Goal: Task Accomplishment & Management: Complete application form

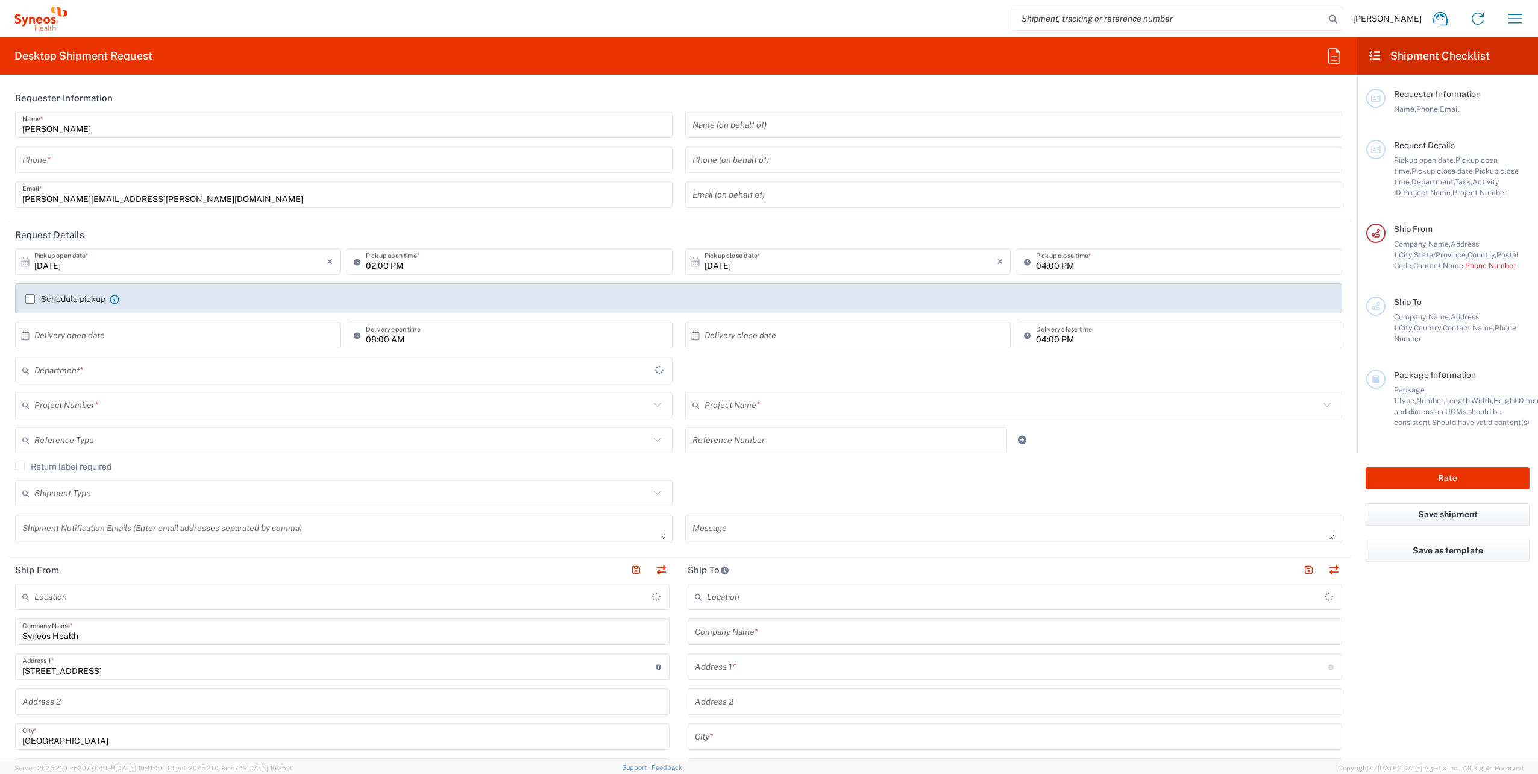
type input "[GEOGRAPHIC_DATA]"
type input "8350"
click at [671, 85] on header "Requester Information" at bounding box center [678, 97] width 1345 height 27
click at [115, 127] on input "[PERSON_NAME]" at bounding box center [343, 125] width 643 height 21
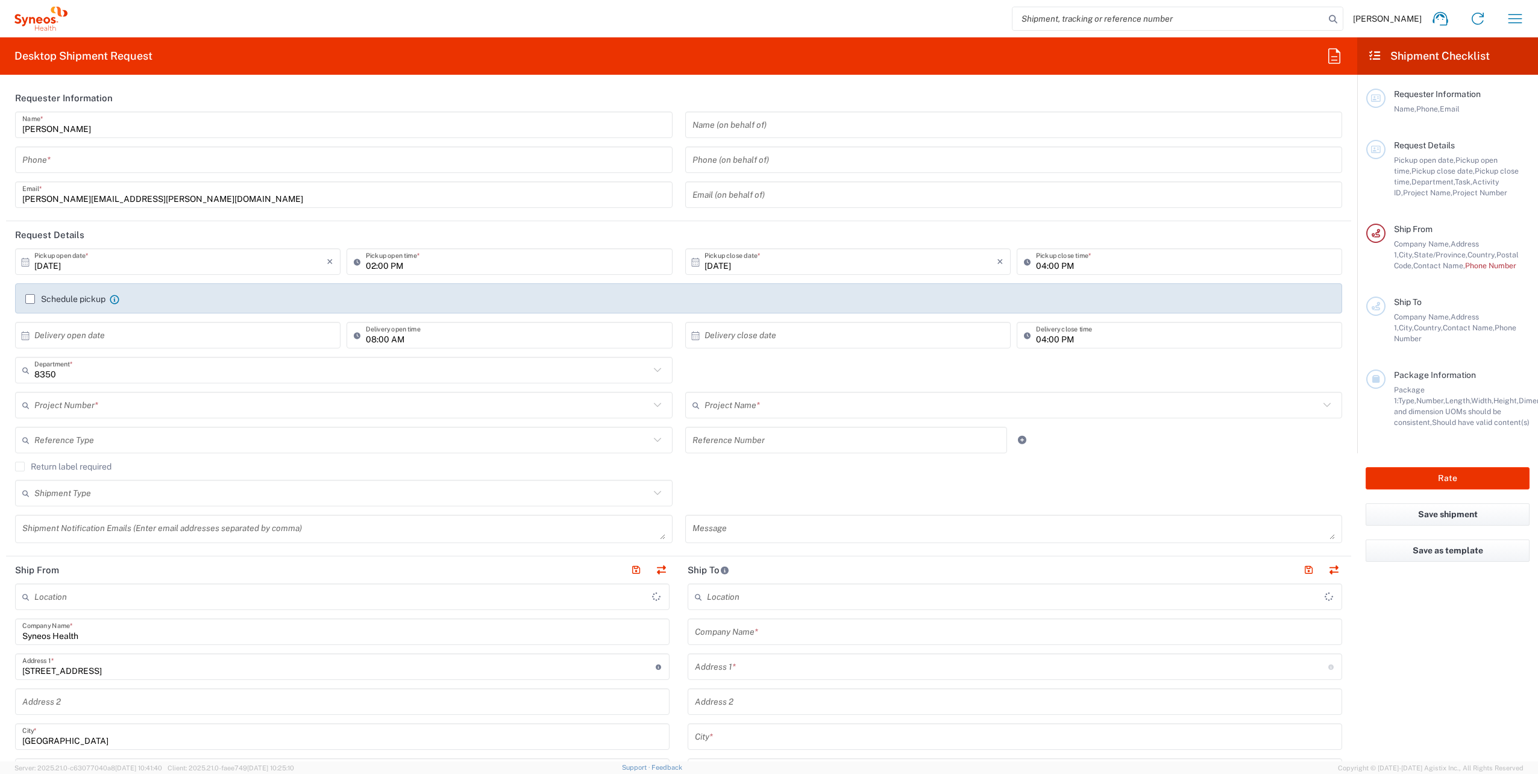
type input "SYNEOS HEALTH CLINIQUE INC-[GEOGRAPHIC_DATA]"
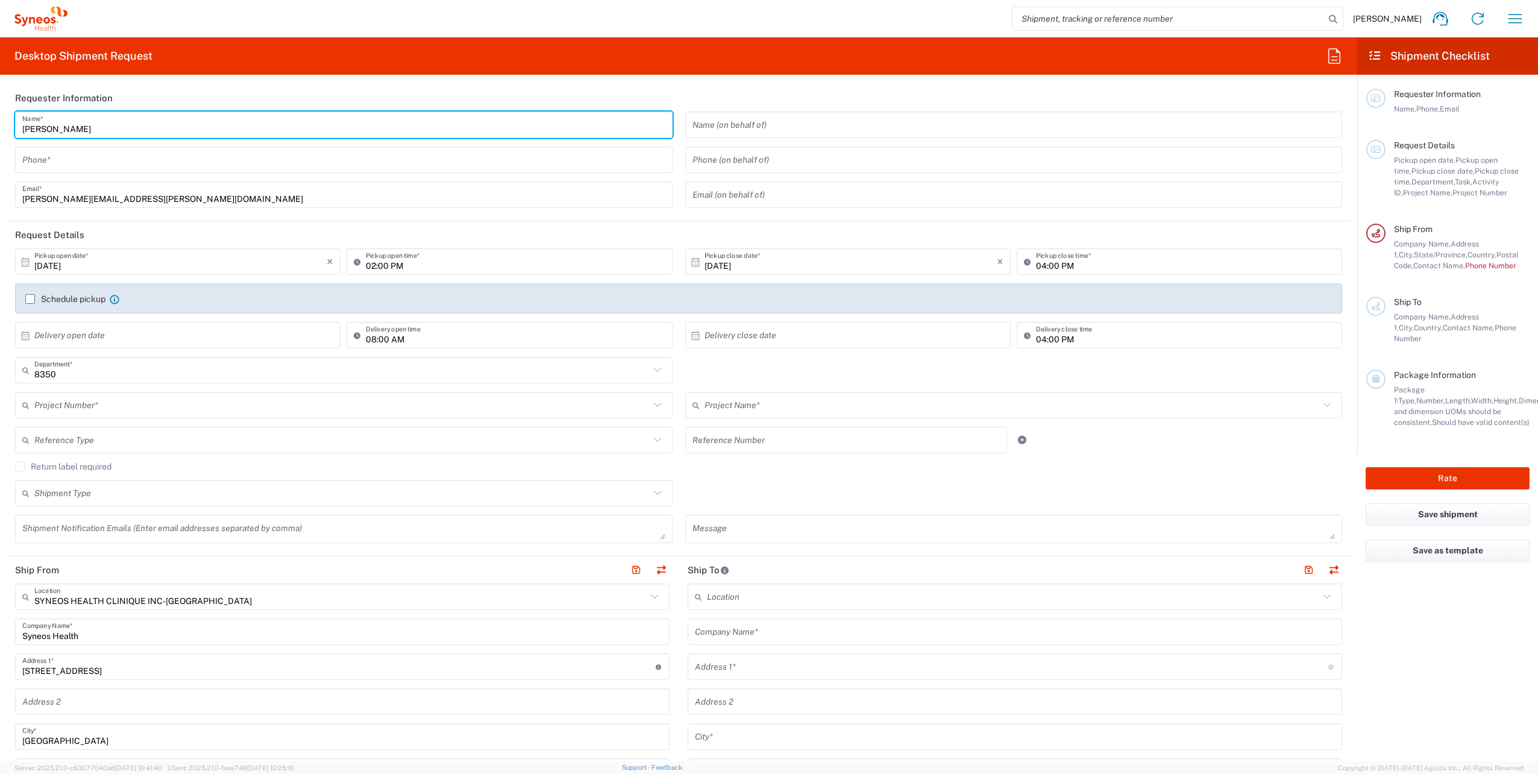
drag, startPoint x: -2, startPoint y: 149, endPoint x: 135, endPoint y: 131, distance: 138.7
click at [158, 128] on input "[PERSON_NAME]" at bounding box center [343, 125] width 643 height 21
drag, startPoint x: 108, startPoint y: 127, endPoint x: 27, endPoint y: 162, distance: 89.3
click at [0, 142] on html "Stephanie Berube Home Shipment estimator Shipment tracking Desktop shipment req…" at bounding box center [769, 387] width 1538 height 774
type input "Laurence De Robertis"
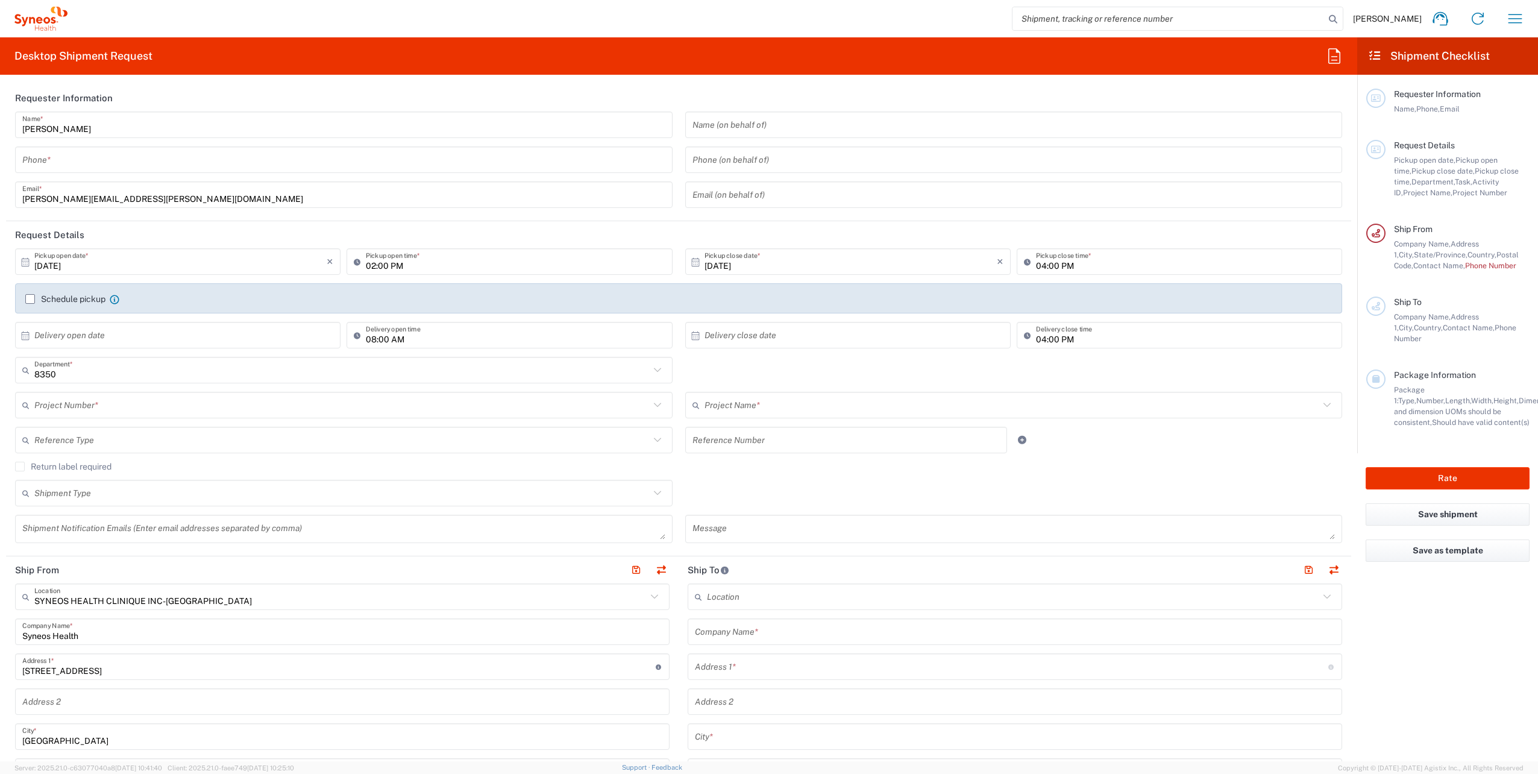
click at [673, 153] on div "Laurence De Robertis Name * Phone * stephanie.berube@syneoshealth.com Email *" at bounding box center [344, 163] width 670 height 105
click at [58, 157] on input "tel" at bounding box center [343, 159] width 643 height 21
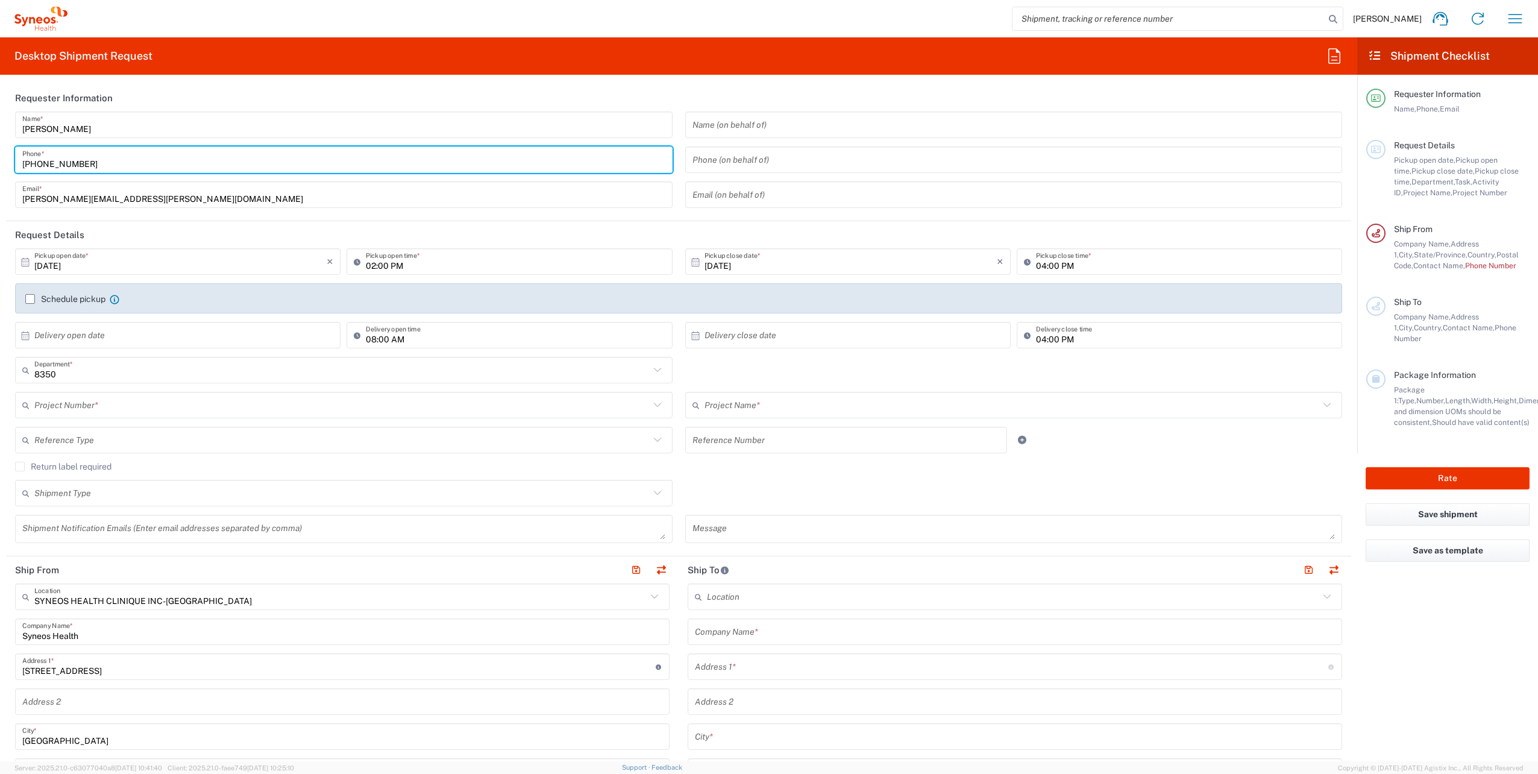
type input "[PHONE_NUMBER]"
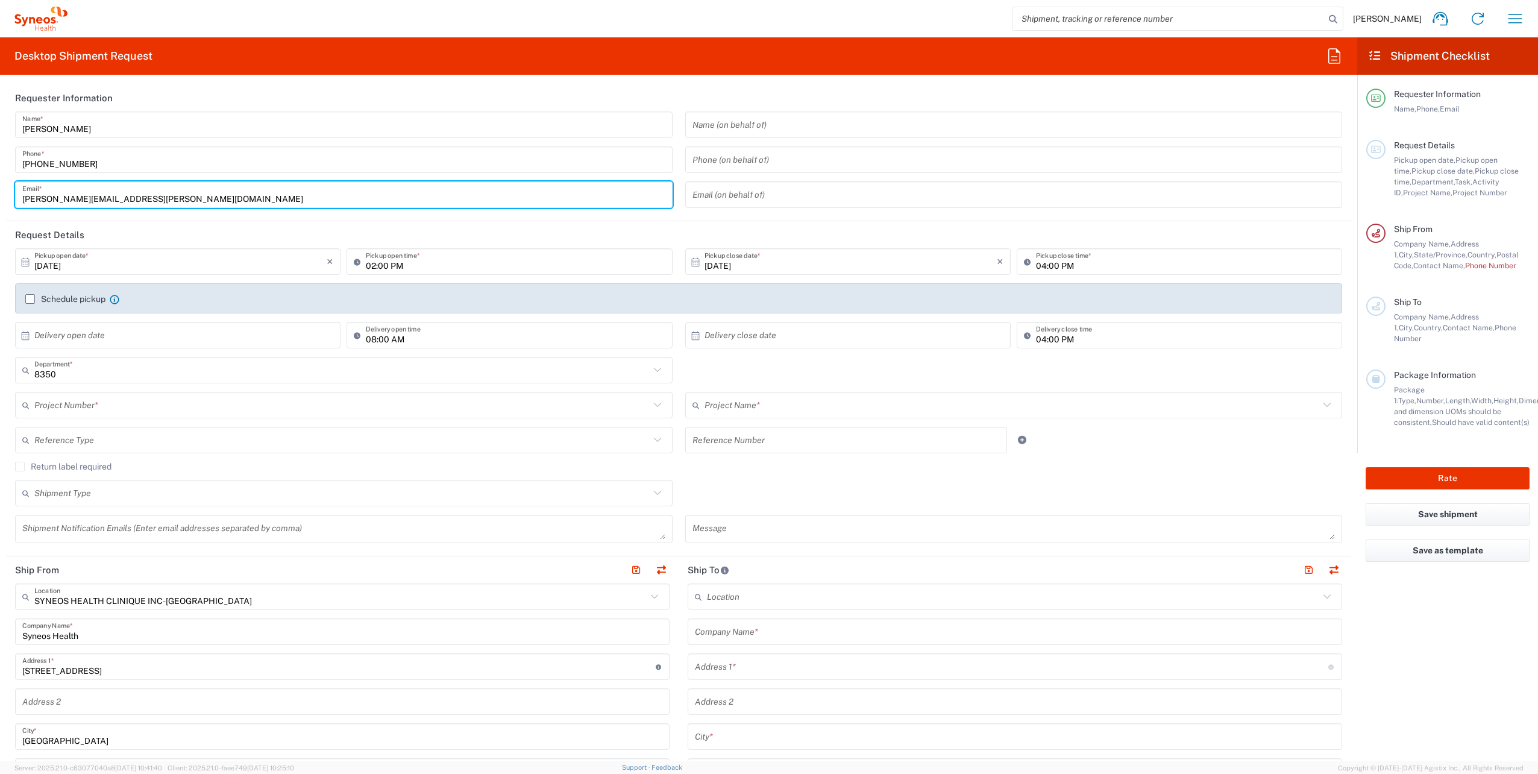
drag, startPoint x: 89, startPoint y: 199, endPoint x: -2, endPoint y: 202, distance: 91.6
click at [0, 202] on html "Stephanie Berube Home Shipment estimator Shipment tracking Desktop shipment req…" at bounding box center [769, 387] width 1538 height 774
type input "[PERSON_NAME][EMAIL_ADDRESS][PERSON_NAME][DOMAIN_NAME]"
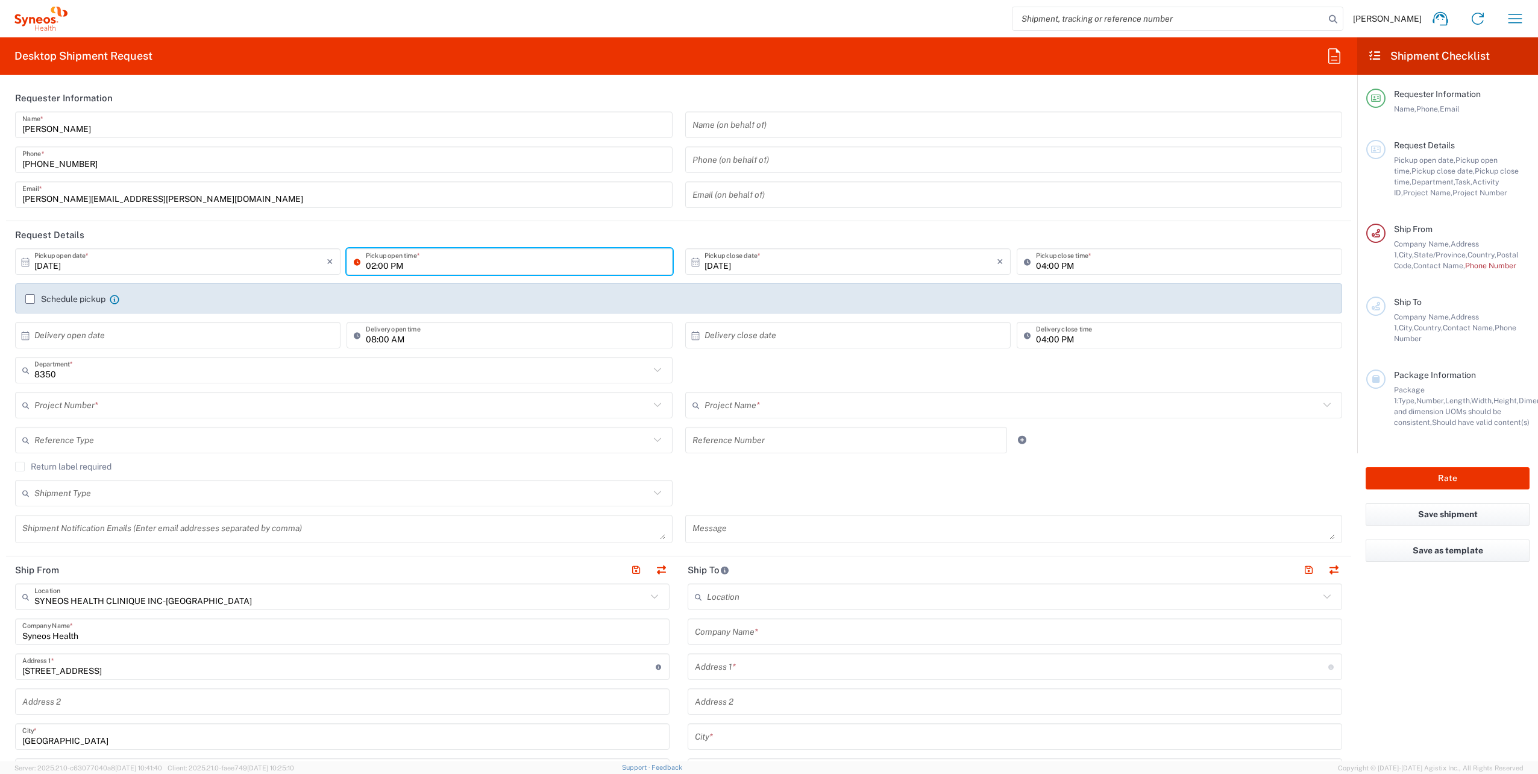
click at [374, 264] on input "02:00 PM" at bounding box center [515, 261] width 299 height 21
click at [488, 303] on agx-checkbox-control "Schedule pickup When scheduling a pickup please be sure to meet the following c…" at bounding box center [678, 298] width 1307 height 11
click at [62, 406] on input "text" at bounding box center [341, 405] width 615 height 21
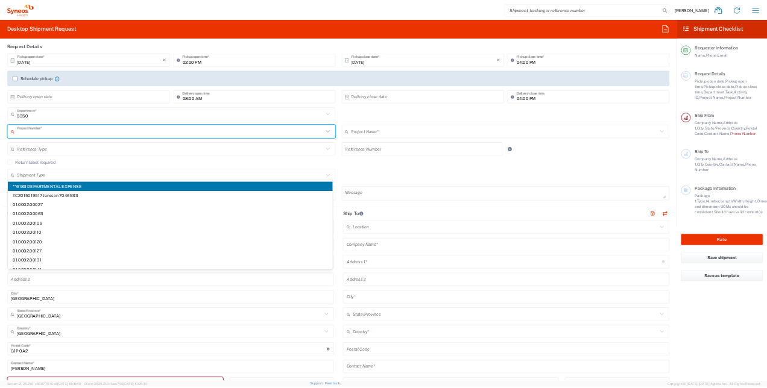
scroll to position [181, 0]
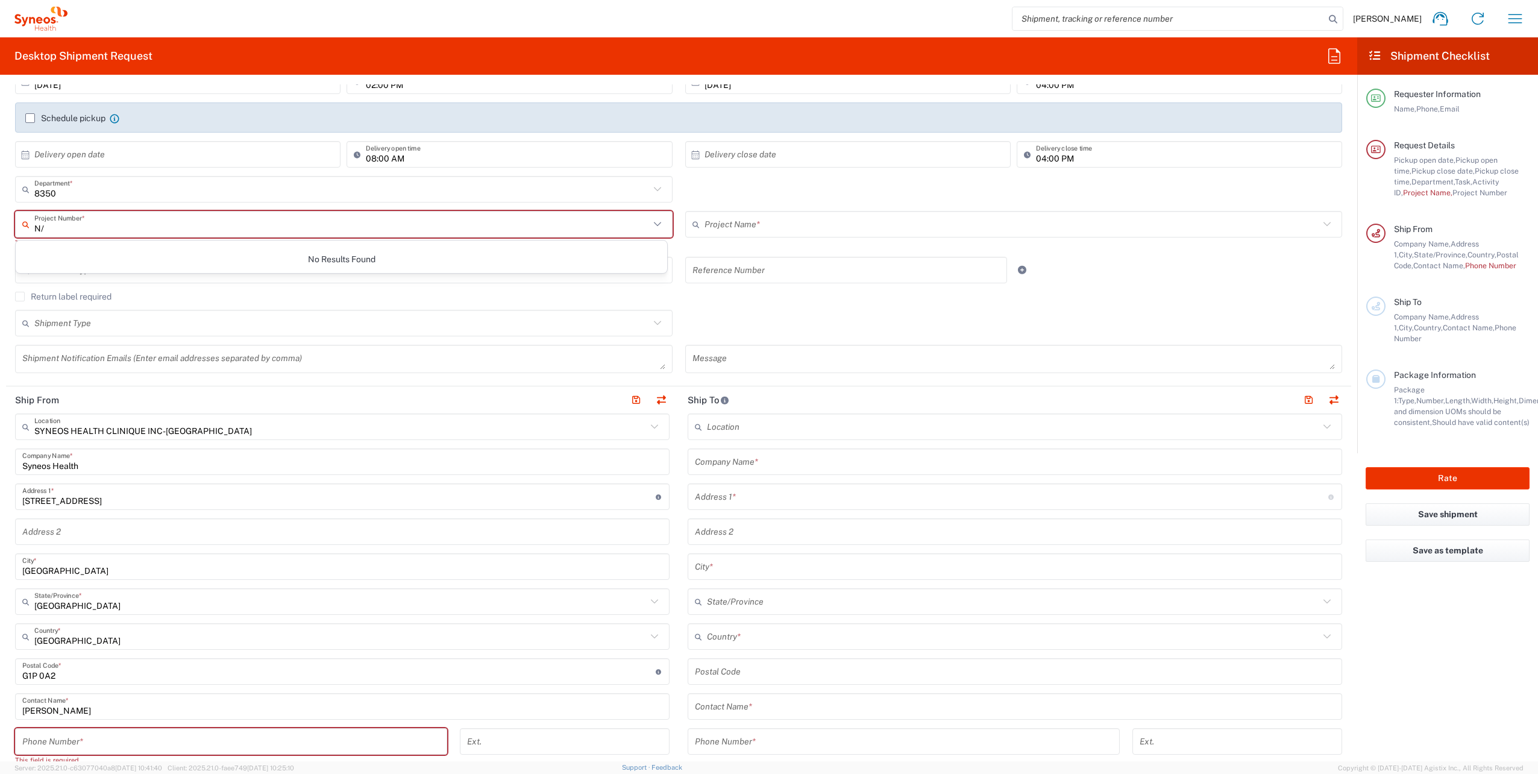
type input "N"
click at [697, 304] on div "Return label required" at bounding box center [678, 301] width 1327 height 18
click at [680, 197] on div "8350 Department * 8350 3000 3100 3109 3110 3111 3112 3125 3130 3135 3136 3150 3…" at bounding box center [679, 193] width 1340 height 35
click at [61, 233] on input "text" at bounding box center [341, 224] width 615 height 21
type input "o"
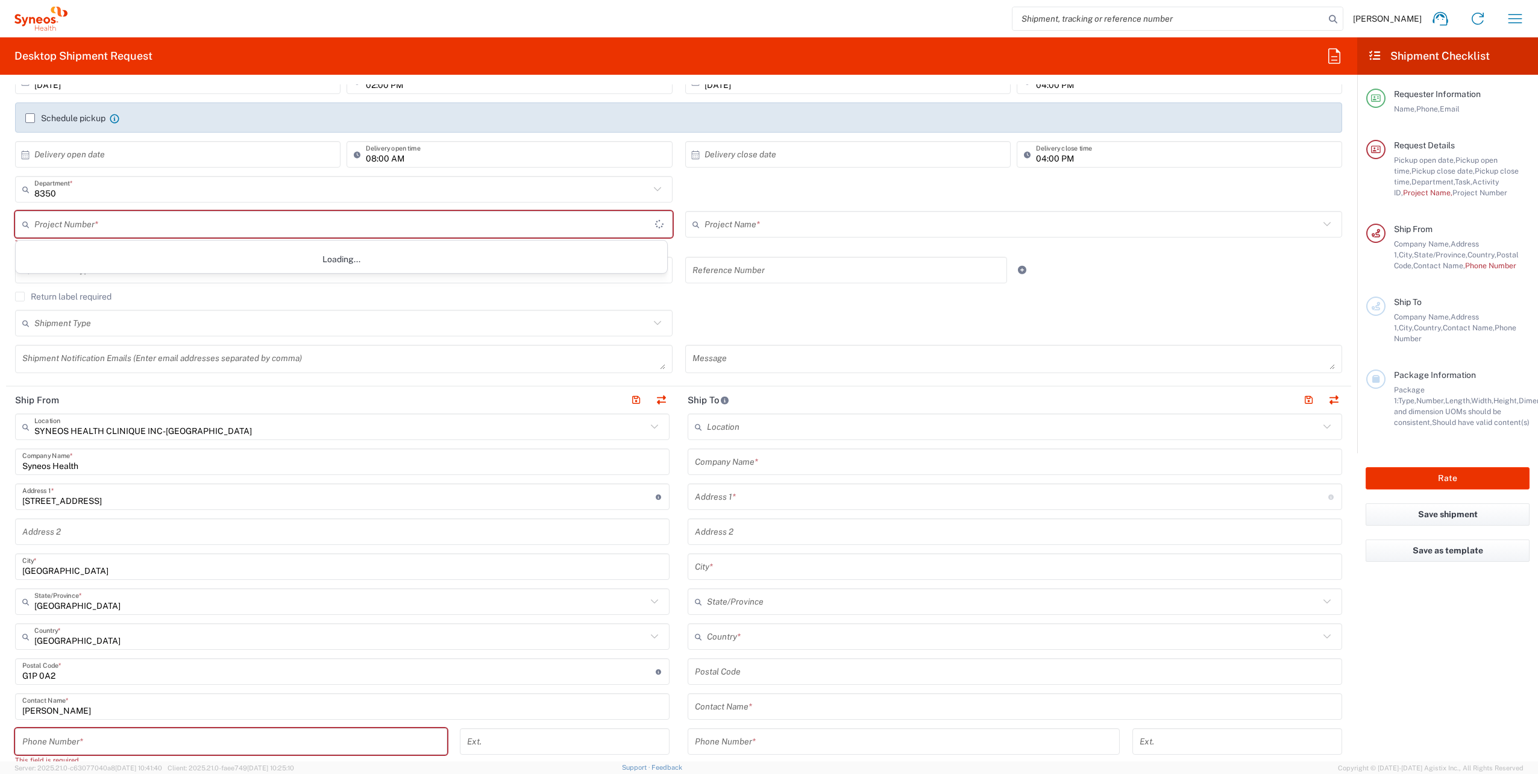
click at [775, 309] on div "Return label required" at bounding box center [678, 301] width 1327 height 18
click at [1519, 25] on icon "button" at bounding box center [1514, 18] width 19 height 19
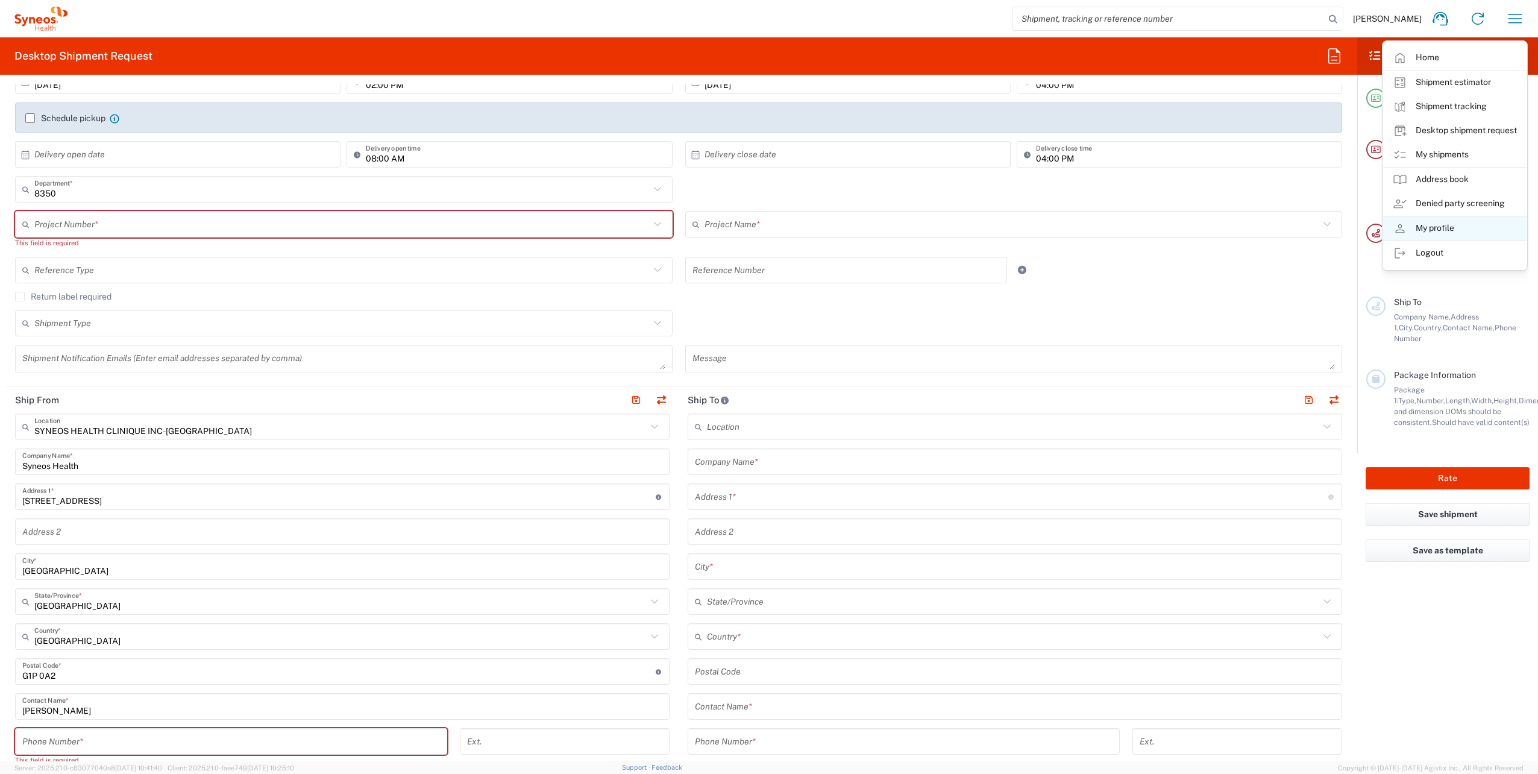
click at [1433, 234] on link "My profile" at bounding box center [1454, 228] width 143 height 24
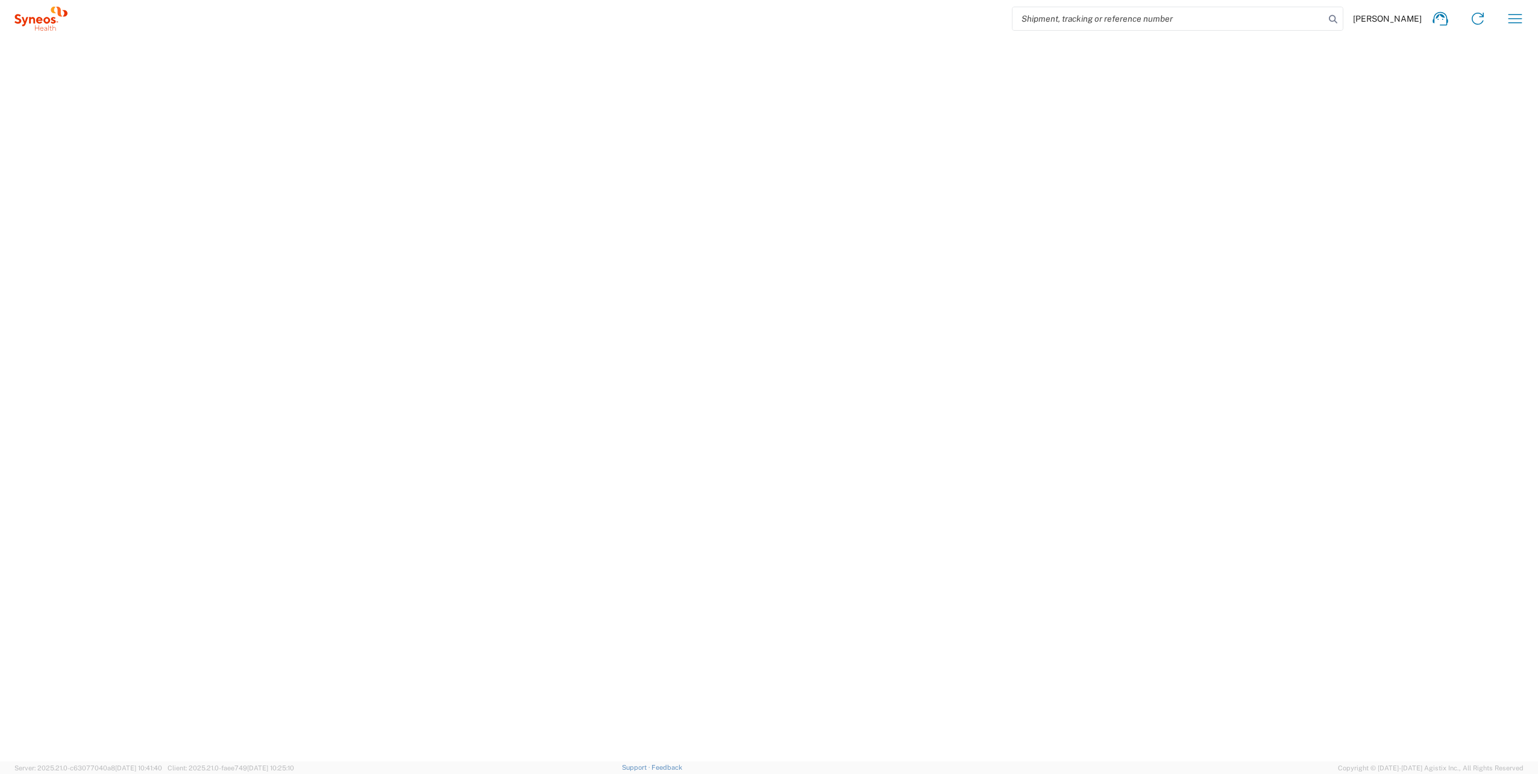
select select "CA"
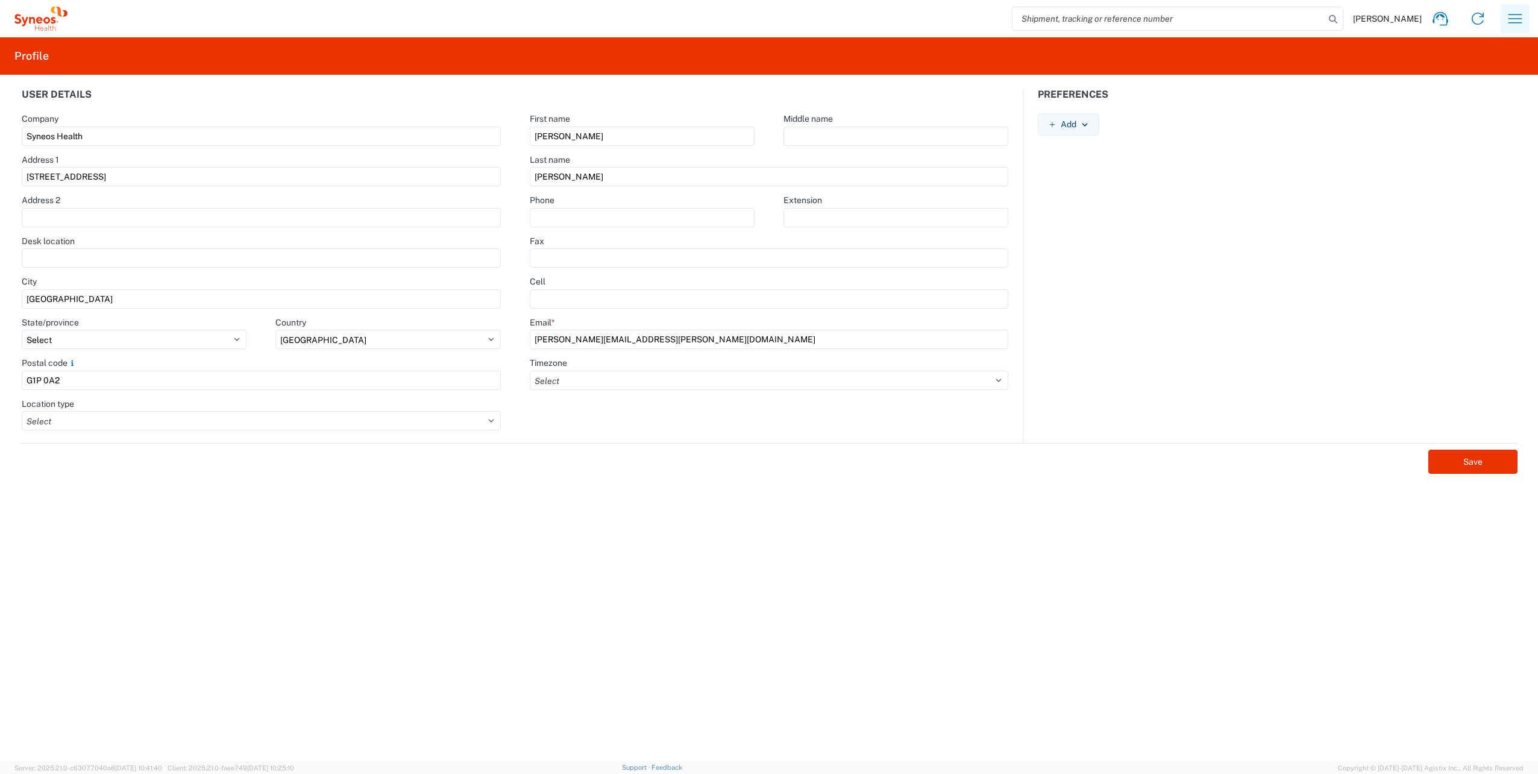
click at [1512, 17] on icon "button" at bounding box center [1514, 18] width 19 height 19
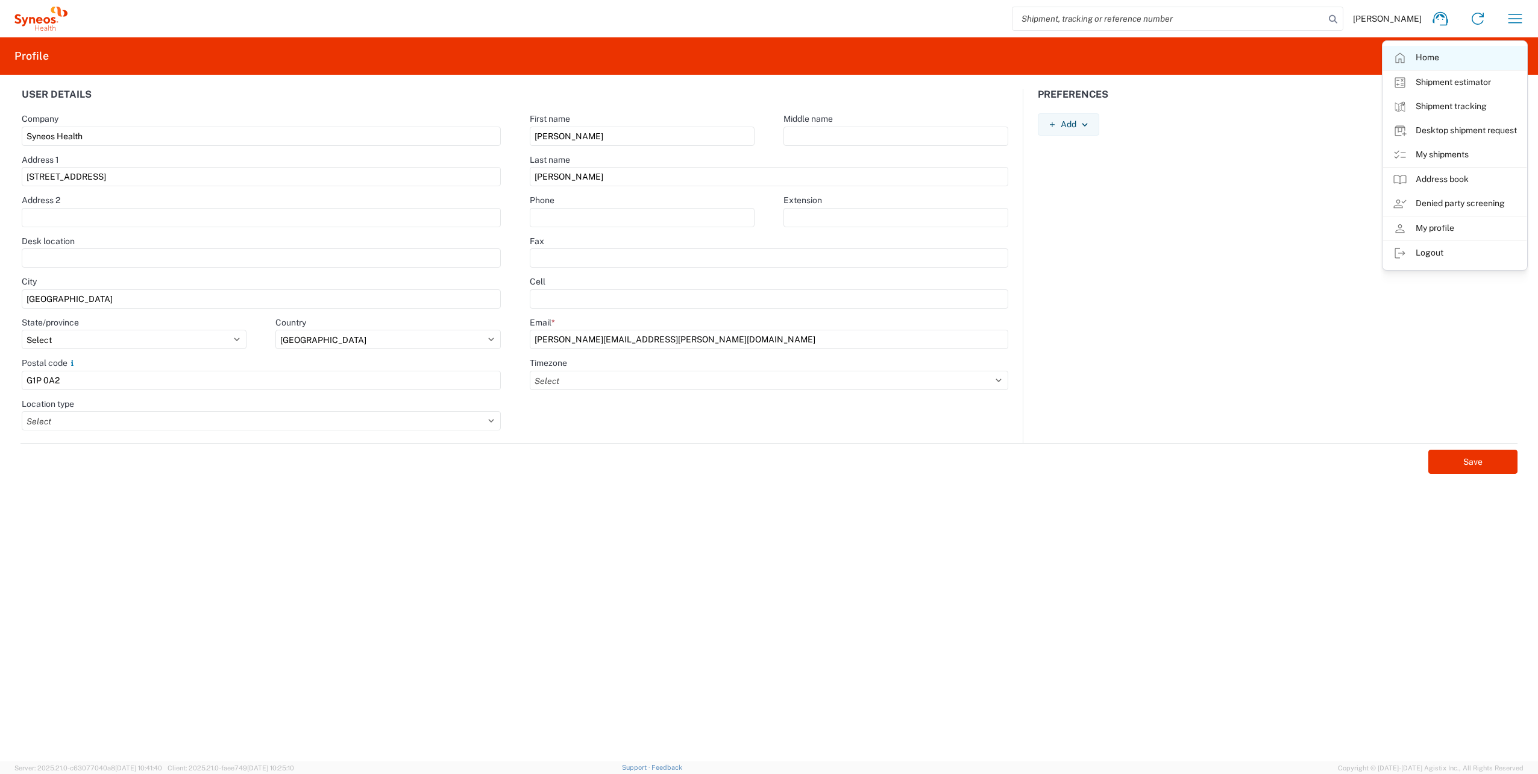
click at [1463, 59] on link "Home" at bounding box center [1454, 58] width 143 height 24
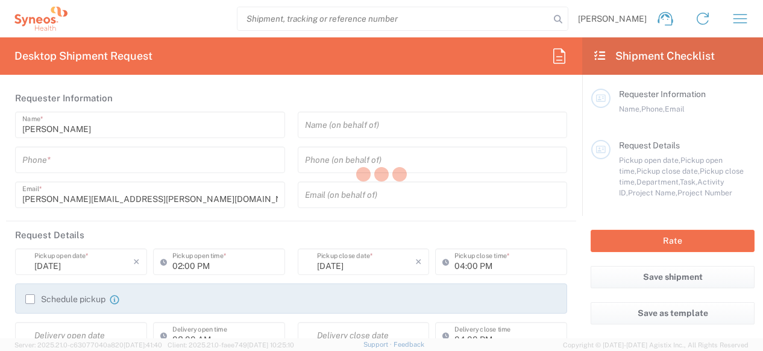
type input "[GEOGRAPHIC_DATA]"
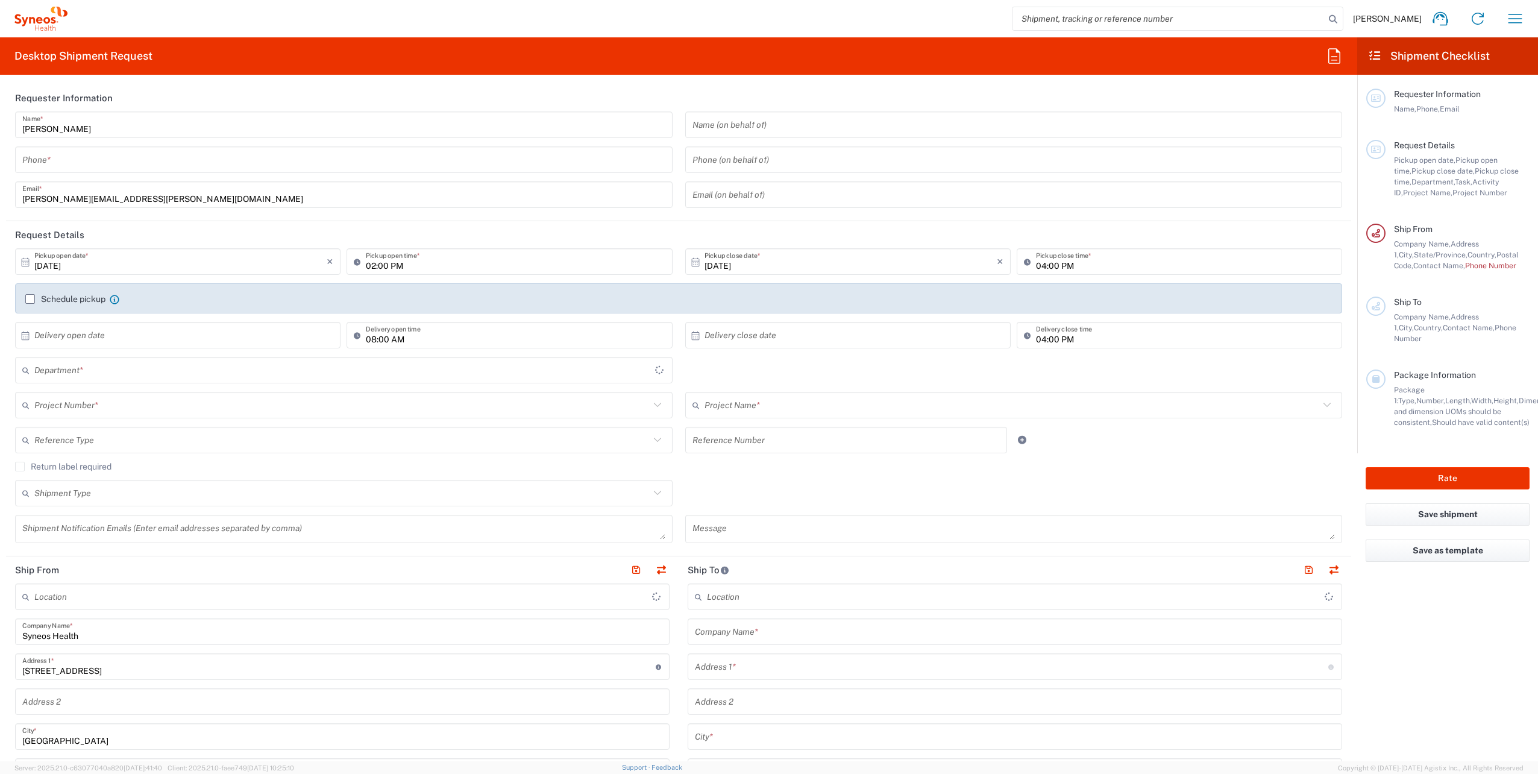
type input "[GEOGRAPHIC_DATA]"
type input "8350"
type input "SYNEOS HEALTH CLINIQUE INC-[GEOGRAPHIC_DATA]"
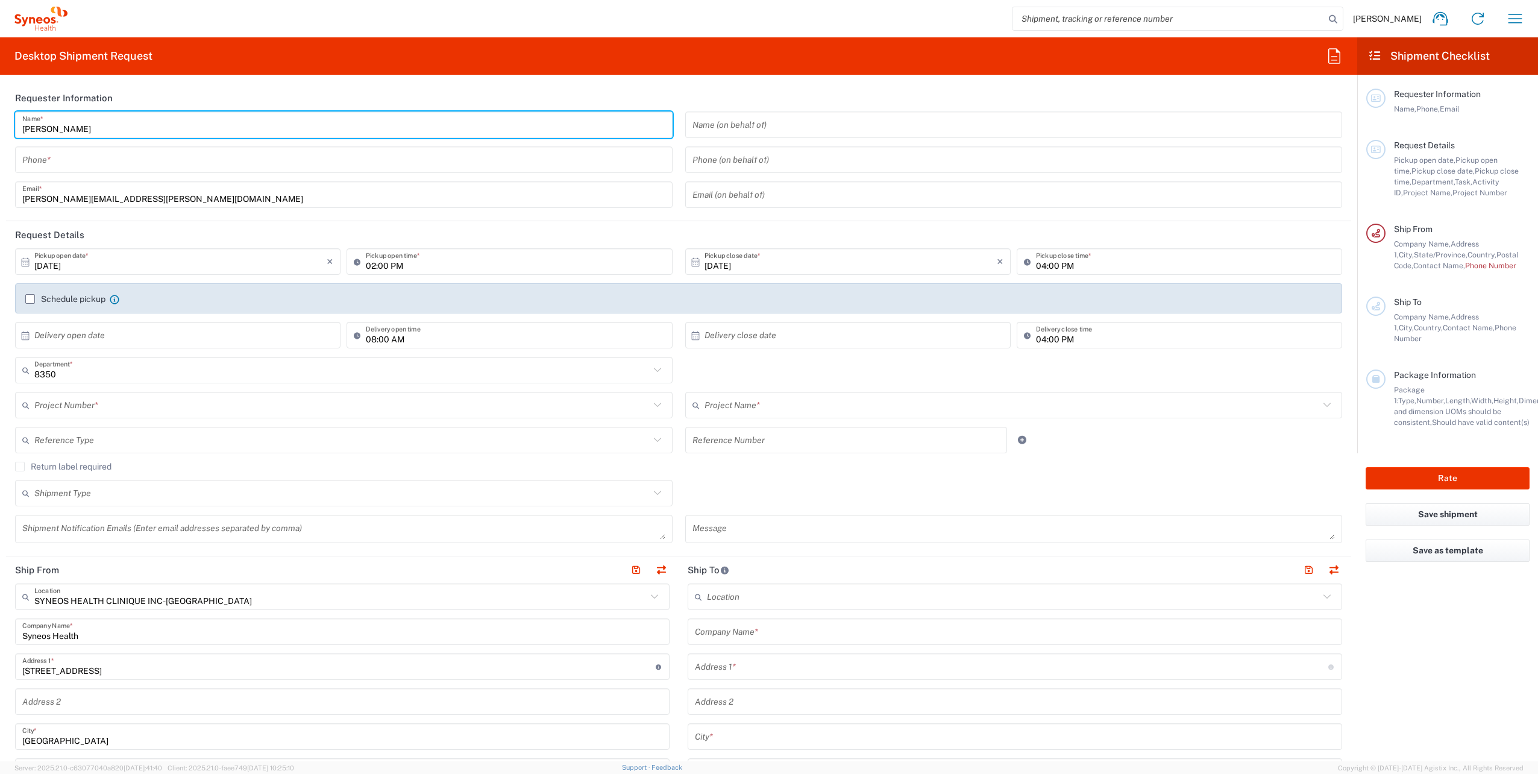
click at [100, 126] on input "[PERSON_NAME]" at bounding box center [343, 125] width 643 height 21
click at [417, 80] on div "Desktop Shipment Request Requester Information[PERSON_NAME] Name * Phone * [EMA…" at bounding box center [678, 399] width 1357 height 724
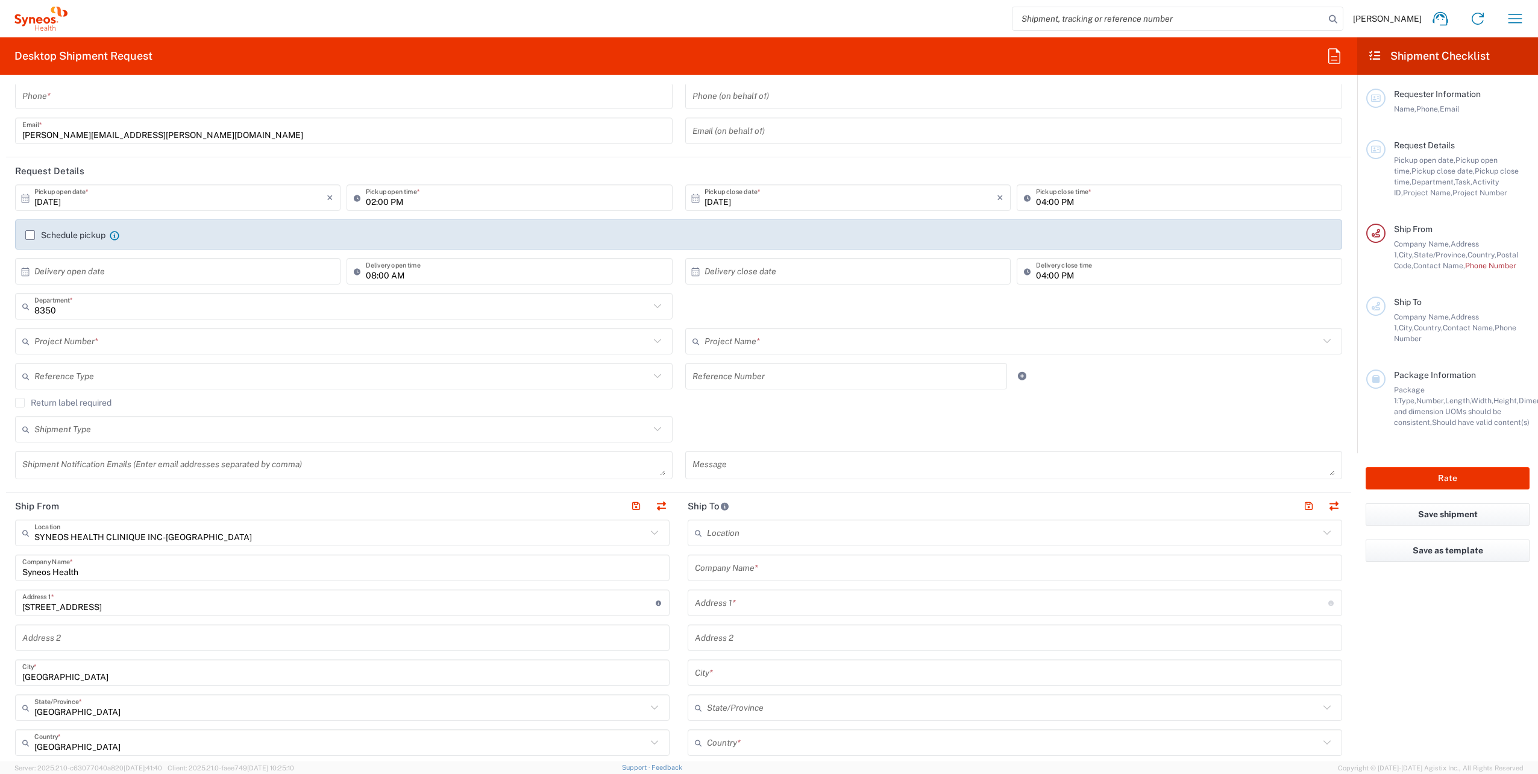
scroll to position [121, 0]
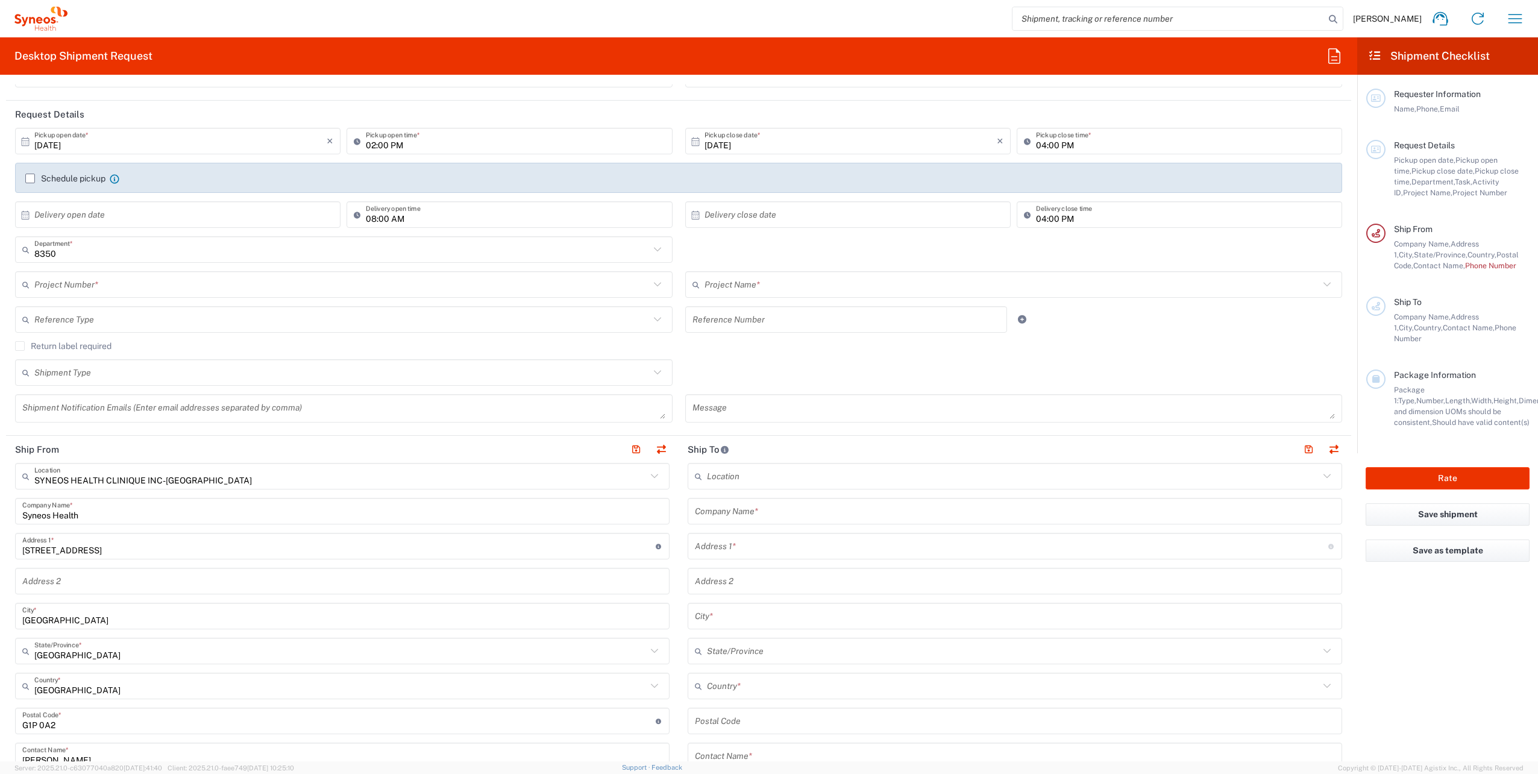
click at [92, 350] on input "text" at bounding box center [341, 372] width 615 height 21
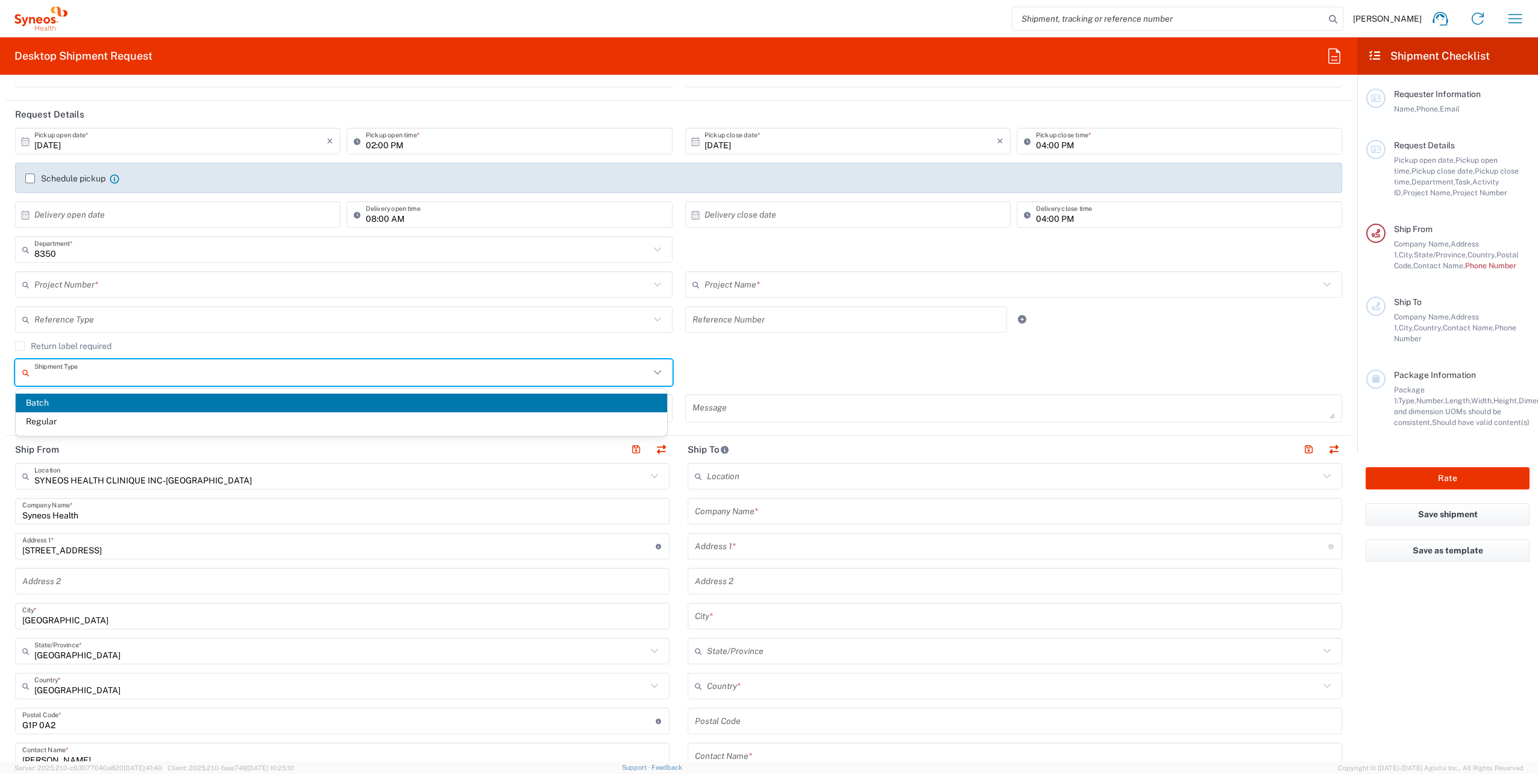
click at [92, 350] on input "text" at bounding box center [341, 372] width 615 height 21
click at [762, 350] on div "Shipment Type Batch Regular" at bounding box center [679, 376] width 1340 height 35
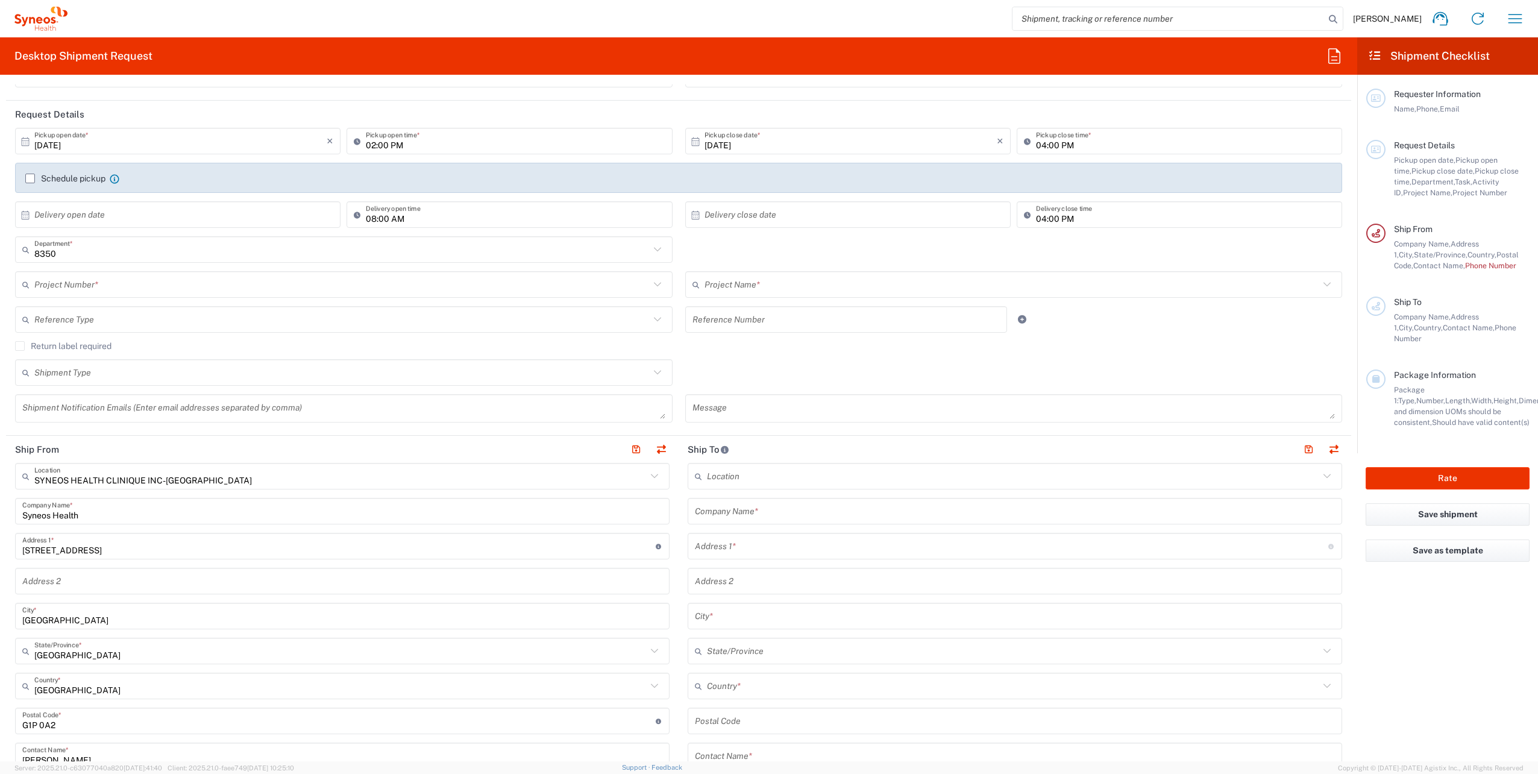
click at [762, 350] on div "Shipment Type Batch Regular" at bounding box center [679, 376] width 1340 height 35
click at [659, 285] on icon at bounding box center [658, 285] width 16 height 16
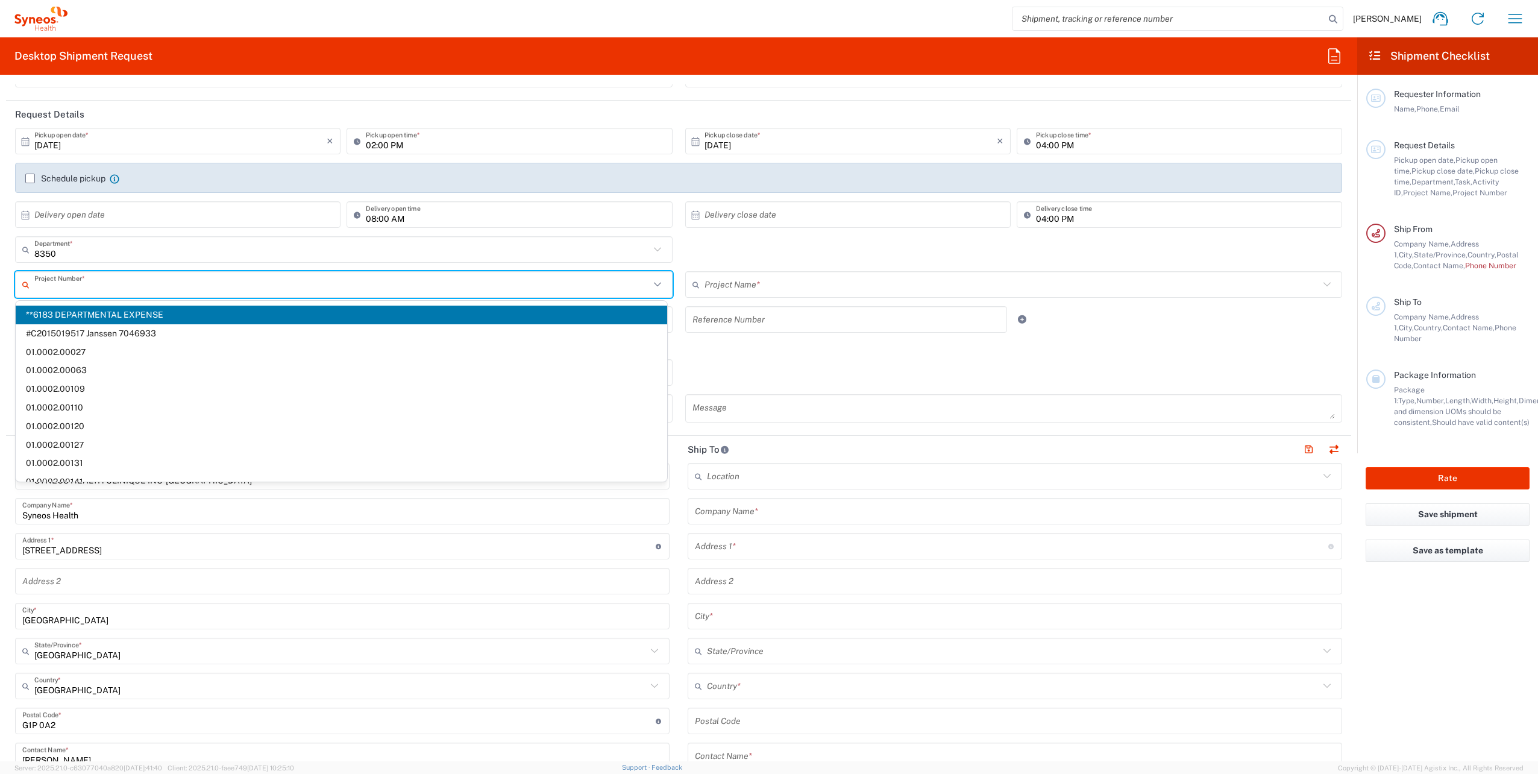
click at [657, 284] on icon at bounding box center [658, 285] width 16 height 16
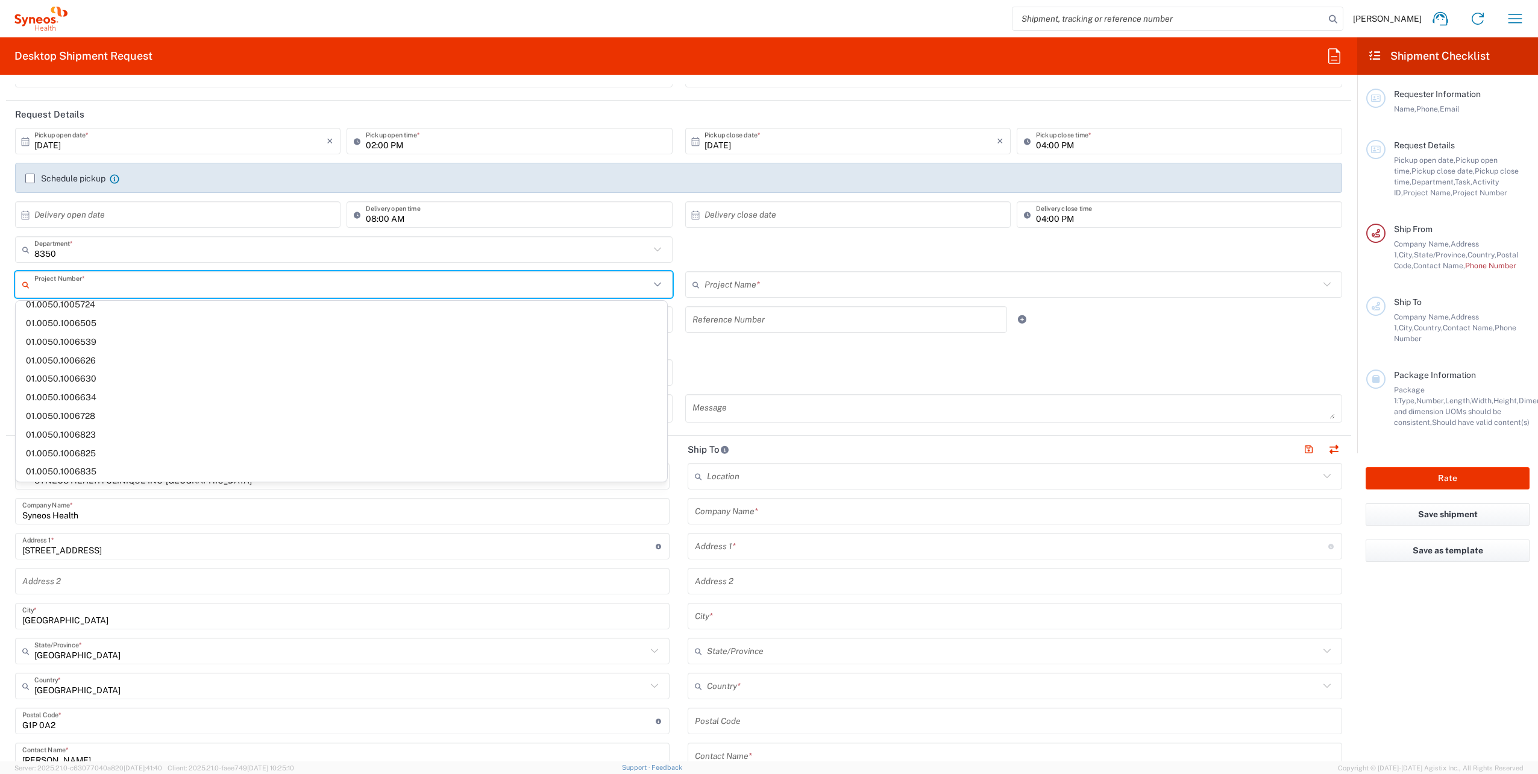
scroll to position [0, 0]
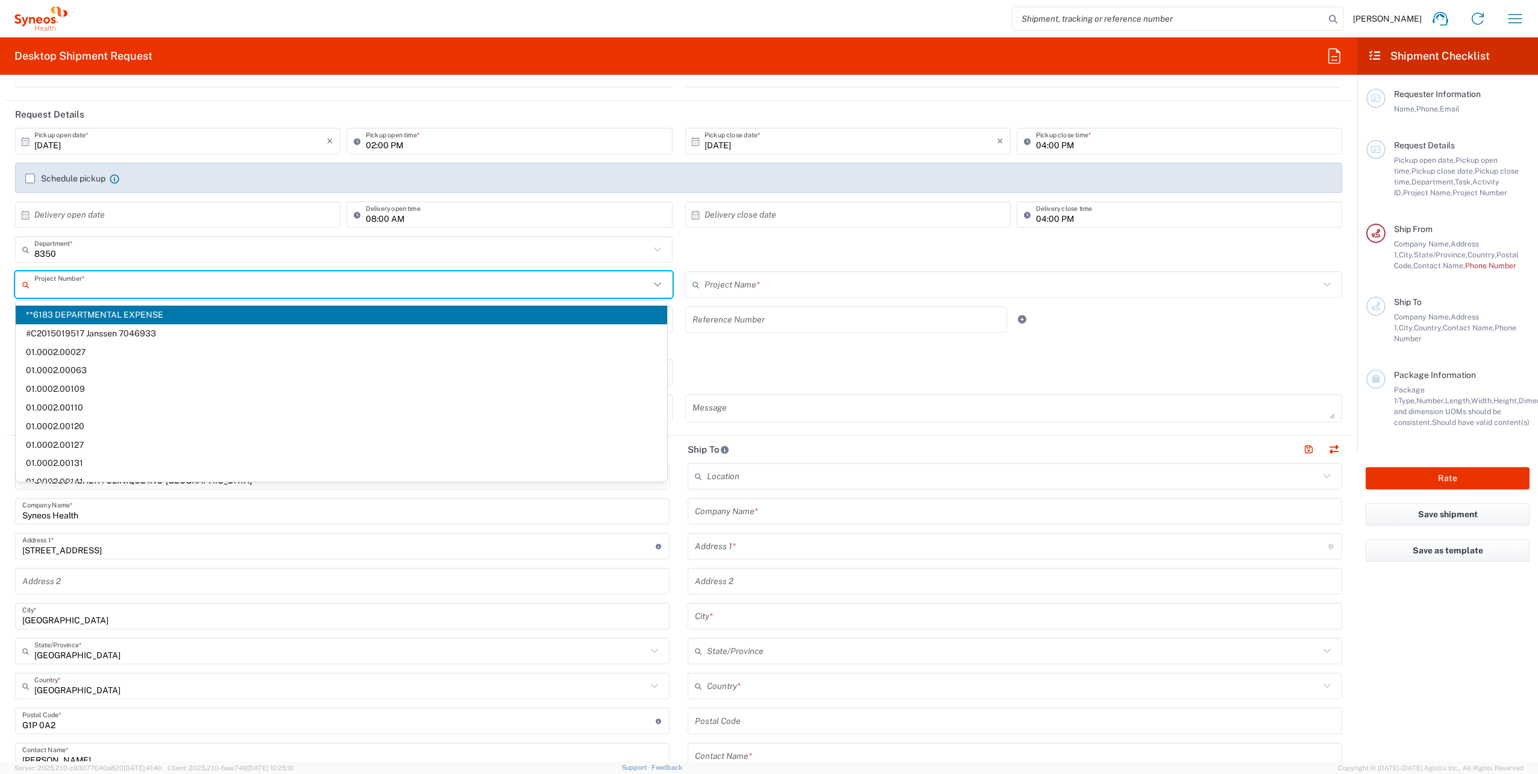
click at [753, 350] on div "Shipment Type Batch Regular" at bounding box center [679, 376] width 1340 height 35
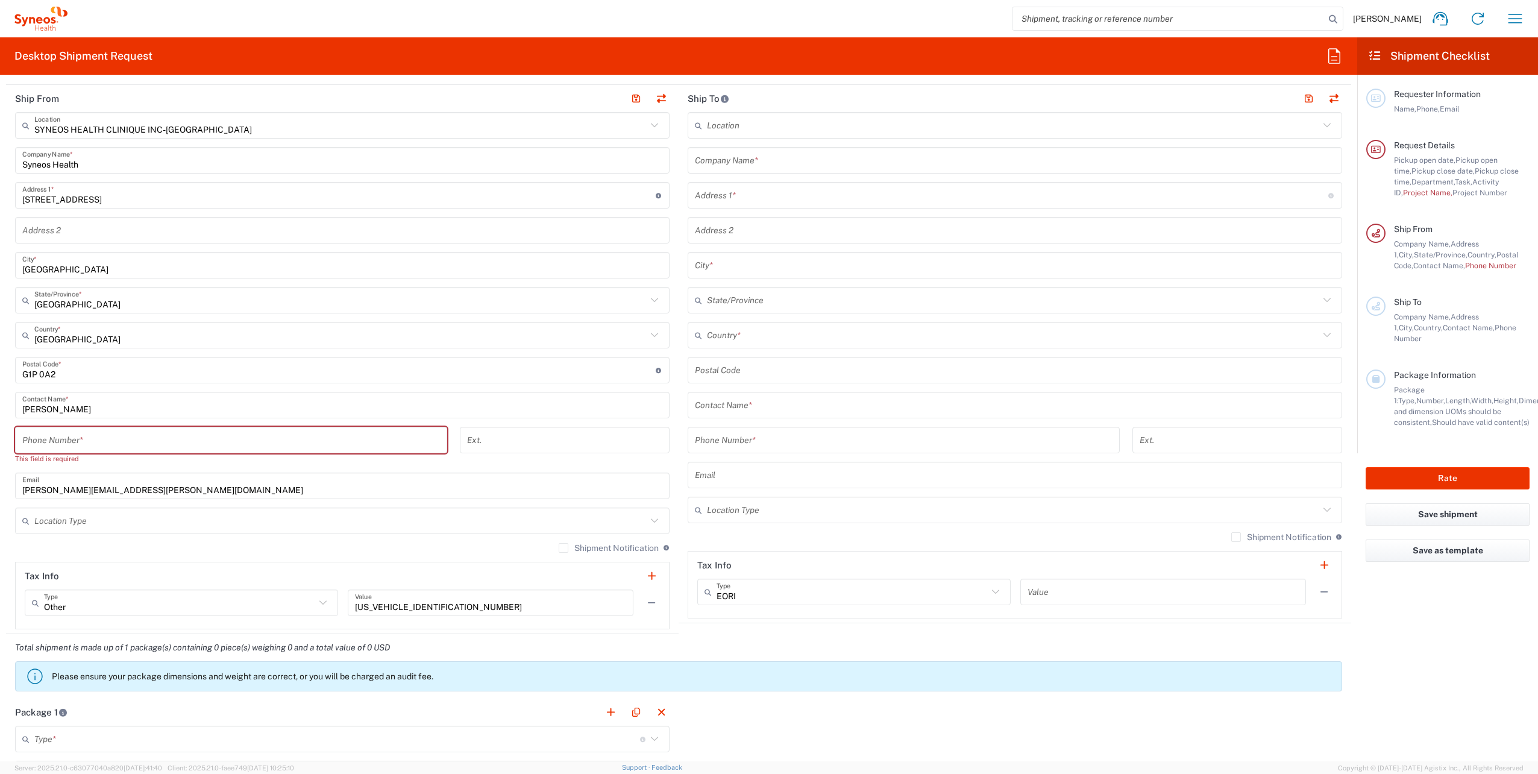
scroll to position [844, 0]
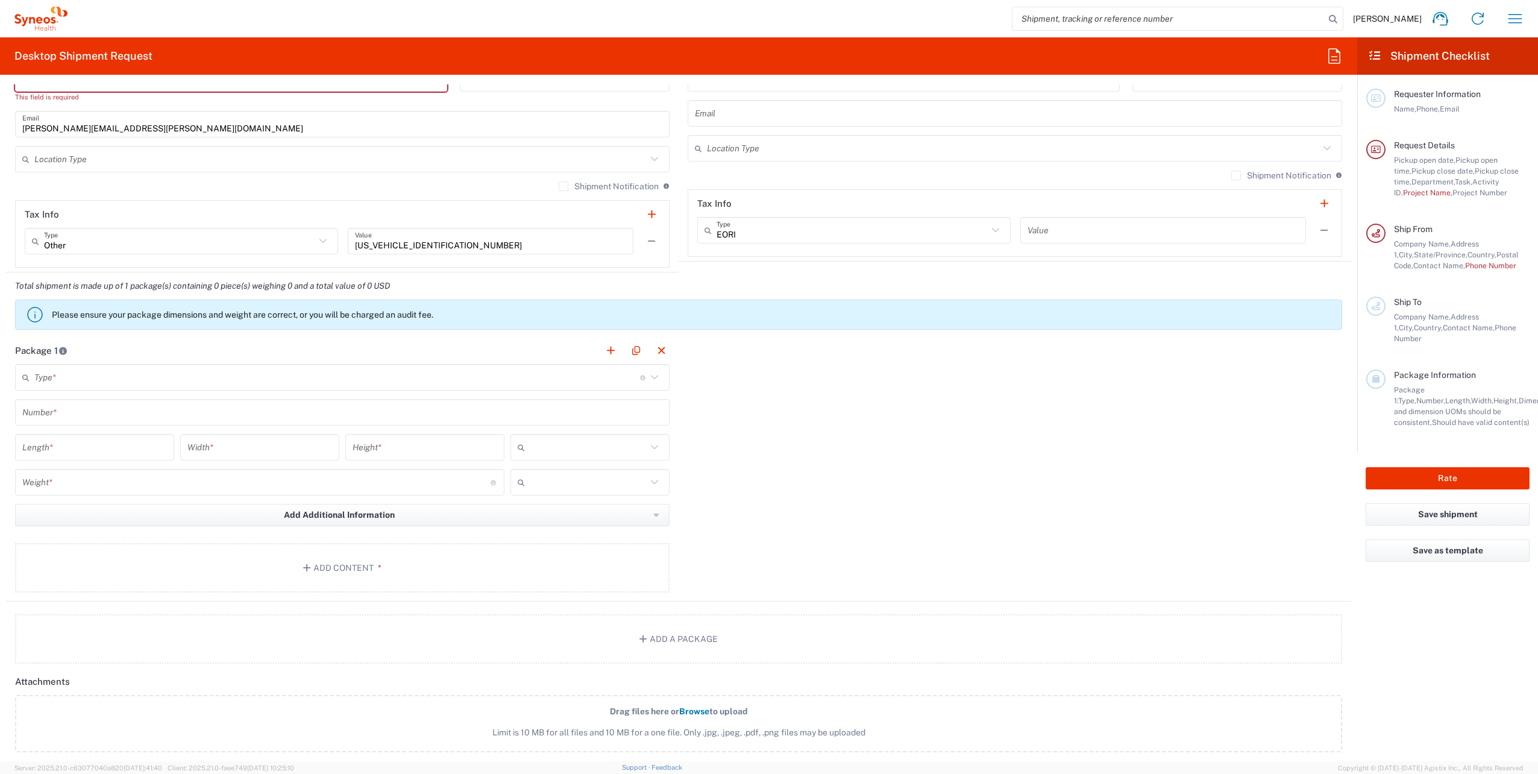
click at [64, 350] on input "text" at bounding box center [337, 377] width 606 height 21
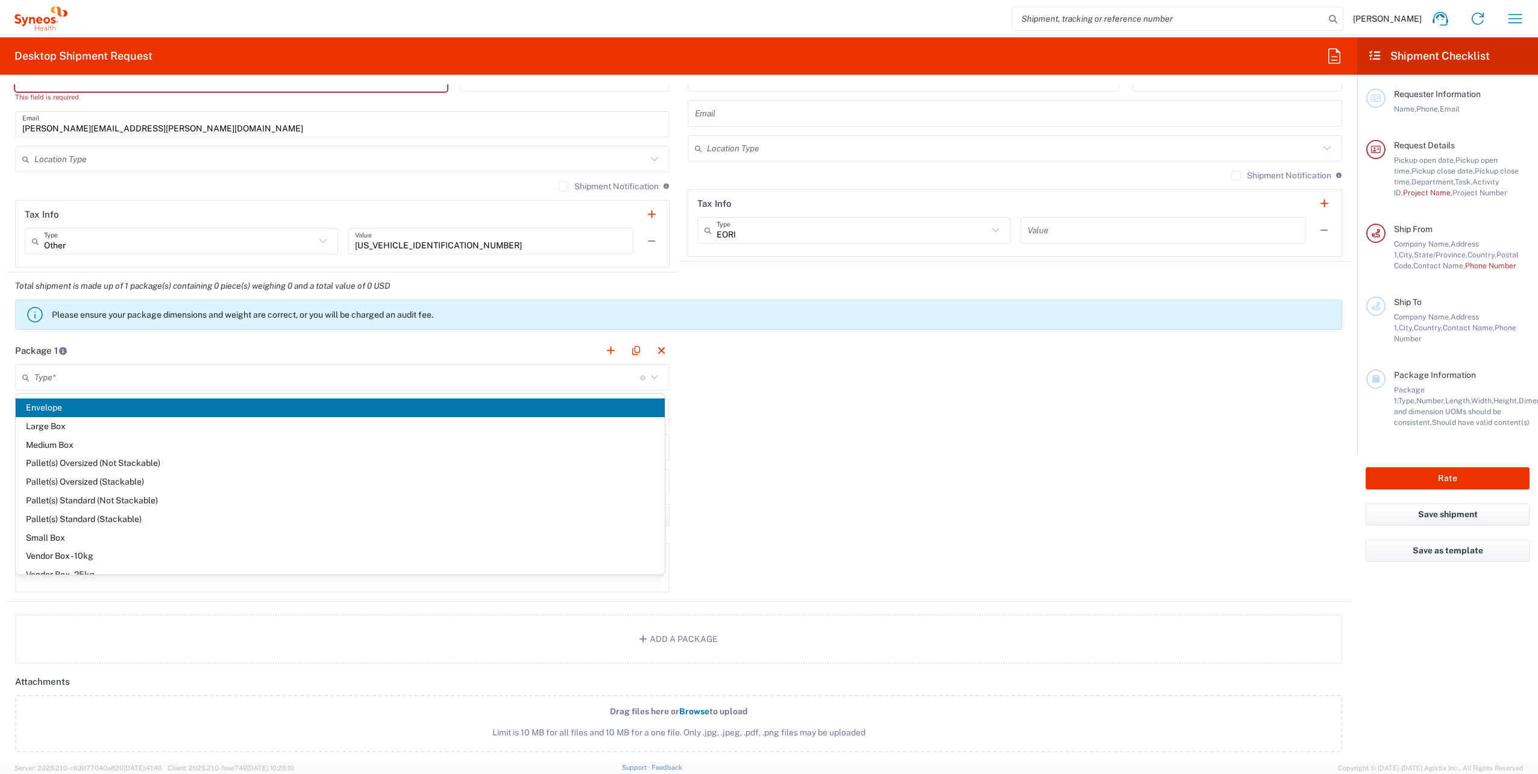
click at [762, 346] on div "Package 1 Type * Material used to package goods Envelope Large Box Medium Box P…" at bounding box center [678, 469] width 1345 height 265
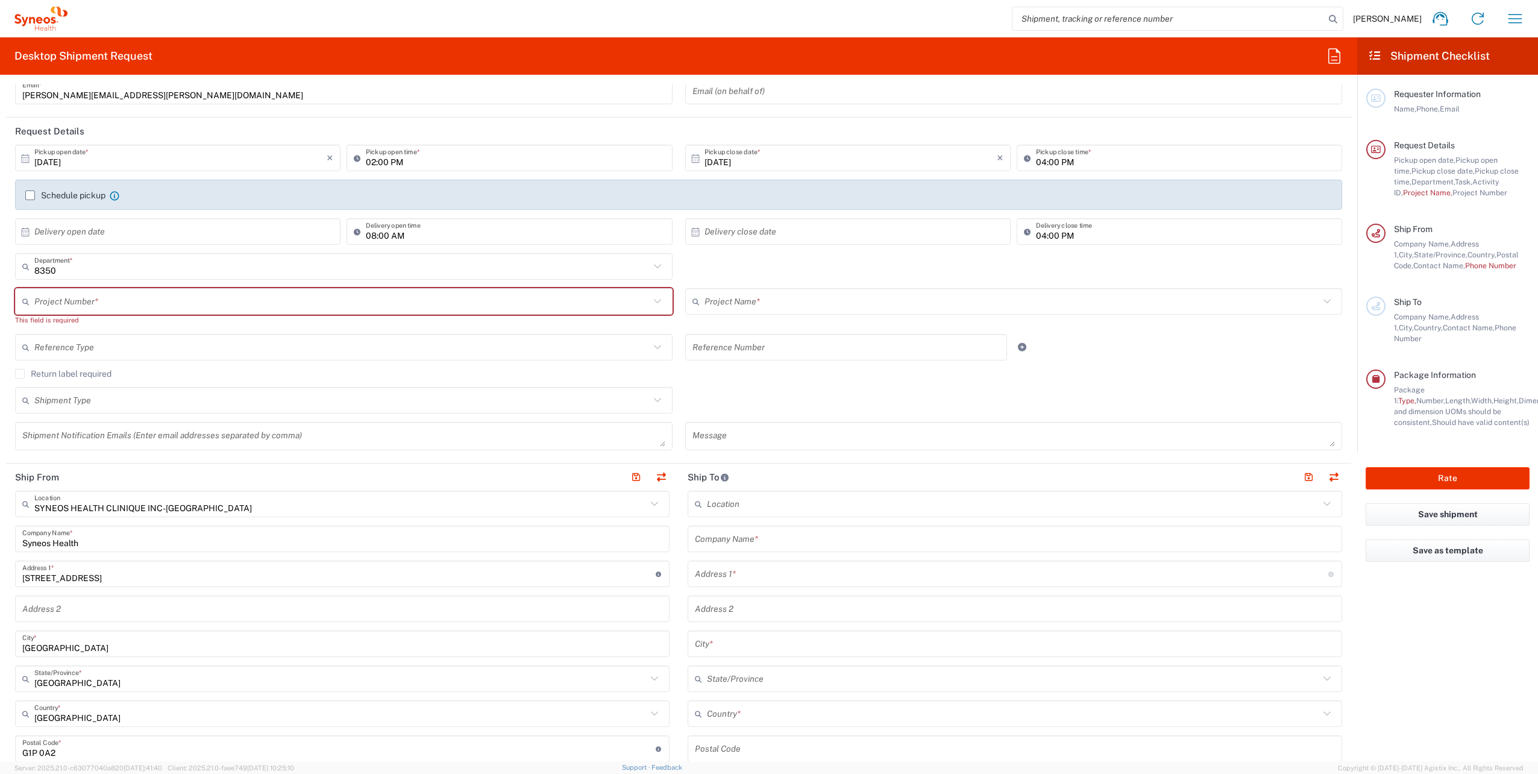
scroll to position [0, 0]
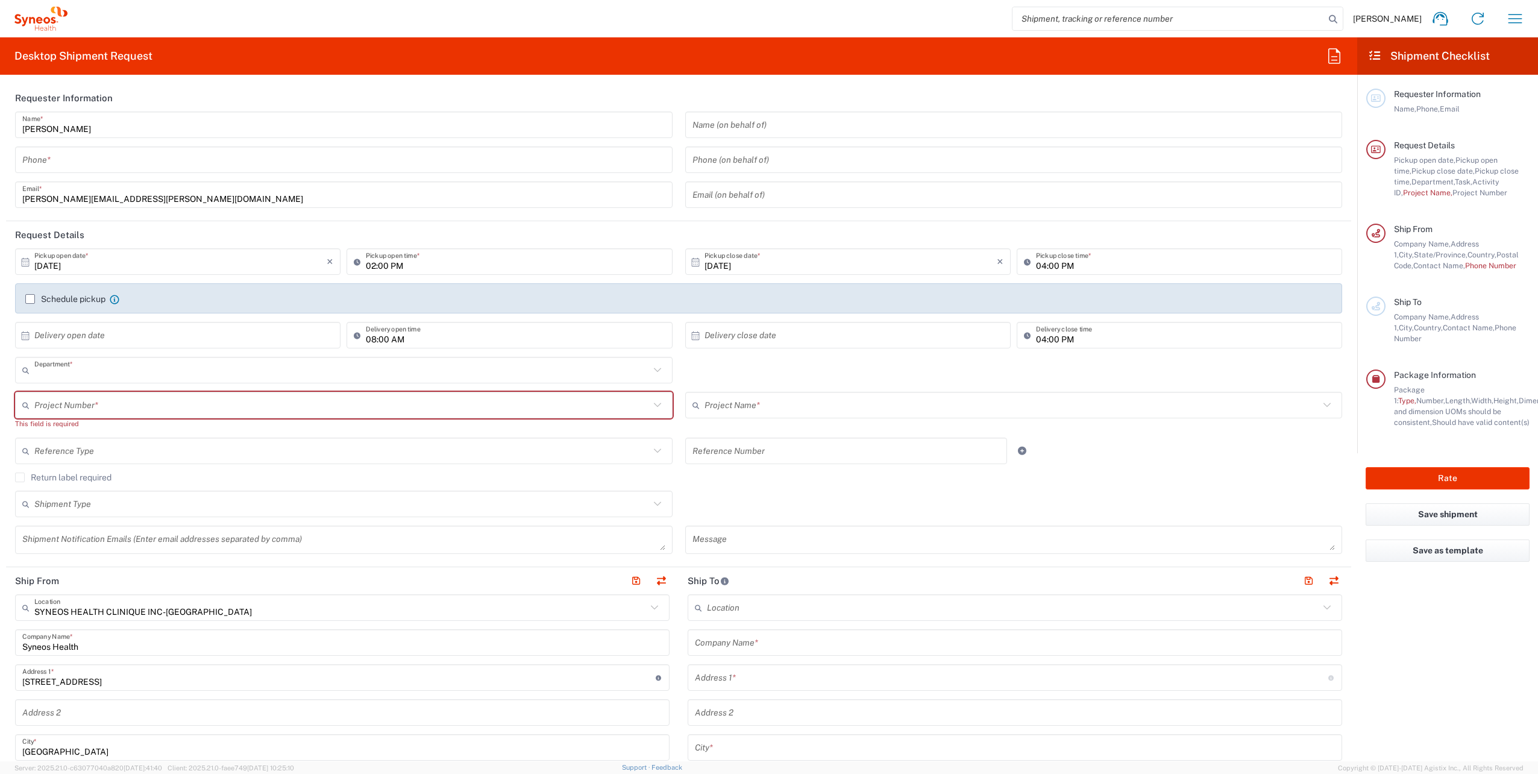
click at [50, 350] on input "text" at bounding box center [341, 370] width 615 height 21
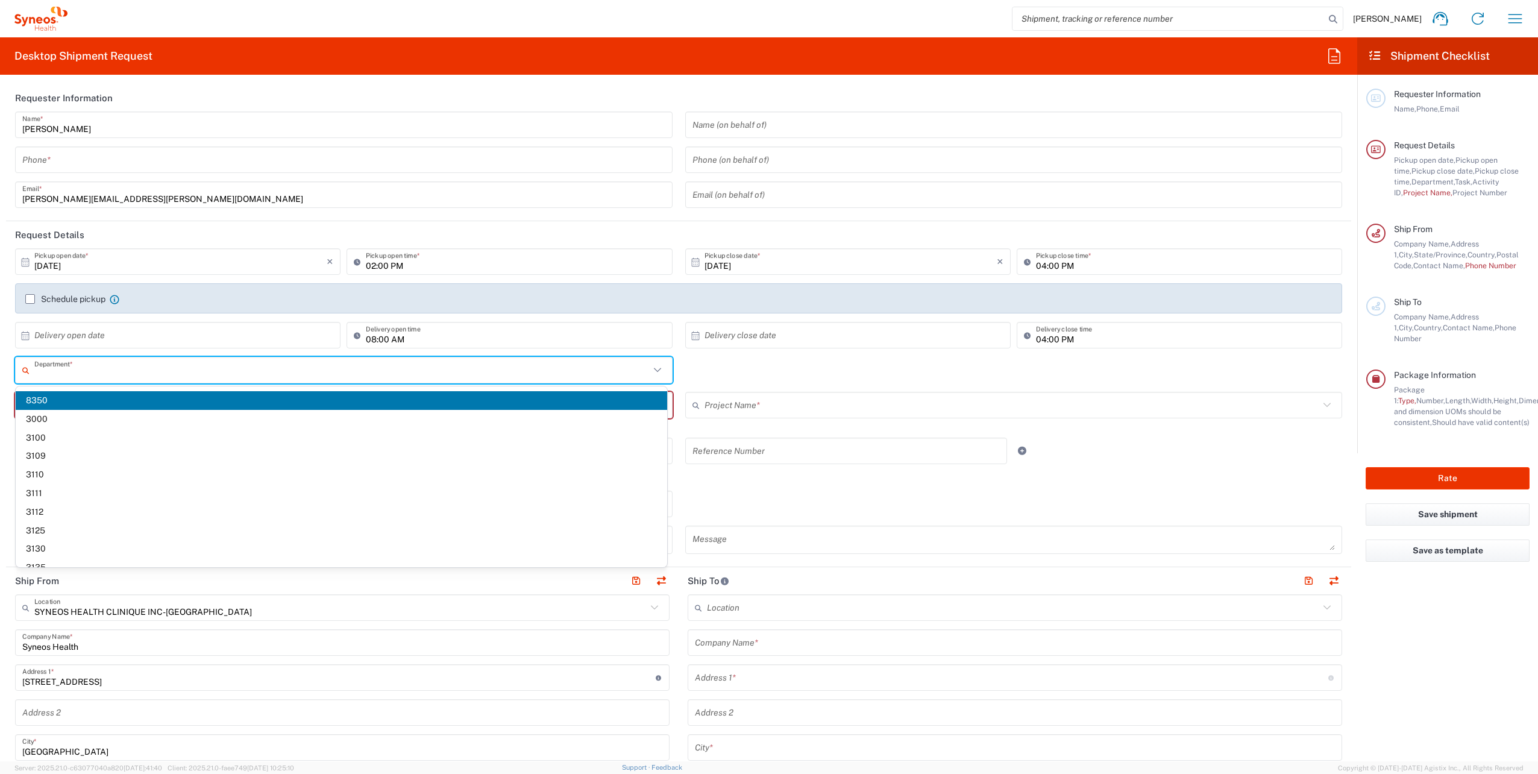
click at [65, 350] on input "text" at bounding box center [341, 370] width 615 height 21
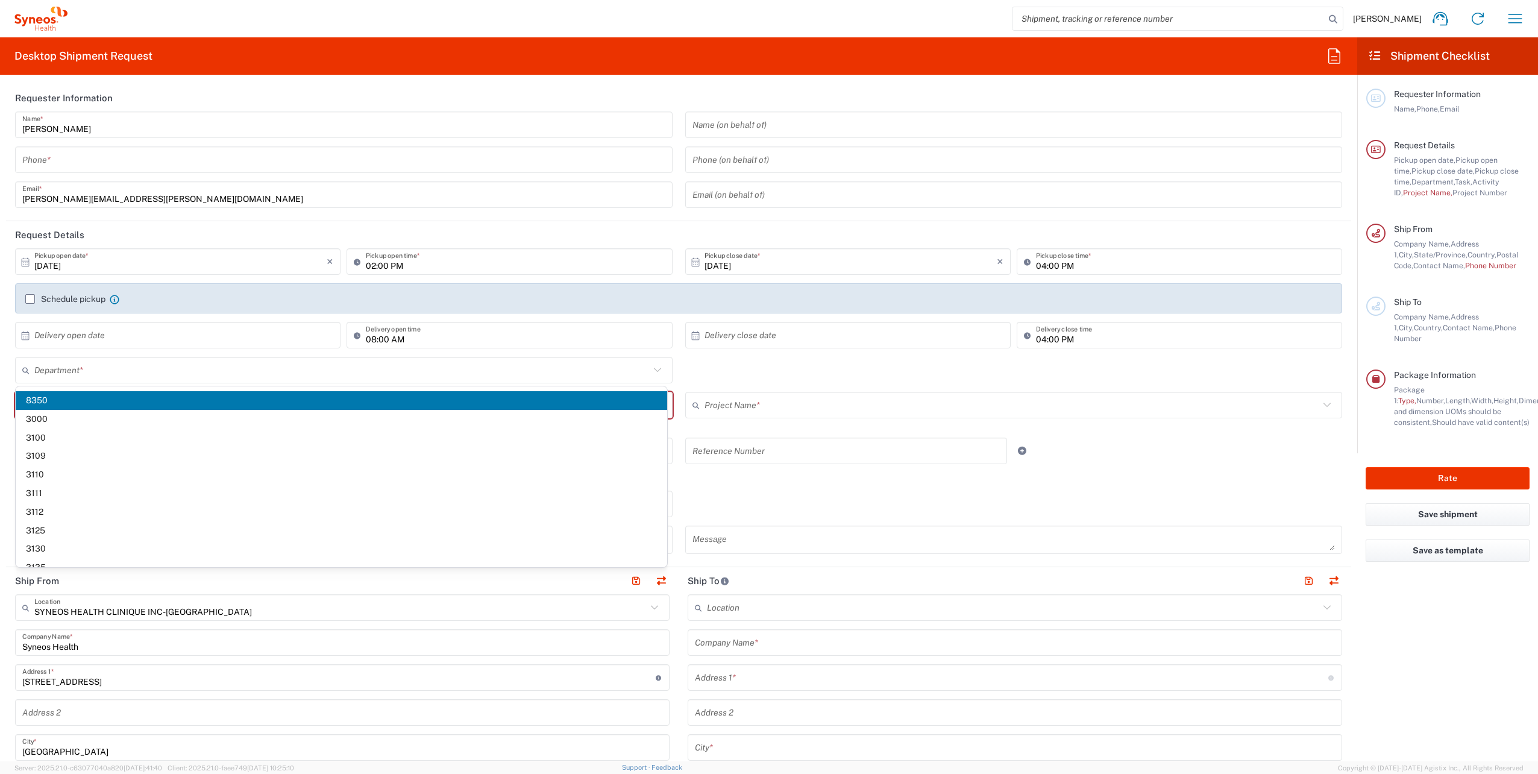
drag, startPoint x: 1092, startPoint y: 475, endPoint x: 955, endPoint y: 485, distance: 137.1
click at [762, 350] on agx-checkbox-control "Return label required" at bounding box center [678, 477] width 1327 height 10
type input "8350"
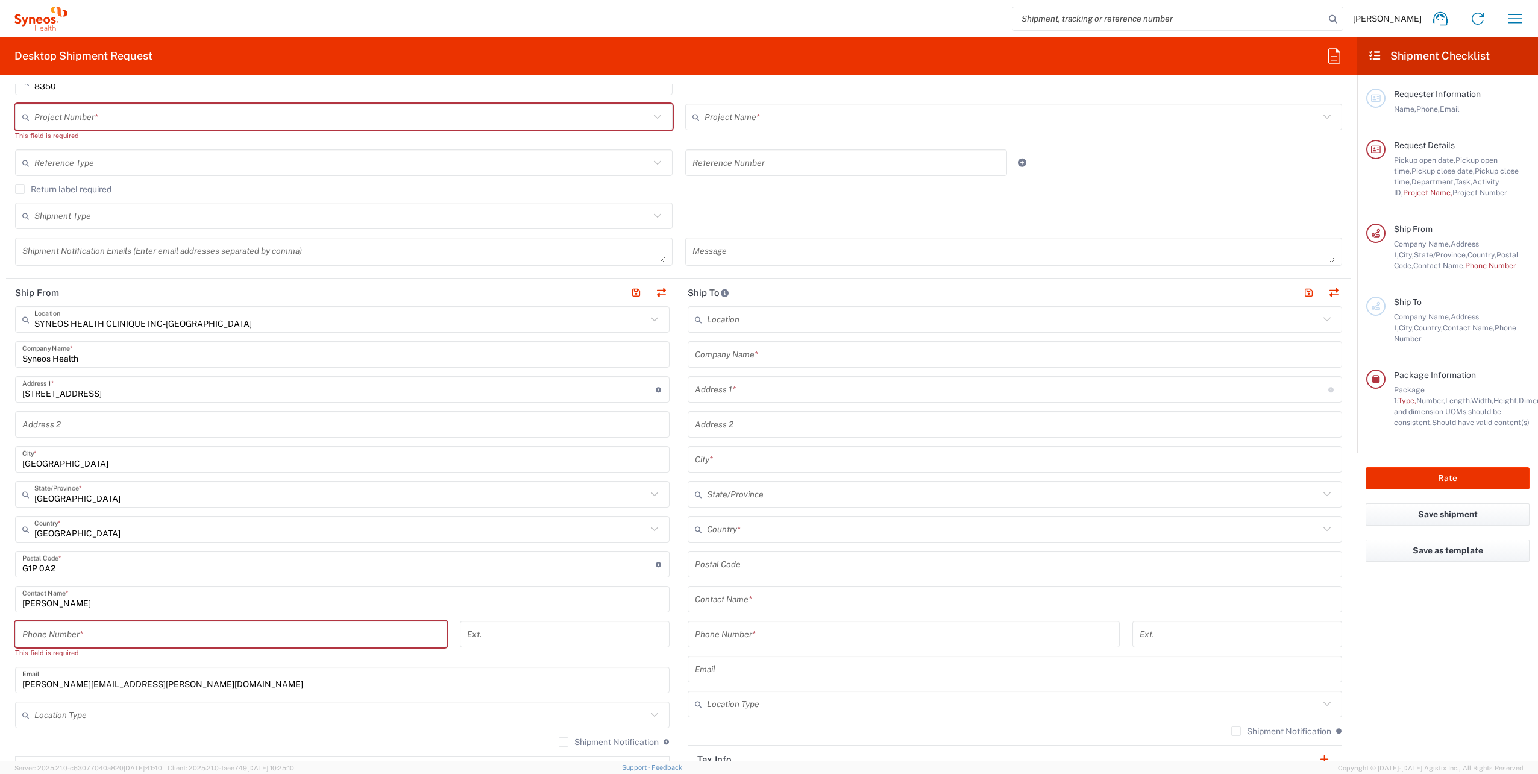
scroll to position [301, 0]
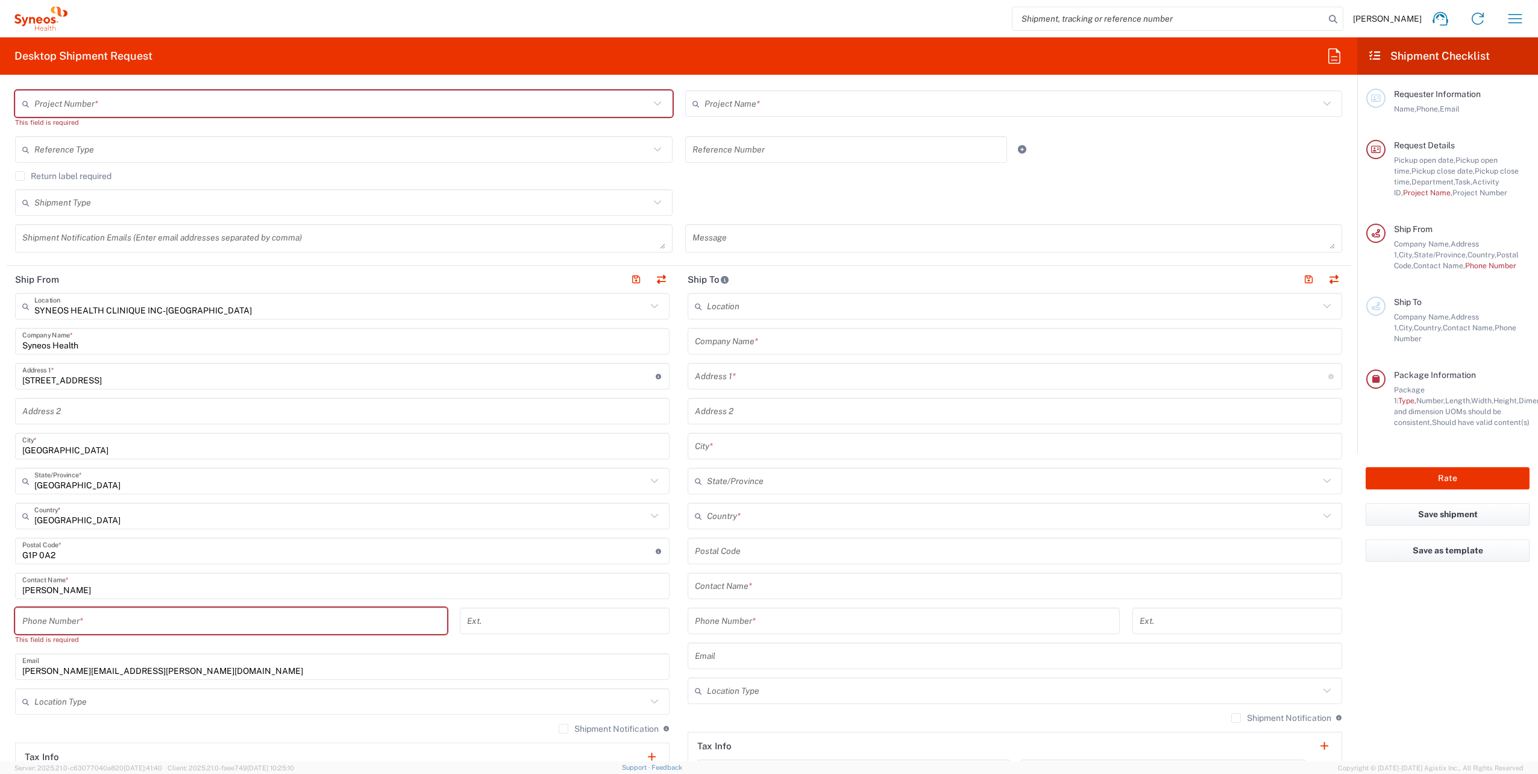
click at [724, 304] on input "text" at bounding box center [1013, 306] width 612 height 21
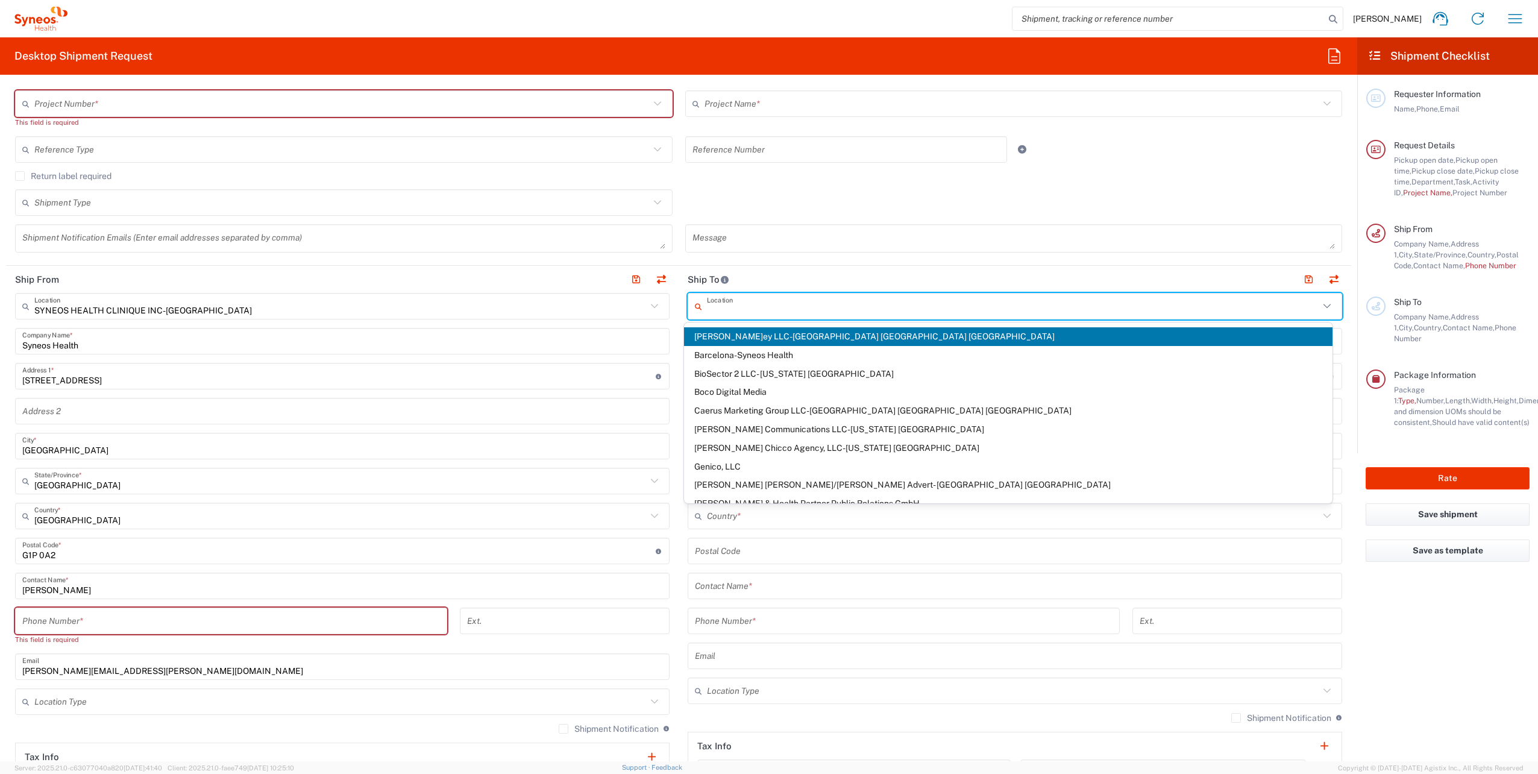
click at [762, 278] on header "Ship To" at bounding box center [1015, 279] width 673 height 27
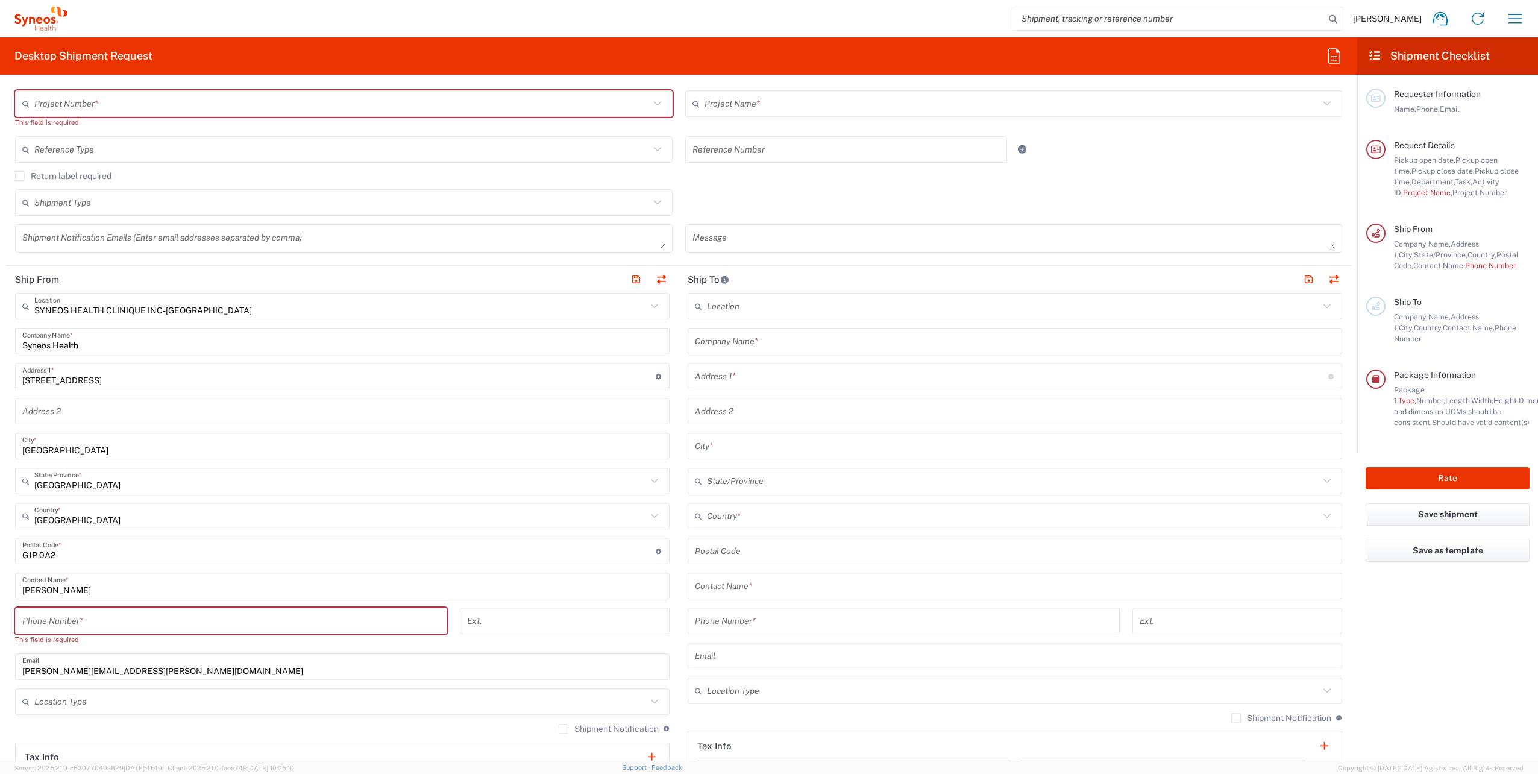
click at [733, 308] on input "text" at bounding box center [1013, 306] width 612 height 21
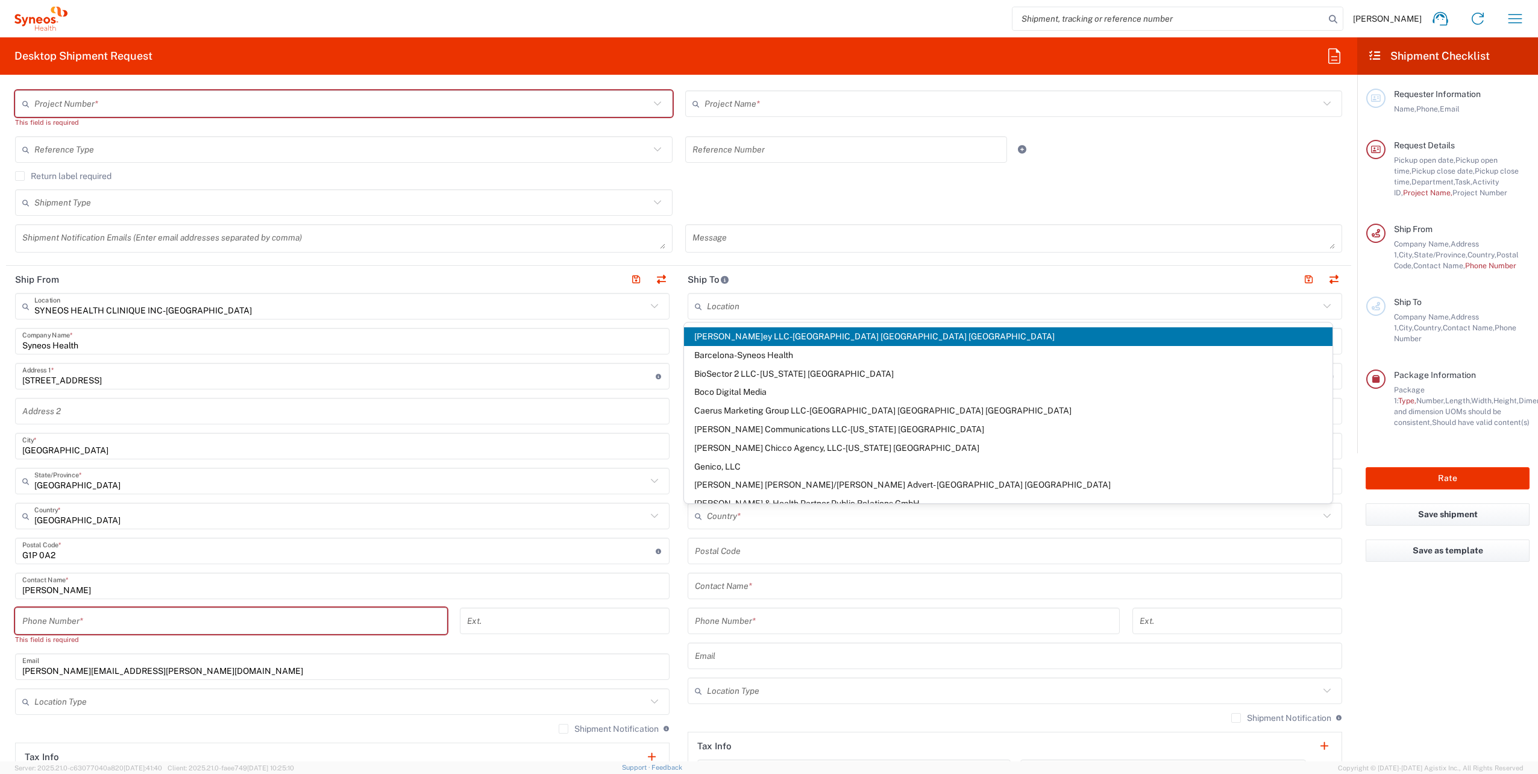
click at [718, 303] on input "text" at bounding box center [1013, 306] width 612 height 21
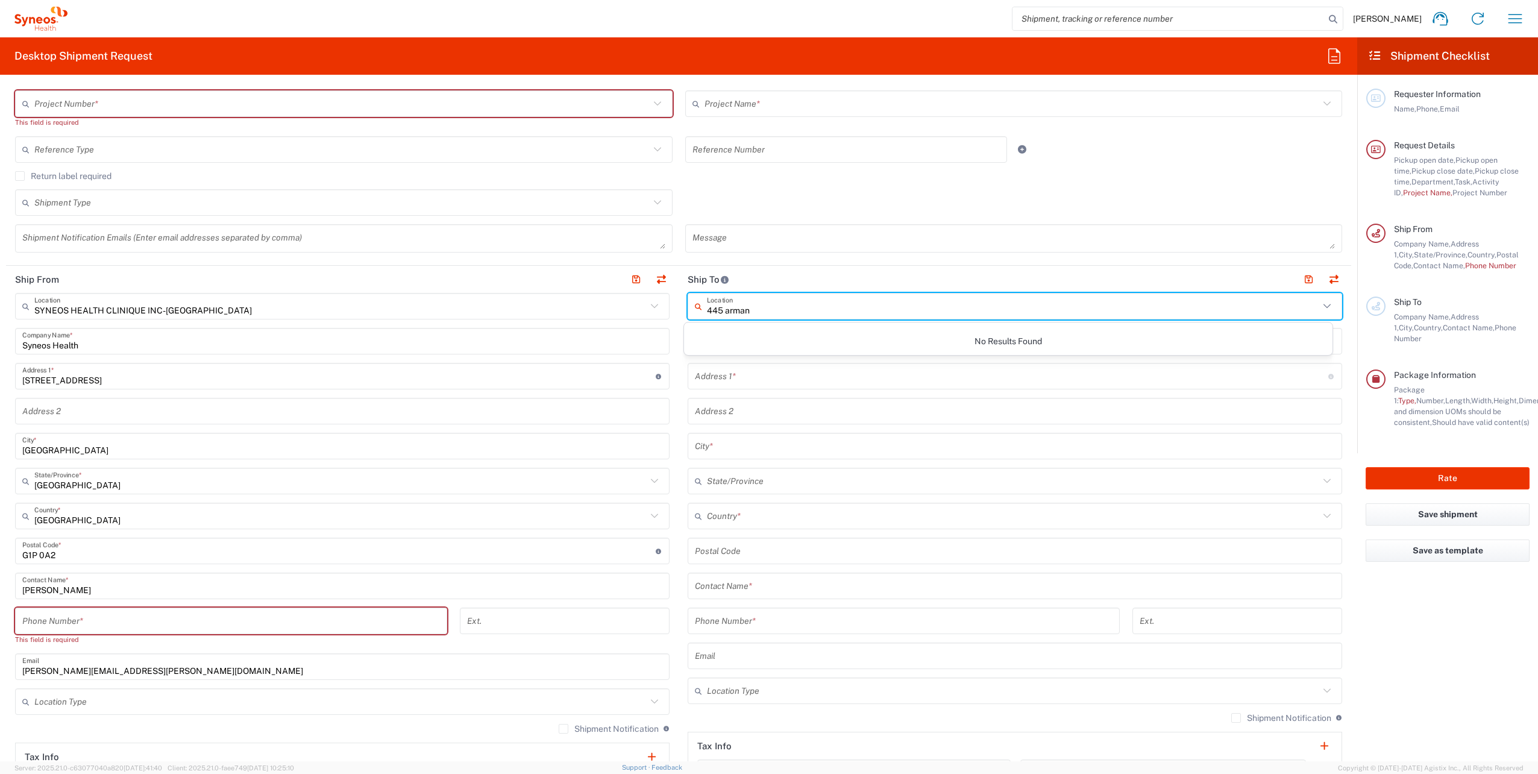
type input "44[PERSON_NAME]"
drag, startPoint x: 767, startPoint y: 304, endPoint x: 533, endPoint y: 316, distance: 234.2
click at [533, 316] on div "Ship From SYNEOS HEALTH CLINIQUE INC-[GEOGRAPHIC_DATA] Location SYNEOS HEALTH C…" at bounding box center [678, 540] width 1345 height 549
click at [745, 179] on agx-checkbox-control "Return label required" at bounding box center [678, 176] width 1327 height 10
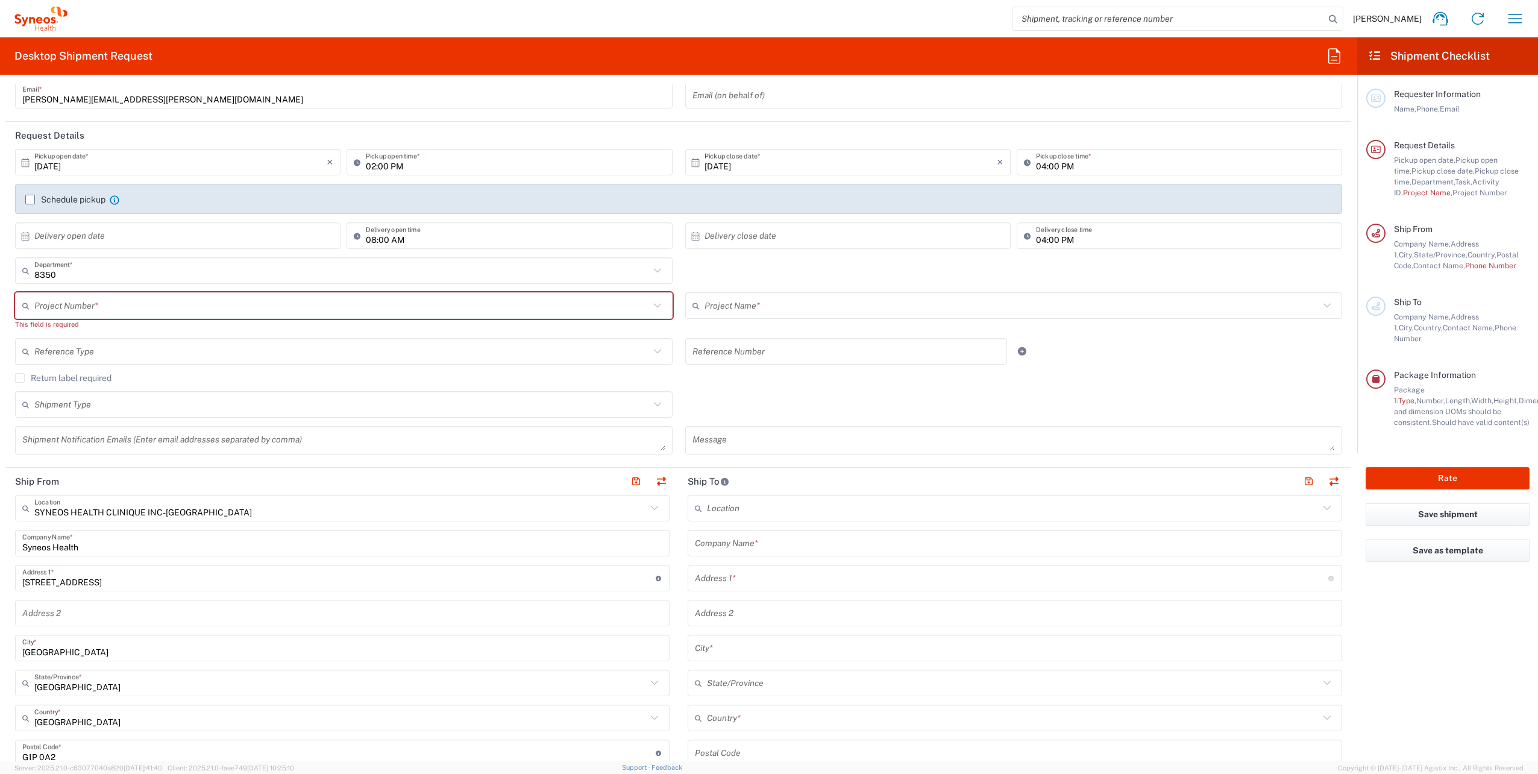
scroll to position [0, 0]
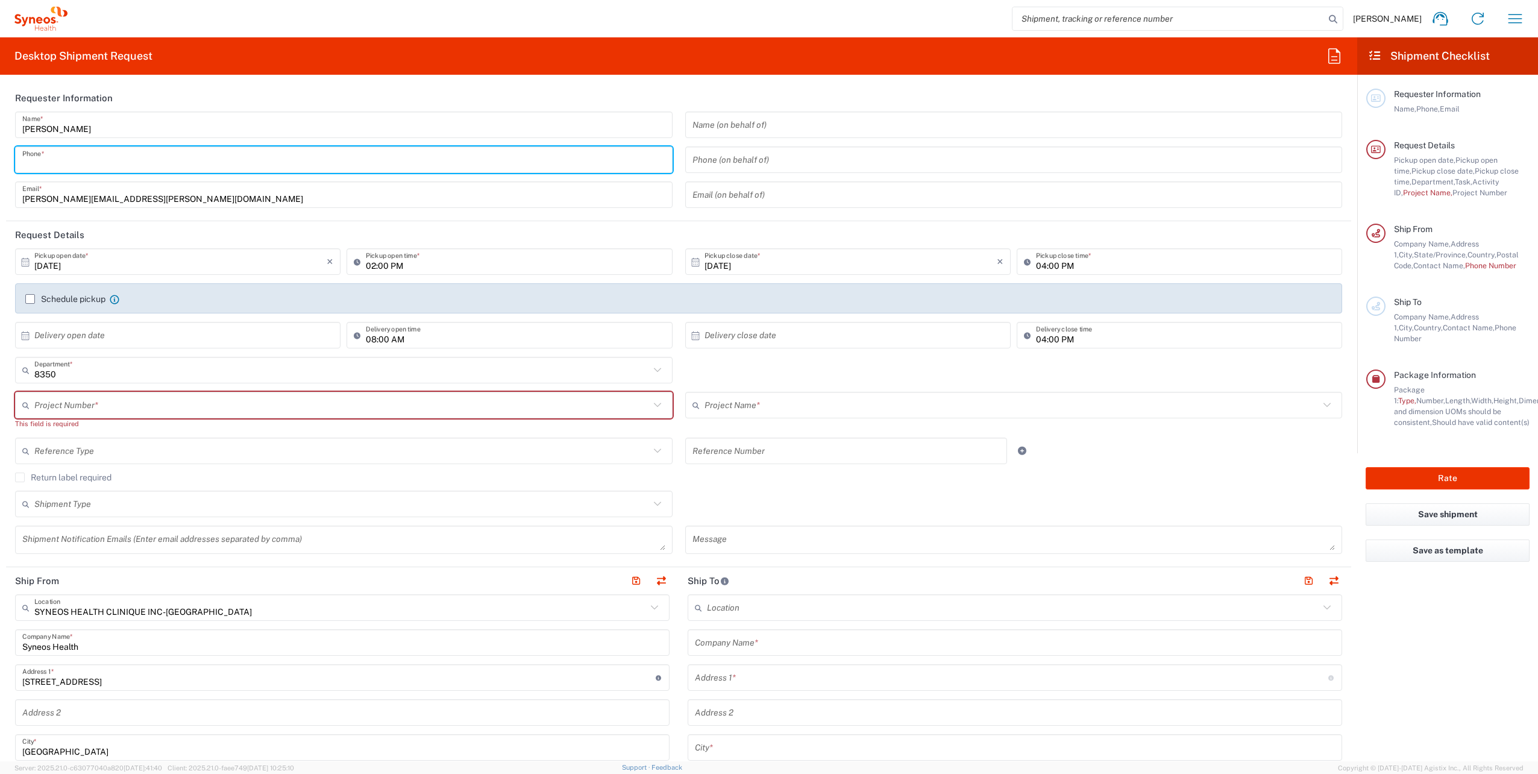
click at [67, 165] on input "tel" at bounding box center [343, 159] width 643 height 21
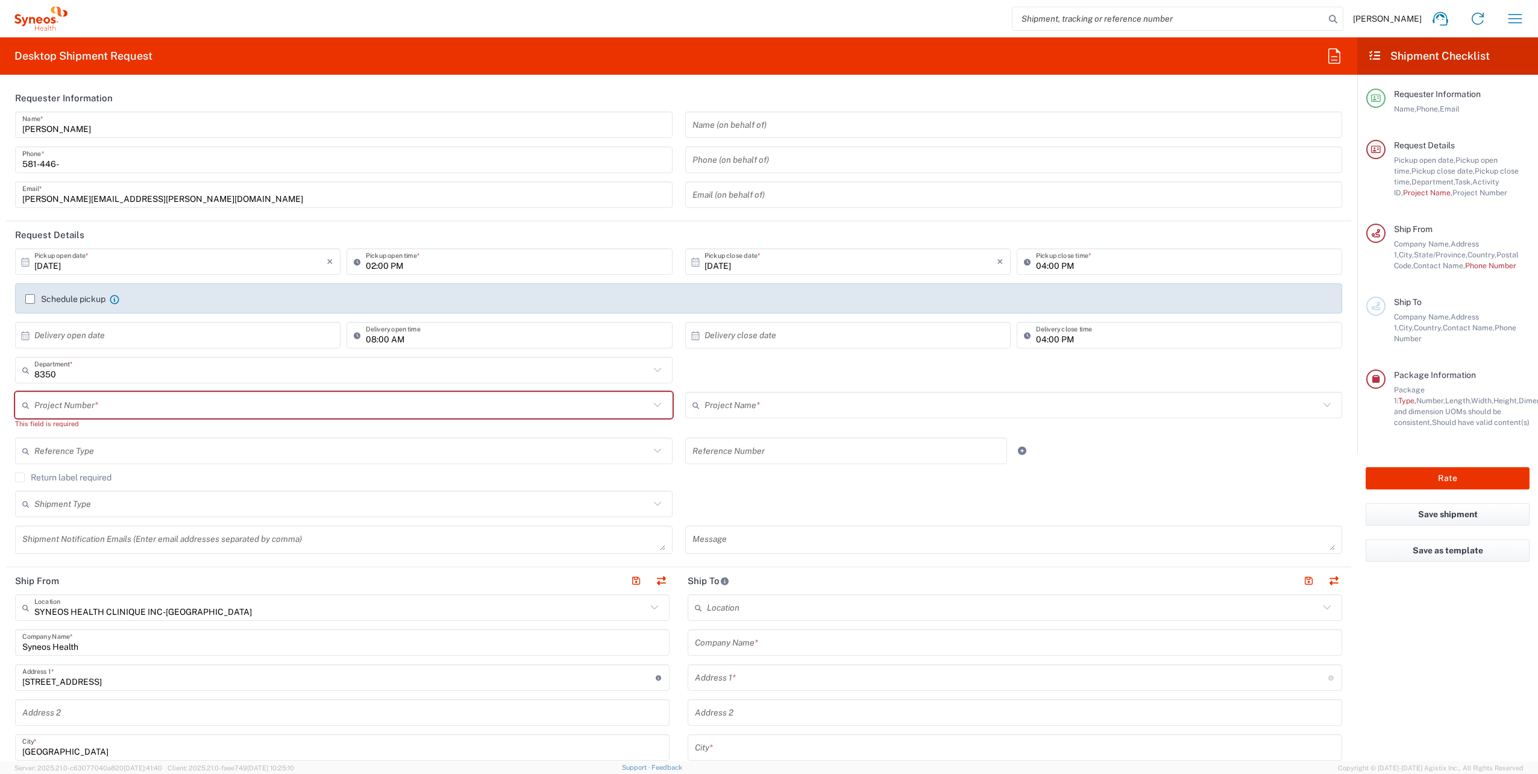
click at [101, 162] on input "581-446-" at bounding box center [343, 159] width 643 height 21
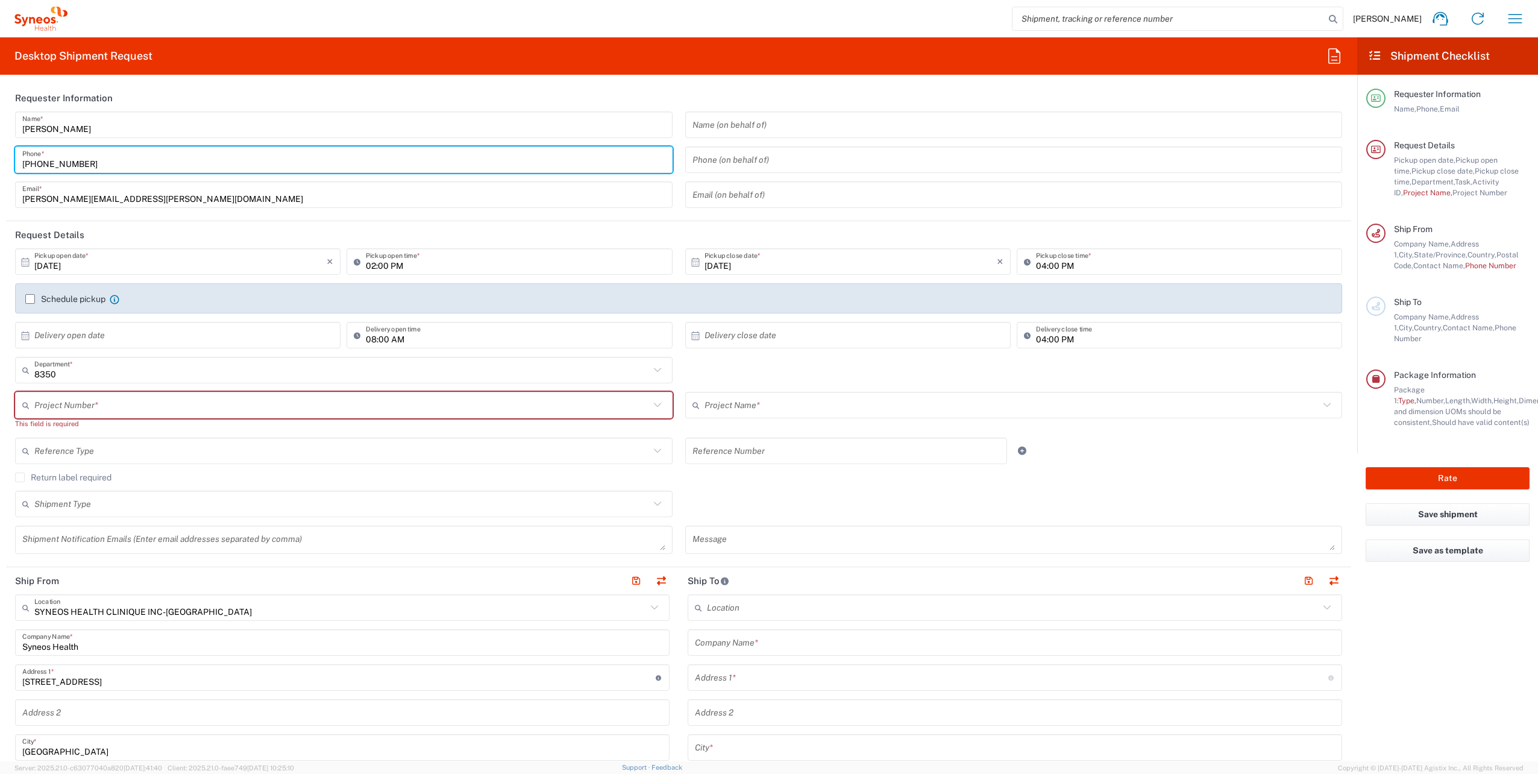
type input "[PHONE_NUMBER]"
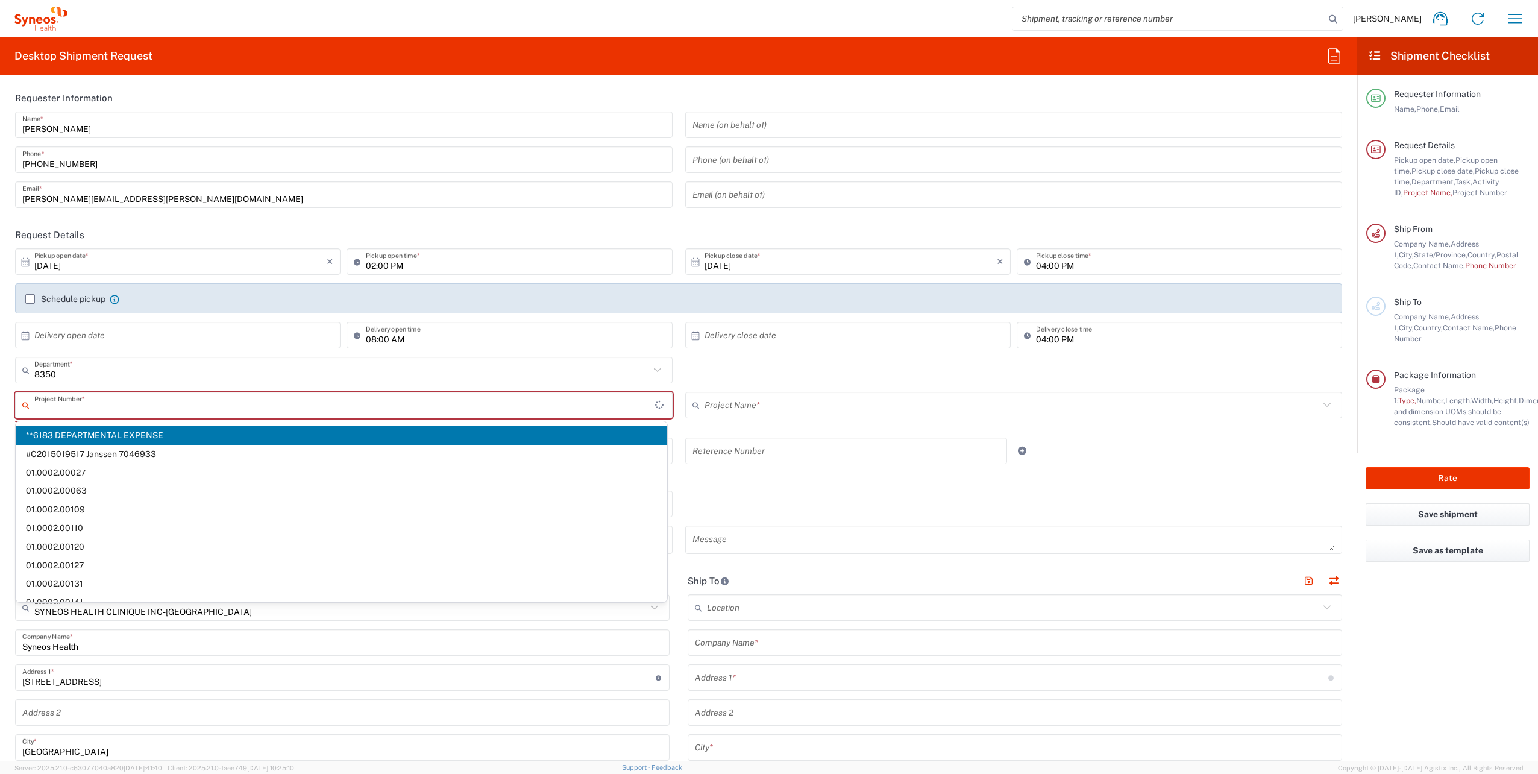
click at [47, 350] on input "text" at bounding box center [344, 405] width 621 height 21
click at [762, 350] on input "text" at bounding box center [1011, 405] width 615 height 21
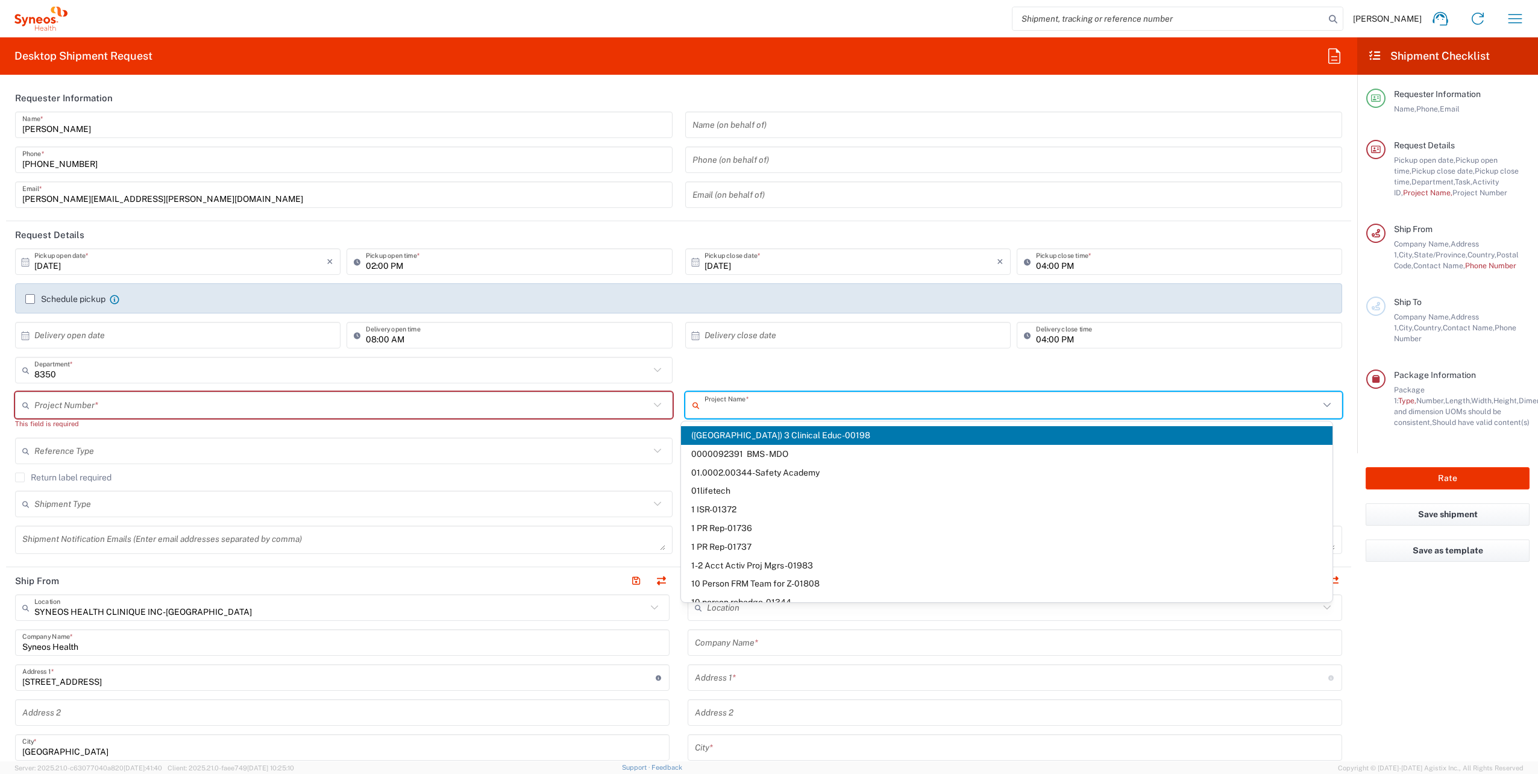
click at [714, 350] on div "8350 Department * 8350 3000 3100 3109 3110 3111 3112 3125 3130 3135 3136 3150 3…" at bounding box center [679, 374] width 1340 height 35
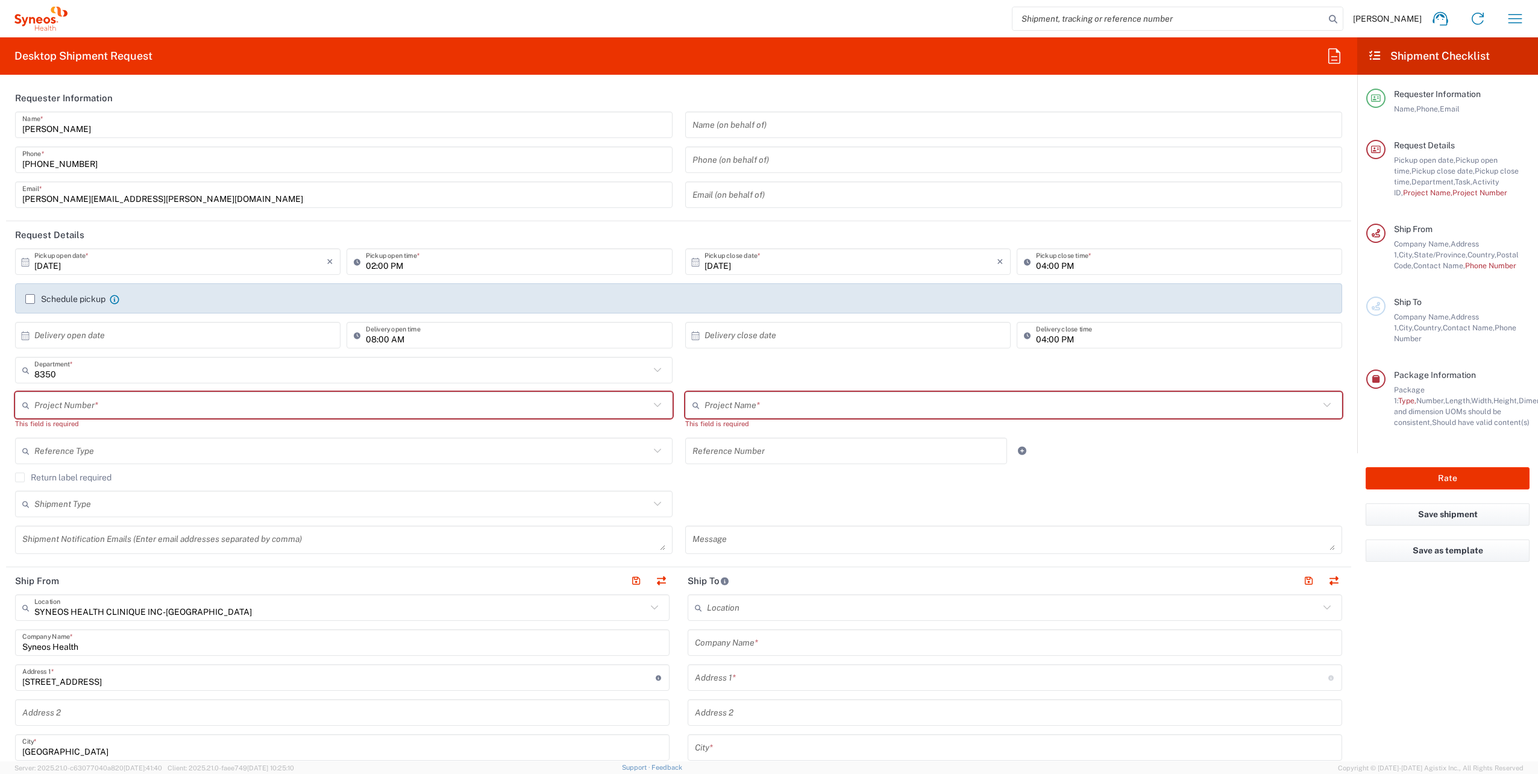
click at [762, 350] on div "Return label required" at bounding box center [678, 481] width 1327 height 18
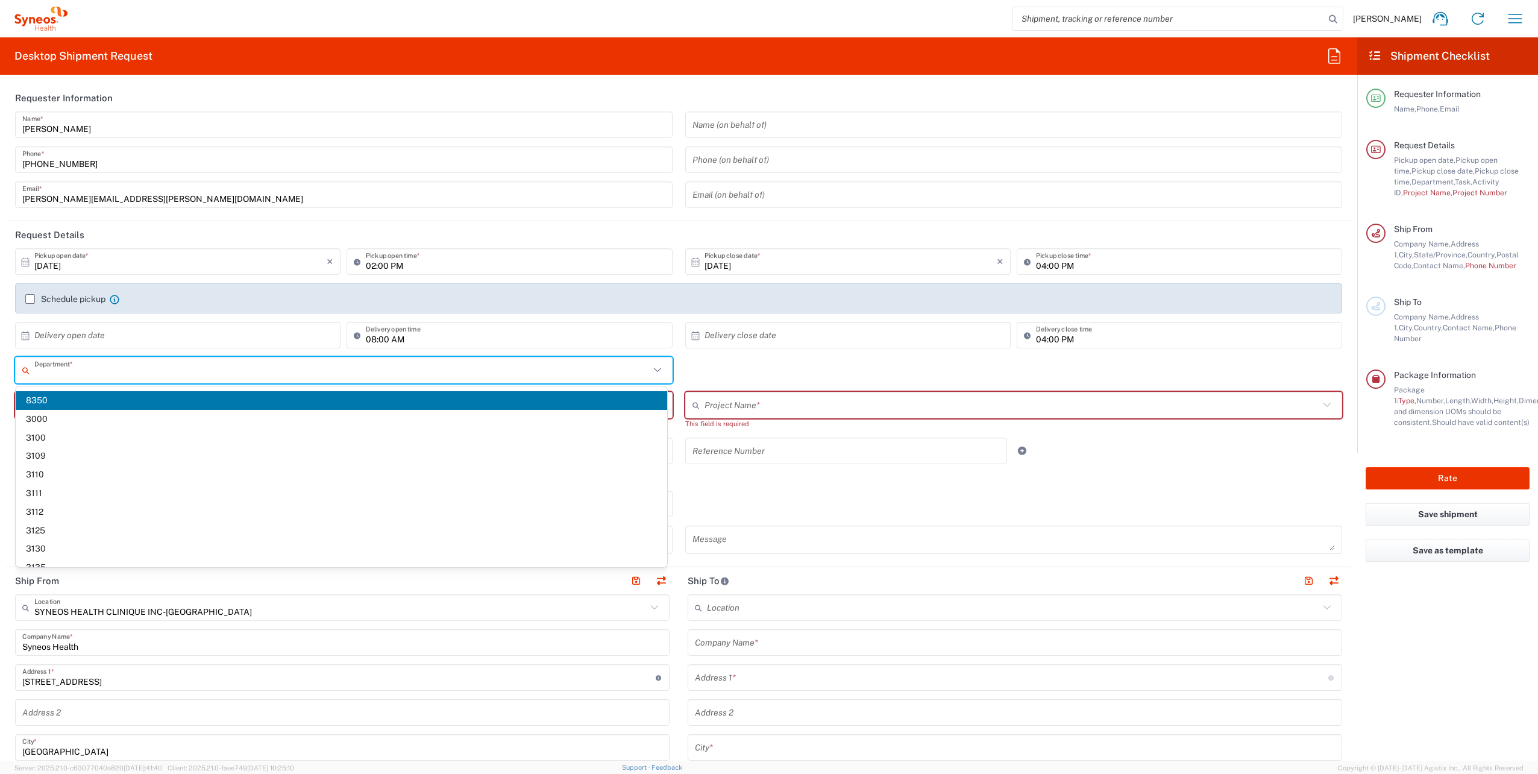
click at [193, 350] on input "text" at bounding box center [341, 370] width 615 height 21
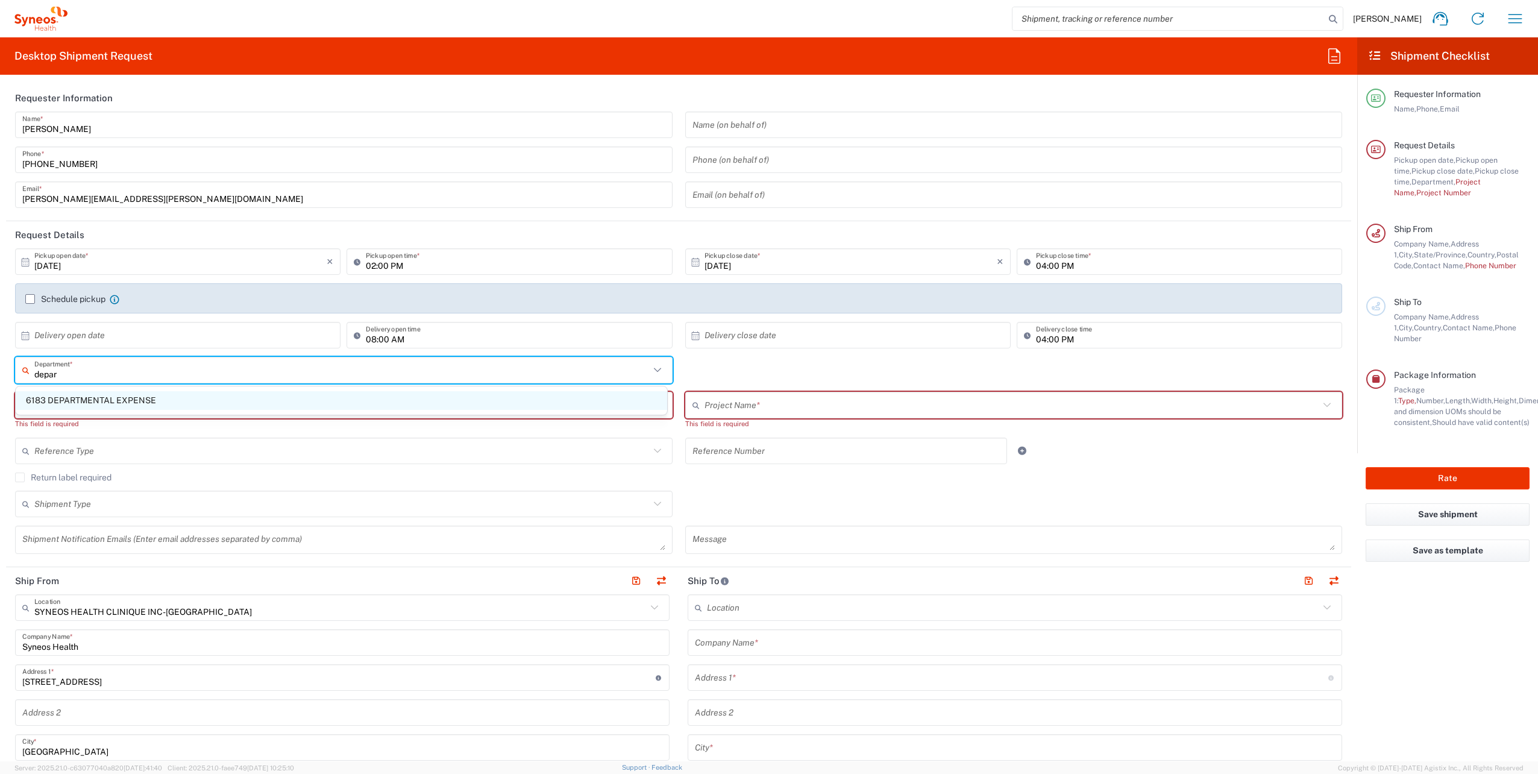
click at [52, 350] on span "6183 DEPARTMENTAL EXPENSE" at bounding box center [341, 400] width 651 height 19
type input "6183 DEPARTMENTAL EXPENSE"
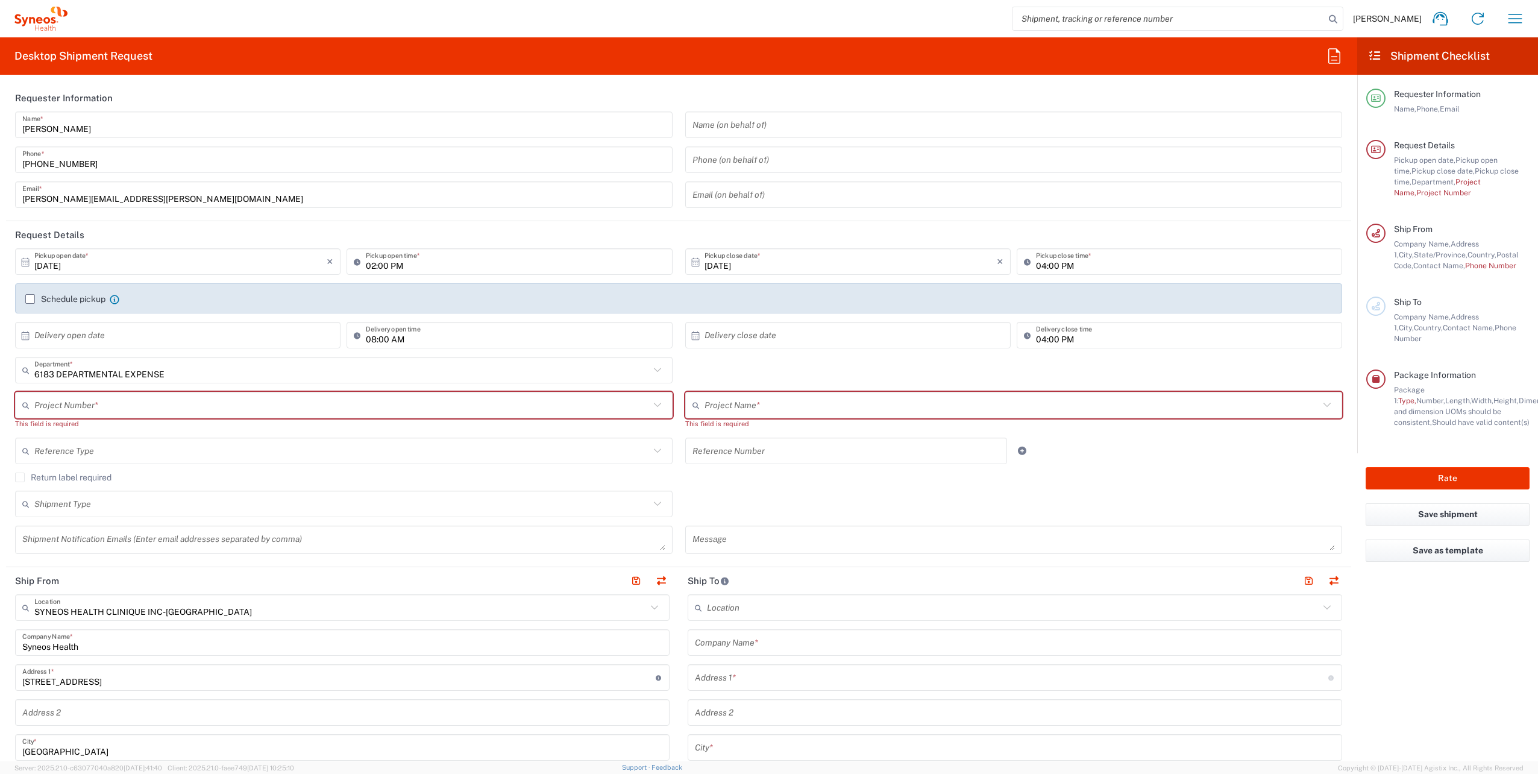
click at [197, 350] on input "text" at bounding box center [341, 405] width 615 height 21
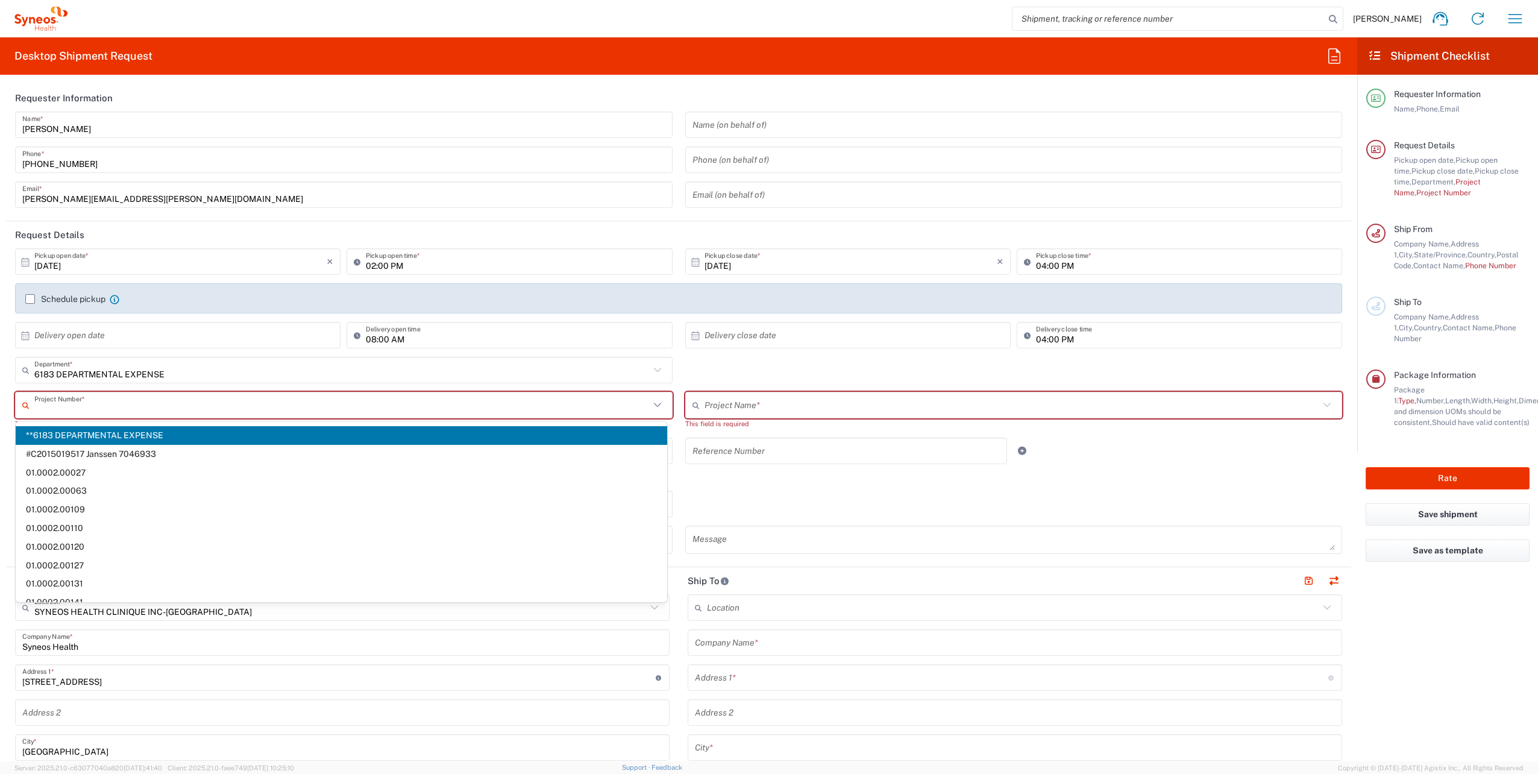
click at [178, 350] on span "**6183 DEPARTMENTAL EXPENSE" at bounding box center [341, 435] width 651 height 19
type input "**6183 DEPARTMENTAL EXPENSE, **6183 DEPARTMENTAL EXPENSE"
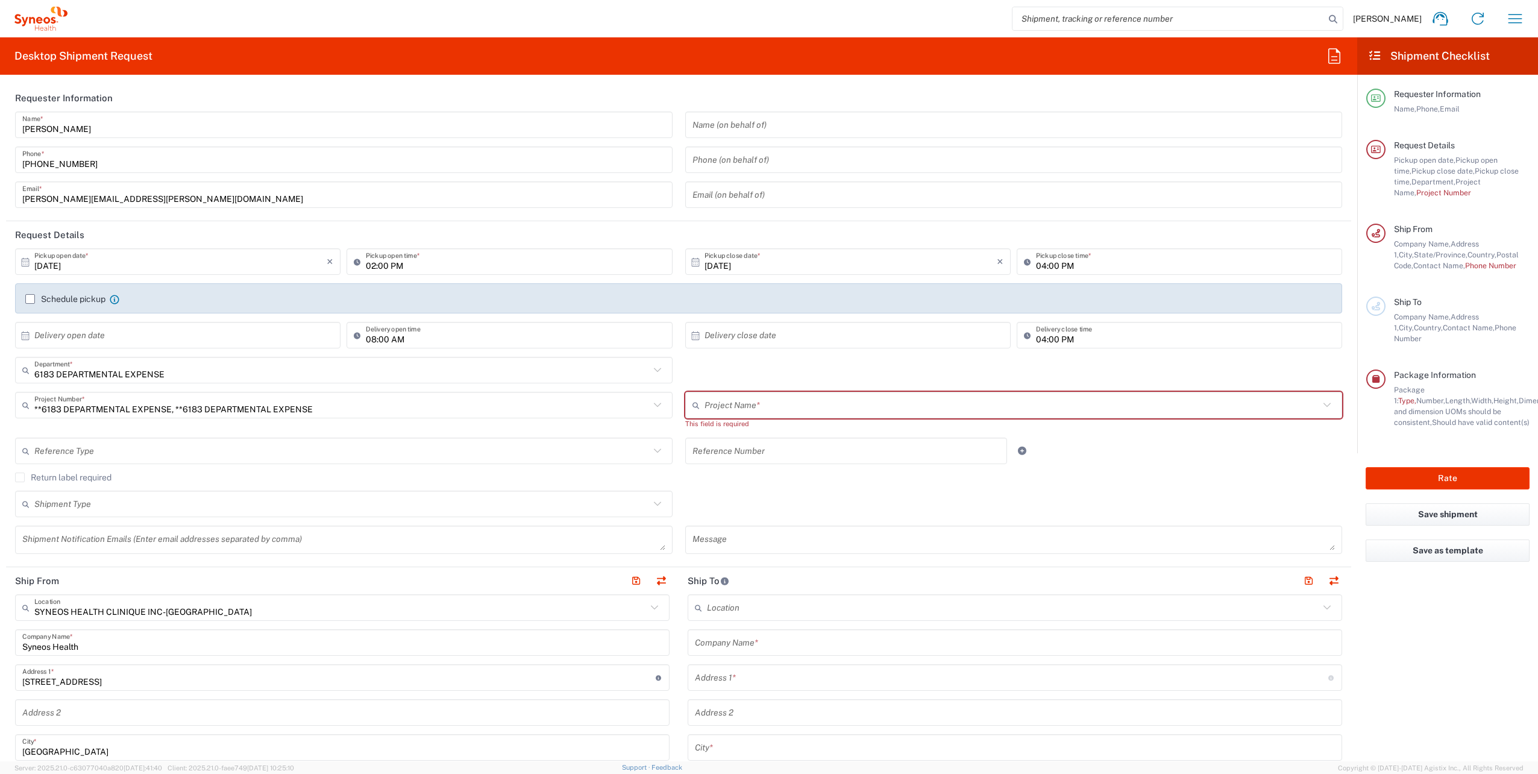
type input "6183"
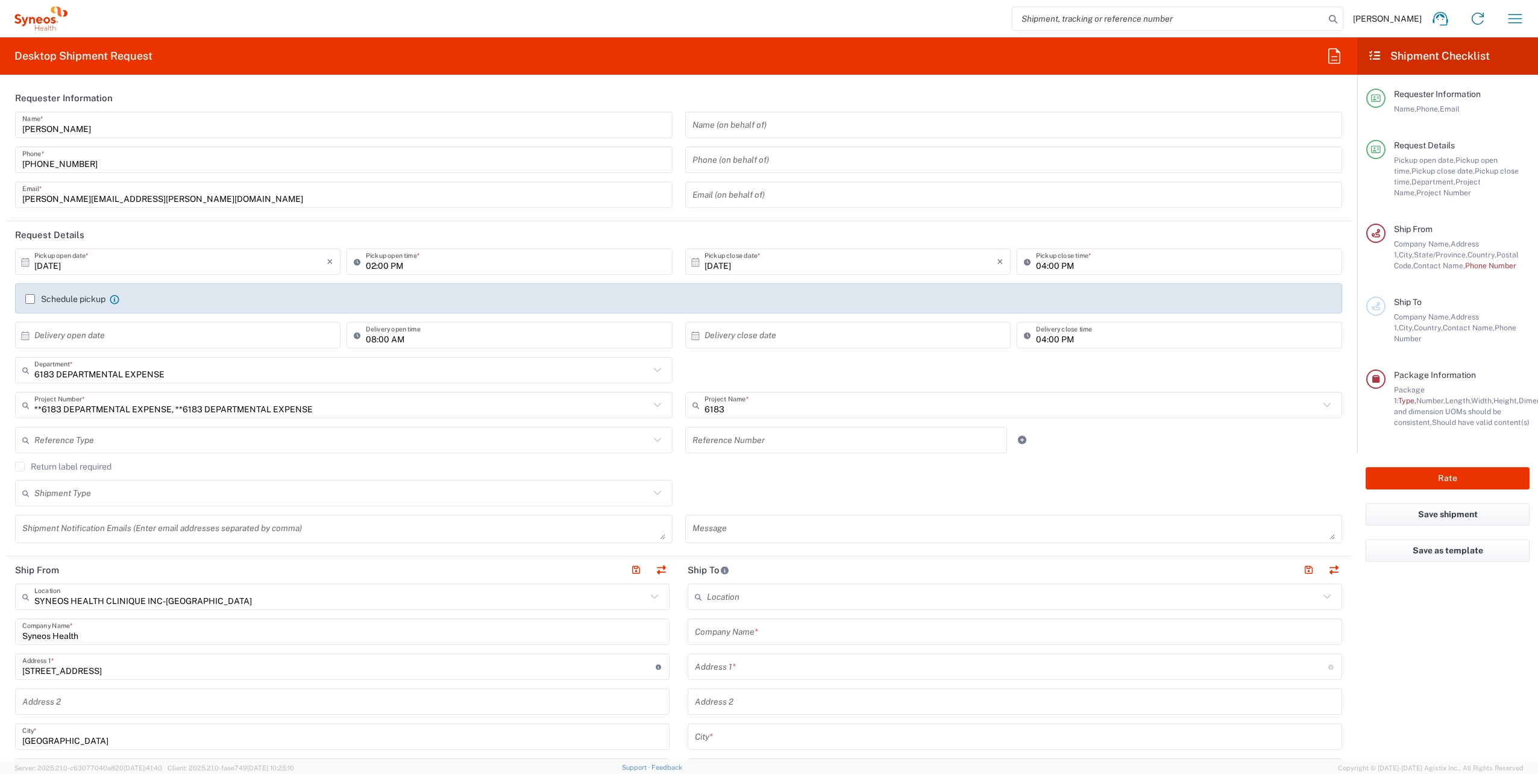
click at [762, 129] on input "text" at bounding box center [1013, 125] width 643 height 21
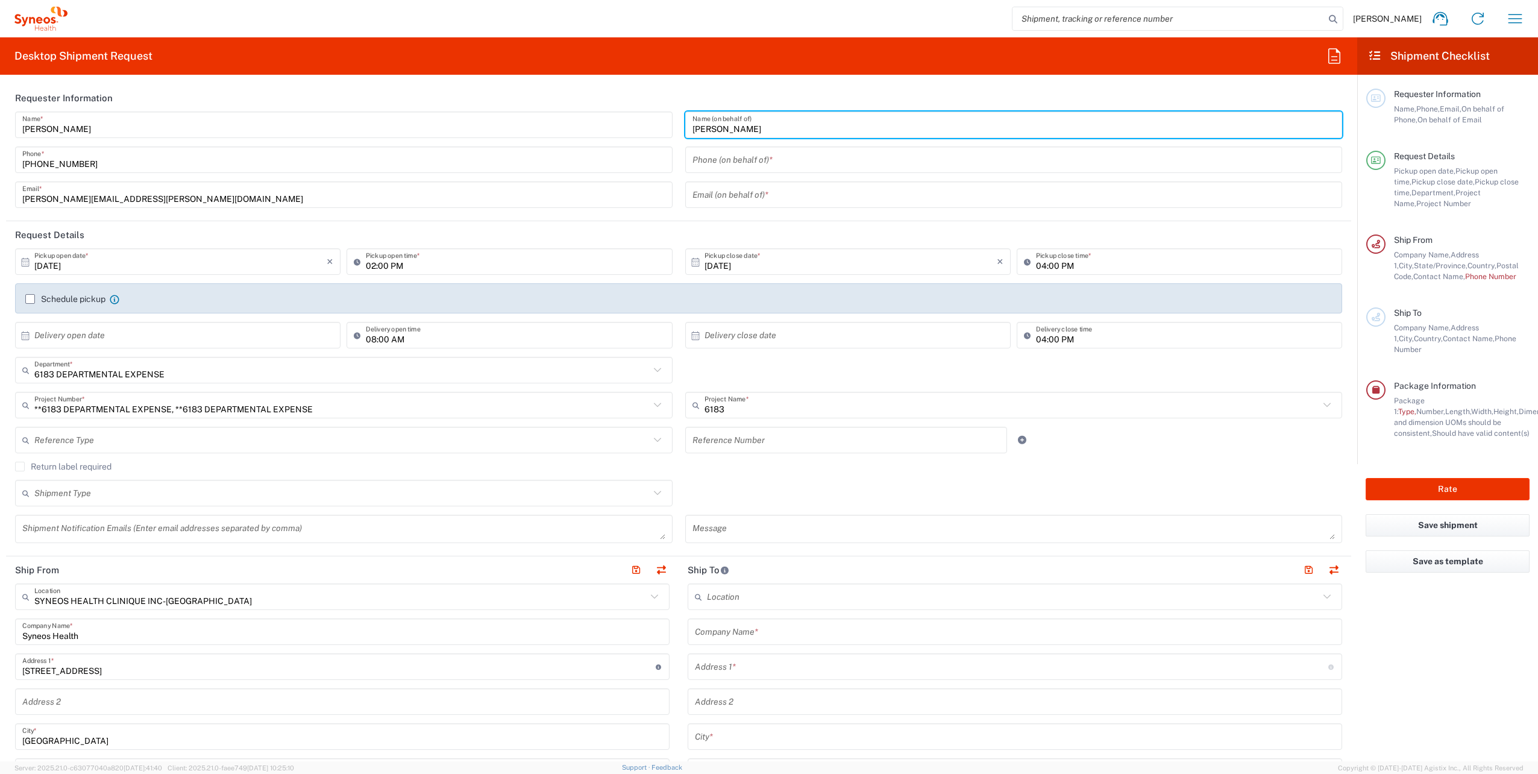
type input "[PERSON_NAME]"
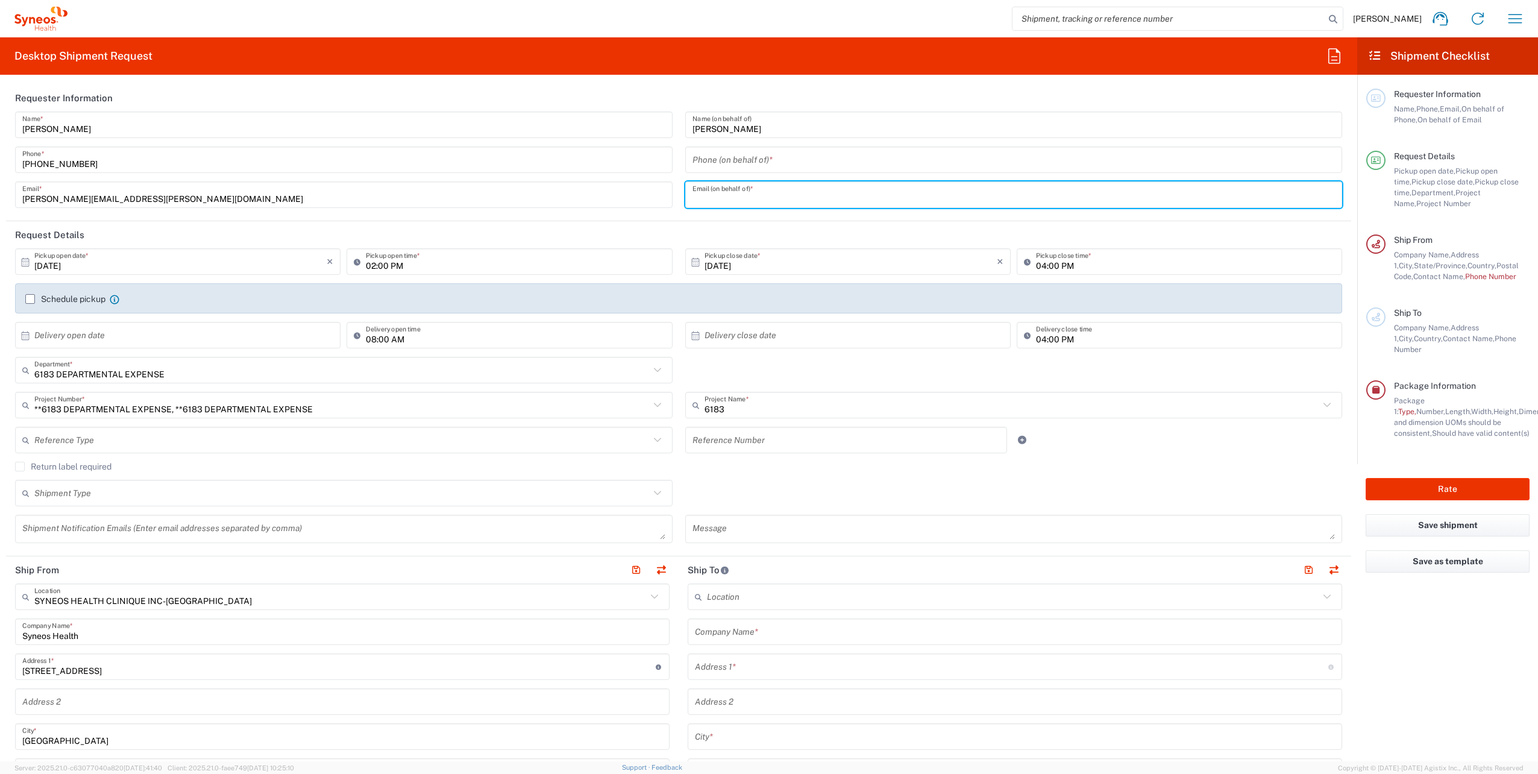
click at [762, 192] on input "text" at bounding box center [1013, 194] width 643 height 21
type input "[PERSON_NAME][EMAIL_ADDRESS][PERSON_NAME][DOMAIN_NAME]"
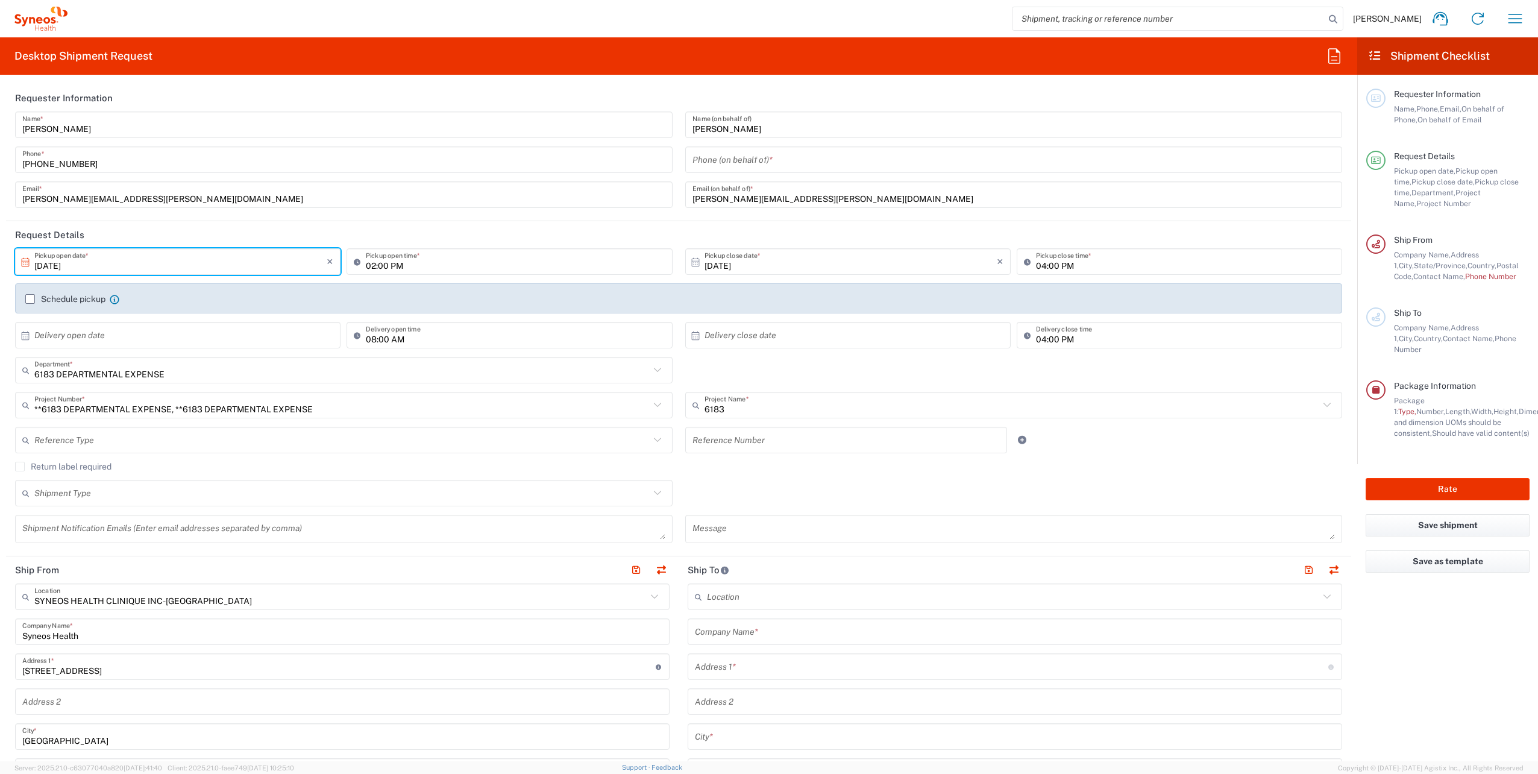
drag, startPoint x: 782, startPoint y: 160, endPoint x: 786, endPoint y: 164, distance: 6.4
click at [762, 160] on input "tel" at bounding box center [1013, 159] width 643 height 21
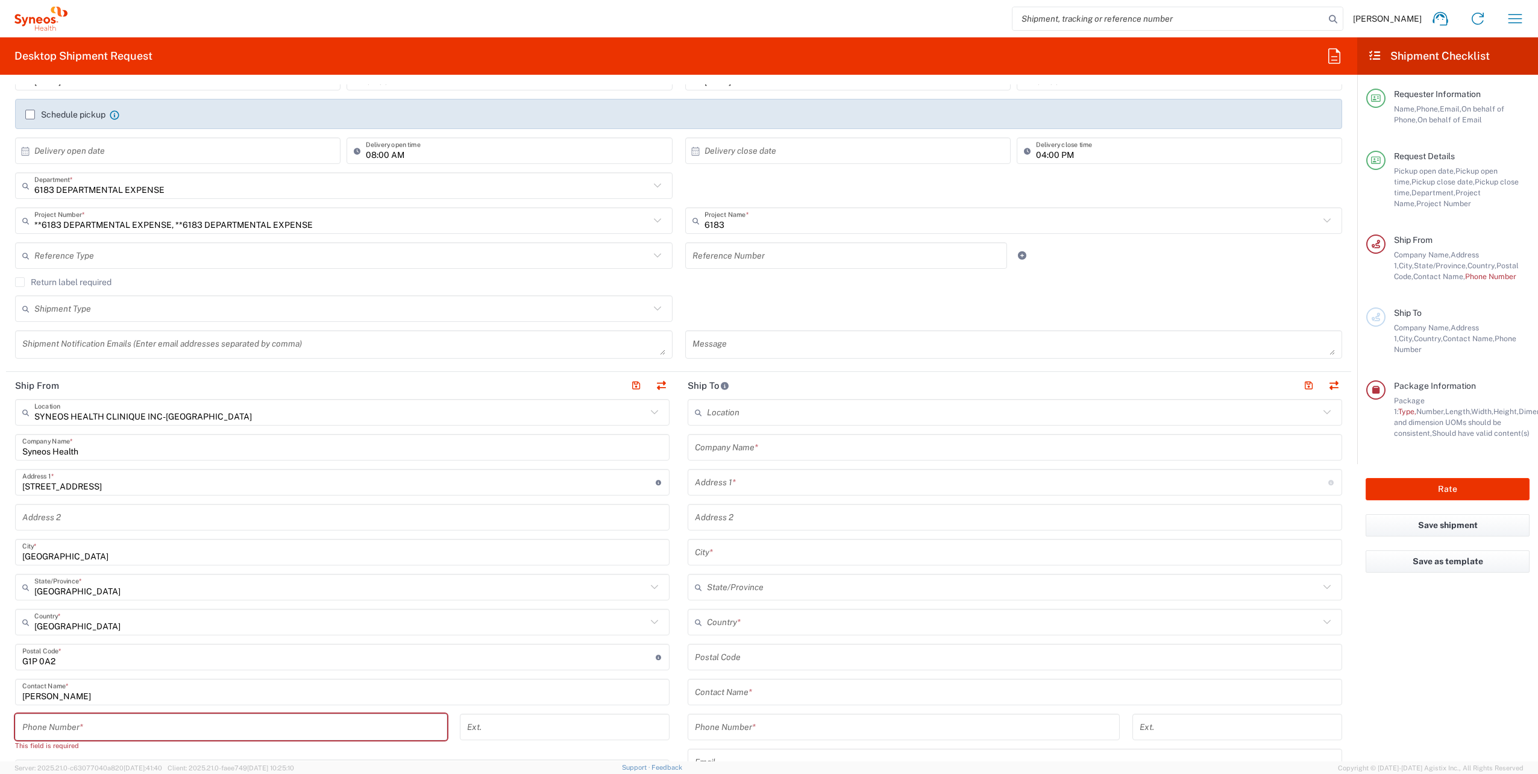
scroll to position [301, 0]
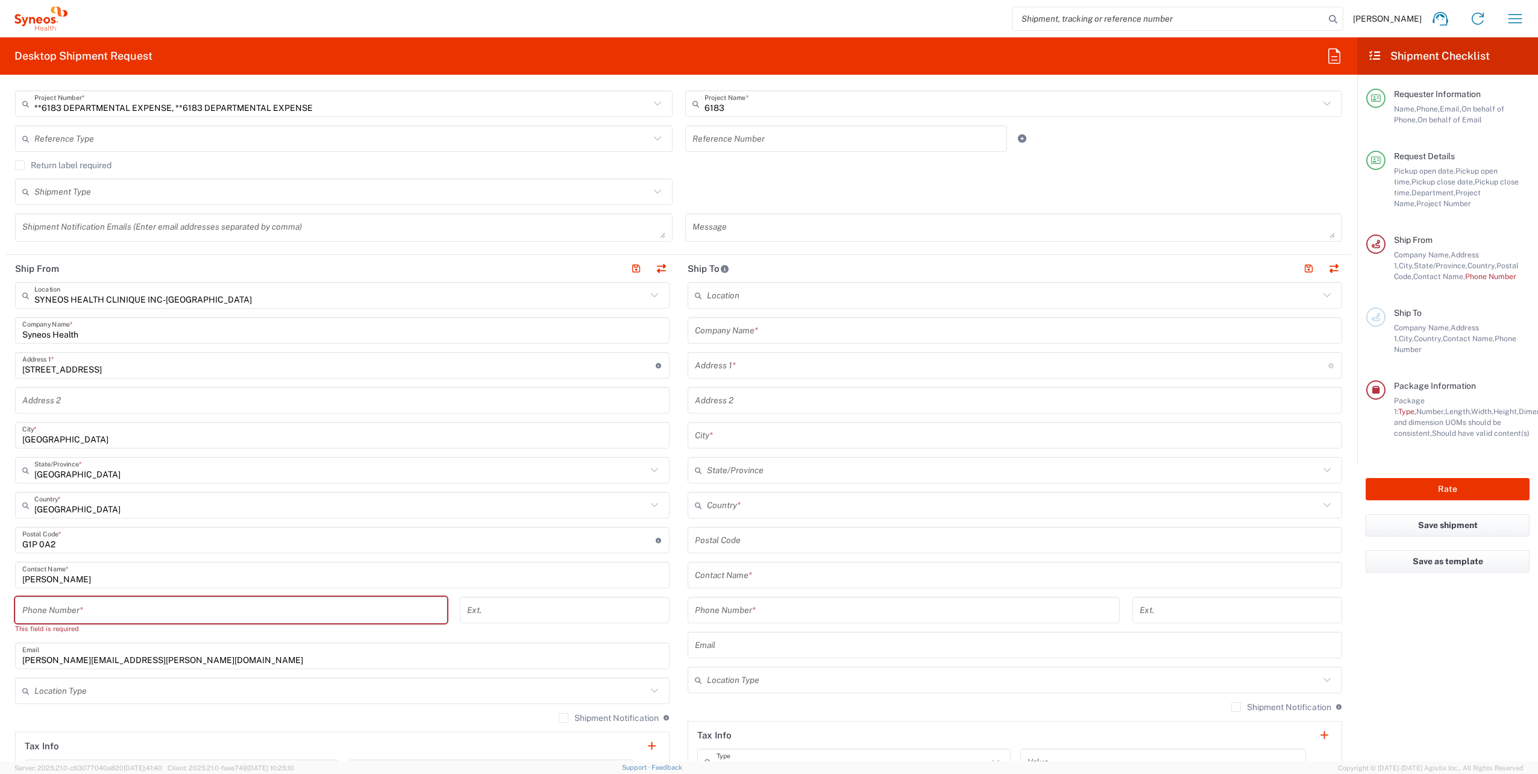
type input "[PHONE_NUMBER]"
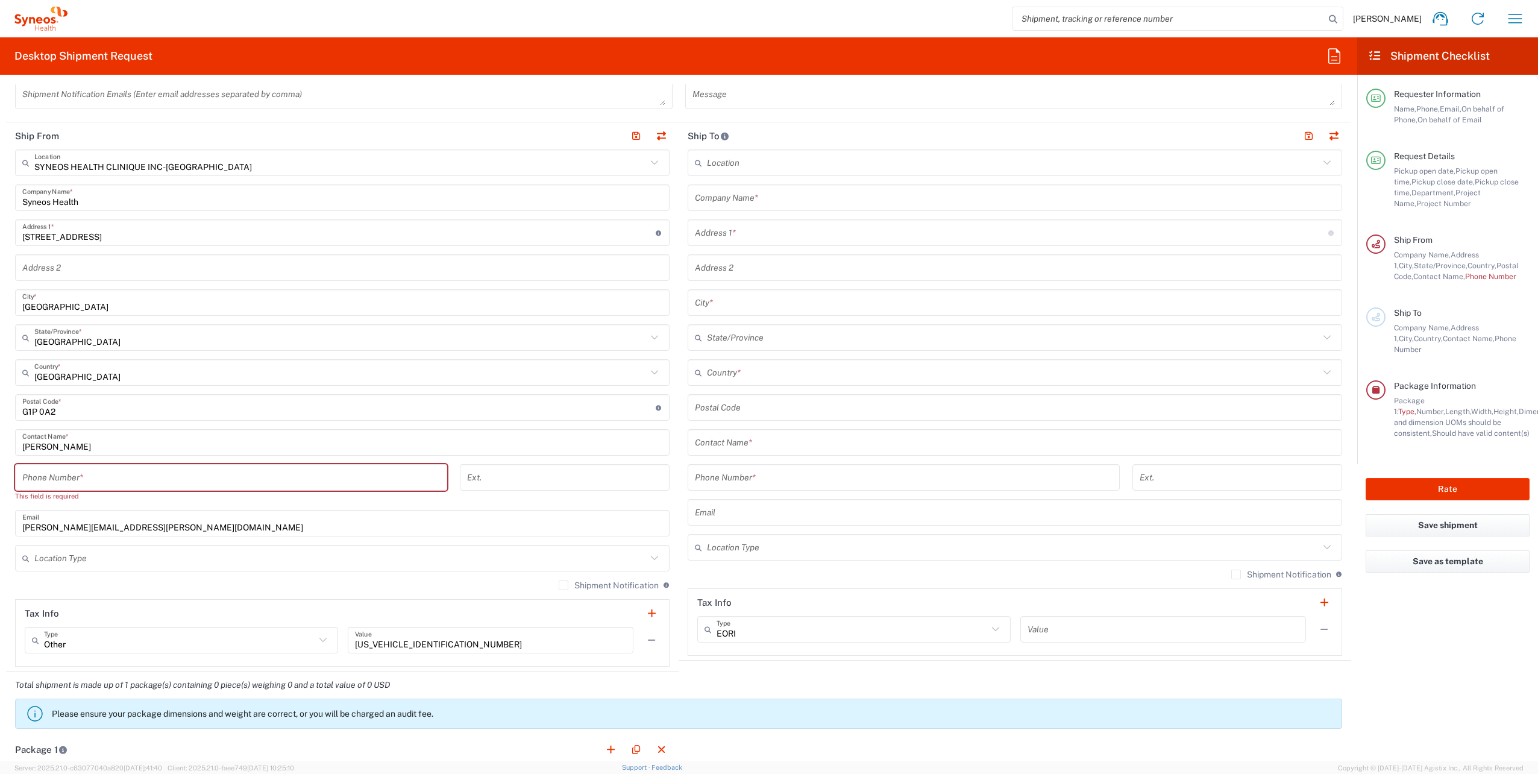
scroll to position [362, 0]
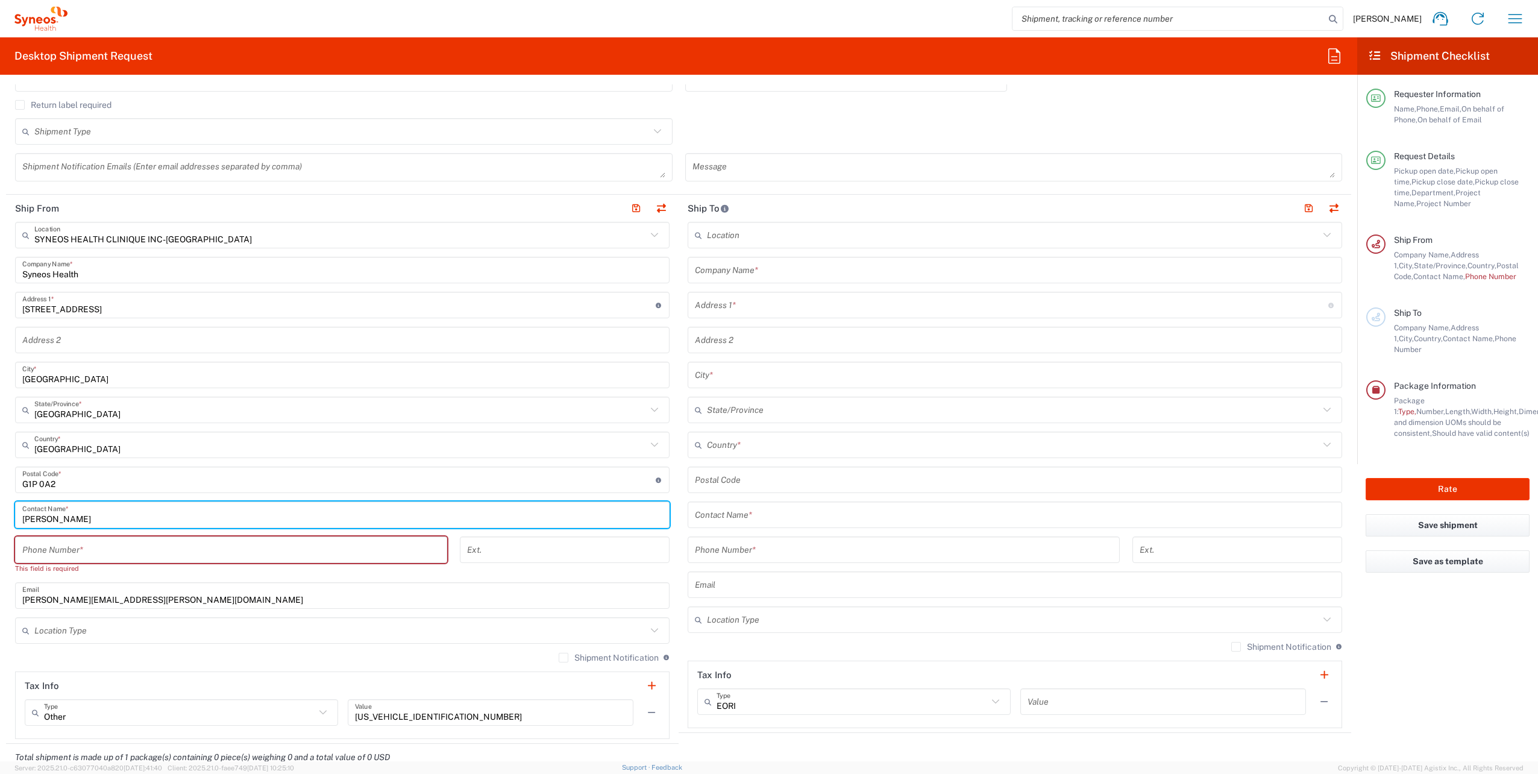
drag, startPoint x: 114, startPoint y: 516, endPoint x: 0, endPoint y: 527, distance: 114.4
click at [0, 350] on html "[PERSON_NAME] Home Shipment estimator Shipment tracking Desktop shipment reques…" at bounding box center [769, 387] width 1538 height 774
type input "[PERSON_NAME]"
click at [55, 350] on input "tel" at bounding box center [231, 549] width 418 height 21
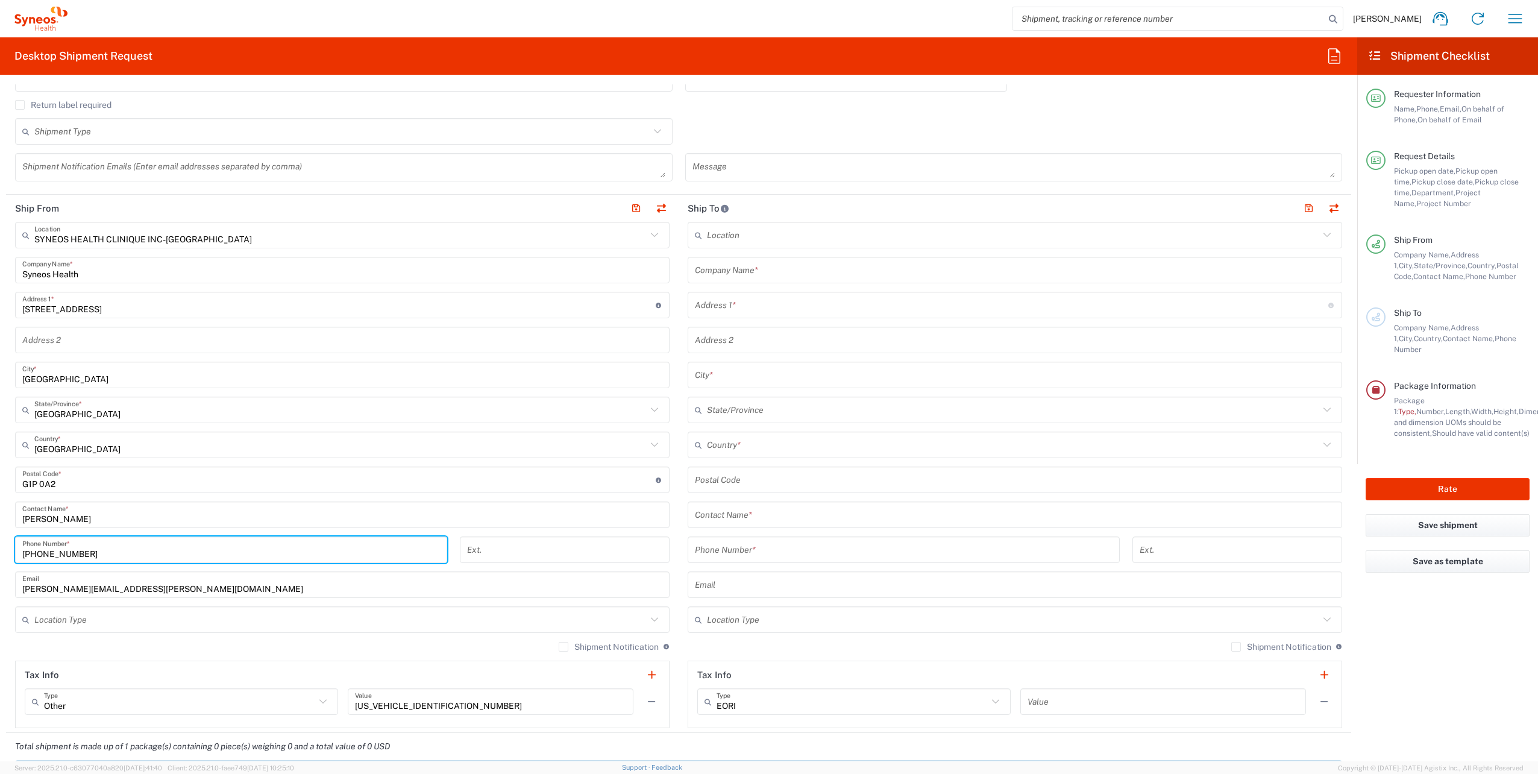
type input "[PHONE_NUMBER]"
click at [736, 274] on input "text" at bounding box center [1015, 270] width 640 height 21
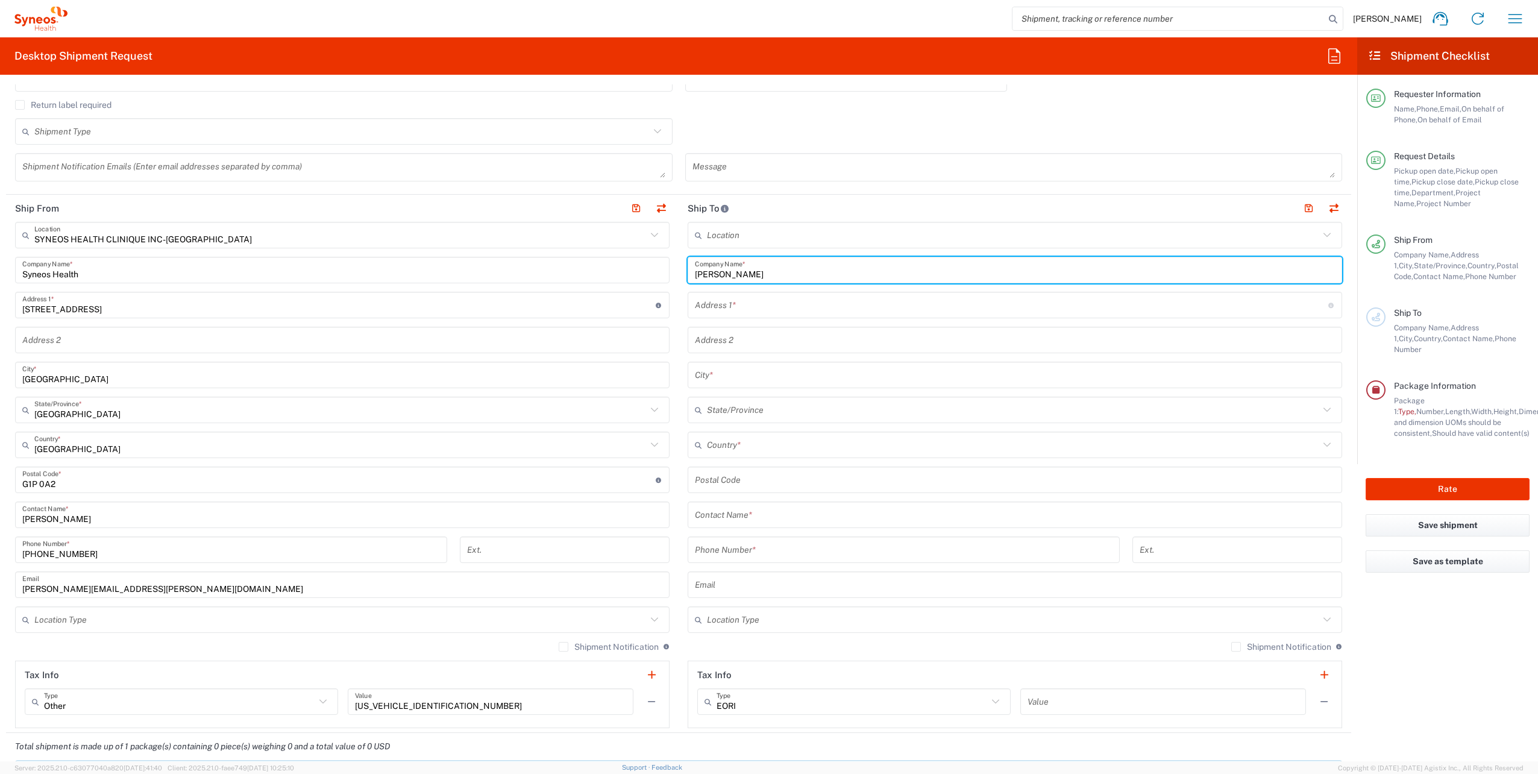
click at [736, 274] on input "[PERSON_NAME]" at bounding box center [1015, 270] width 640 height 21
type input "[PERSON_NAME] River Laboratories"
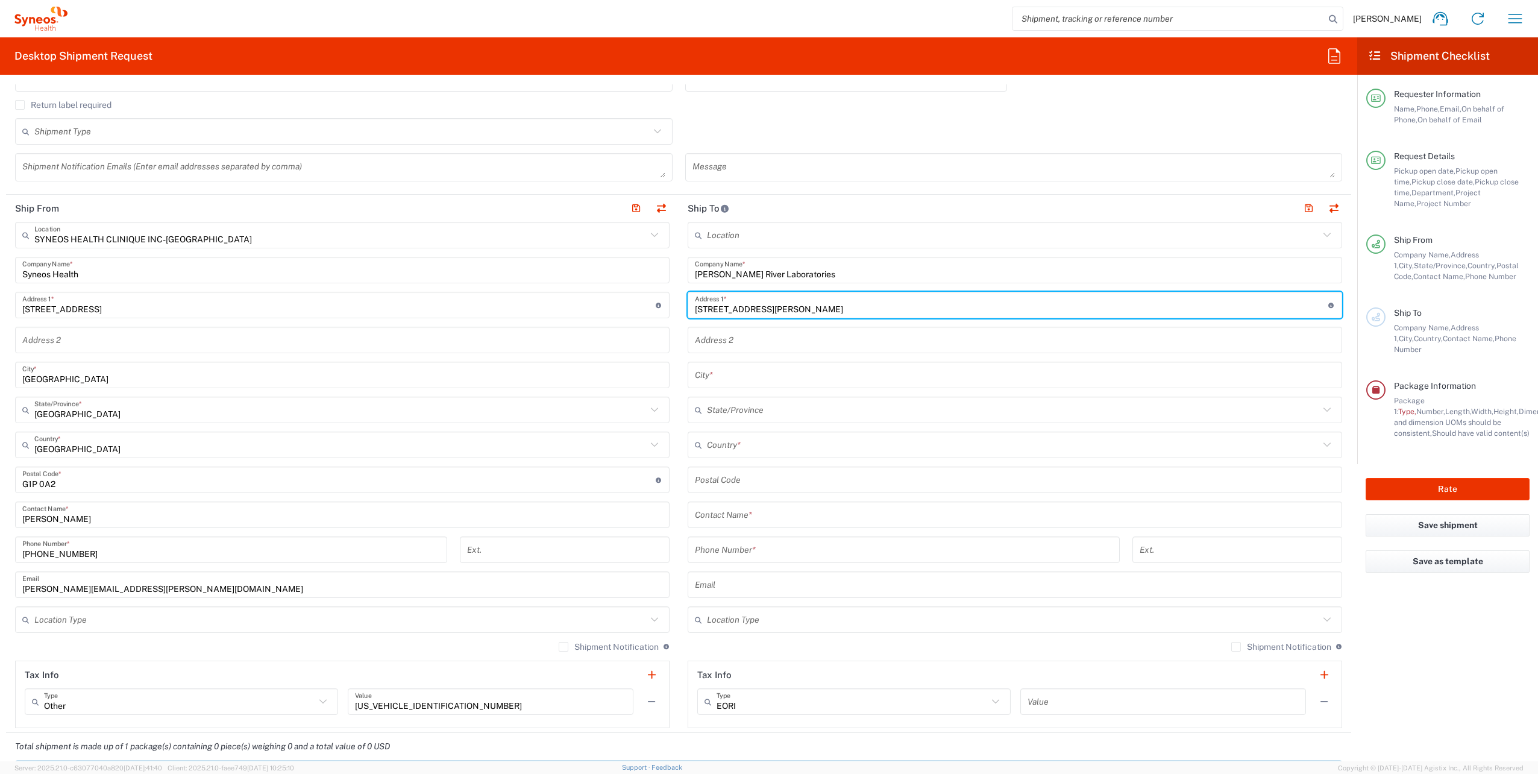
type input "[STREET_ADDRESS][PERSON_NAME]"
click at [743, 350] on input "text" at bounding box center [1015, 375] width 640 height 21
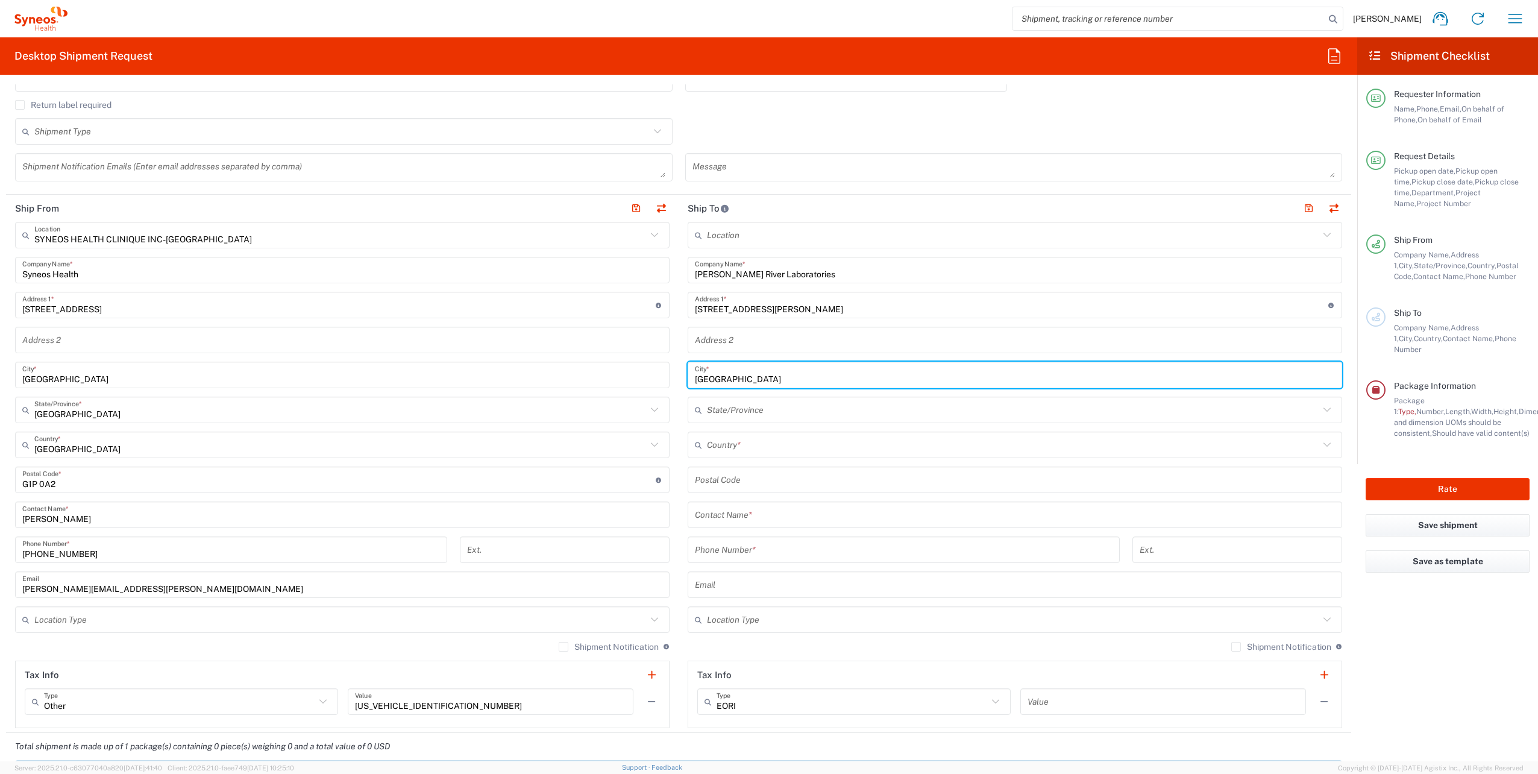
type input "[GEOGRAPHIC_DATA]"
click at [762, 350] on input "text" at bounding box center [1013, 410] width 612 height 21
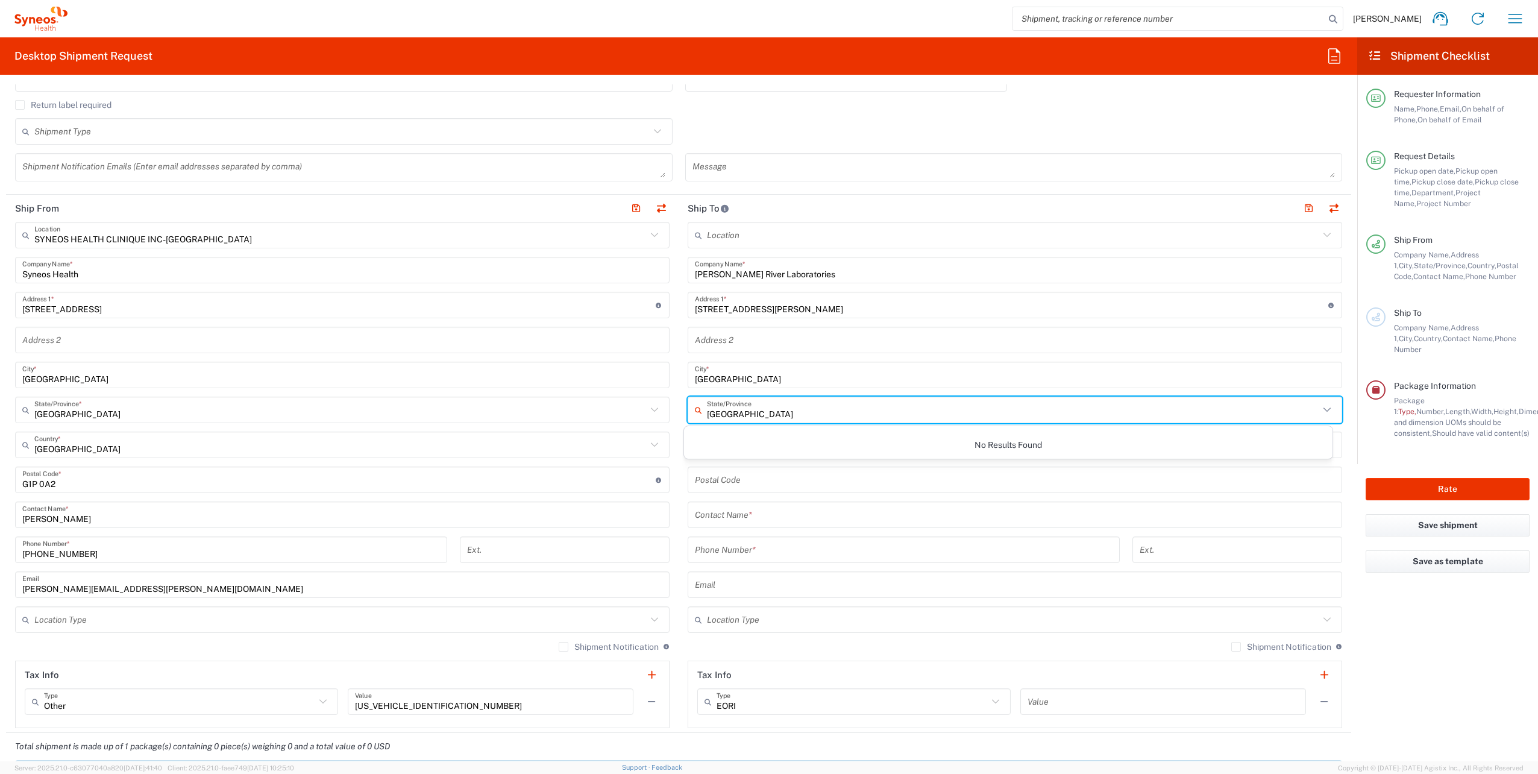
type input "[GEOGRAPHIC_DATA]"
click at [673, 350] on main "SYNEOS HEALTH CLINIQUE INC-[GEOGRAPHIC_DATA] Location SYNEOS HEALTH CLINIQUE IN…" at bounding box center [342, 475] width 673 height 506
drag, startPoint x: 754, startPoint y: 417, endPoint x: 1084, endPoint y: 419, distance: 329.6
click at [754, 350] on input "text" at bounding box center [1013, 410] width 612 height 21
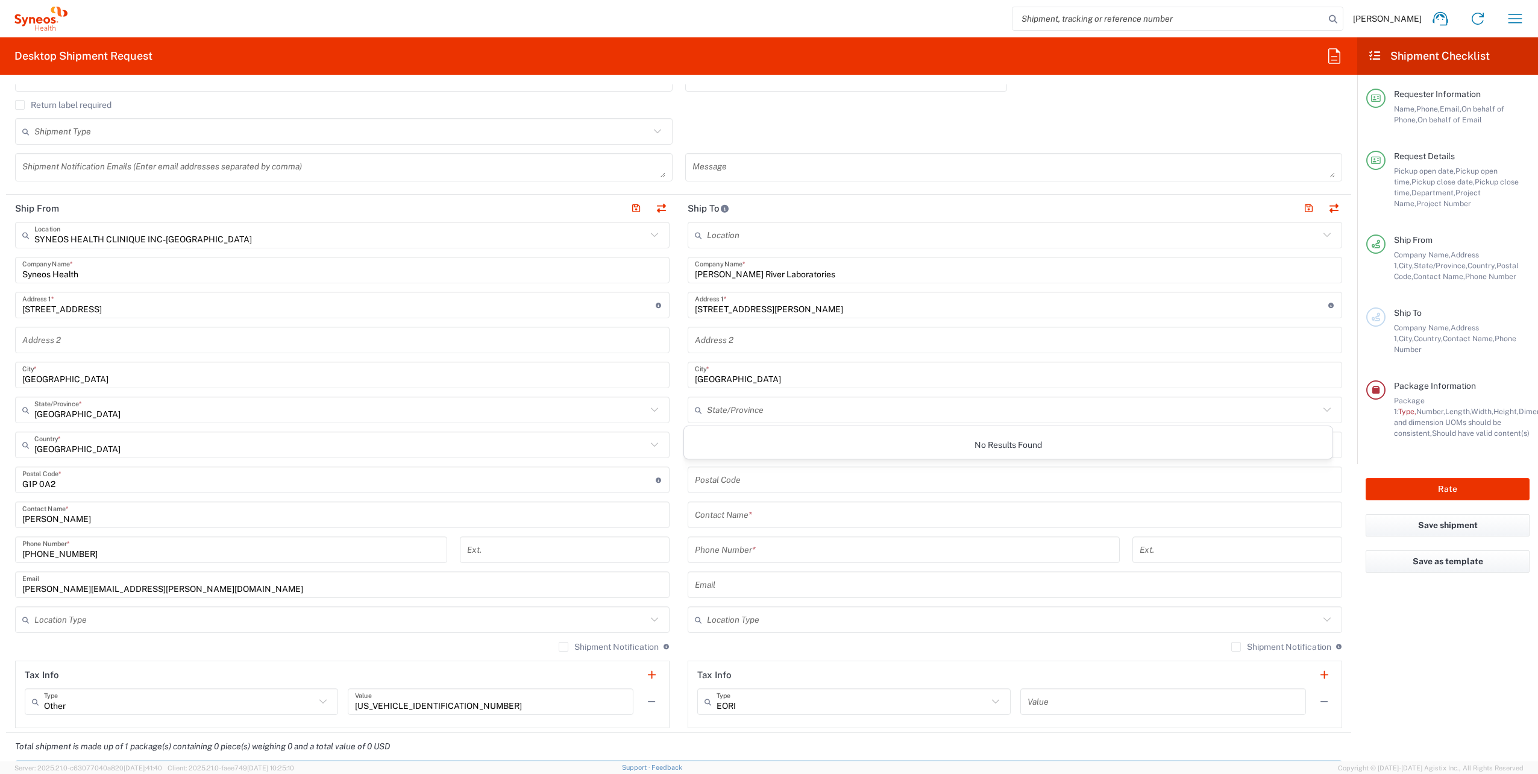
click at [762, 350] on icon at bounding box center [1327, 410] width 16 height 16
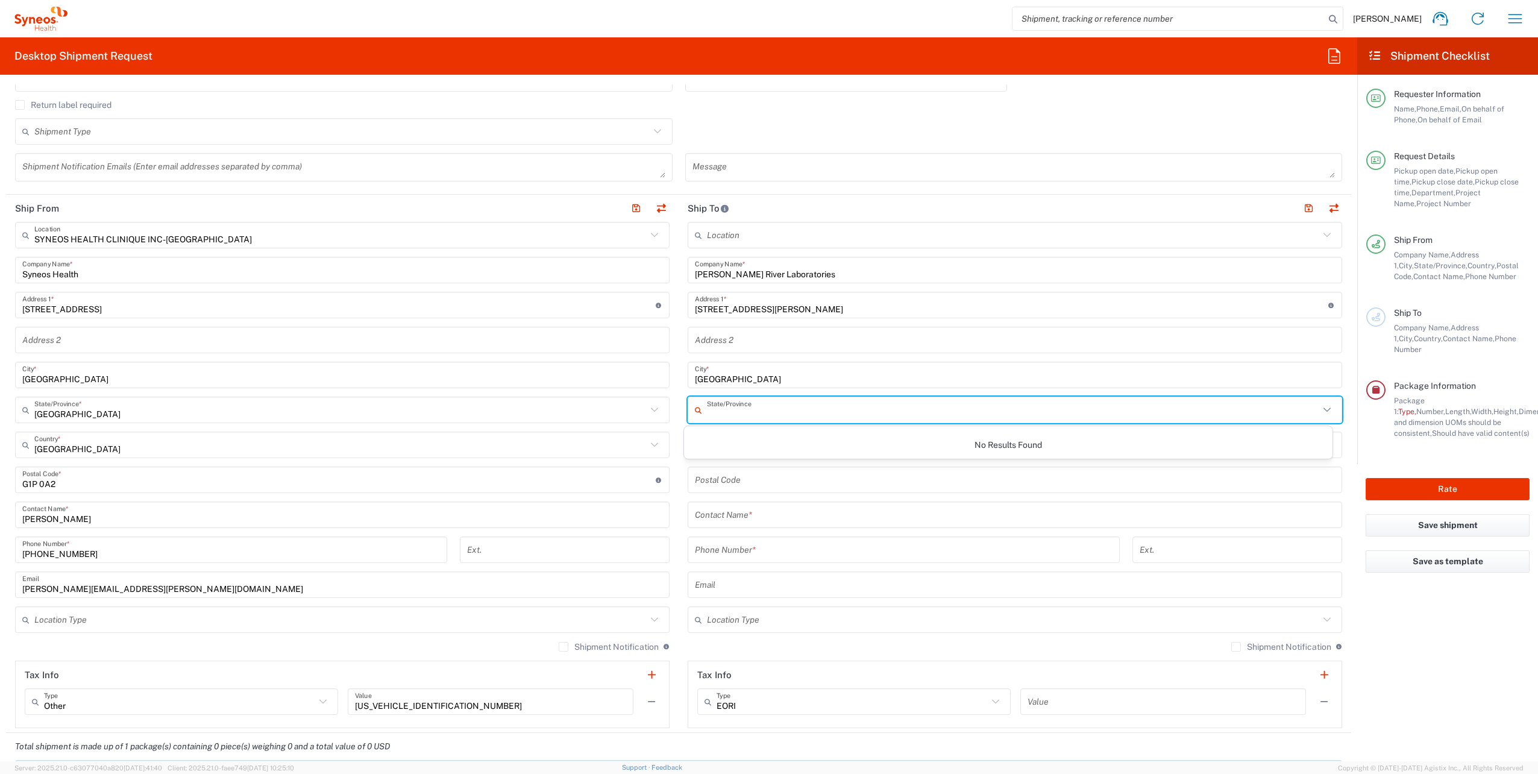
click at [729, 350] on input "[GEOGRAPHIC_DATA]" at bounding box center [1015, 375] width 640 height 21
click at [762, 350] on input "text" at bounding box center [1013, 410] width 612 height 21
click at [762, 312] on input "[STREET_ADDRESS][PERSON_NAME]" at bounding box center [1011, 305] width 633 height 21
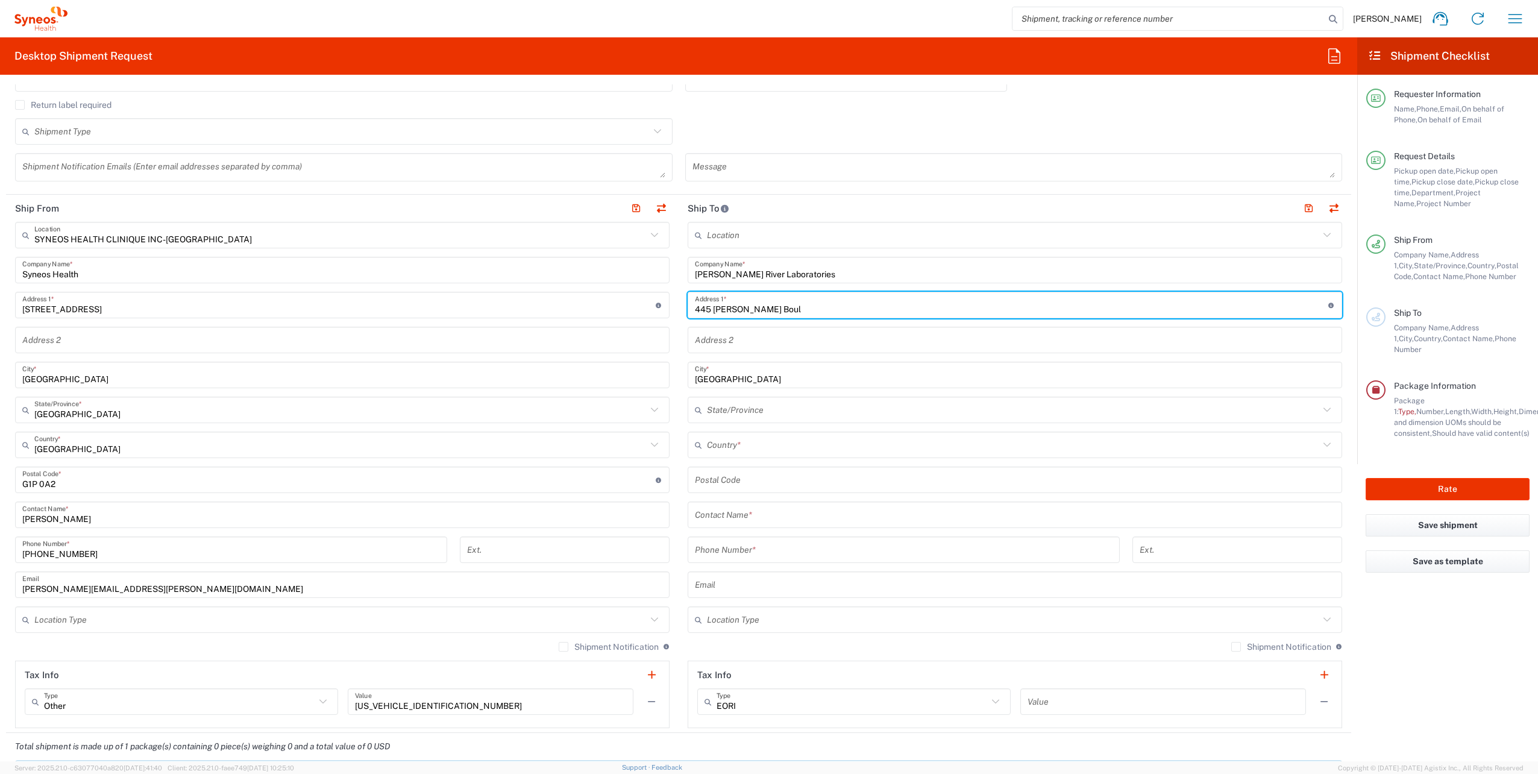
click at [725, 313] on input "445 [PERSON_NAME] Boul" at bounding box center [1011, 305] width 633 height 21
type input "445 [PERSON_NAME] Boul"
click at [727, 350] on div "Location [PERSON_NAME] LLC-[GEOGRAPHIC_DATA] [GEOGRAPHIC_DATA] [GEOGRAPHIC_DATA…" at bounding box center [1015, 475] width 654 height 506
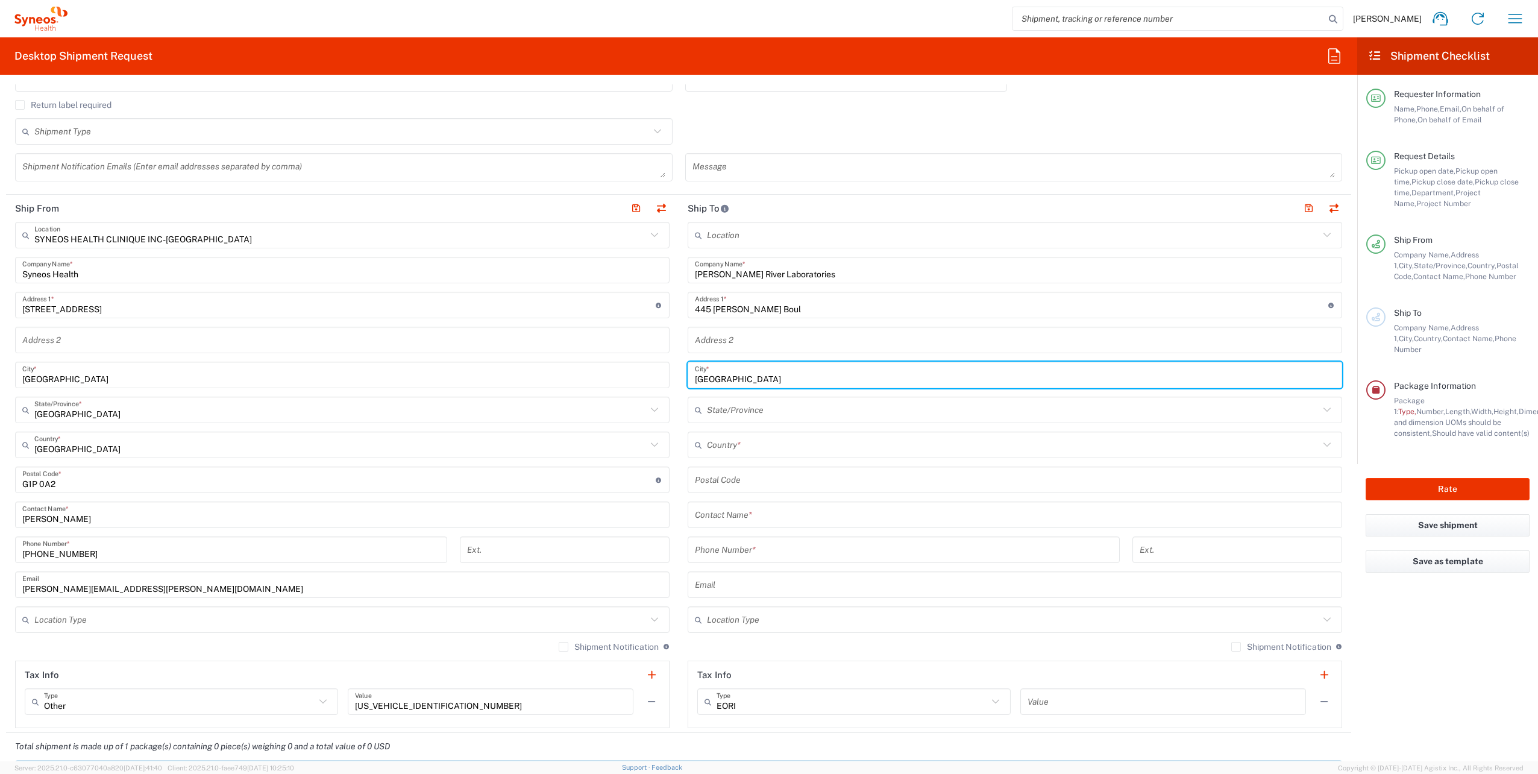
click at [727, 350] on input "[GEOGRAPHIC_DATA]" at bounding box center [1015, 375] width 640 height 21
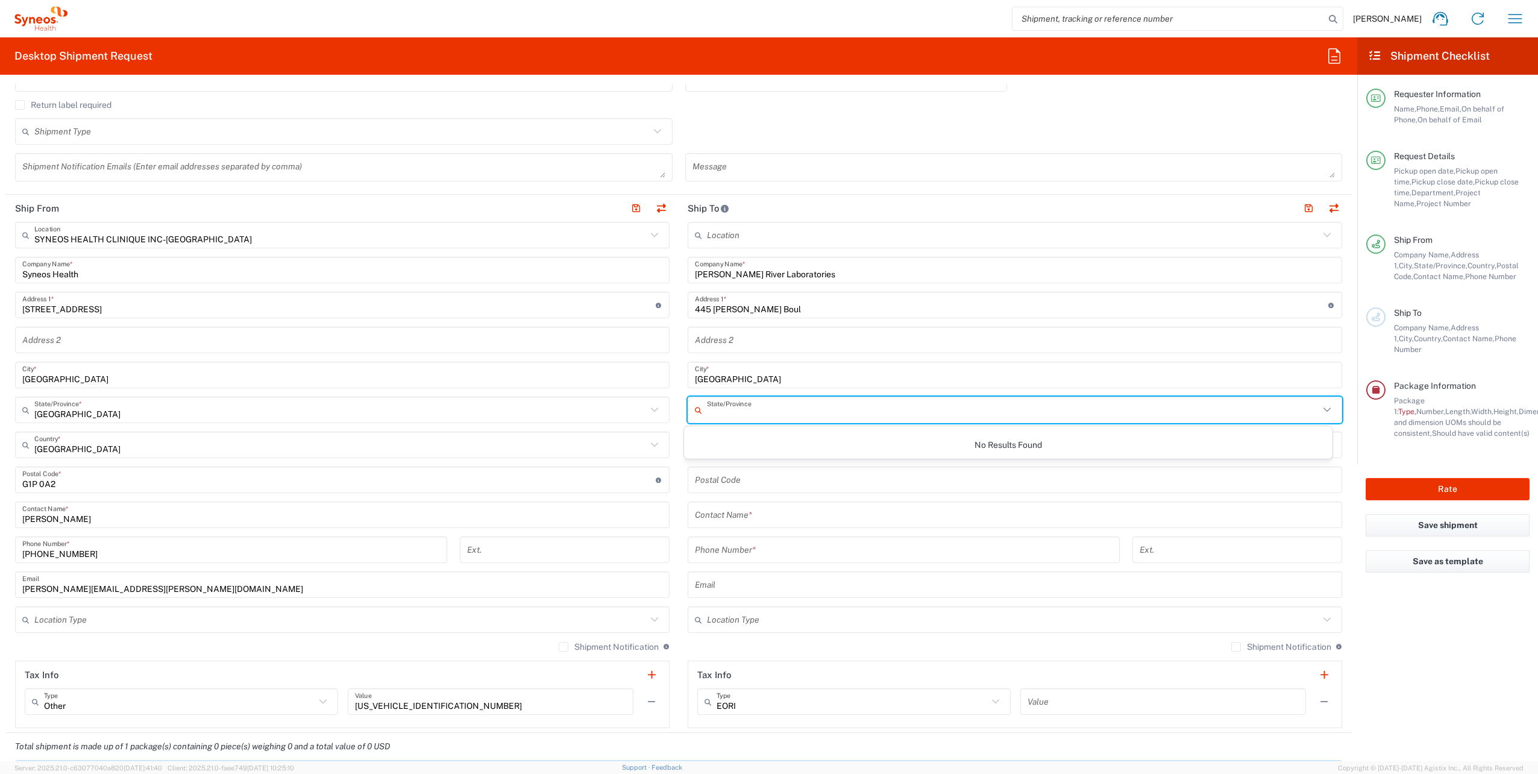
click at [739, 350] on input "text" at bounding box center [1013, 410] width 612 height 21
drag, startPoint x: 683, startPoint y: 430, endPoint x: 674, endPoint y: 448, distance: 20.2
click at [684, 350] on div "No Results Found" at bounding box center [1008, 442] width 649 height 33
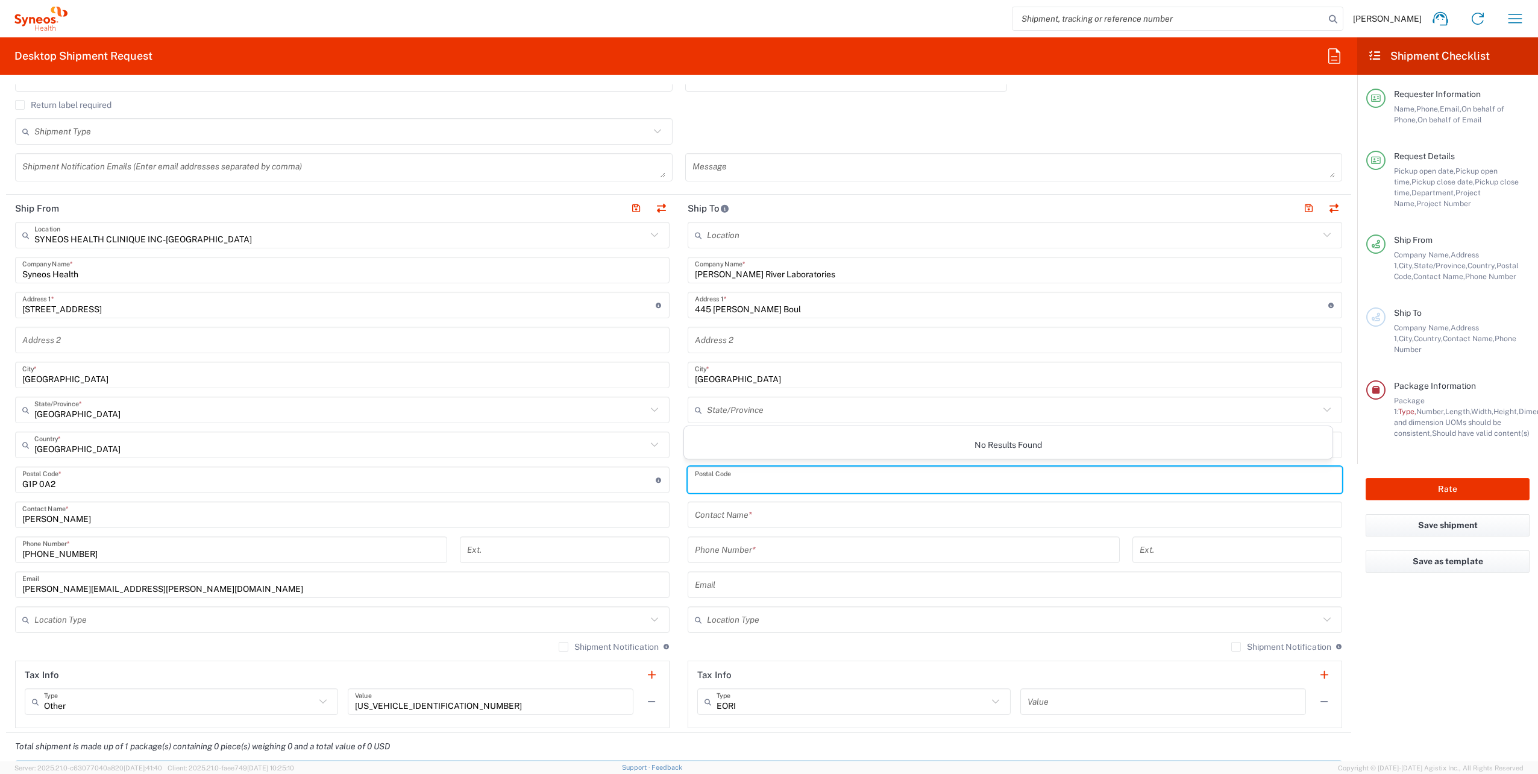
click at [716, 350] on input "undefined" at bounding box center [1015, 479] width 640 height 21
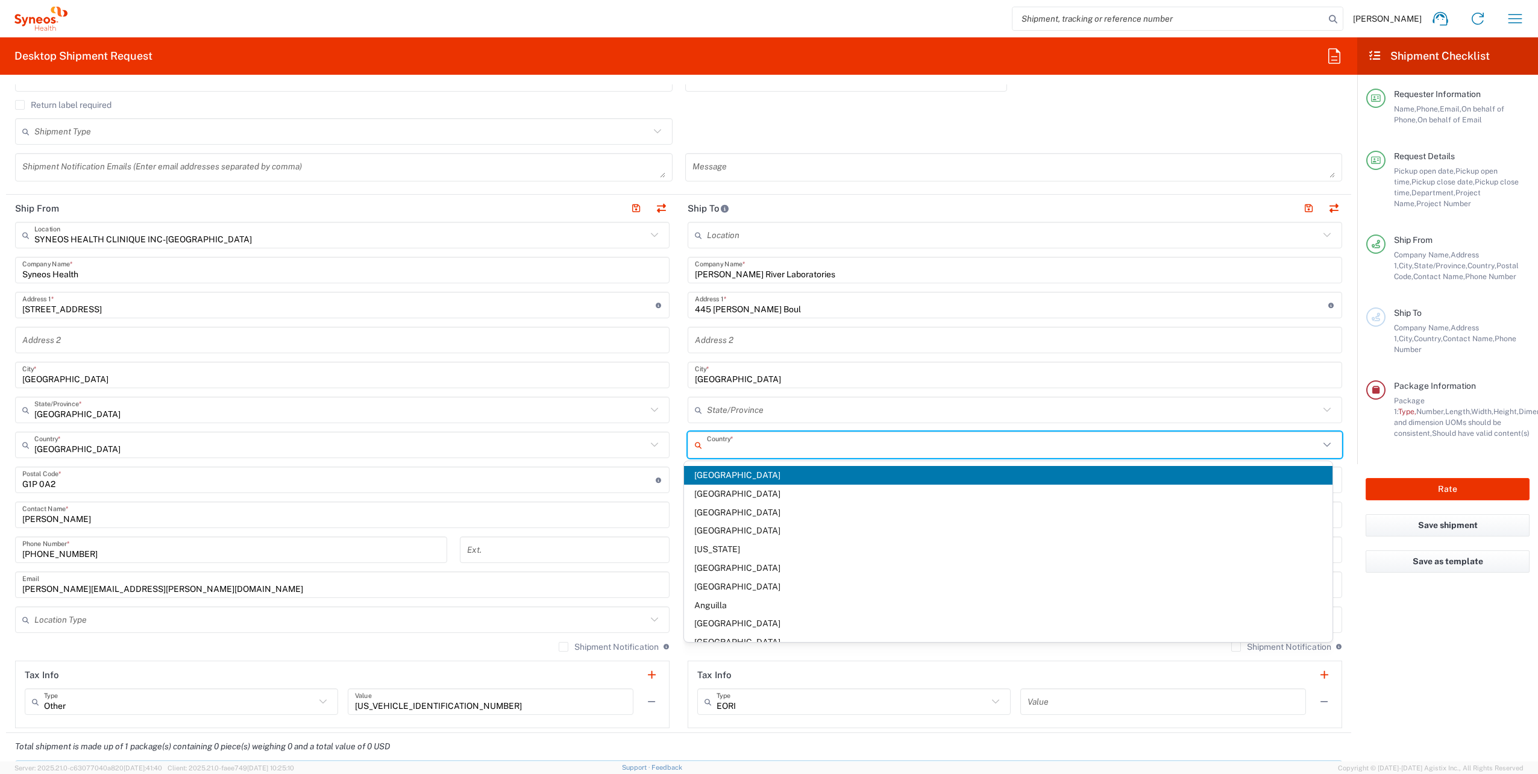
click at [762, 350] on input "text" at bounding box center [1013, 444] width 612 height 21
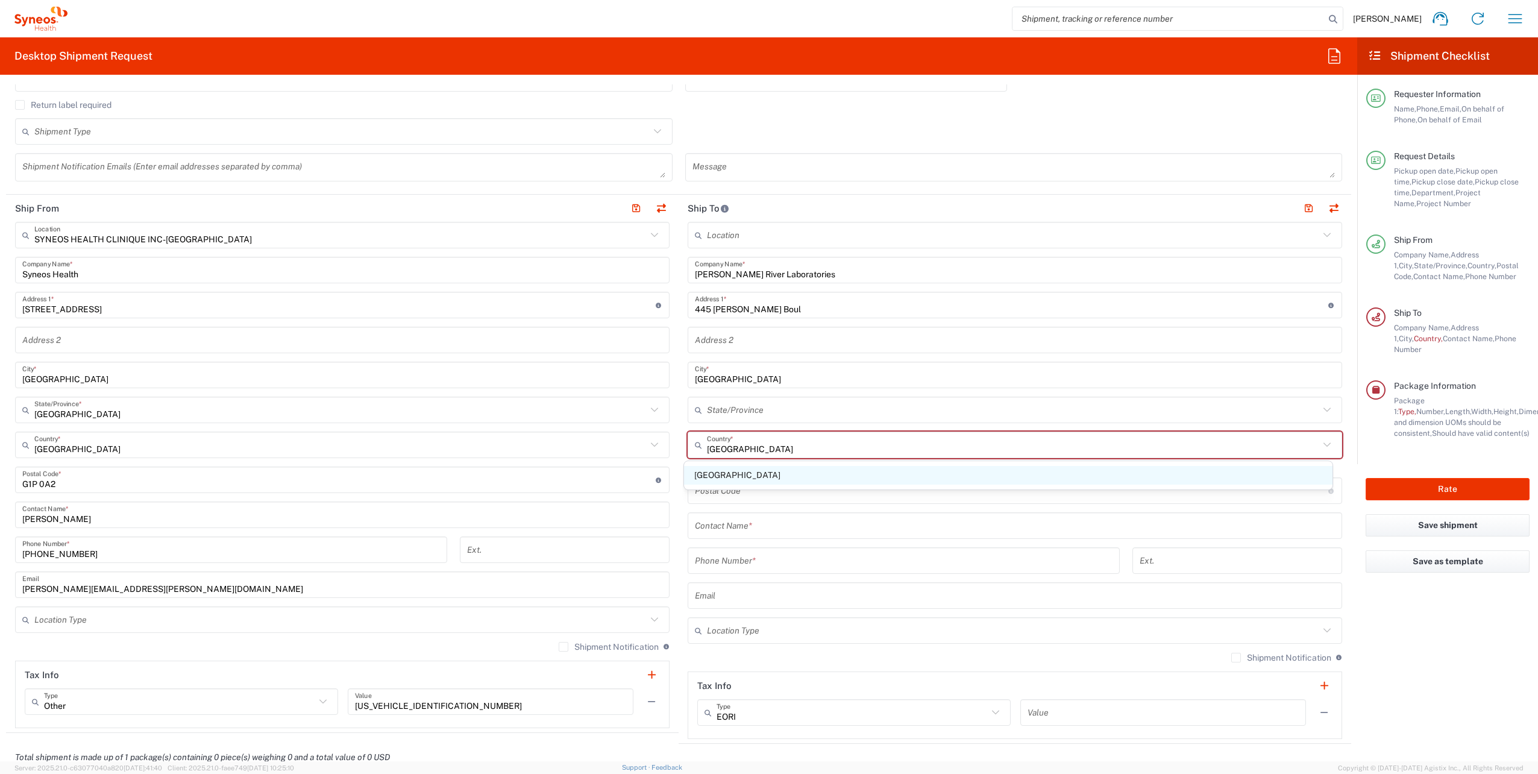
click at [708, 350] on span "[GEOGRAPHIC_DATA]" at bounding box center [1008, 475] width 649 height 19
type input "[GEOGRAPHIC_DATA]"
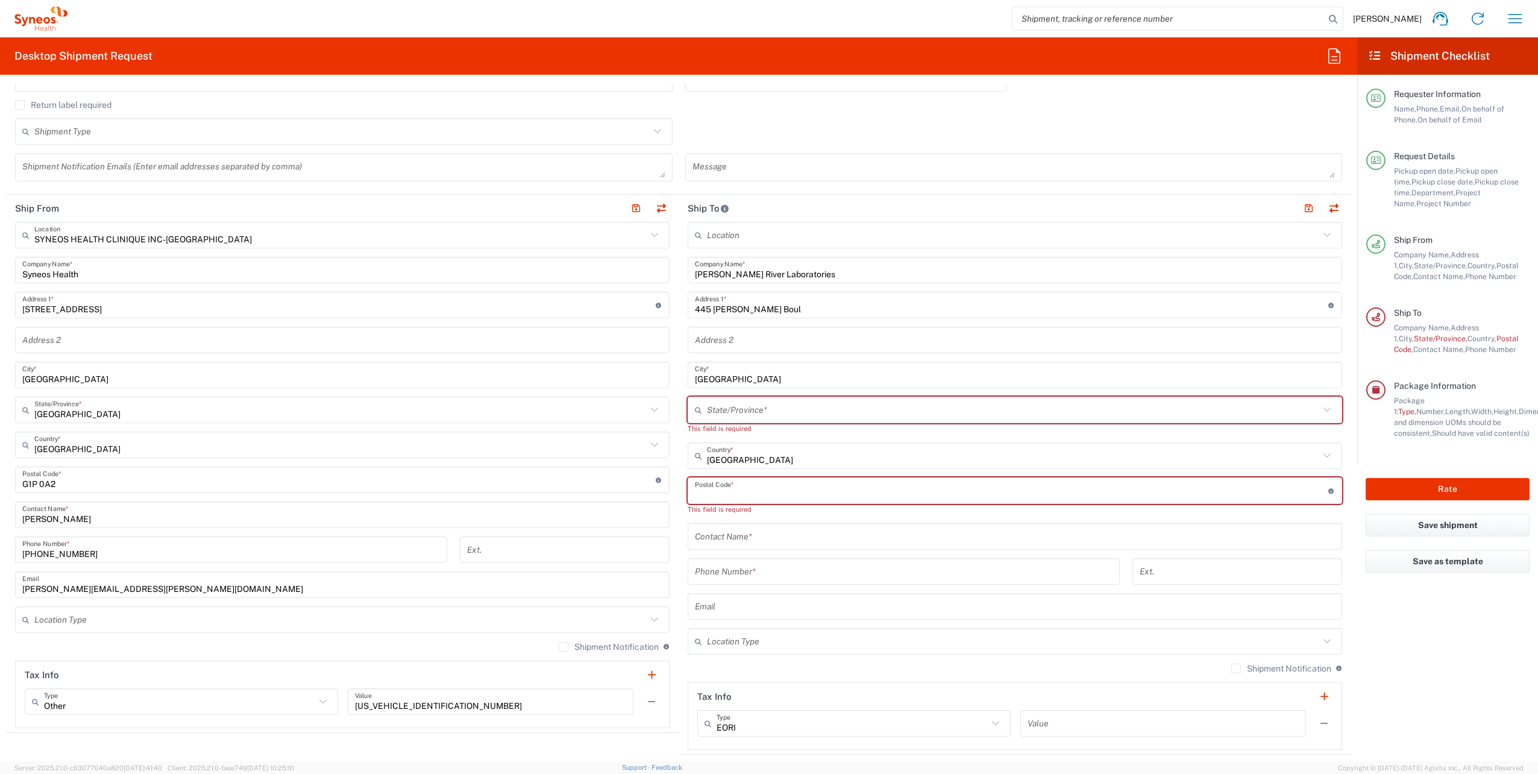
click at [762, 350] on input "undefined" at bounding box center [1011, 490] width 633 height 21
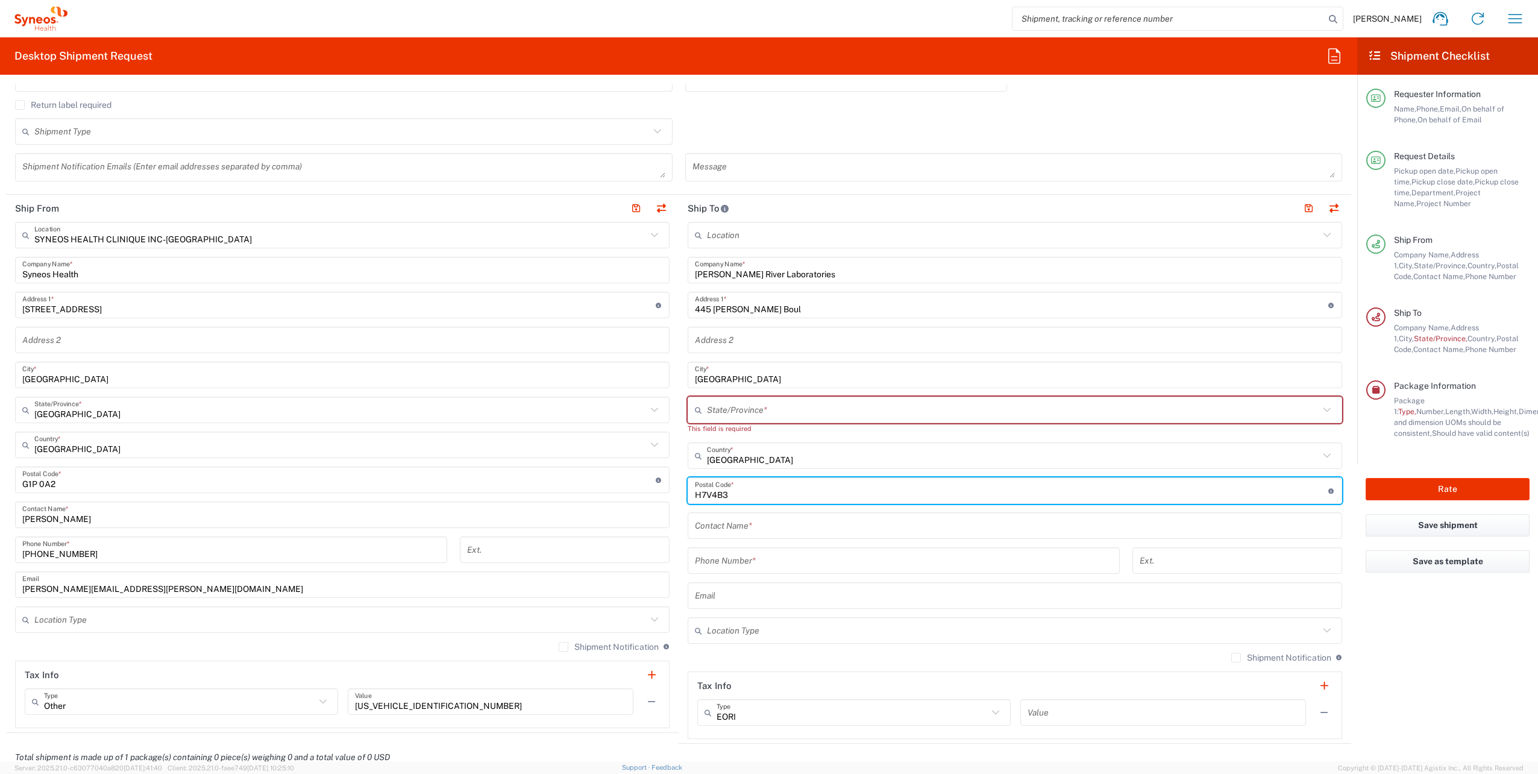
type input "H7V4B3"
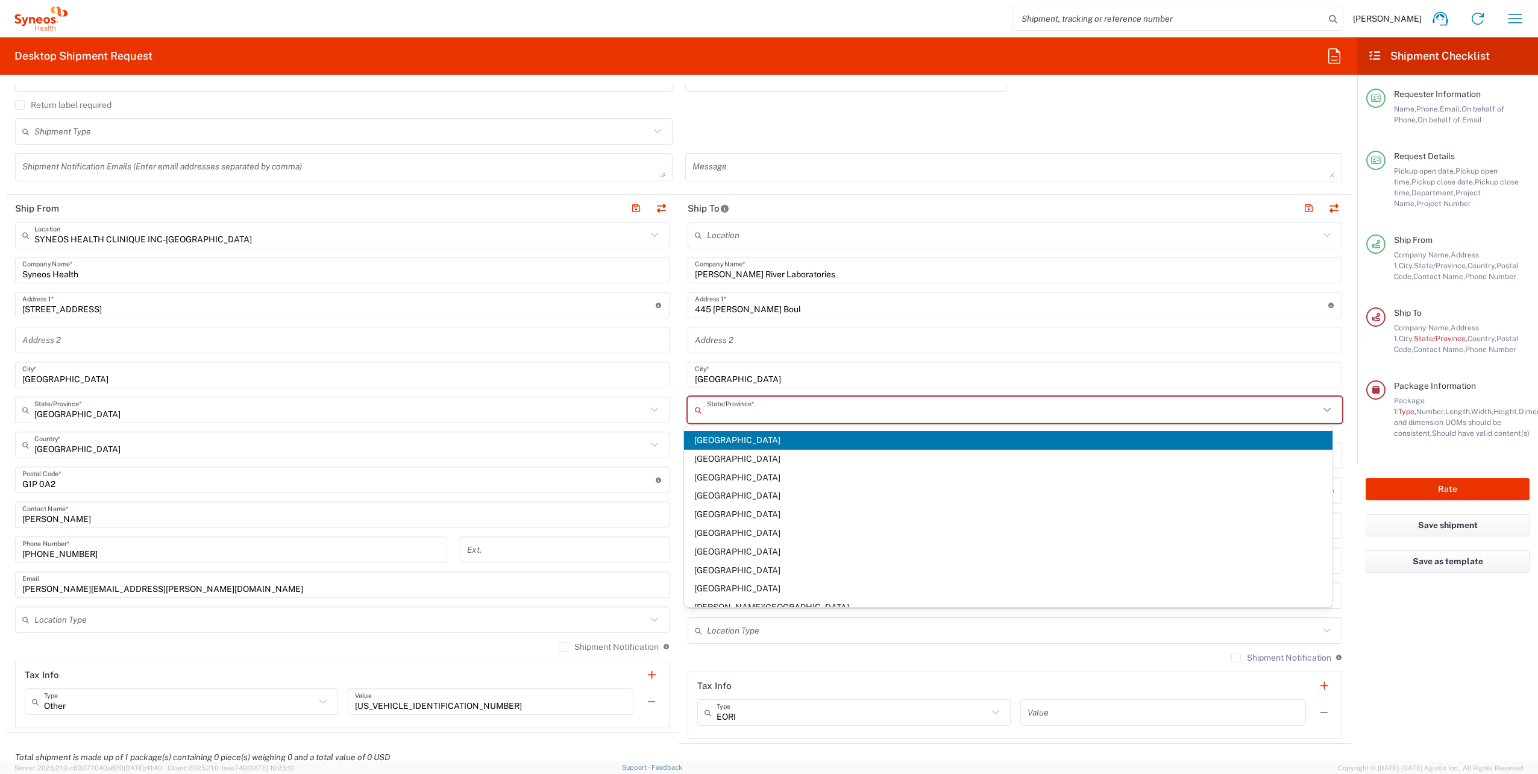
click at [725, 350] on input "text" at bounding box center [1013, 410] width 612 height 21
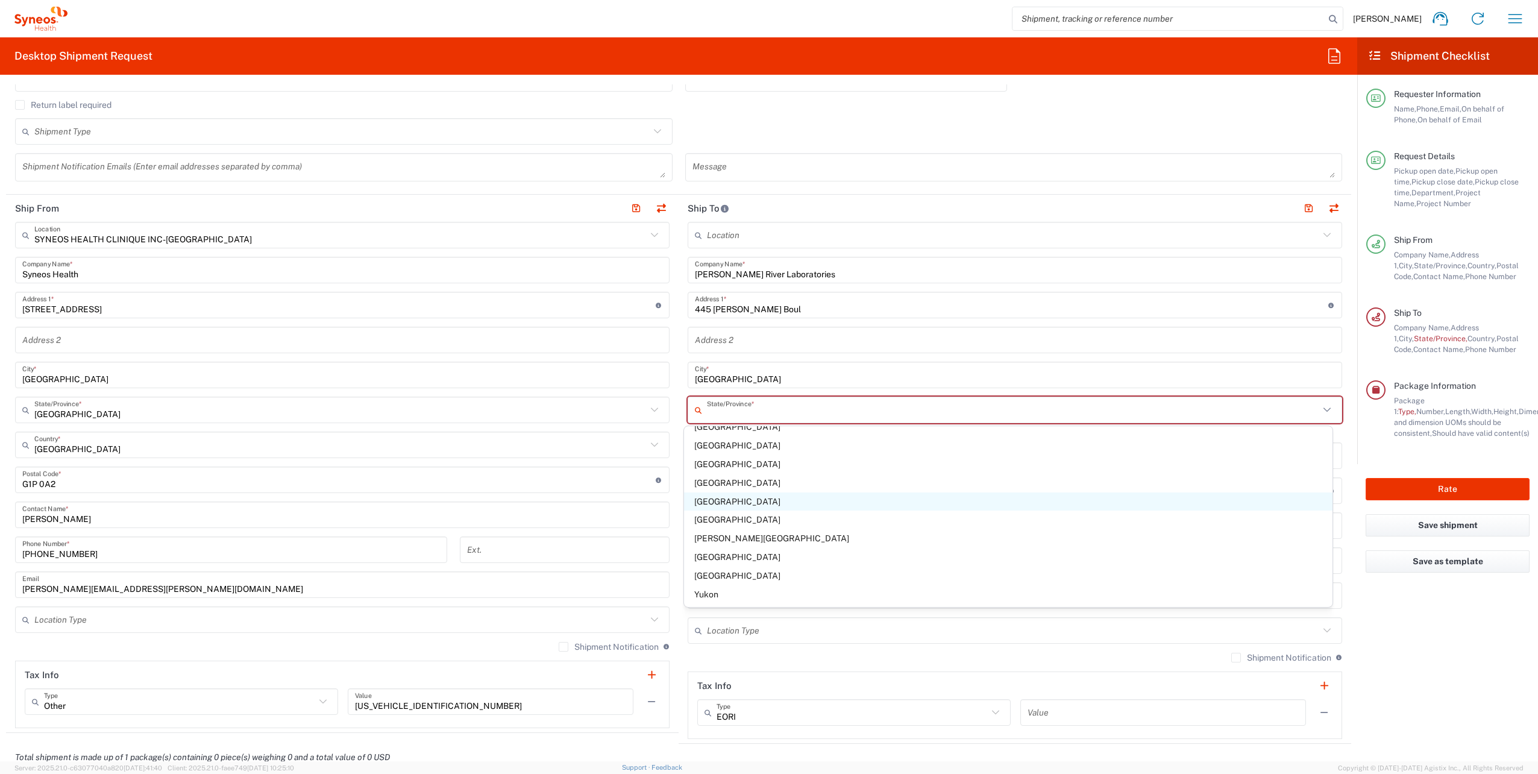
scroll to position [70, 0]
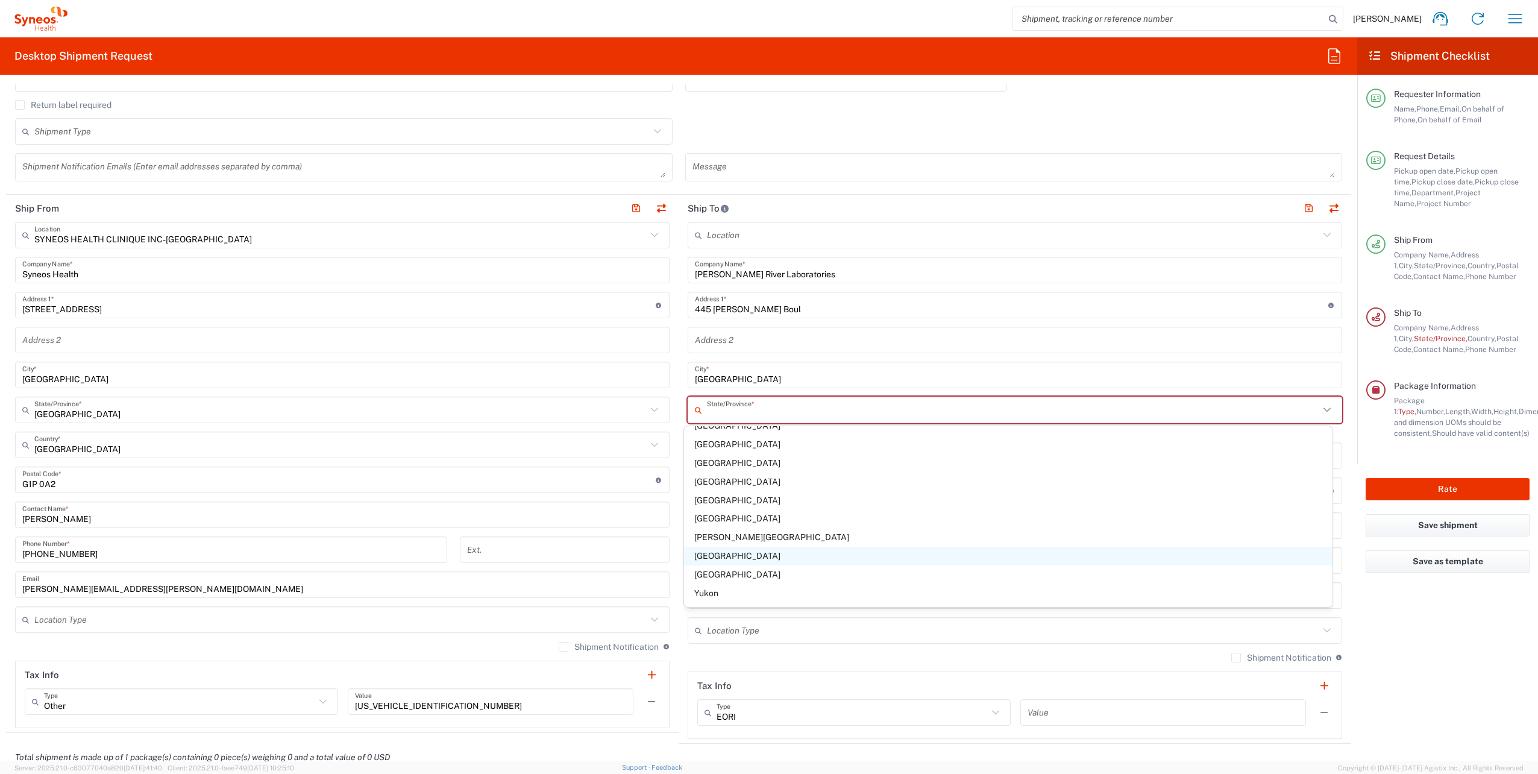
click at [703, 350] on span "[GEOGRAPHIC_DATA]" at bounding box center [1008, 556] width 649 height 19
type input "[GEOGRAPHIC_DATA]"
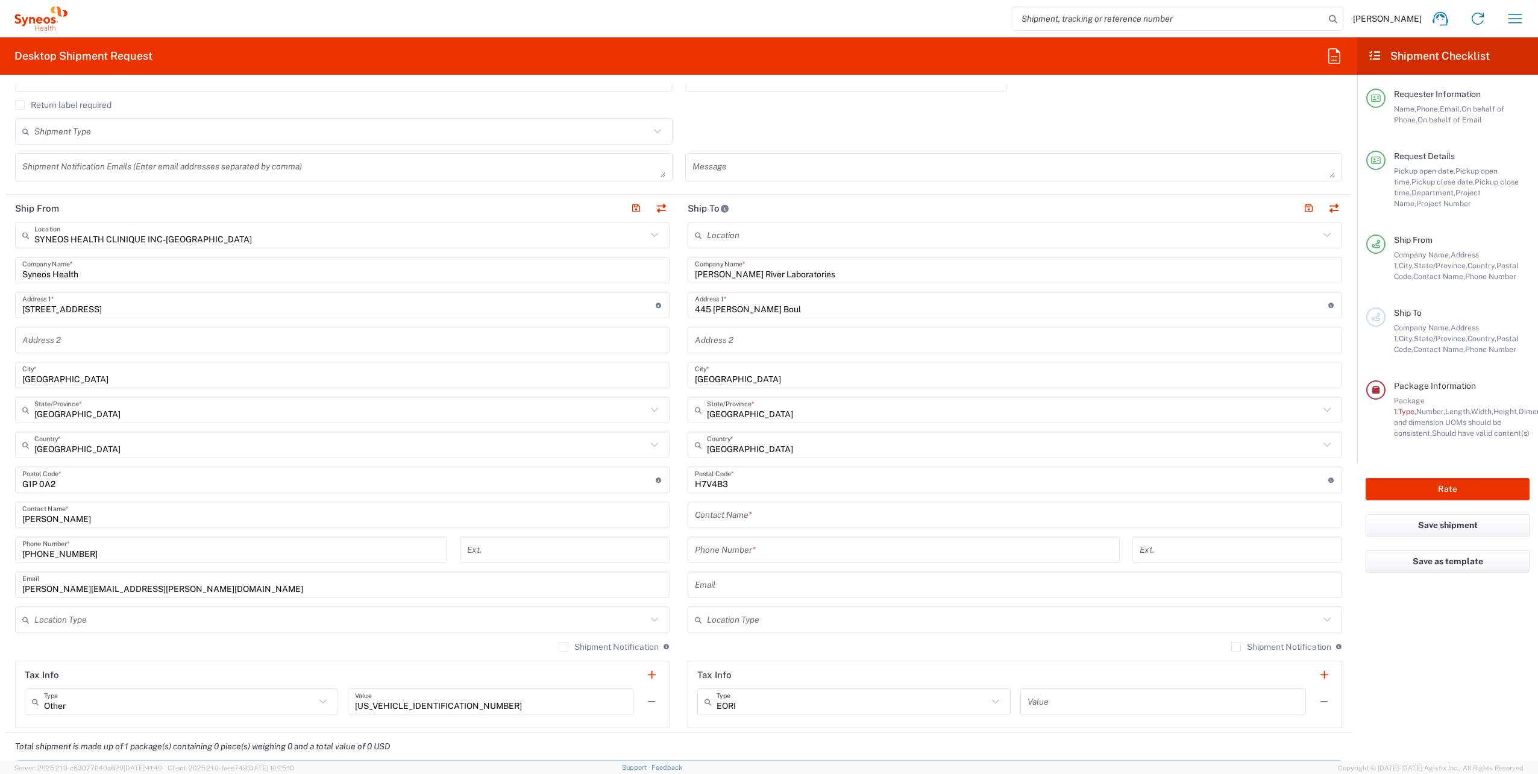
click at [716, 350] on input "text" at bounding box center [1015, 514] width 640 height 21
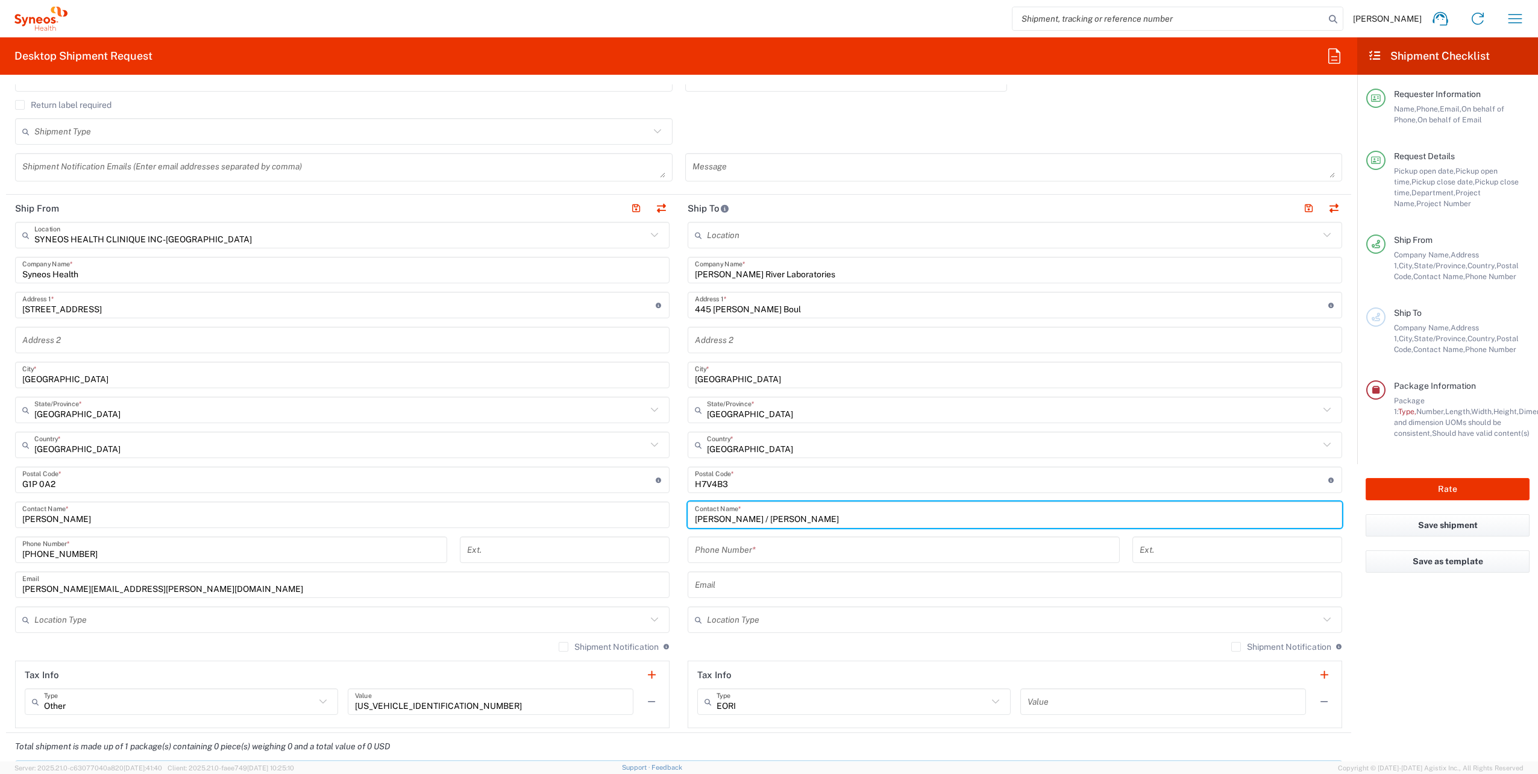
drag, startPoint x: 818, startPoint y: 515, endPoint x: 652, endPoint y: 513, distance: 165.7
click at [655, 350] on div "Ship From SYNEOS HEALTH CLINIQUE INC-[GEOGRAPHIC_DATA] Location SYNEOS HEALTH C…" at bounding box center [678, 464] width 1345 height 538
type input "[PERSON_NAME] / [PERSON_NAME]"
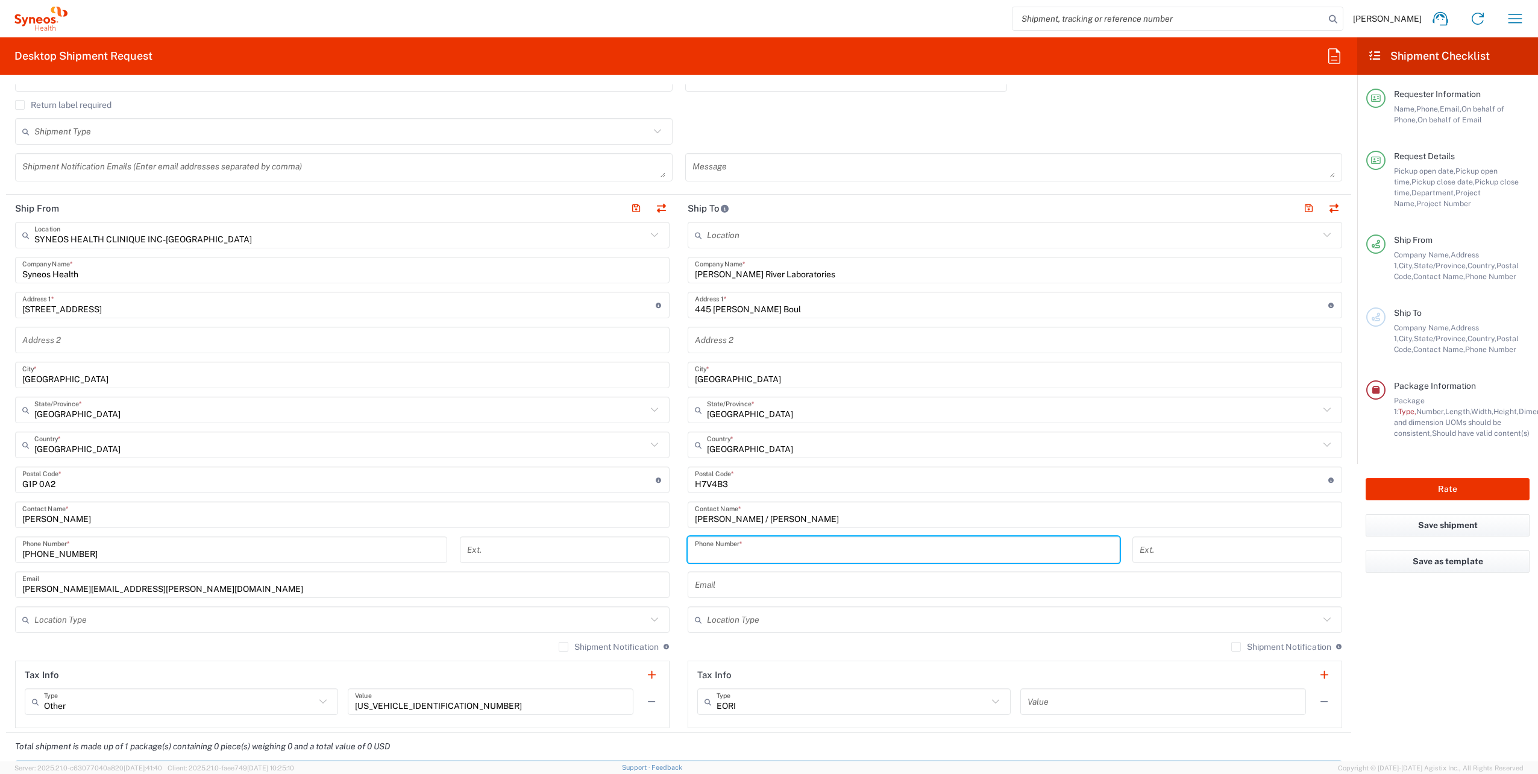
click at [728, 350] on input "tel" at bounding box center [904, 549] width 418 height 21
type input "[PHONE_NUMBER]"
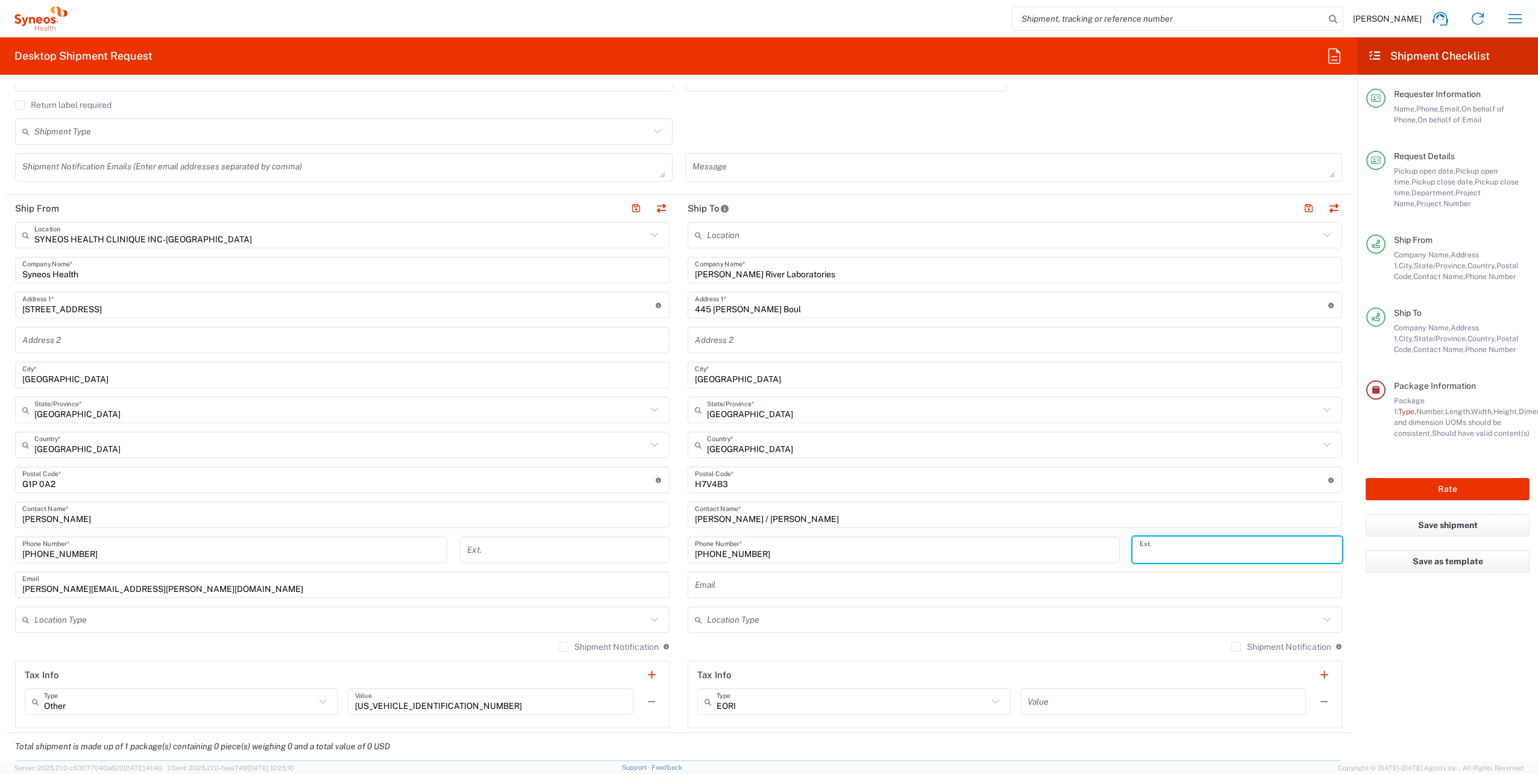
click at [762, 350] on input "tel" at bounding box center [1237, 549] width 195 height 21
type input "1608"
click at [762, 350] on input "text" at bounding box center [1015, 584] width 640 height 21
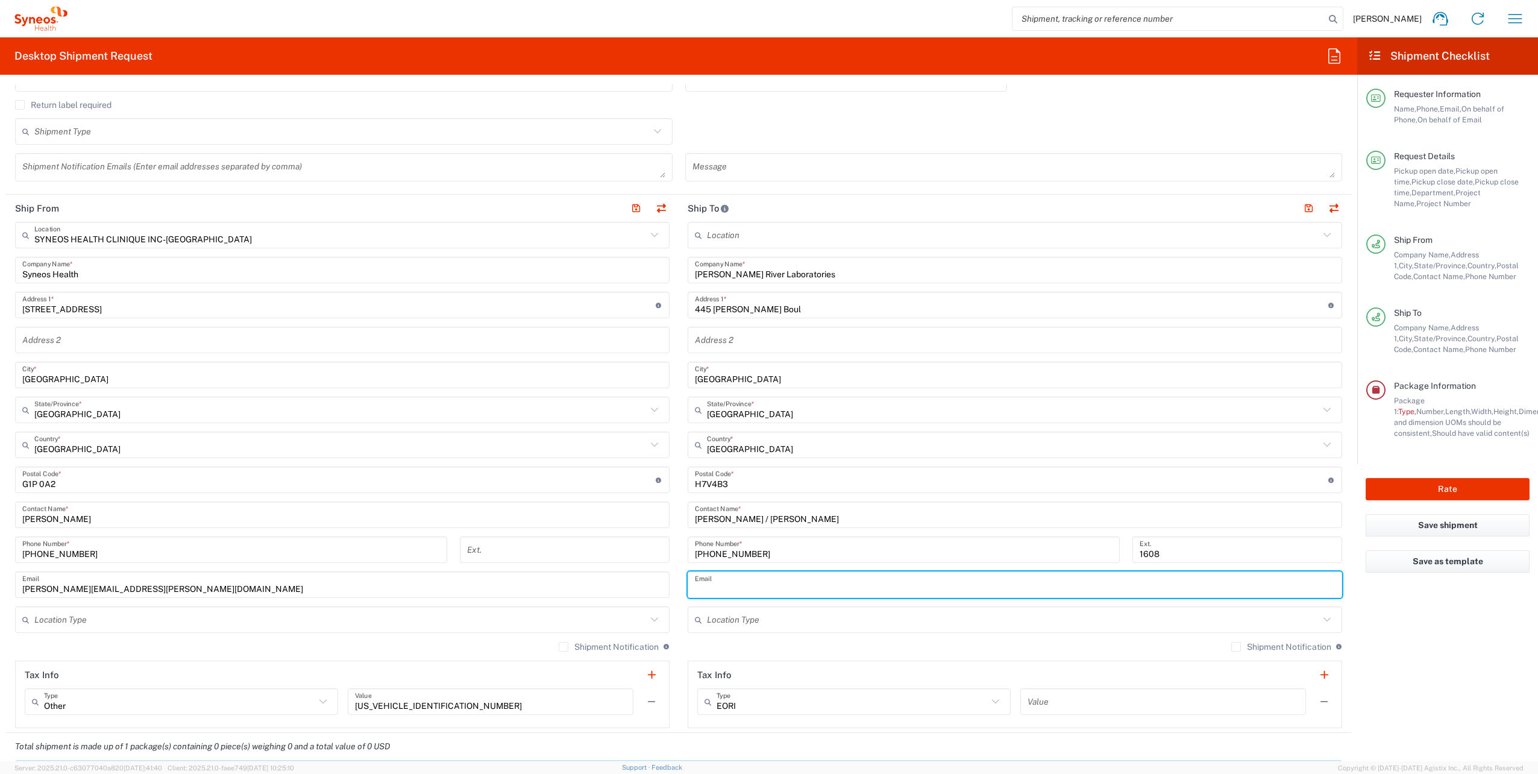
click at [762, 350] on agx-form-checklist "Shipment Checklist Requester Information Name, Phone, Email, On behalf of Phone…" at bounding box center [1447, 399] width 181 height 724
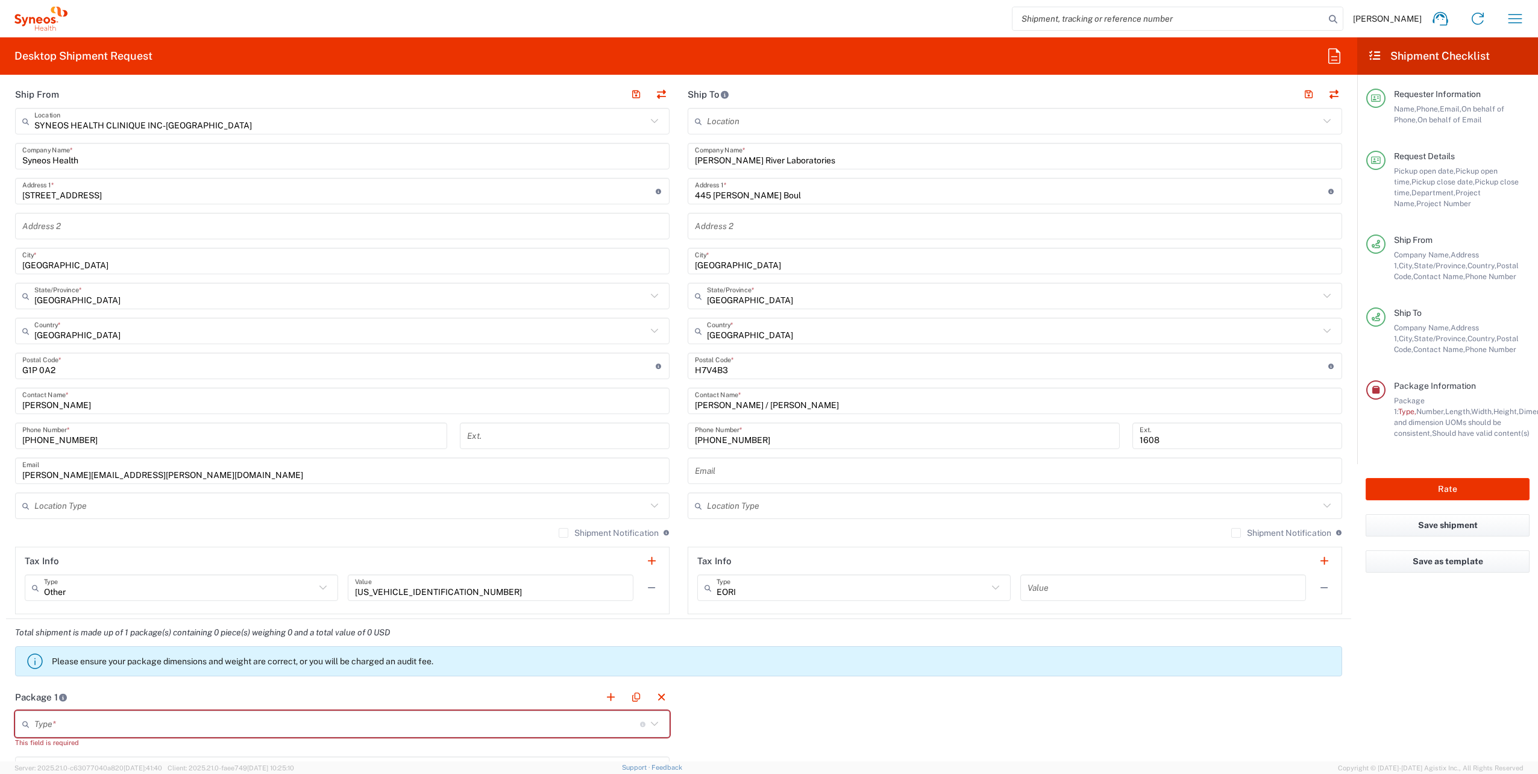
scroll to position [181, 0]
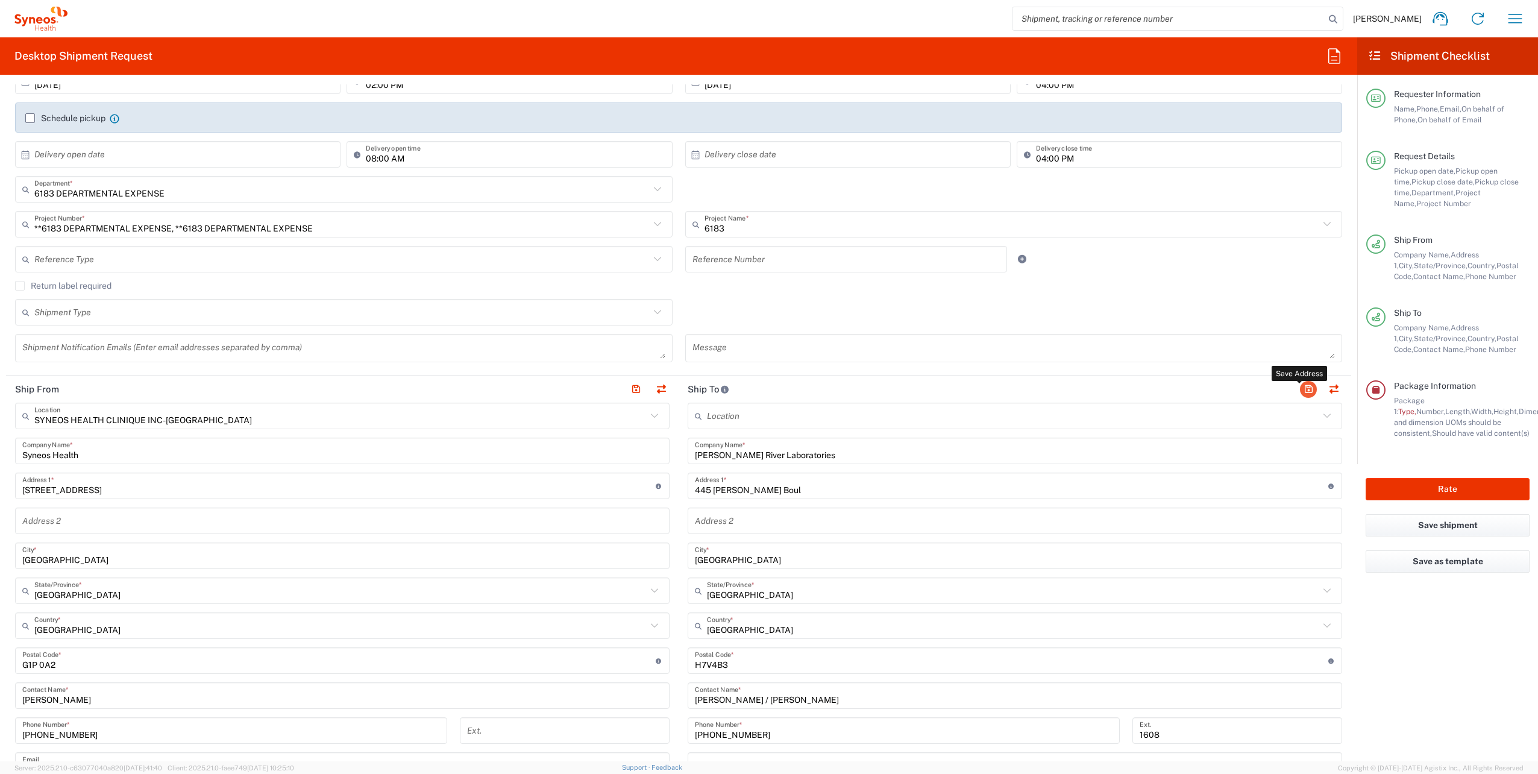
click at [762, 350] on button "button" at bounding box center [1308, 389] width 17 height 17
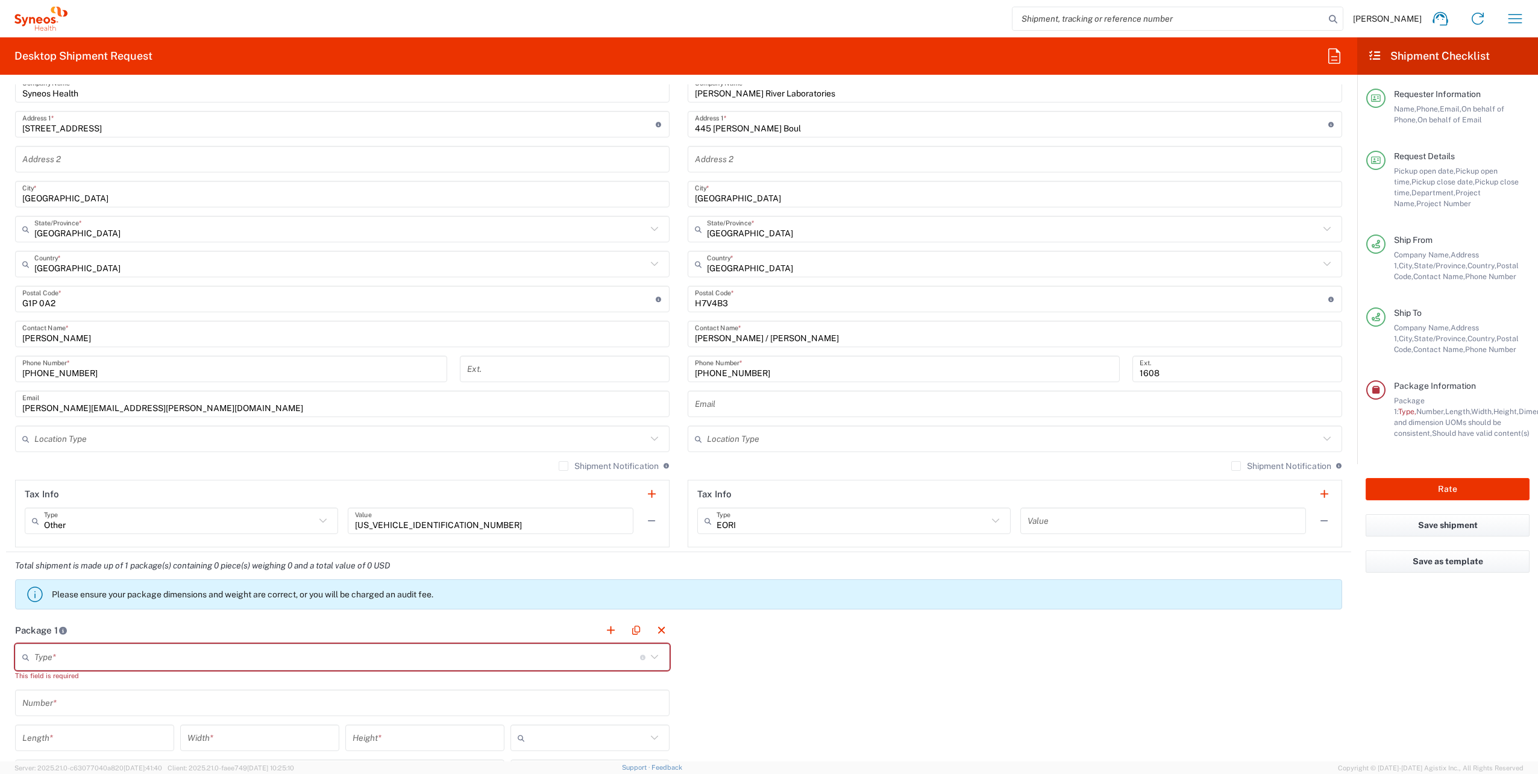
scroll to position [663, 0]
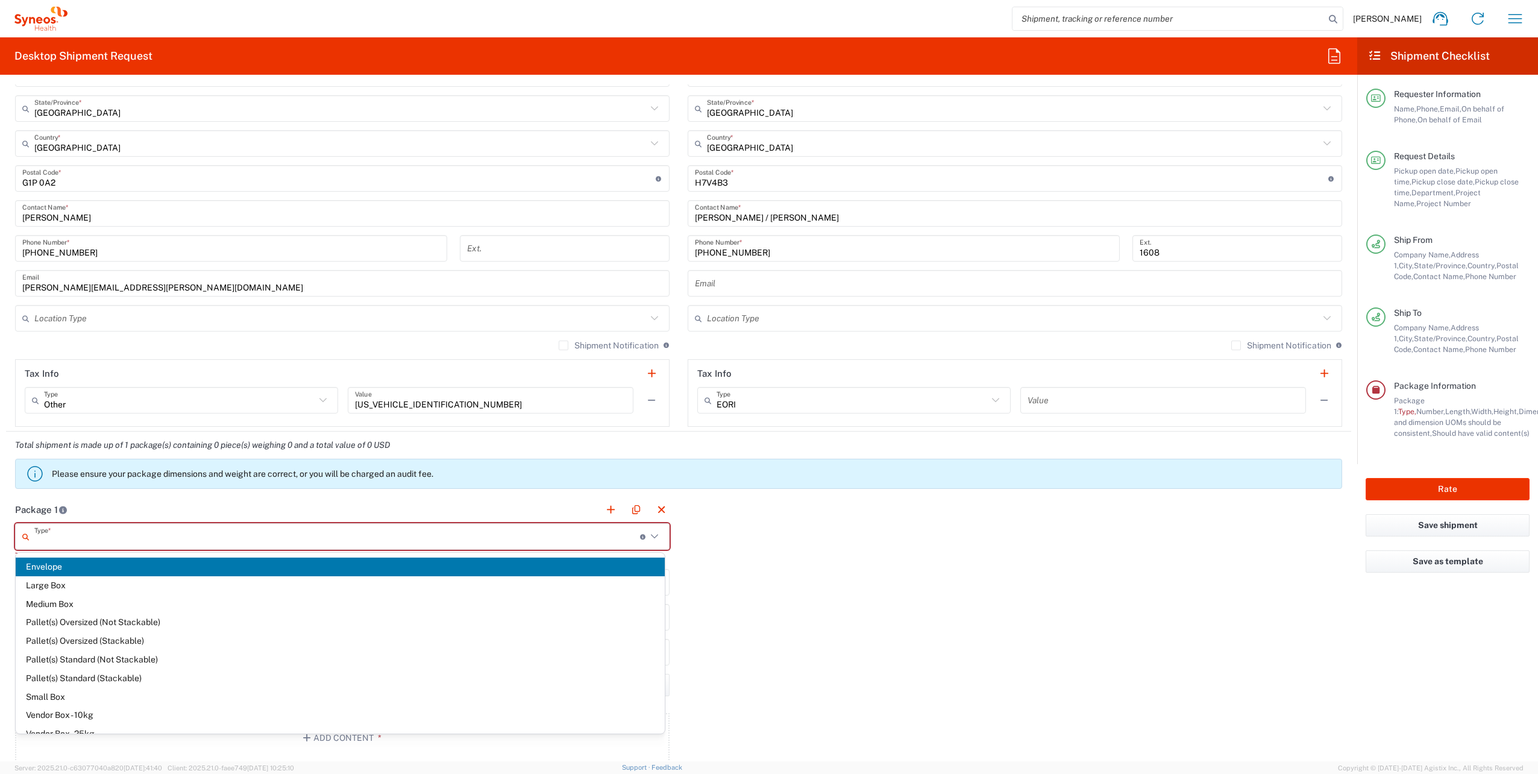
click at [68, 350] on input "text" at bounding box center [337, 536] width 606 height 21
click at [149, 350] on span "Small Box" at bounding box center [340, 697] width 649 height 19
type input "Small Box"
type input "12.25"
type input "11"
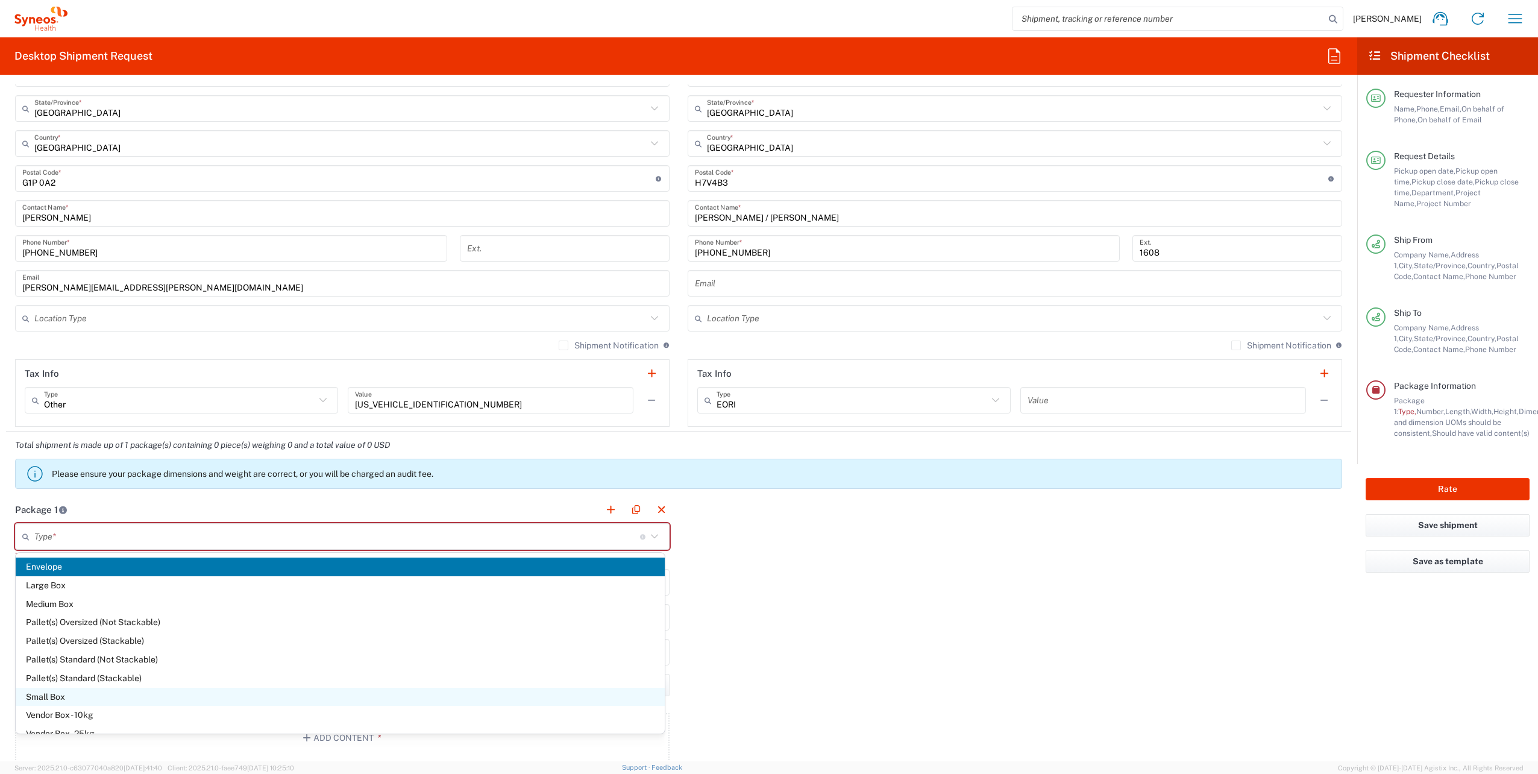
type input "1.5"
type input "in"
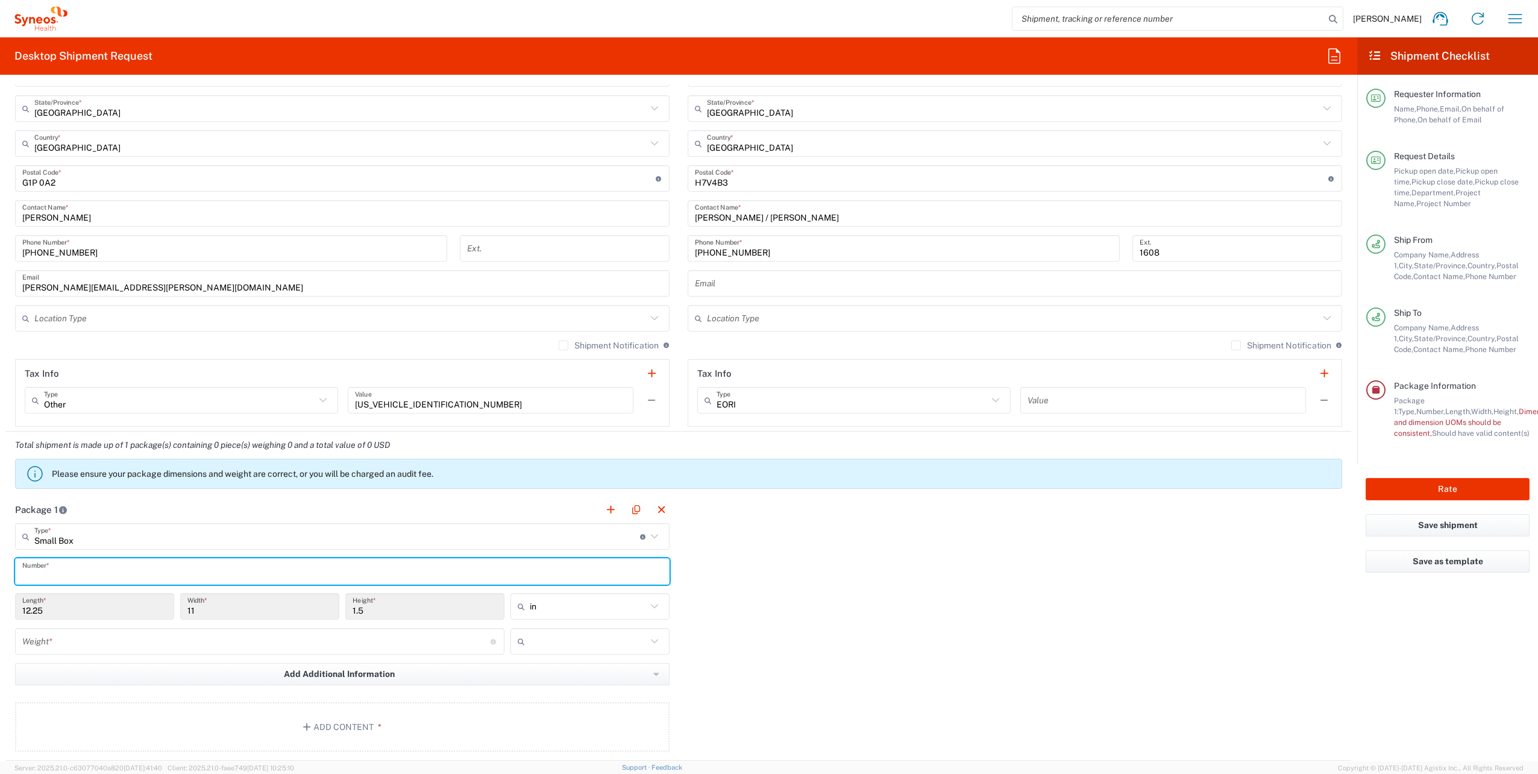
click at [115, 350] on input "text" at bounding box center [342, 571] width 640 height 21
type input "1"
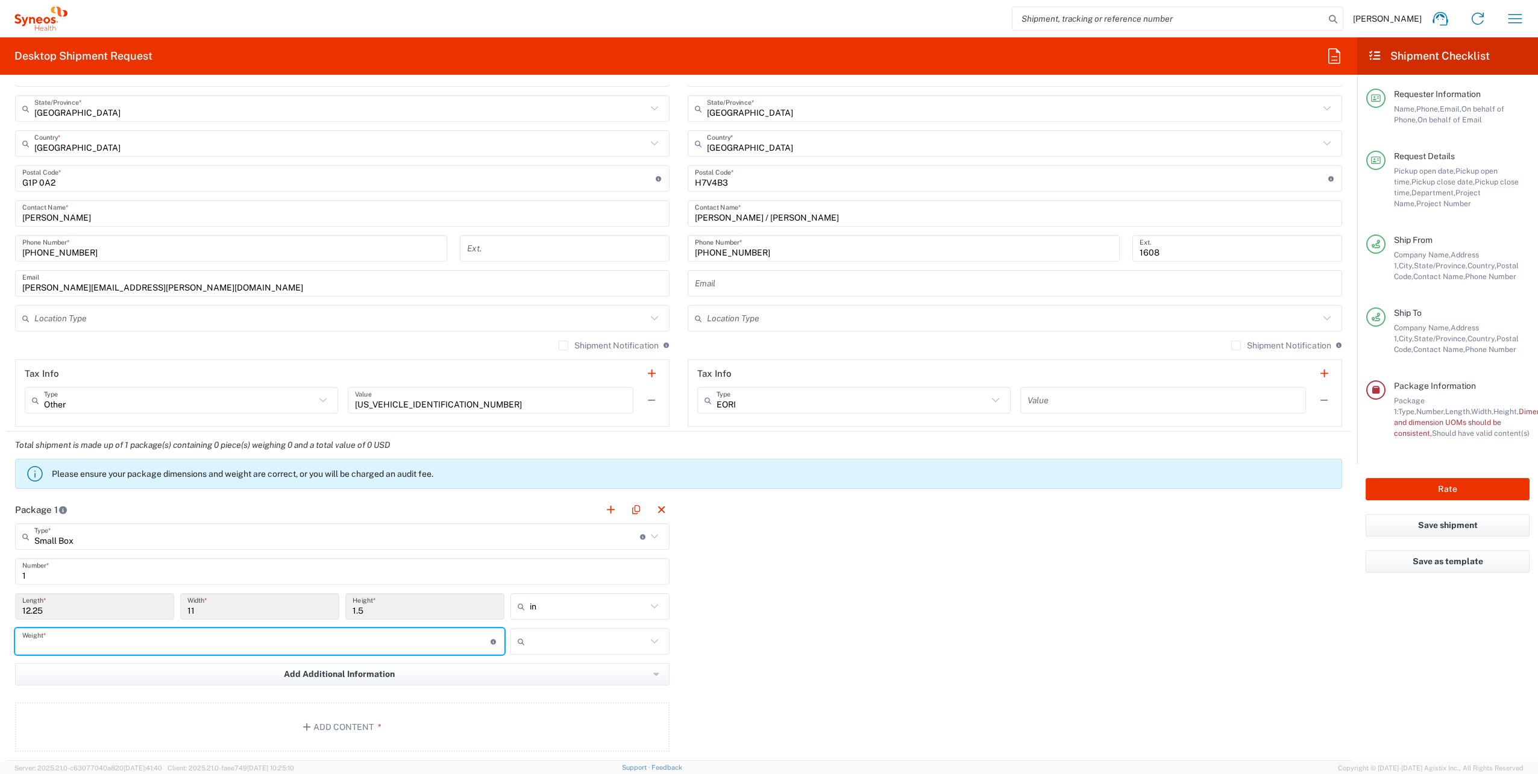
click at [72, 350] on input "number" at bounding box center [256, 641] width 468 height 21
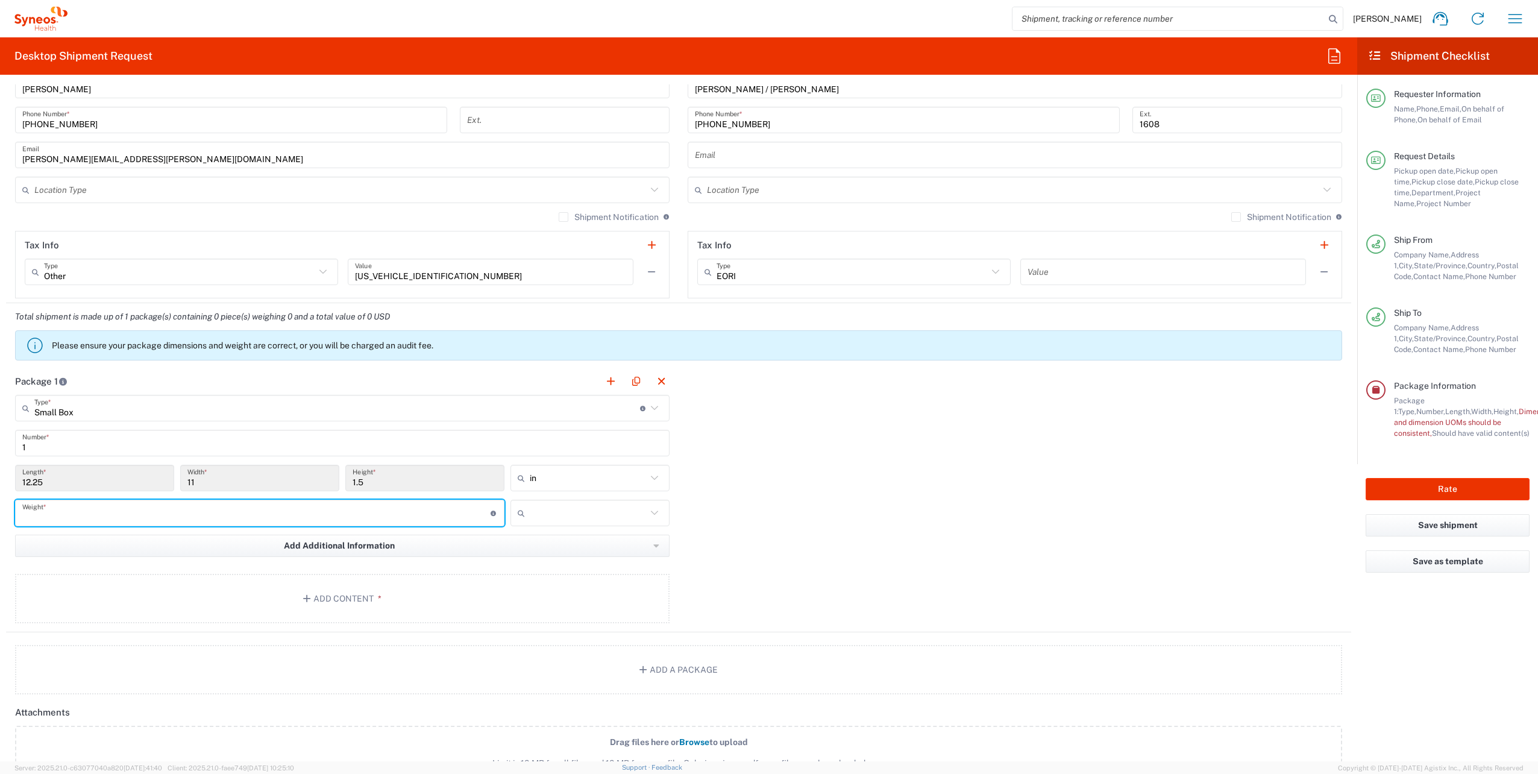
scroll to position [783, 0]
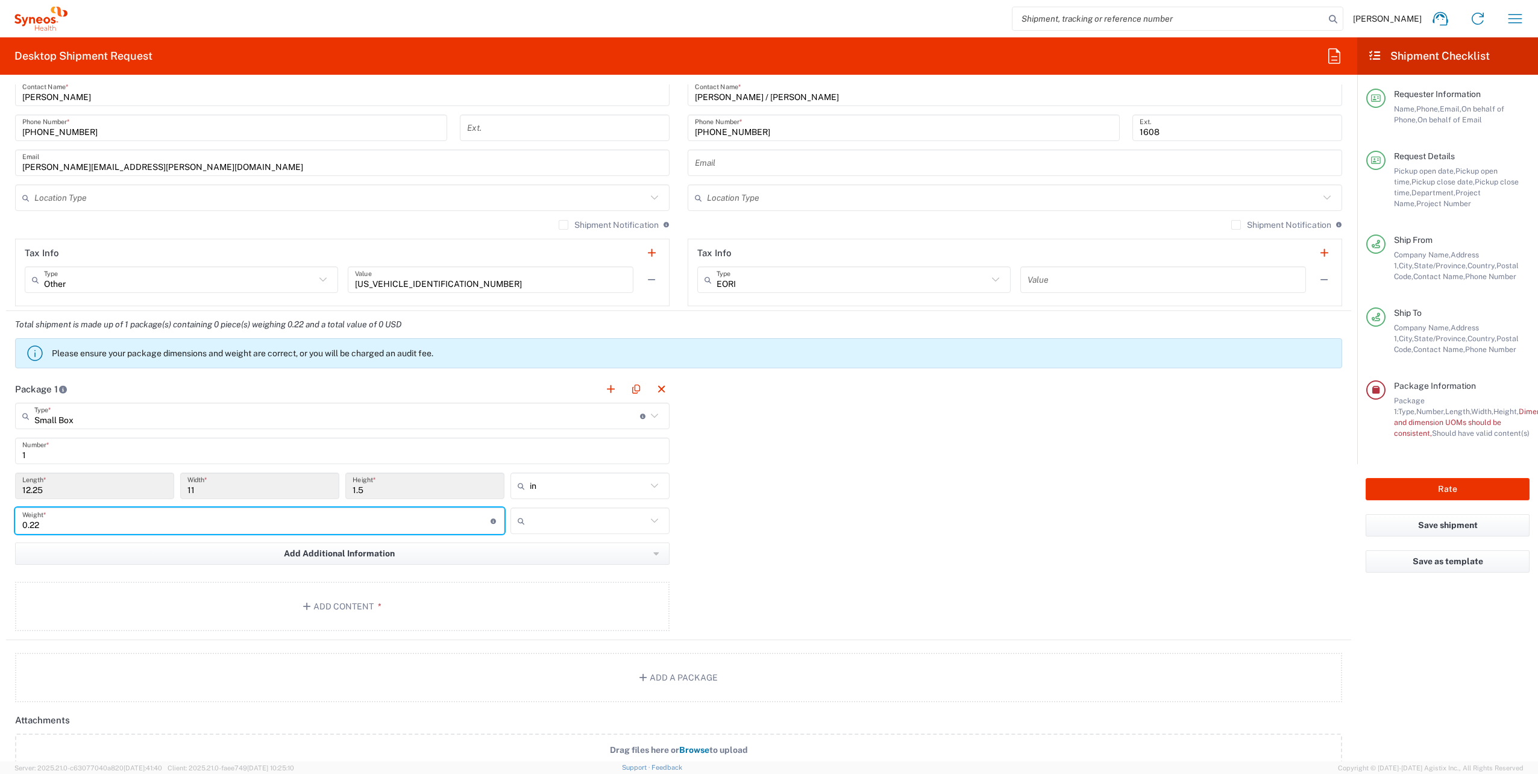
type input "0.22"
click at [650, 350] on icon at bounding box center [655, 521] width 16 height 16
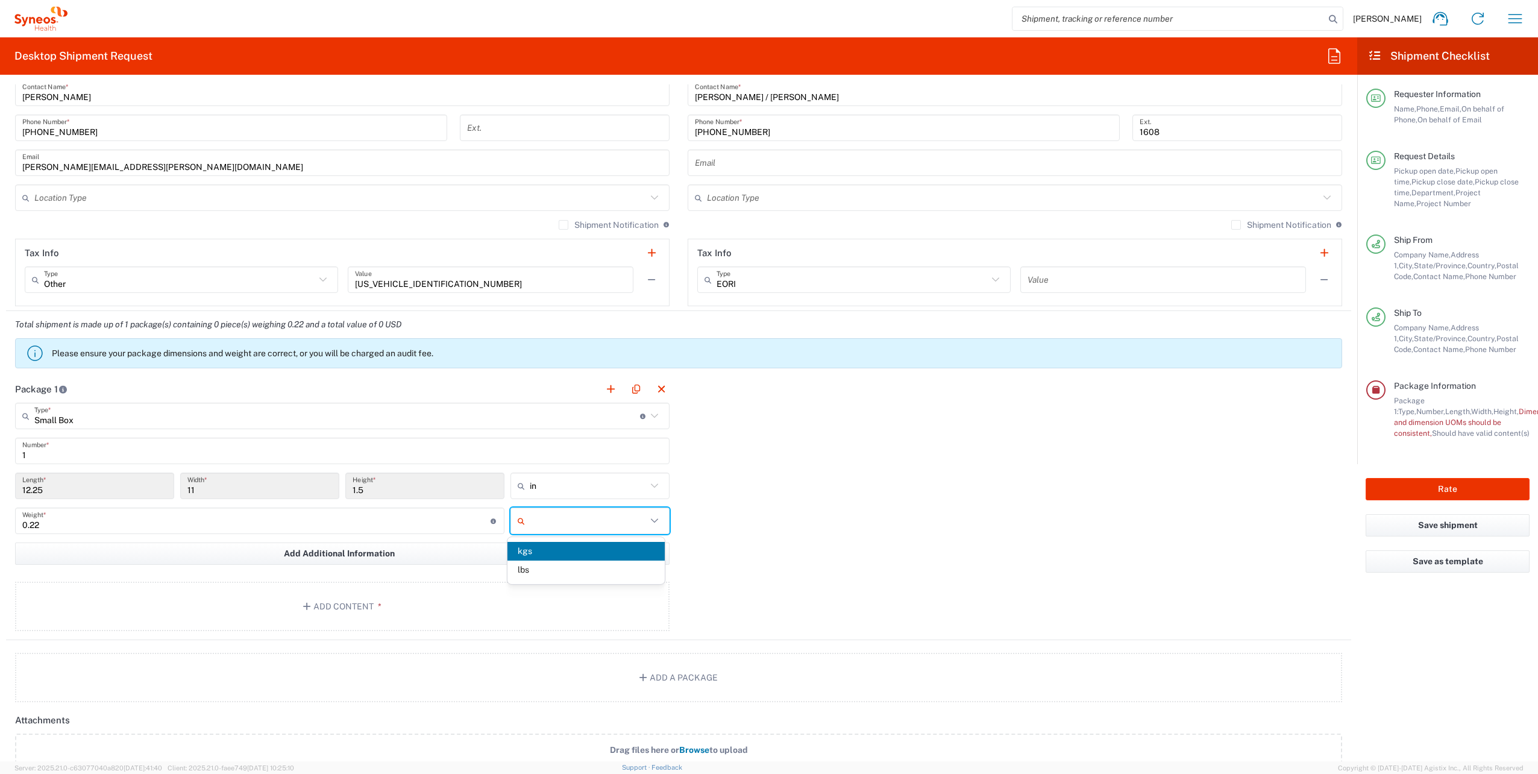
click at [556, 350] on span "kgs" at bounding box center [585, 551] width 157 height 19
type input "kgs"
click at [762, 350] on div "Package 1 Small Box Type * Material used to package goods Envelope Large Box Me…" at bounding box center [678, 507] width 1345 height 265
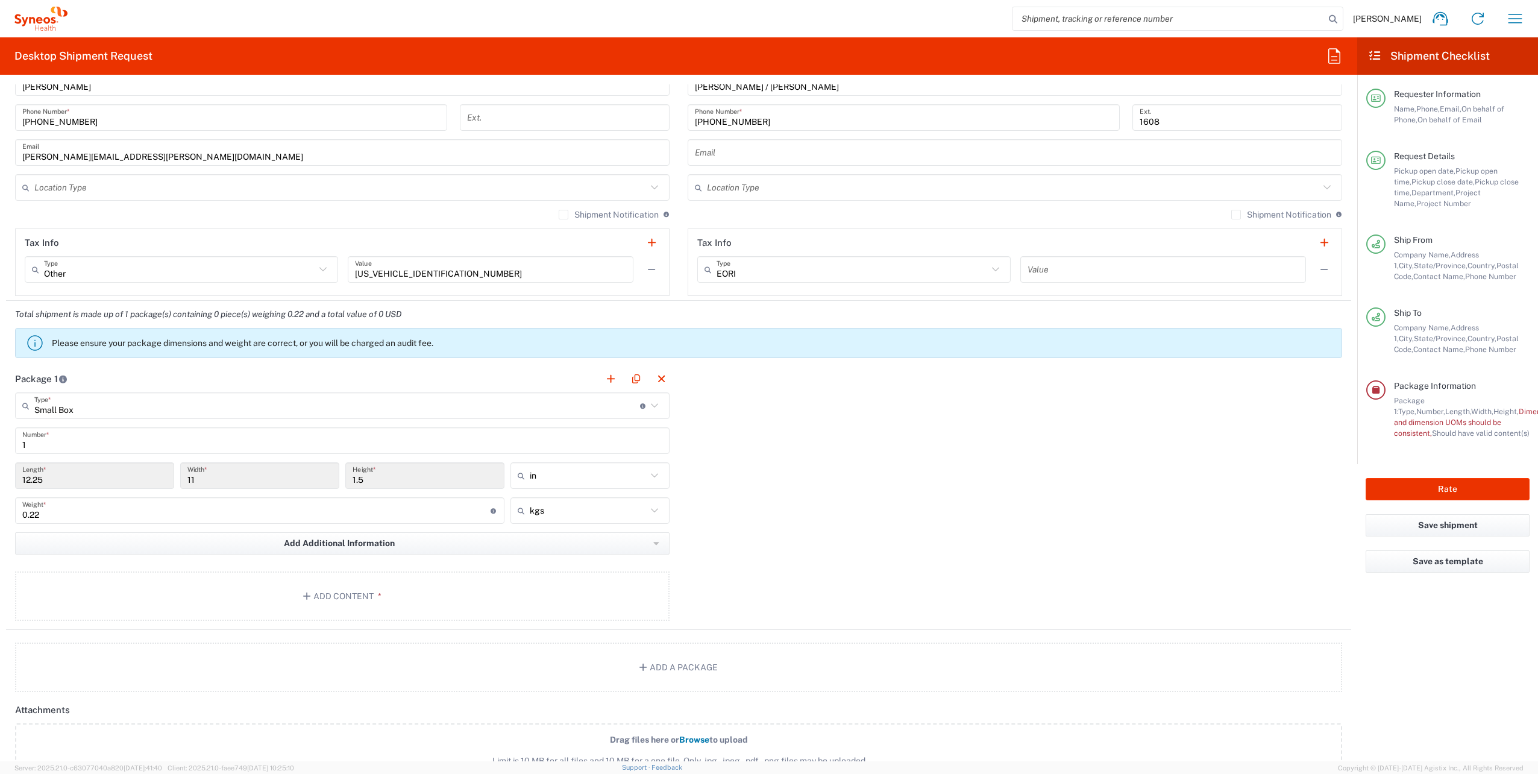
scroll to position [776, 0]
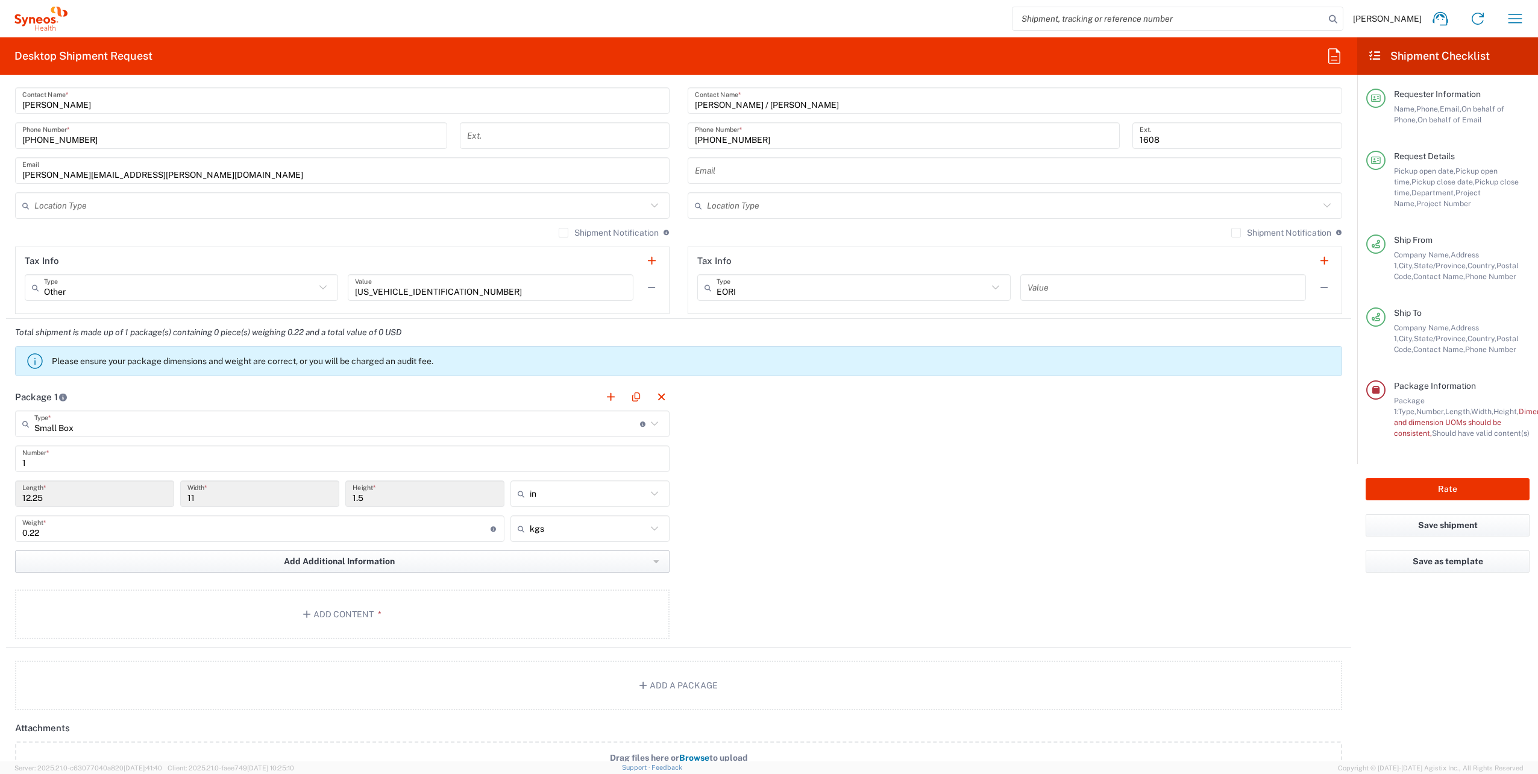
click at [289, 350] on span "Add Additional Information" at bounding box center [339, 561] width 111 height 11
click at [762, 350] on div "Package 1 Small Box Type * Material used to package goods Envelope Large Box Me…" at bounding box center [678, 515] width 1345 height 265
click at [381, 350] on button "Add Content *" at bounding box center [342, 613] width 654 height 49
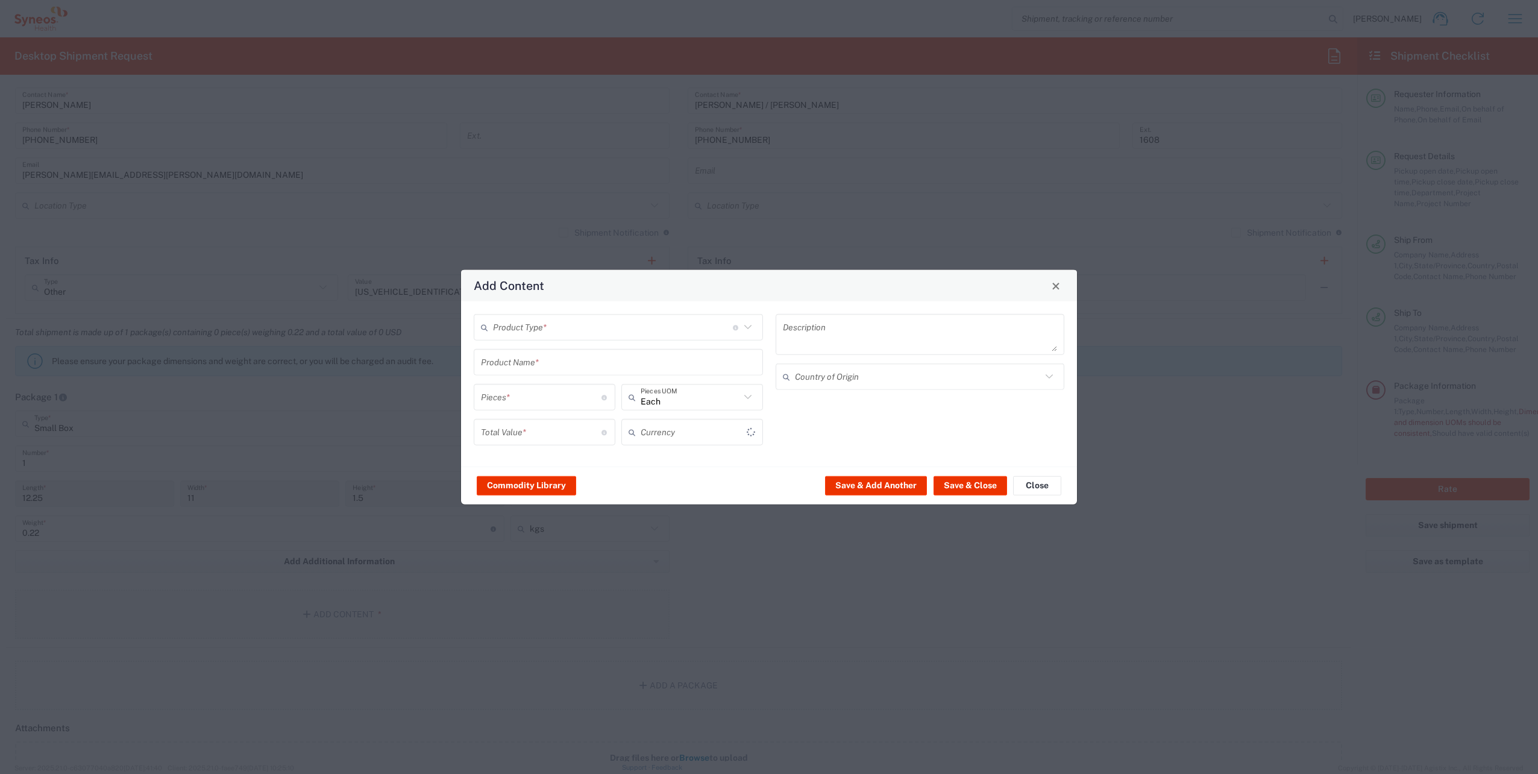
type input "US Dollar"
click at [554, 337] on input "text" at bounding box center [613, 326] width 240 height 21
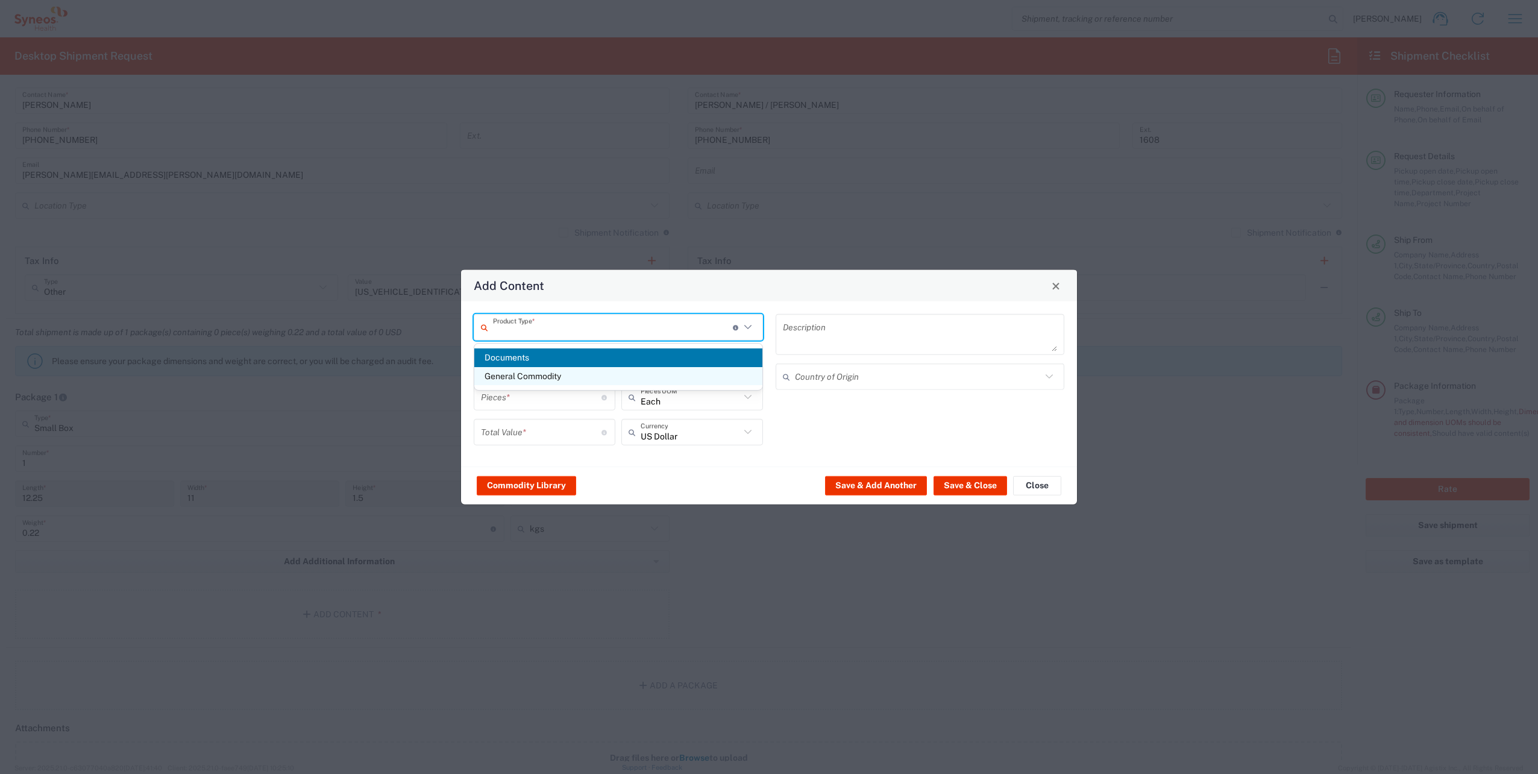
click at [579, 350] on span "General Commodity" at bounding box center [618, 376] width 288 height 19
type input "General Commodity"
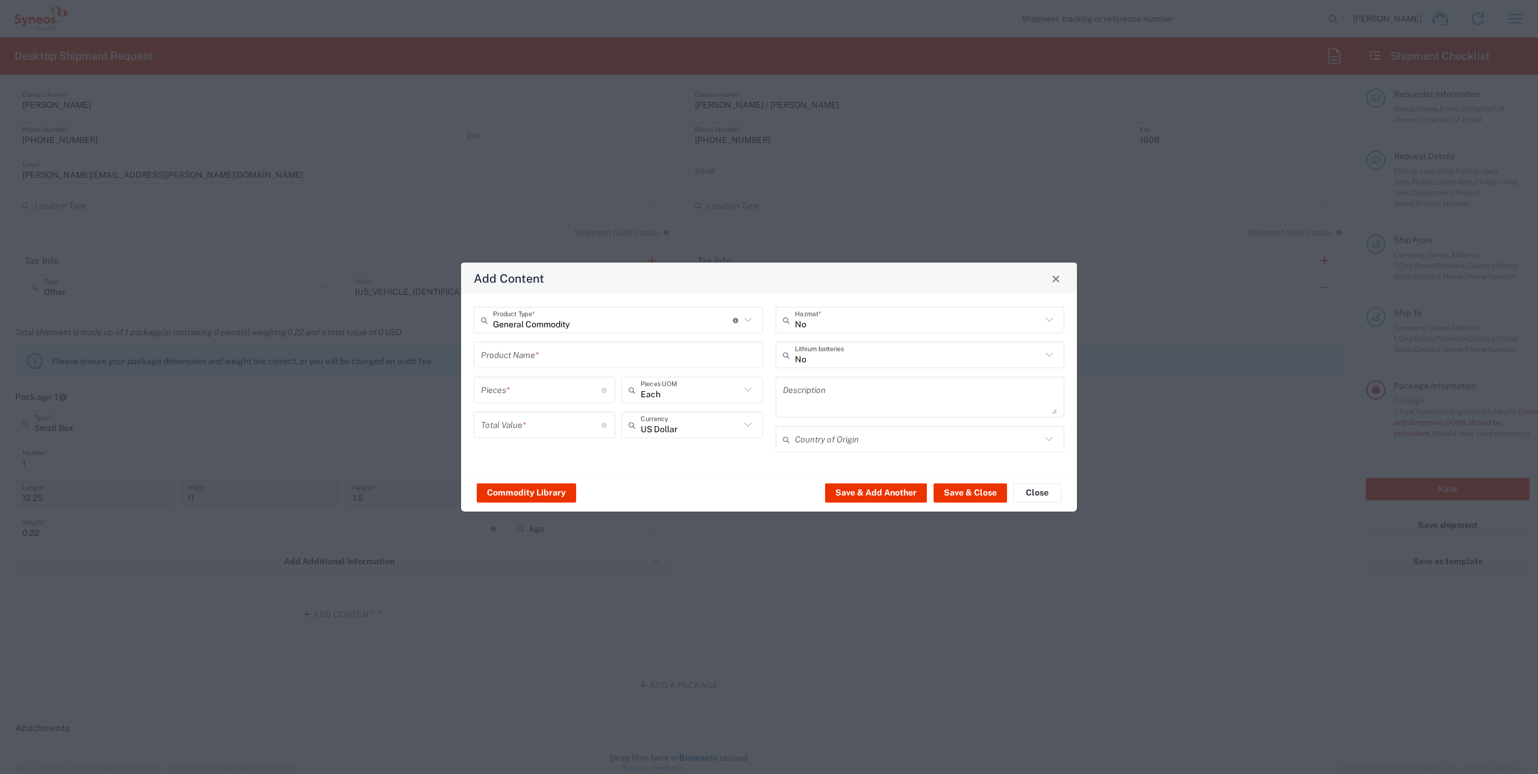
click at [497, 350] on input "text" at bounding box center [618, 354] width 275 height 21
type input "Reference Standard"
click at [524, 350] on div "Pieces * Number of pieces inside all the packages" at bounding box center [545, 390] width 142 height 27
type input "1"
click at [523, 350] on input "number" at bounding box center [541, 424] width 121 height 21
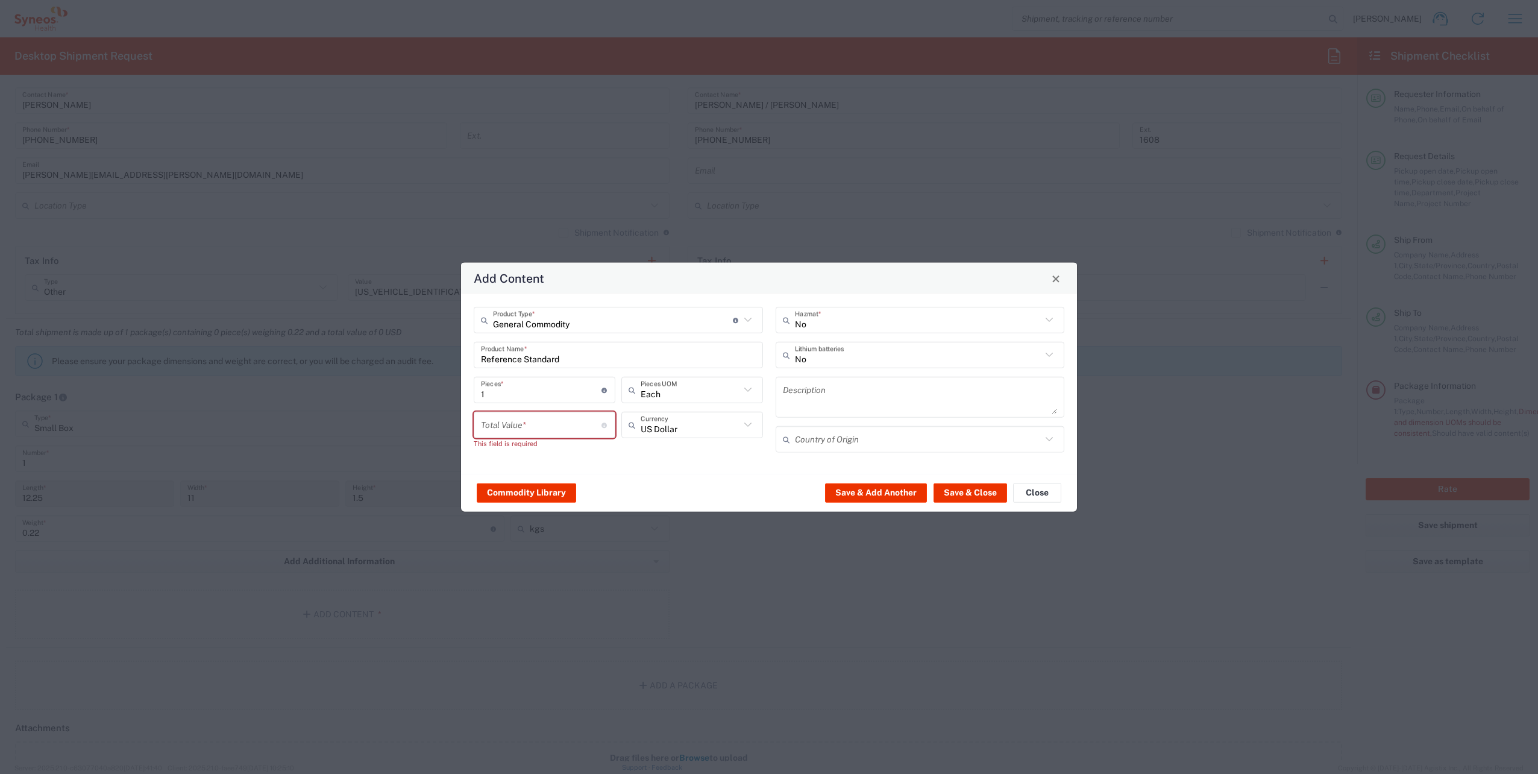
click at [751, 319] on icon at bounding box center [748, 320] width 16 height 16
click at [676, 350] on div "Commodity Library Save & Add Another Save & Close Close" at bounding box center [769, 493] width 616 height 38
type input "General Commodity"
click at [544, 350] on button "Commodity Library" at bounding box center [526, 492] width 99 height 19
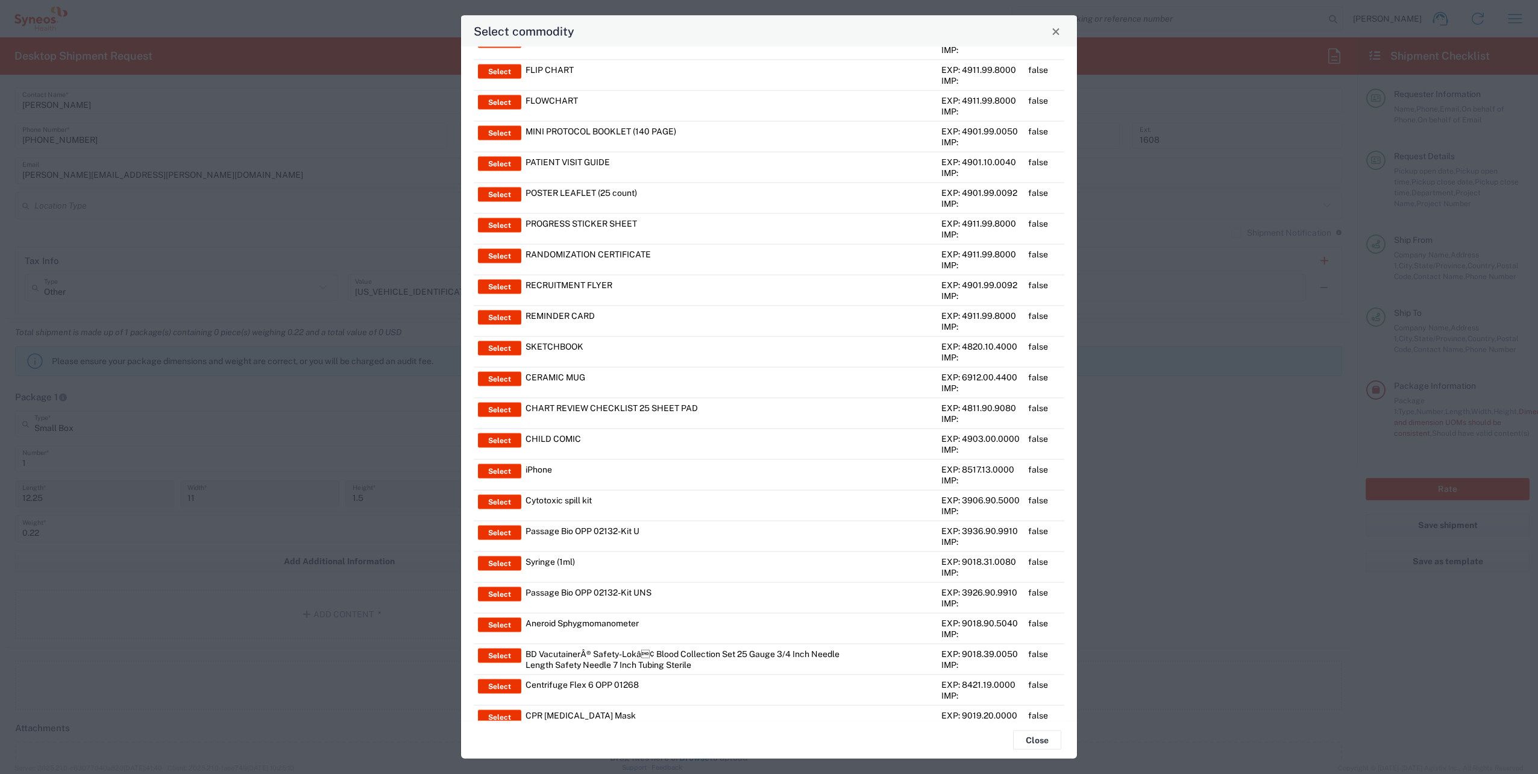
scroll to position [0, 0]
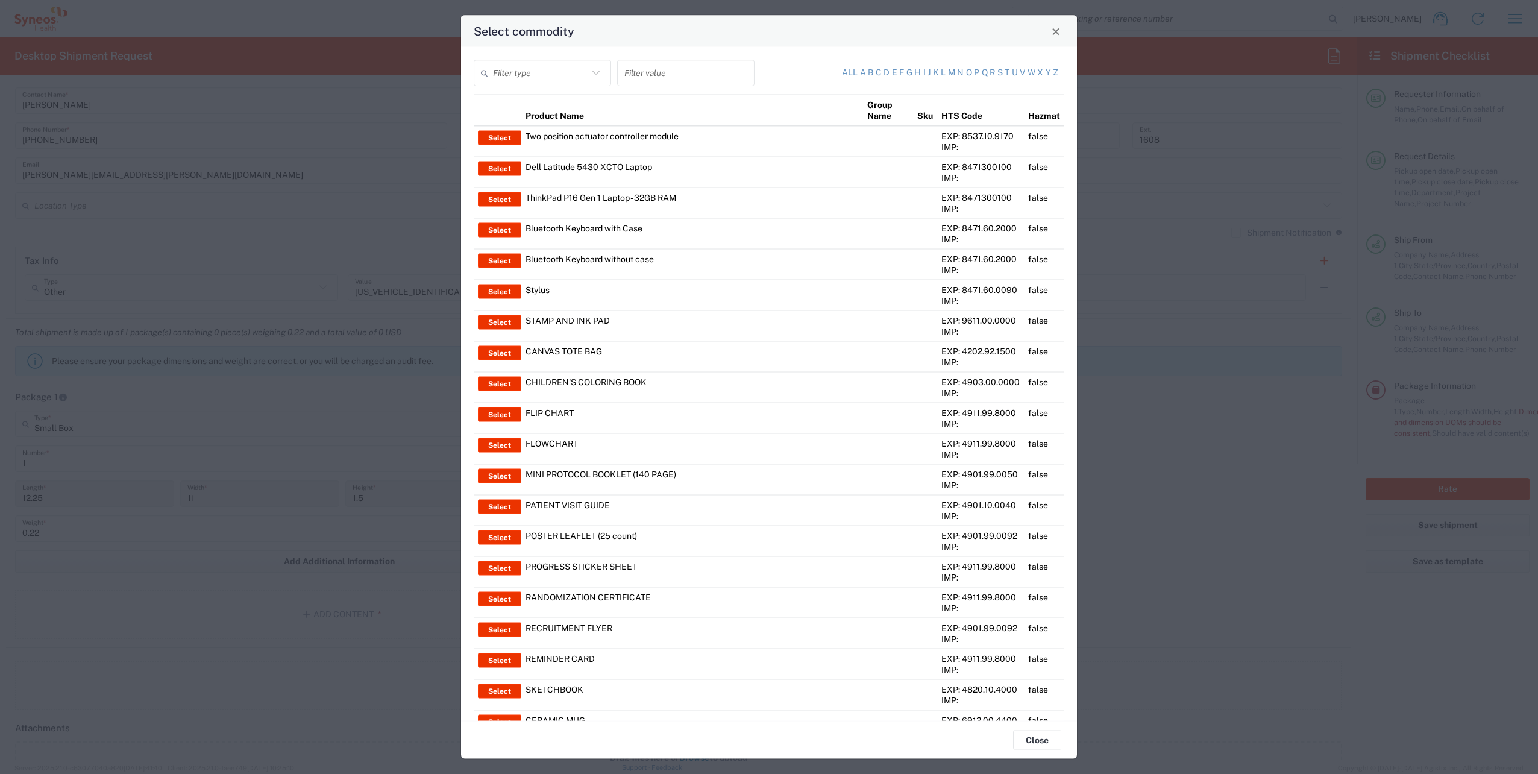
click at [657, 81] on input "text" at bounding box center [685, 72] width 123 height 21
type input "refe"
click at [762, 72] on link "r" at bounding box center [992, 73] width 5 height 12
type input "Product Name"
type input "r"
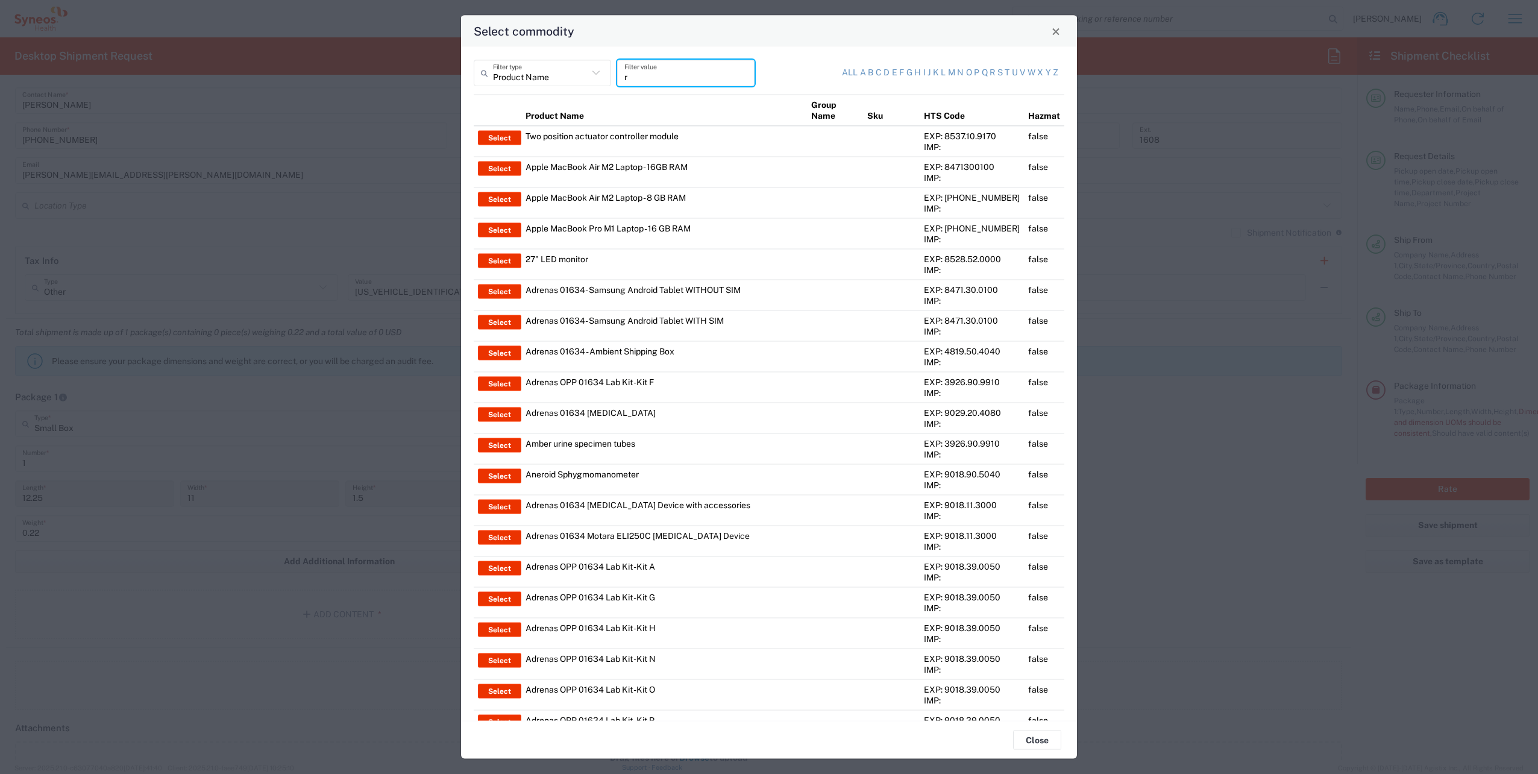
click at [647, 81] on input "r" at bounding box center [685, 72] width 123 height 21
click at [762, 37] on button "Close" at bounding box center [1055, 31] width 17 height 17
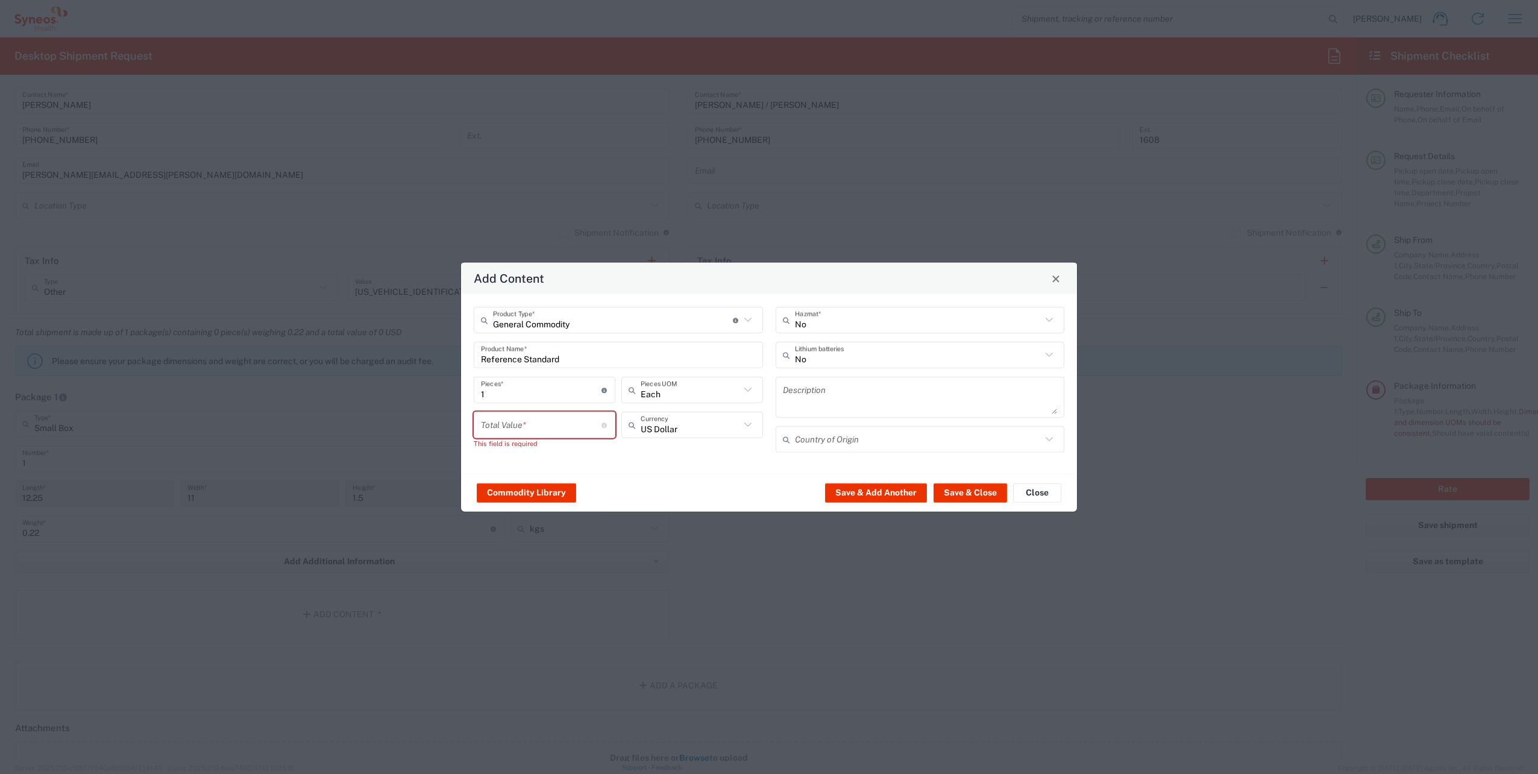
click at [753, 318] on icon at bounding box center [748, 320] width 16 height 16
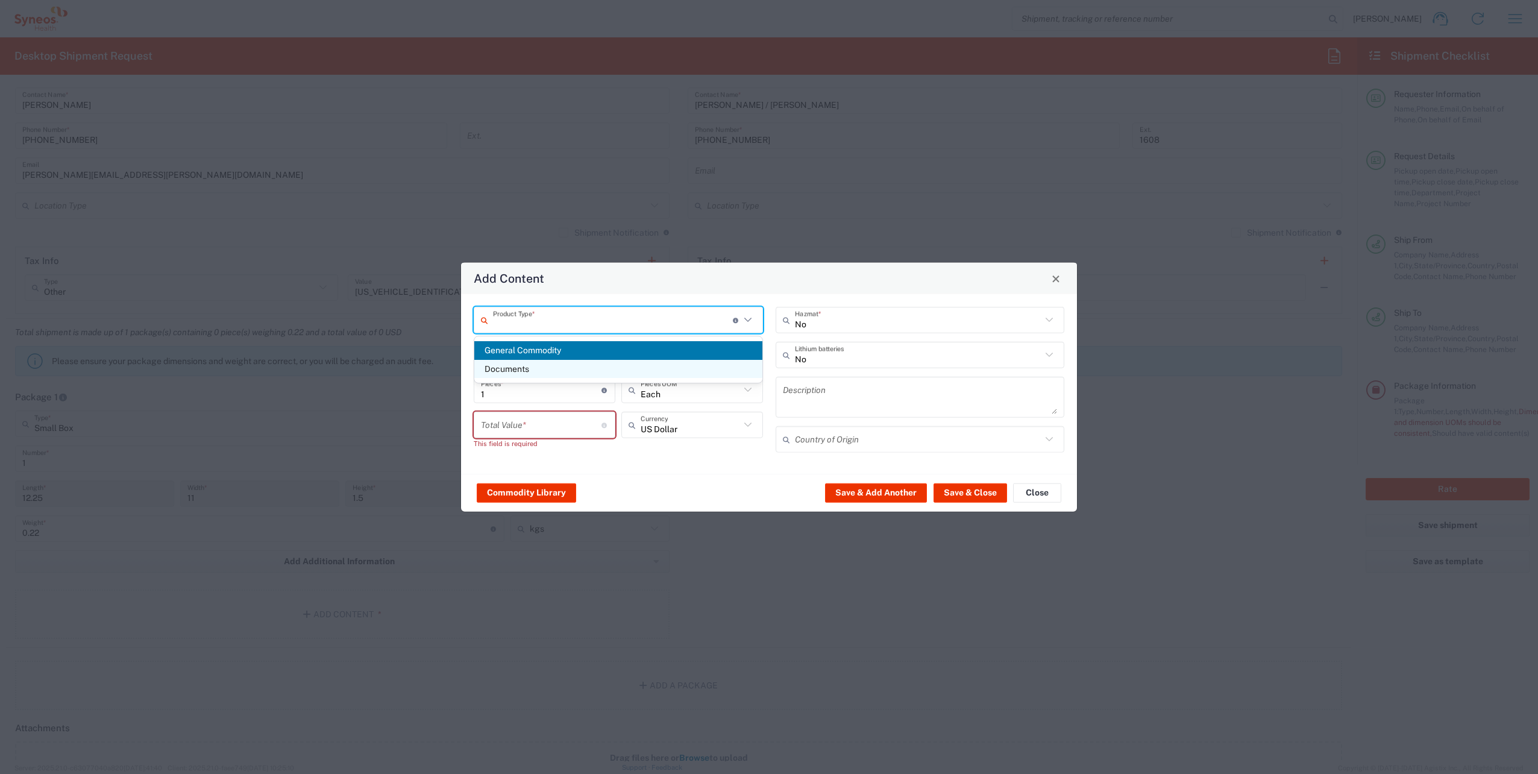
click at [533, 350] on span "Documents" at bounding box center [618, 369] width 288 height 19
type input "Documents"
type input "1"
type textarea "Documents"
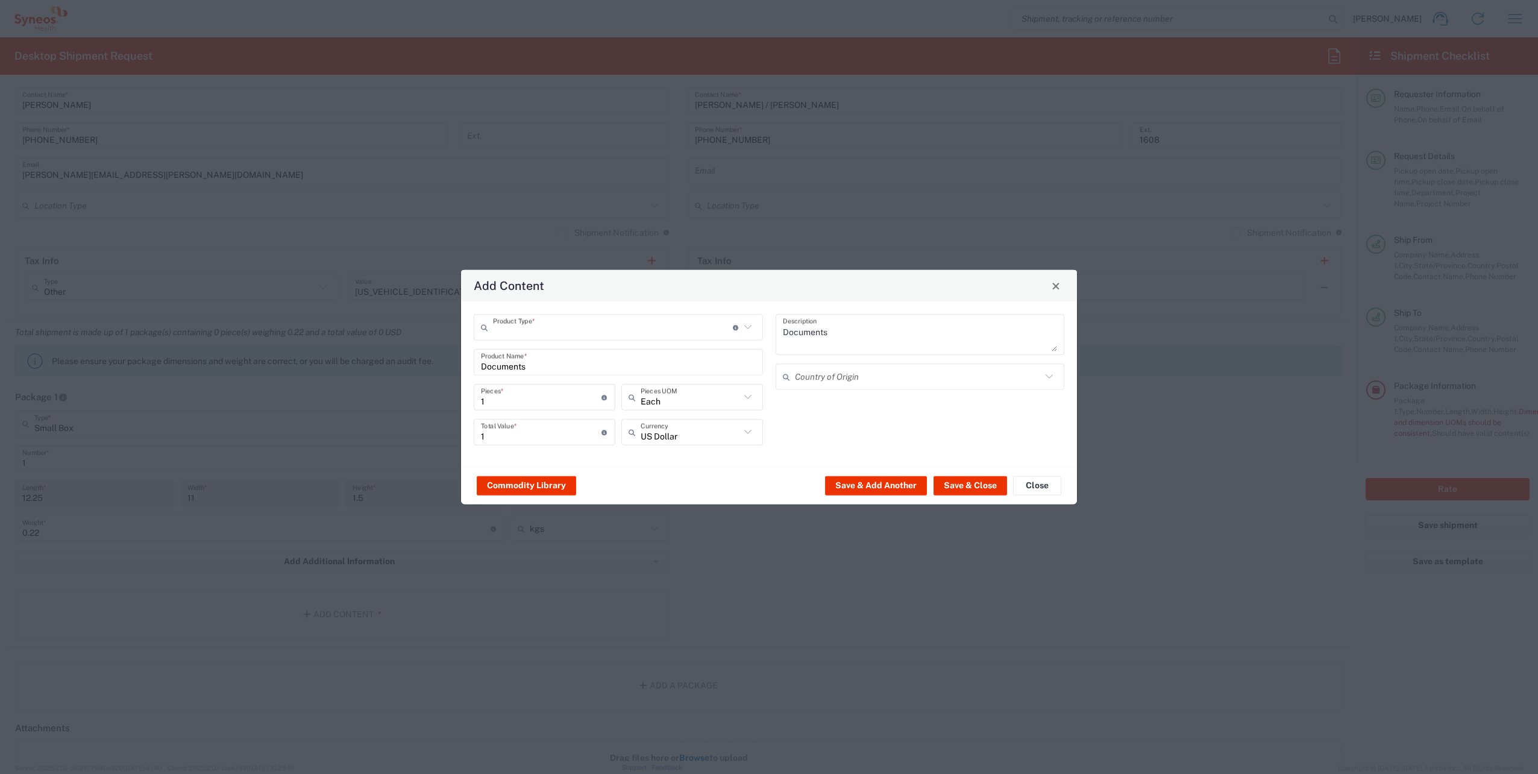
click at [602, 328] on input "text" at bounding box center [613, 326] width 240 height 21
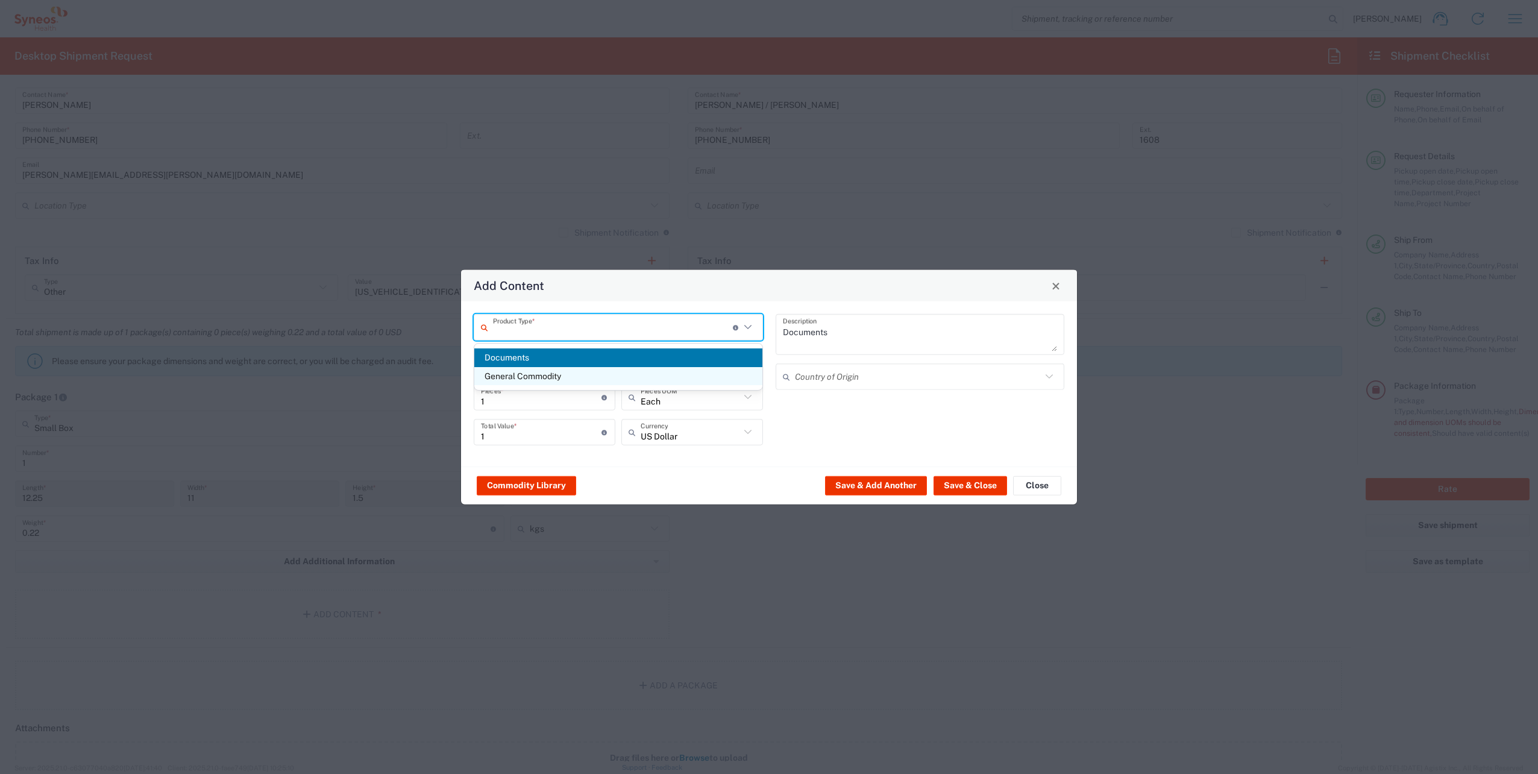
click at [587, 350] on span "General Commodity" at bounding box center [618, 376] width 288 height 19
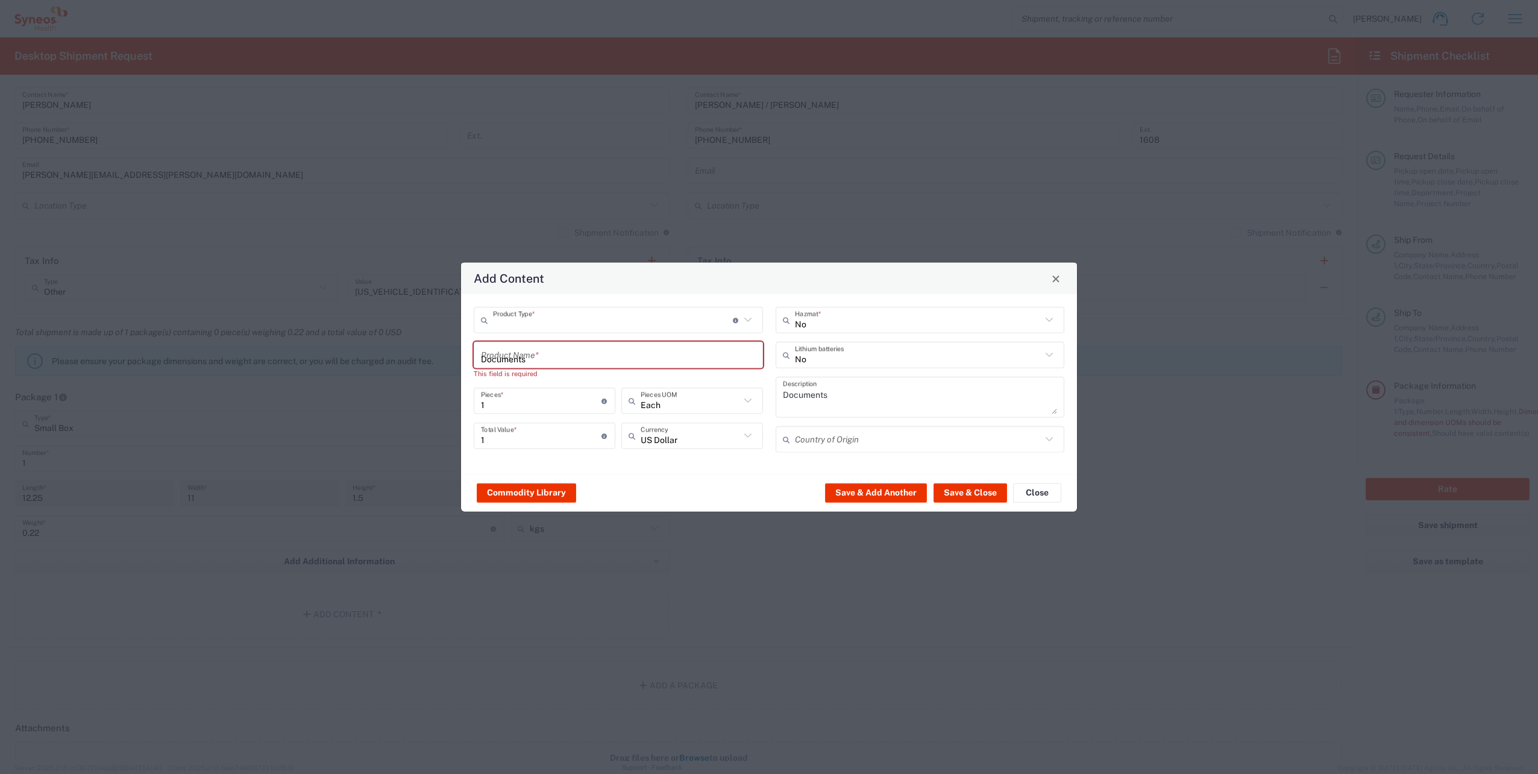
type input "General Commodity"
click at [585, 333] on div "General Commodity Product Type * Document: Paper document generated internally …" at bounding box center [619, 384] width 302 height 154
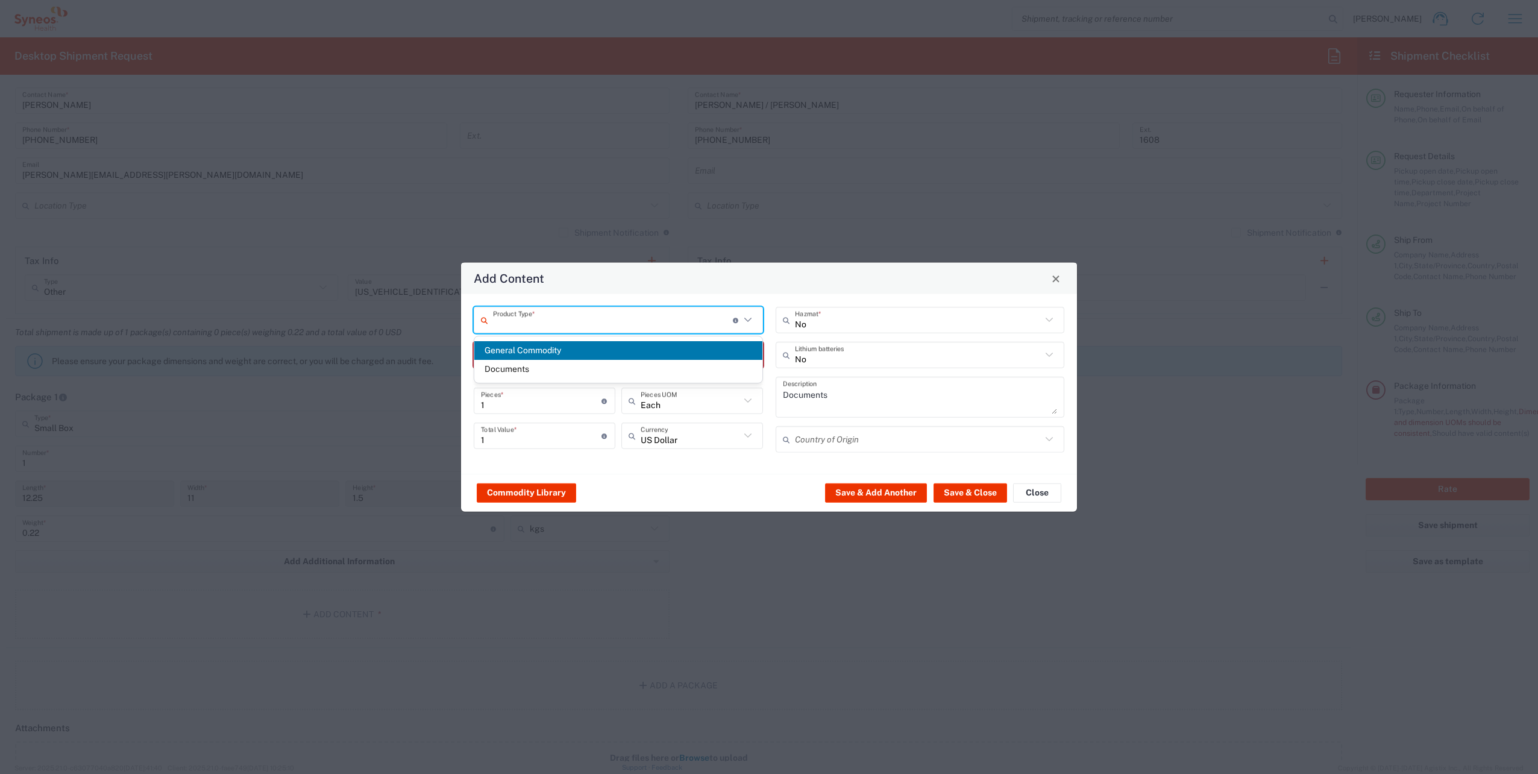
click at [590, 325] on input "text" at bounding box center [613, 319] width 240 height 21
click at [583, 350] on span "Documents" at bounding box center [618, 369] width 288 height 19
type input "Documents"
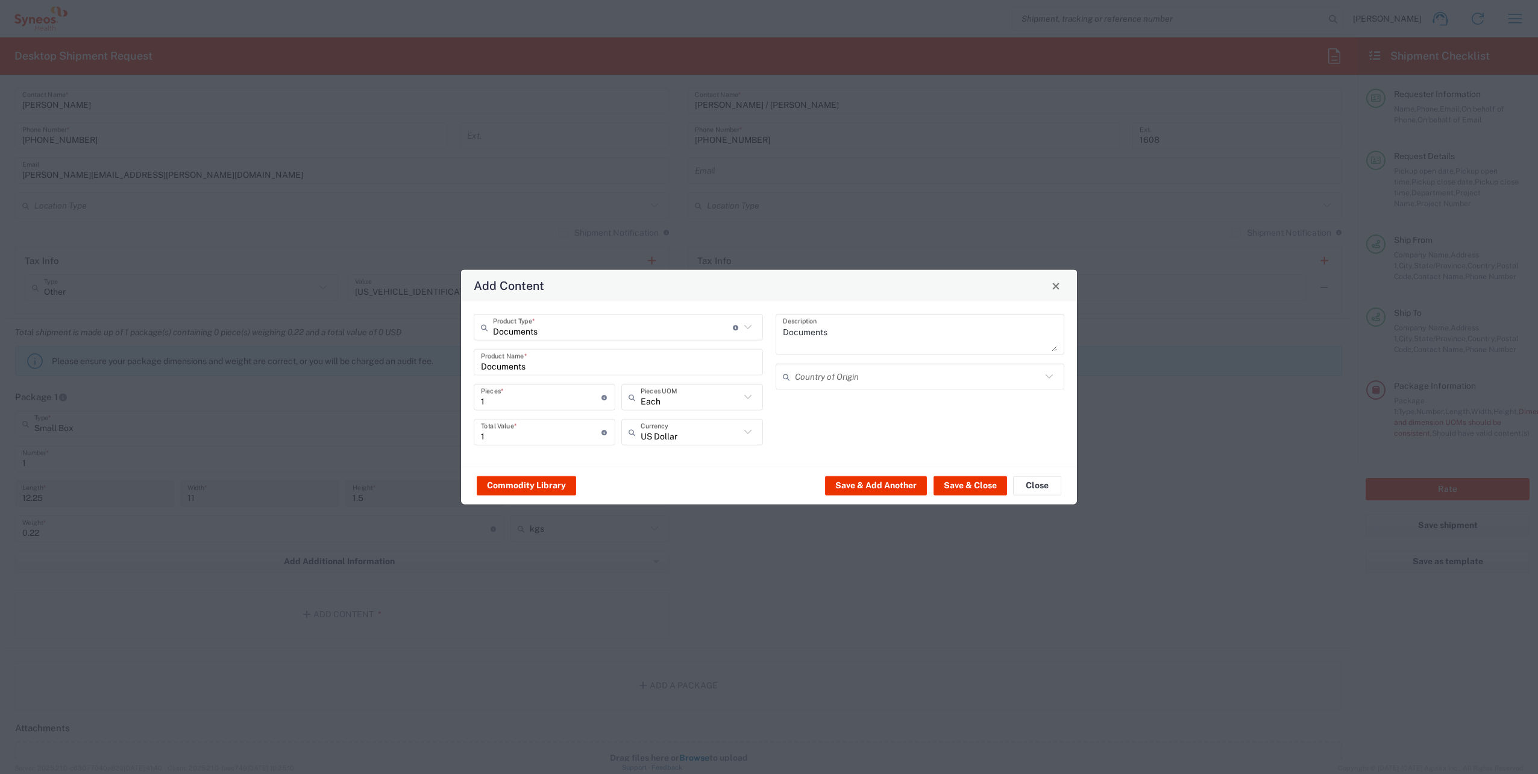
click at [583, 350] on input "Documents" at bounding box center [618, 361] width 275 height 21
drag, startPoint x: 581, startPoint y: 360, endPoint x: 290, endPoint y: 341, distance: 291.7
click at [290, 341] on div "Add Content Documents Product Type * Document: Paper document generated interna…" at bounding box center [769, 387] width 1538 height 774
type input "Reference standards"
click at [538, 350] on input "1" at bounding box center [541, 431] width 121 height 21
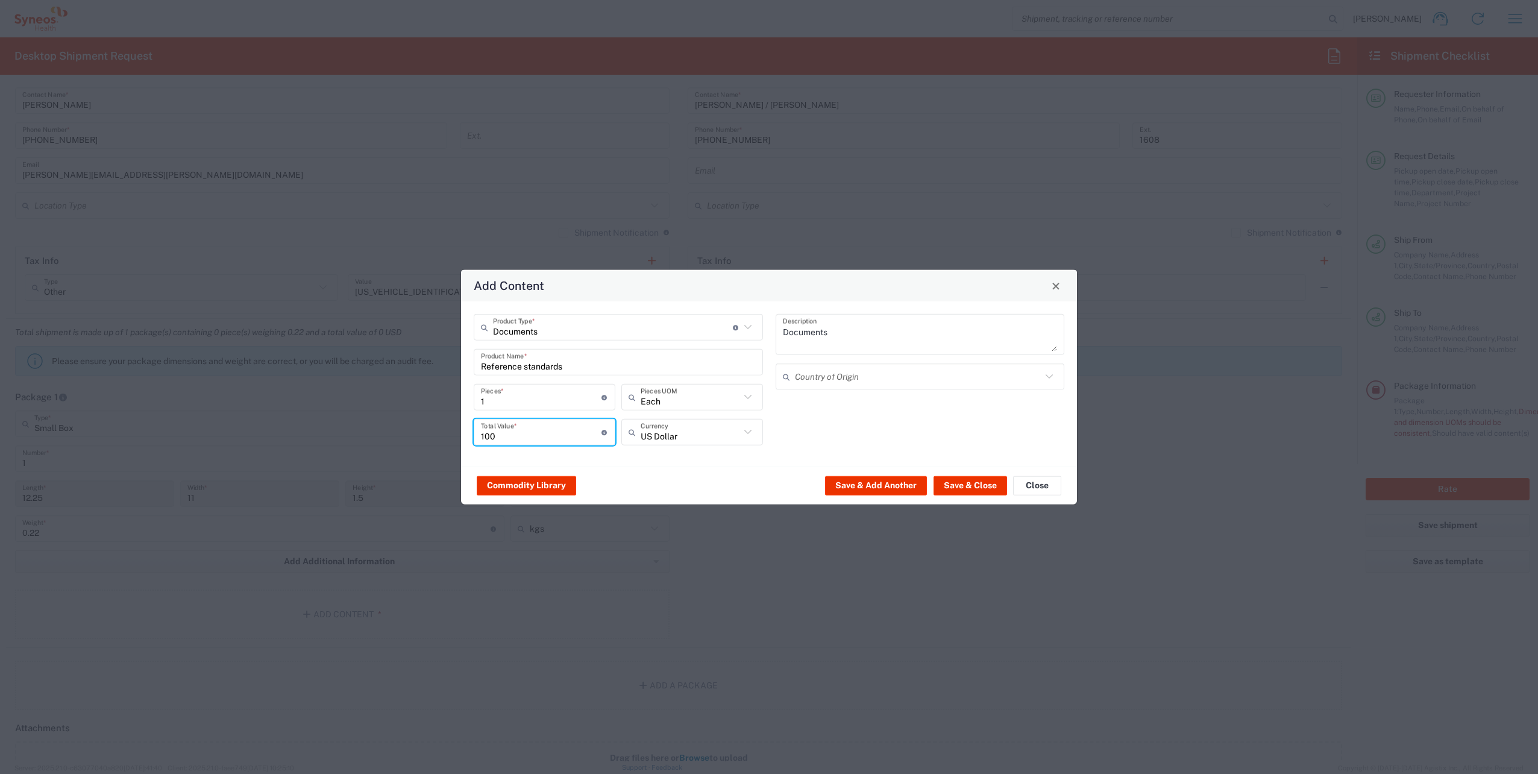
type input "100"
click at [639, 350] on icon at bounding box center [635, 431] width 12 height 19
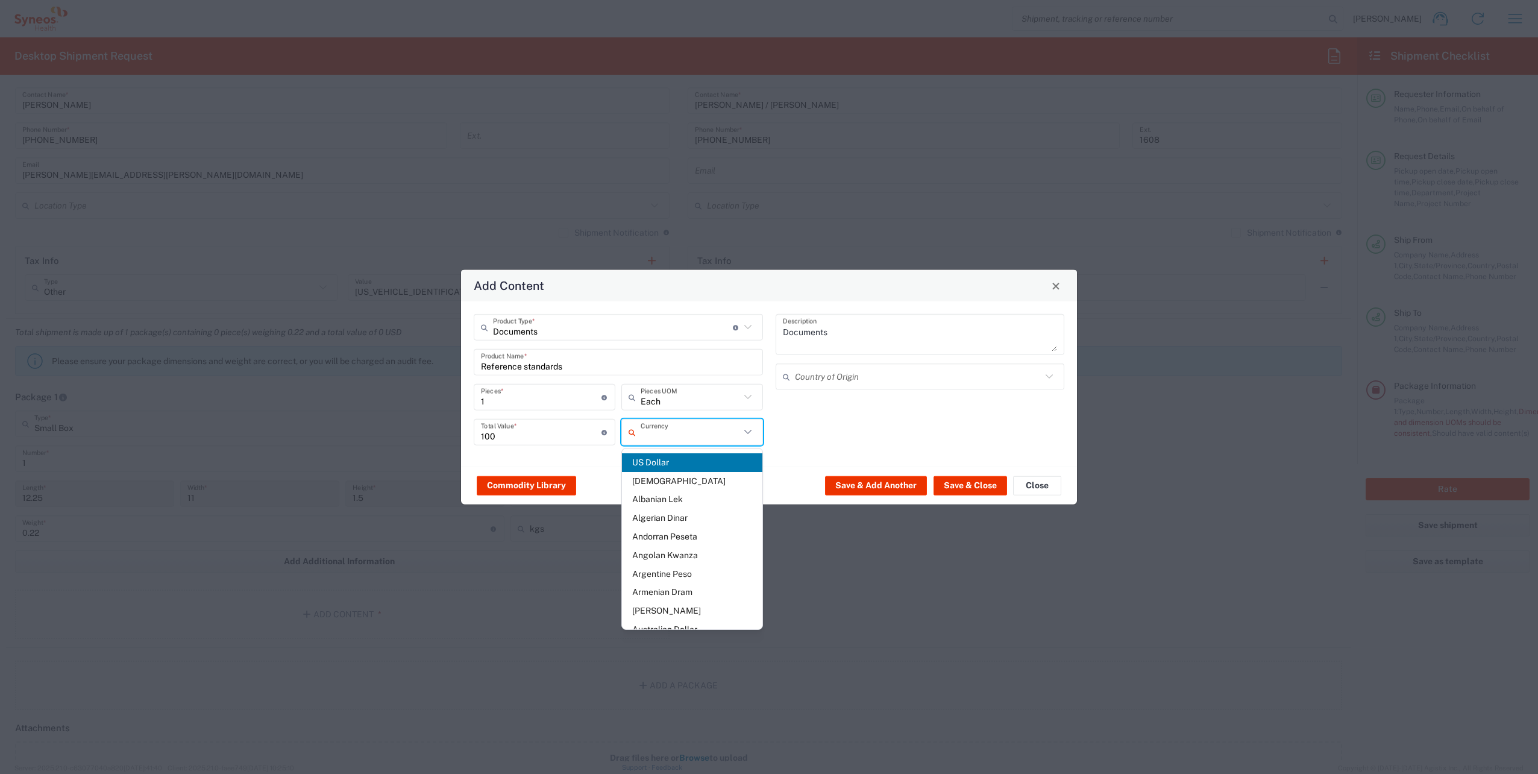
click at [672, 350] on input "text" at bounding box center [690, 431] width 99 height 21
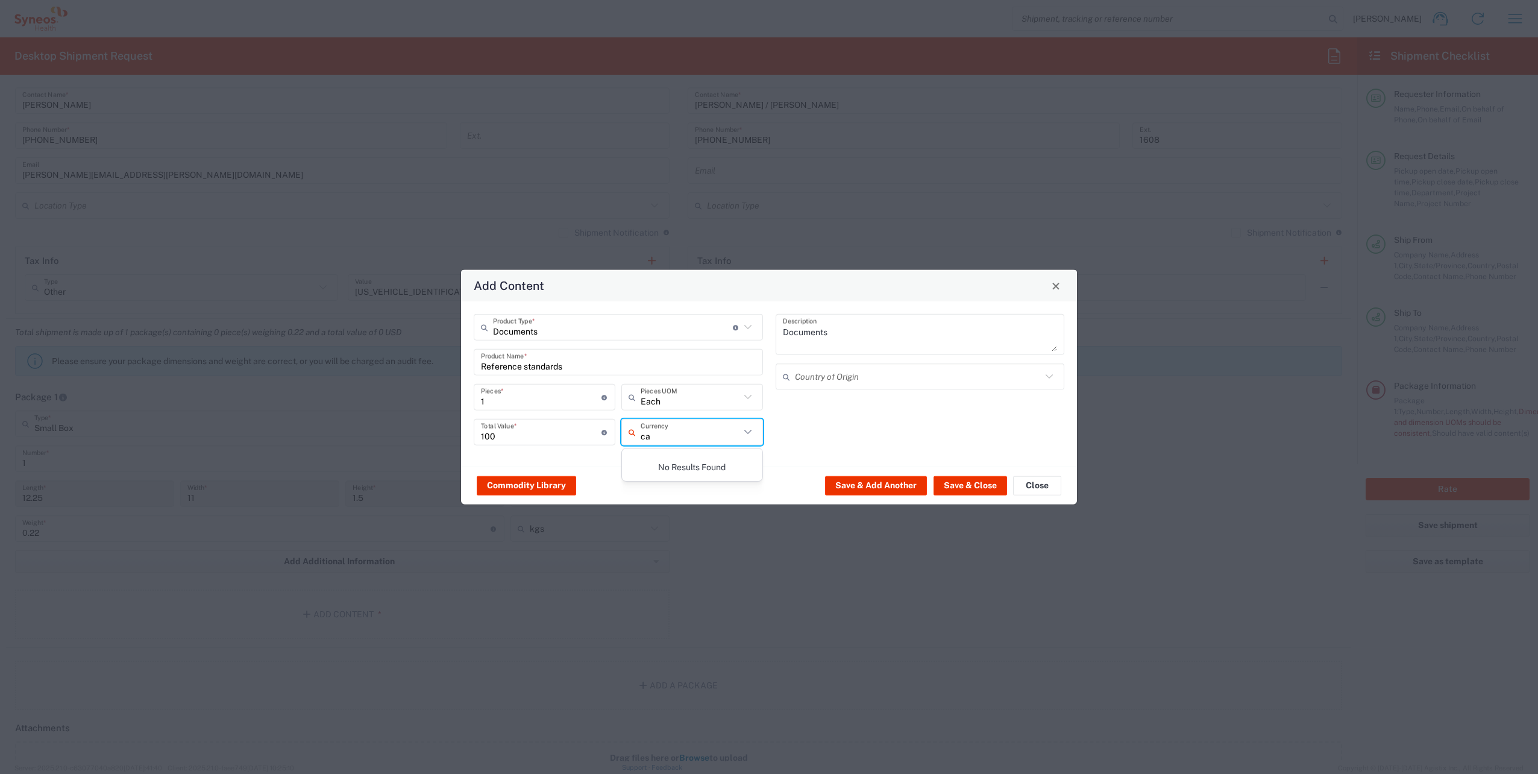
type input "c"
click at [658, 350] on span "Canadian Dollar" at bounding box center [692, 462] width 140 height 19
type input "Canadian Dollar"
click at [762, 350] on button "Save & Close" at bounding box center [970, 484] width 74 height 19
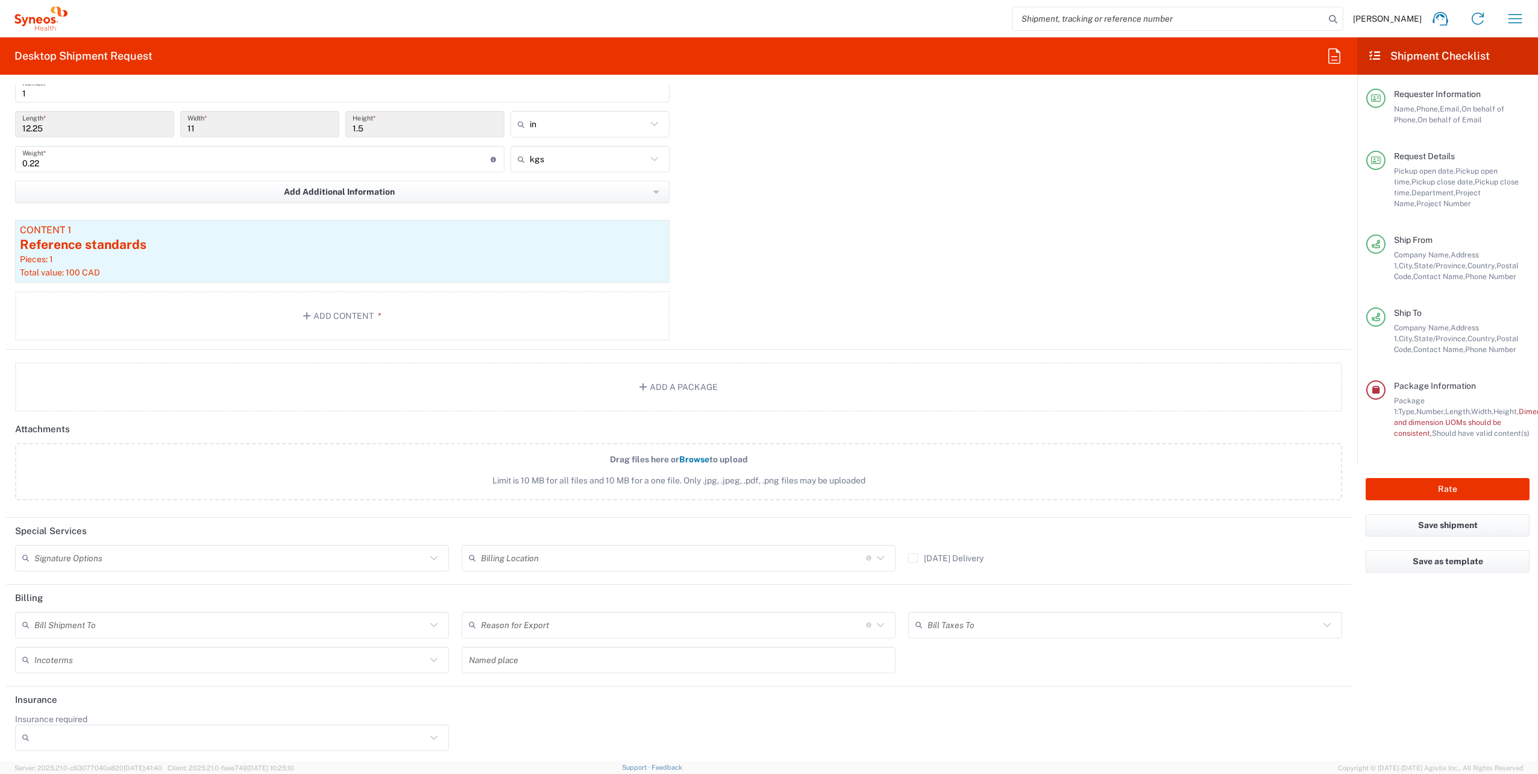
scroll to position [1148, 0]
click at [762, 350] on button "Rate" at bounding box center [1448, 489] width 164 height 22
type input "8350"
type input "**6183 DEPARTMENTAL EXPENSE, **6183 DEPARTMENTAL EXPENSE"
click at [762, 350] on button "Rate" at bounding box center [1448, 489] width 164 height 22
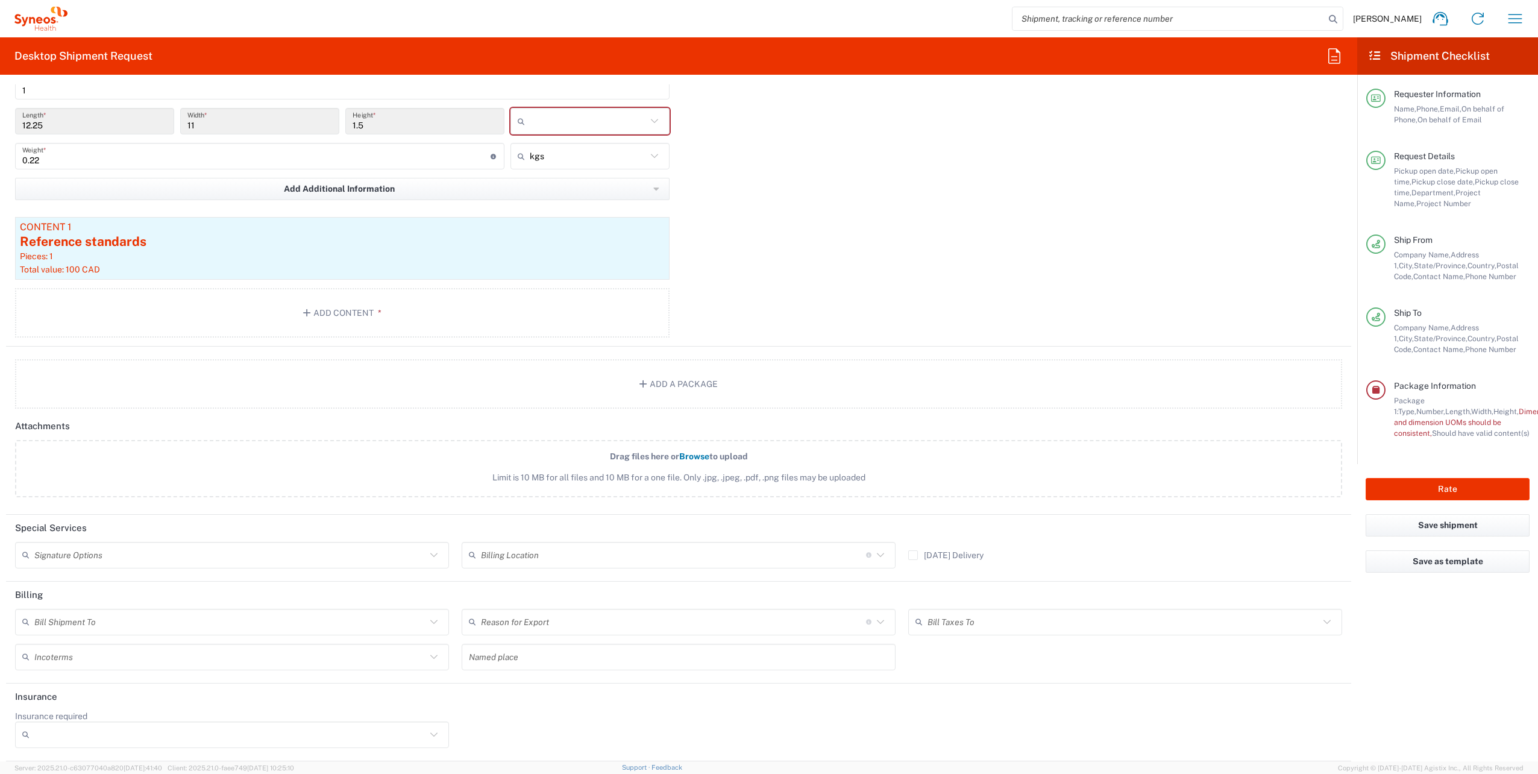
click at [547, 119] on input "text" at bounding box center [588, 120] width 117 height 19
click at [536, 148] on span "in" at bounding box center [585, 151] width 157 height 19
click at [629, 121] on input "text" at bounding box center [588, 120] width 117 height 19
click at [593, 187] on span "in" at bounding box center [585, 189] width 157 height 19
type input "in"
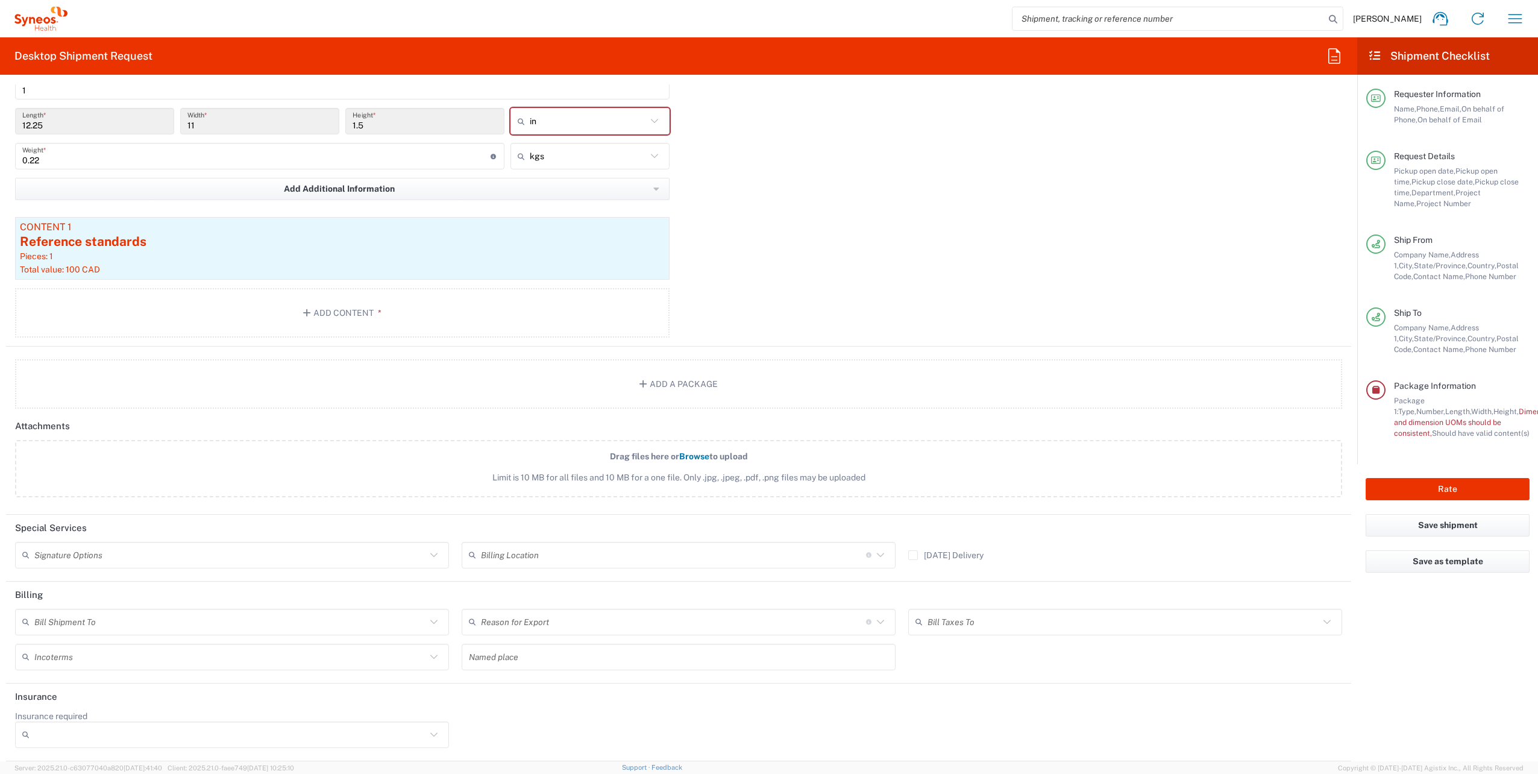
click at [762, 167] on div "Package 1 Small Box Type * Material used to package goods Envelope Large Box Me…" at bounding box center [678, 179] width 1345 height 336
click at [762, 173] on div "Package 1 Small Box Type * Material used to package goods Envelope Large Box Me…" at bounding box center [678, 179] width 1345 height 336
click at [130, 261] on div "Pieces: 1" at bounding box center [342, 256] width 645 height 11
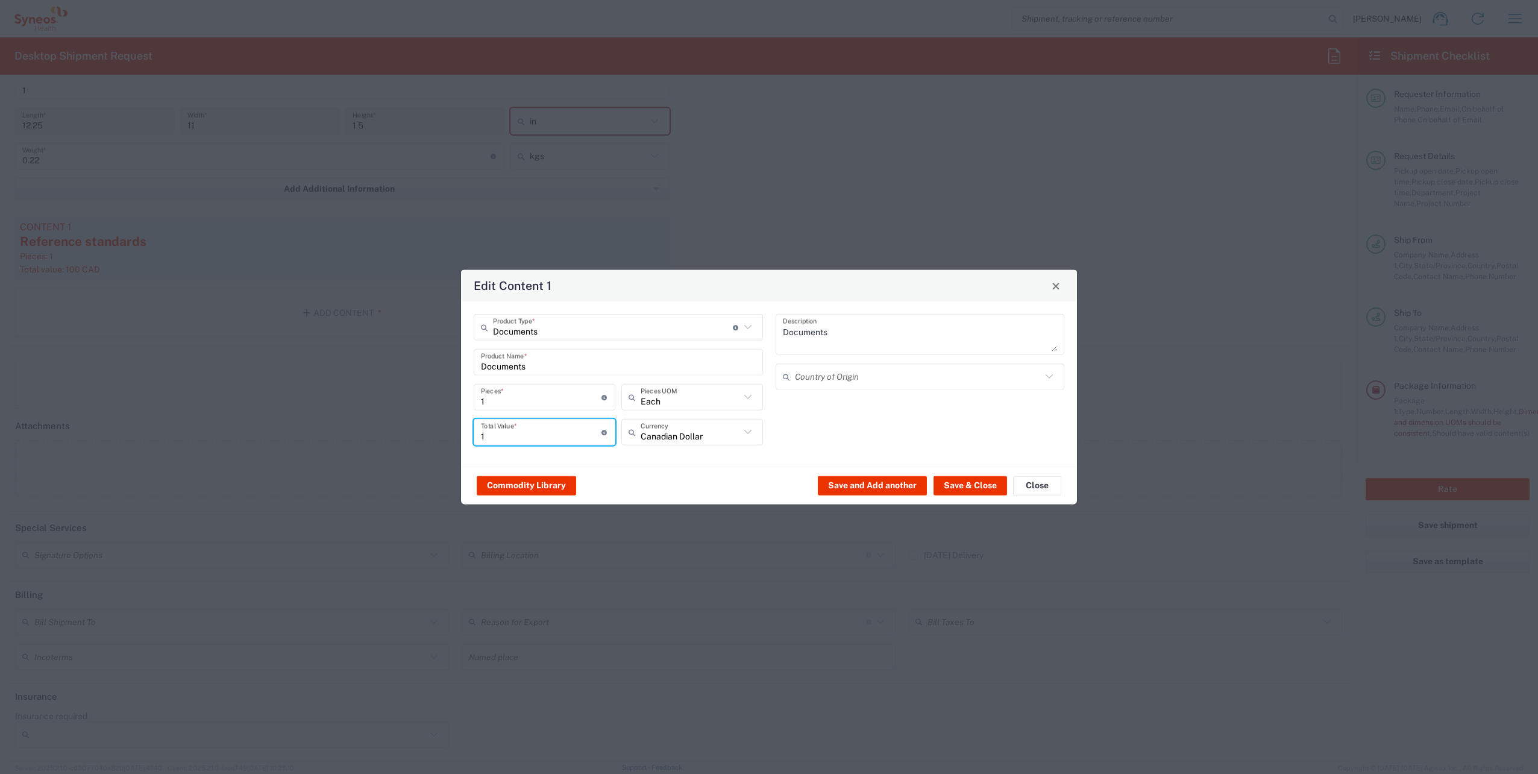
click at [541, 350] on input "1" at bounding box center [541, 431] width 121 height 21
type input "10"
click at [762, 350] on button "Save & Close" at bounding box center [970, 484] width 74 height 19
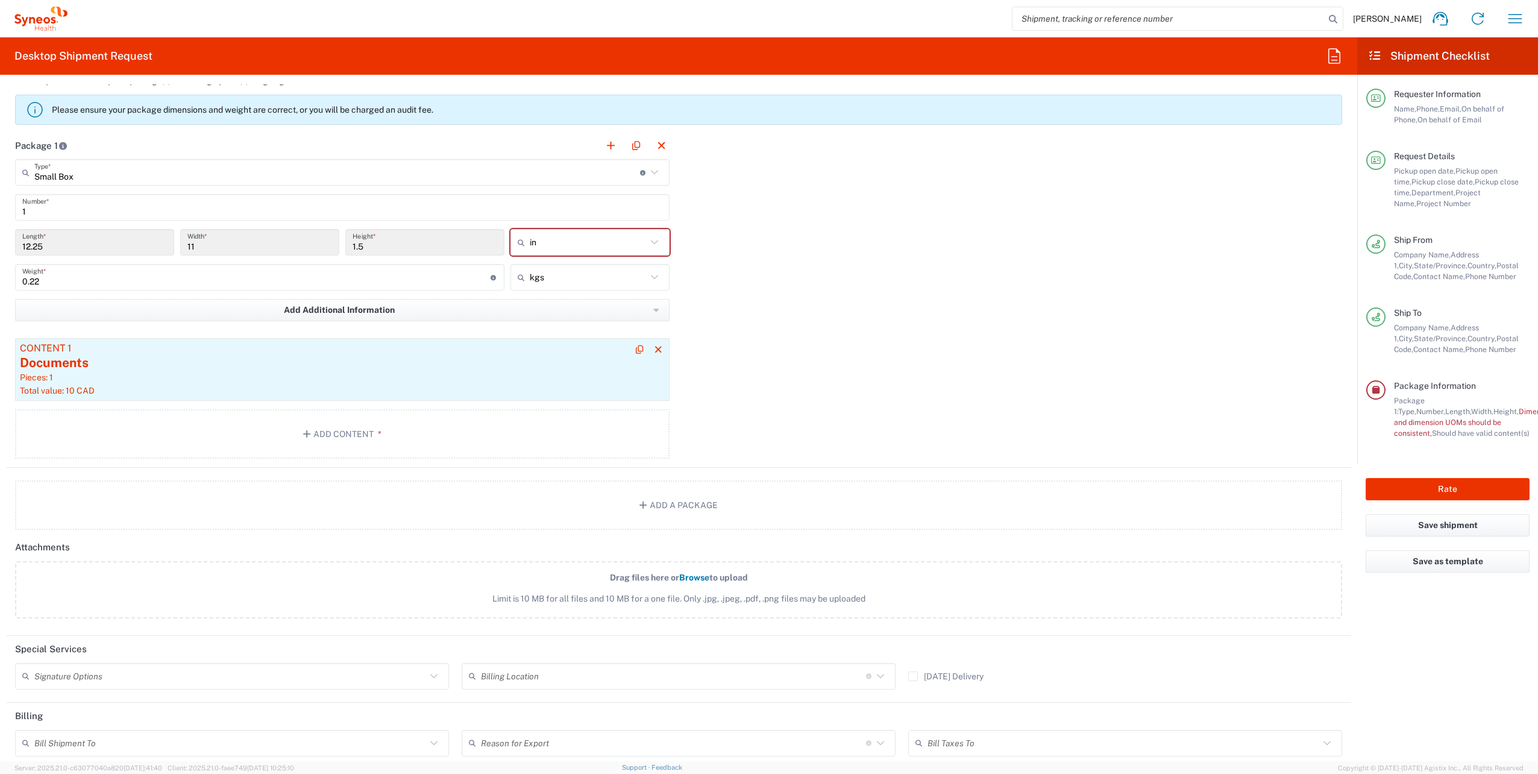
scroll to position [847, 0]
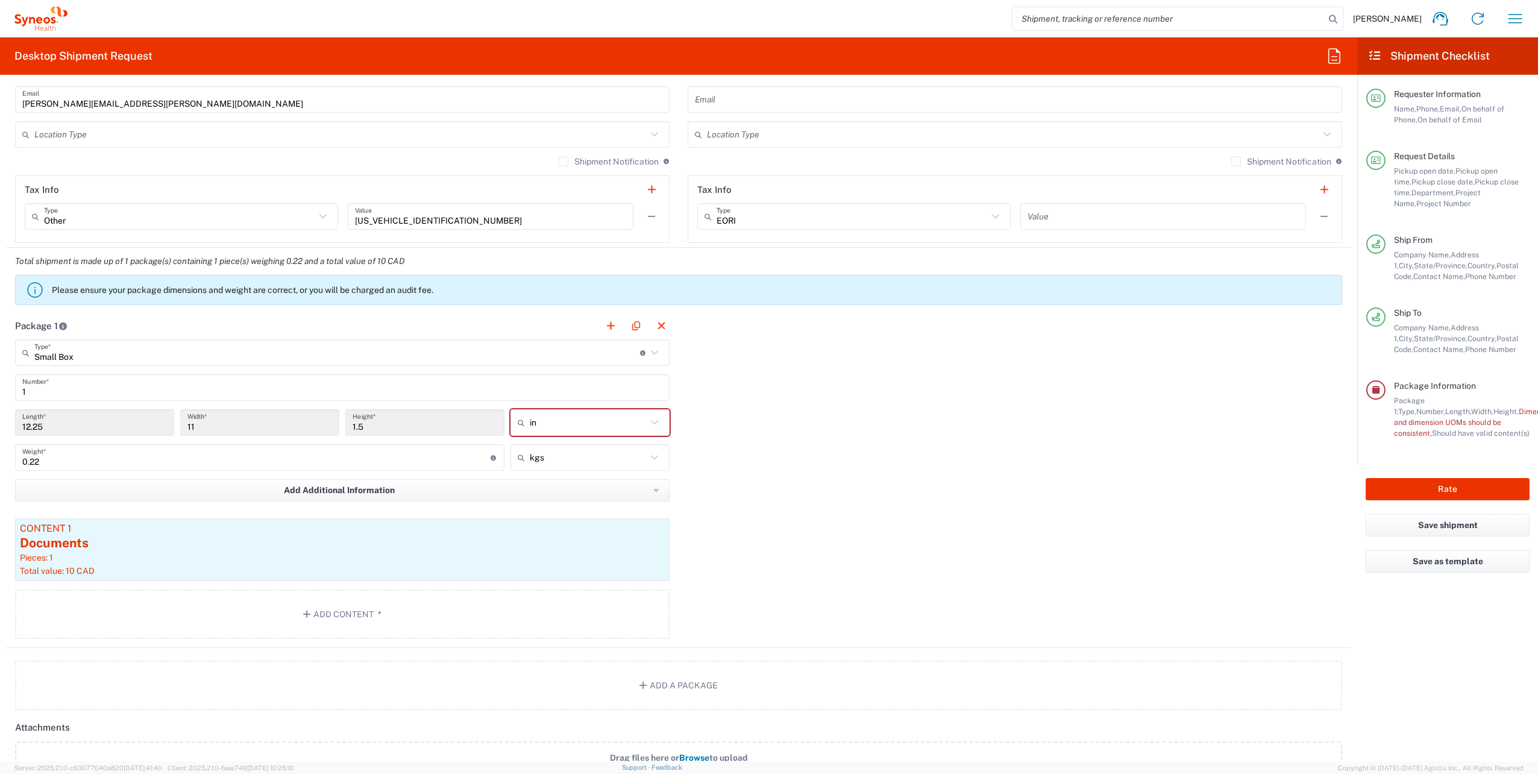
click at [129, 350] on input "12.25" at bounding box center [94, 422] width 145 height 21
click at [270, 350] on input "11" at bounding box center [259, 422] width 145 height 21
click at [362, 350] on input "1.5" at bounding box center [425, 422] width 145 height 21
click at [613, 350] on input "text" at bounding box center [588, 422] width 117 height 19
click at [762, 350] on div "Package 1 Small Box Type * Material used to package goods Envelope Large Box Me…" at bounding box center [678, 480] width 1345 height 336
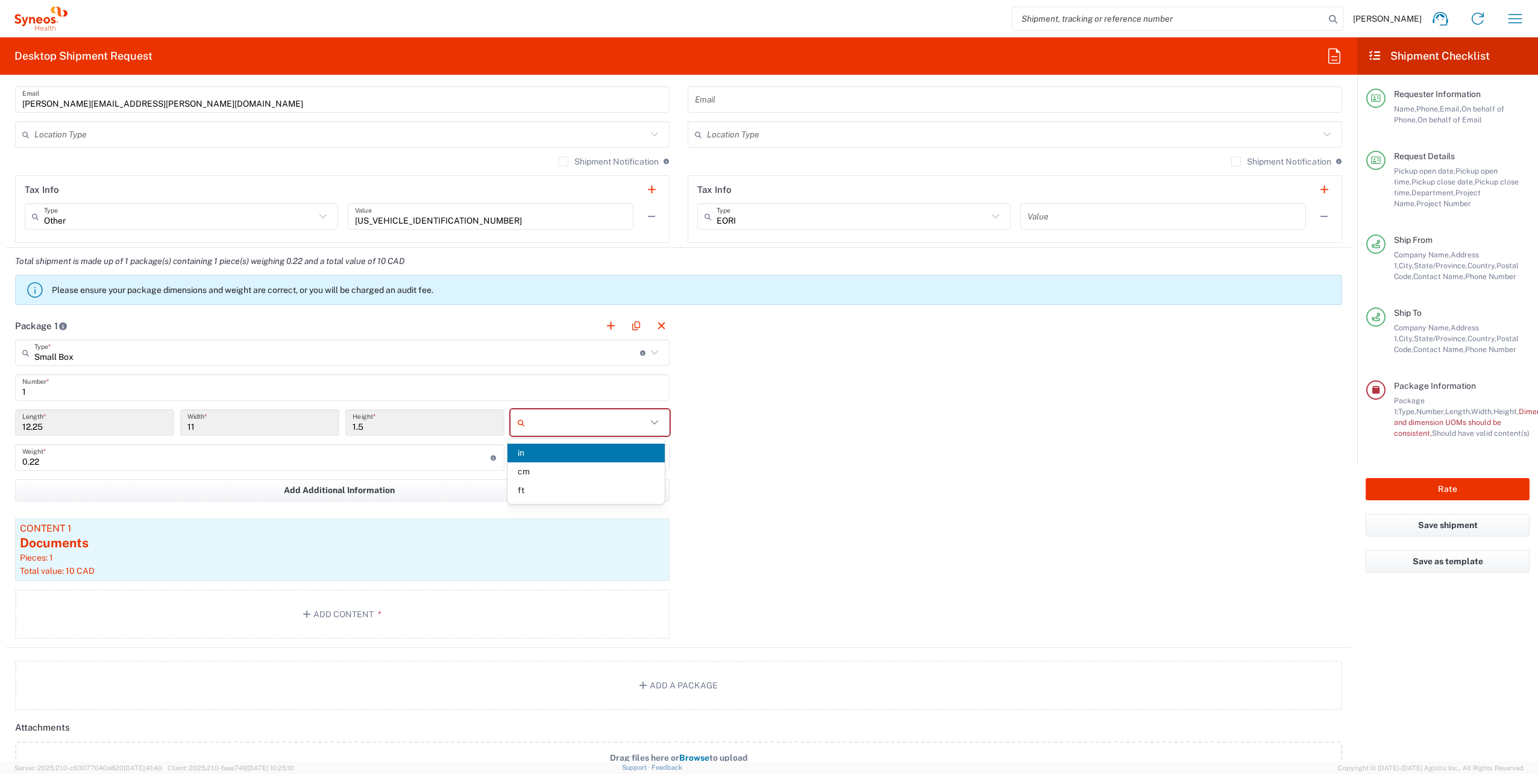
type input "in"
click at [762, 350] on button "Save shipment" at bounding box center [1448, 525] width 164 height 22
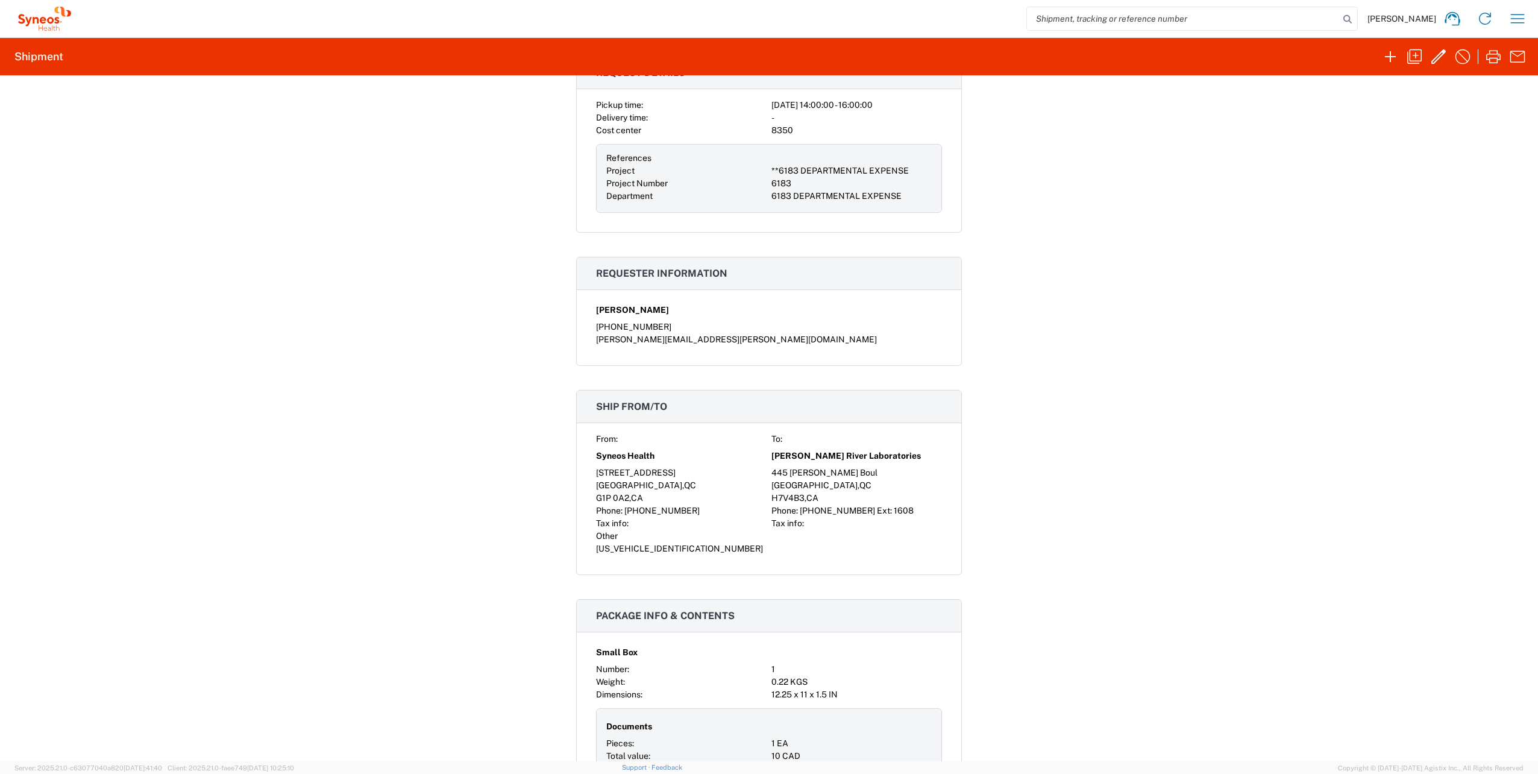
scroll to position [2, 0]
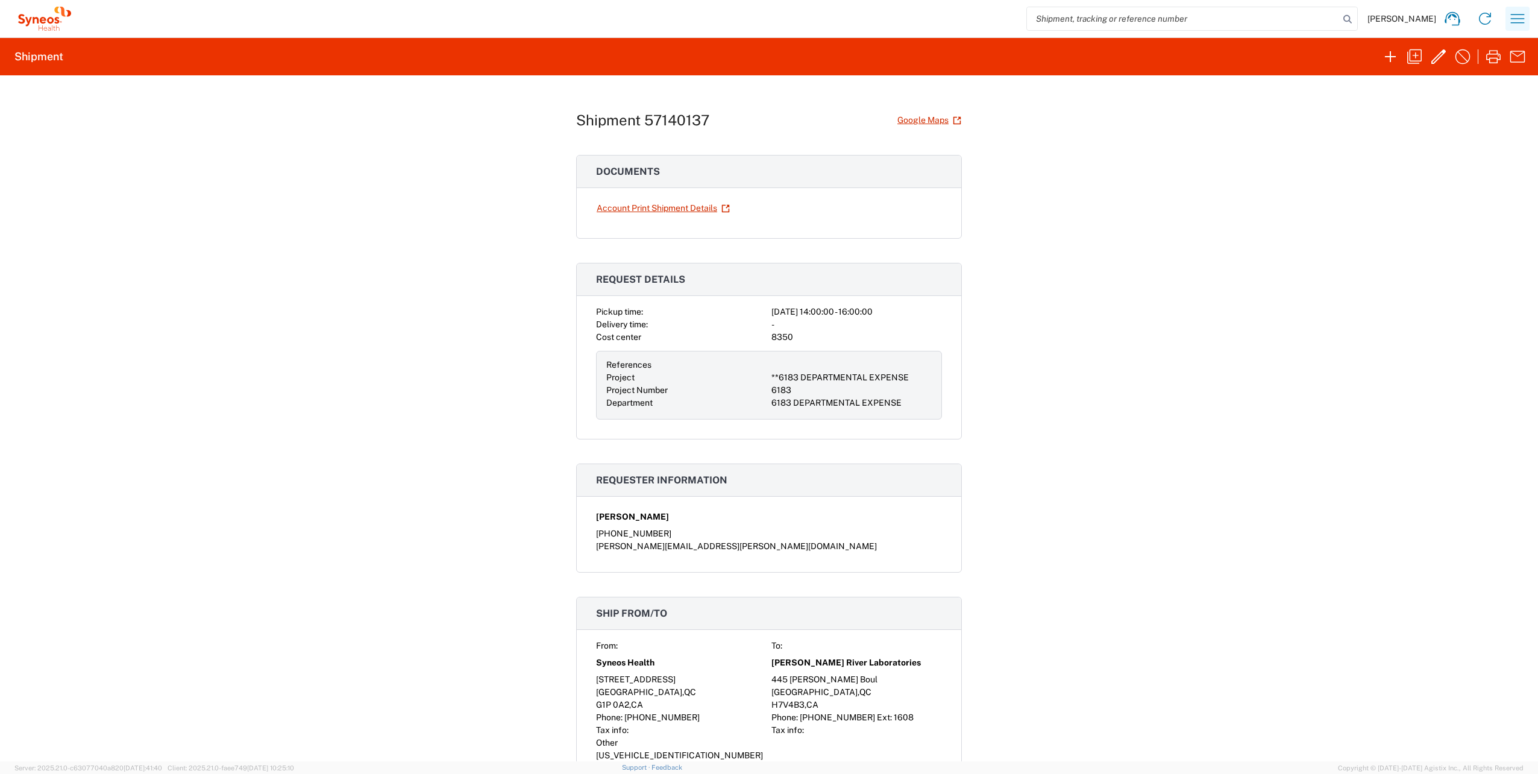
click at [762, 17] on icon "button" at bounding box center [1517, 18] width 19 height 19
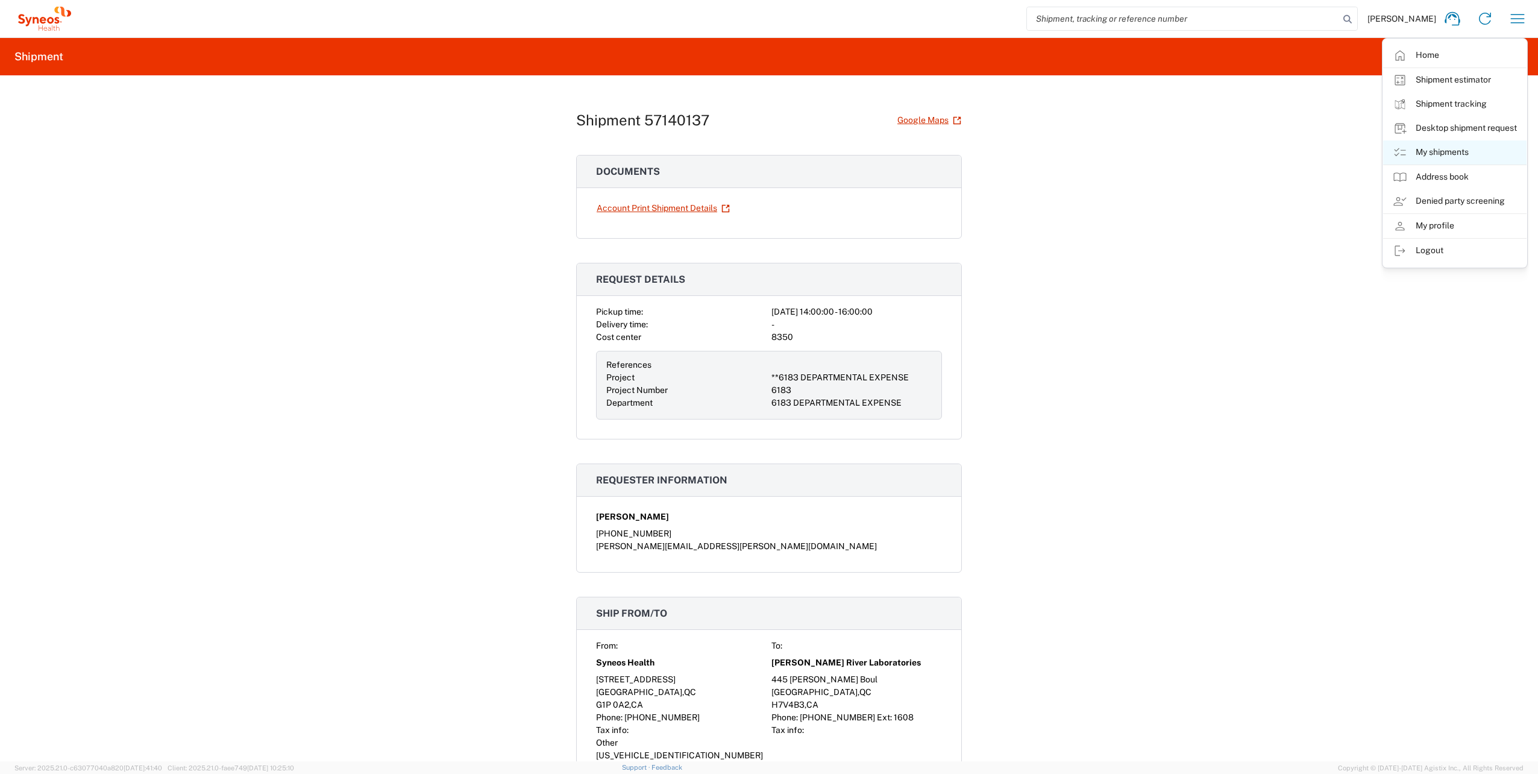
click at [762, 145] on link "My shipments" at bounding box center [1454, 152] width 143 height 24
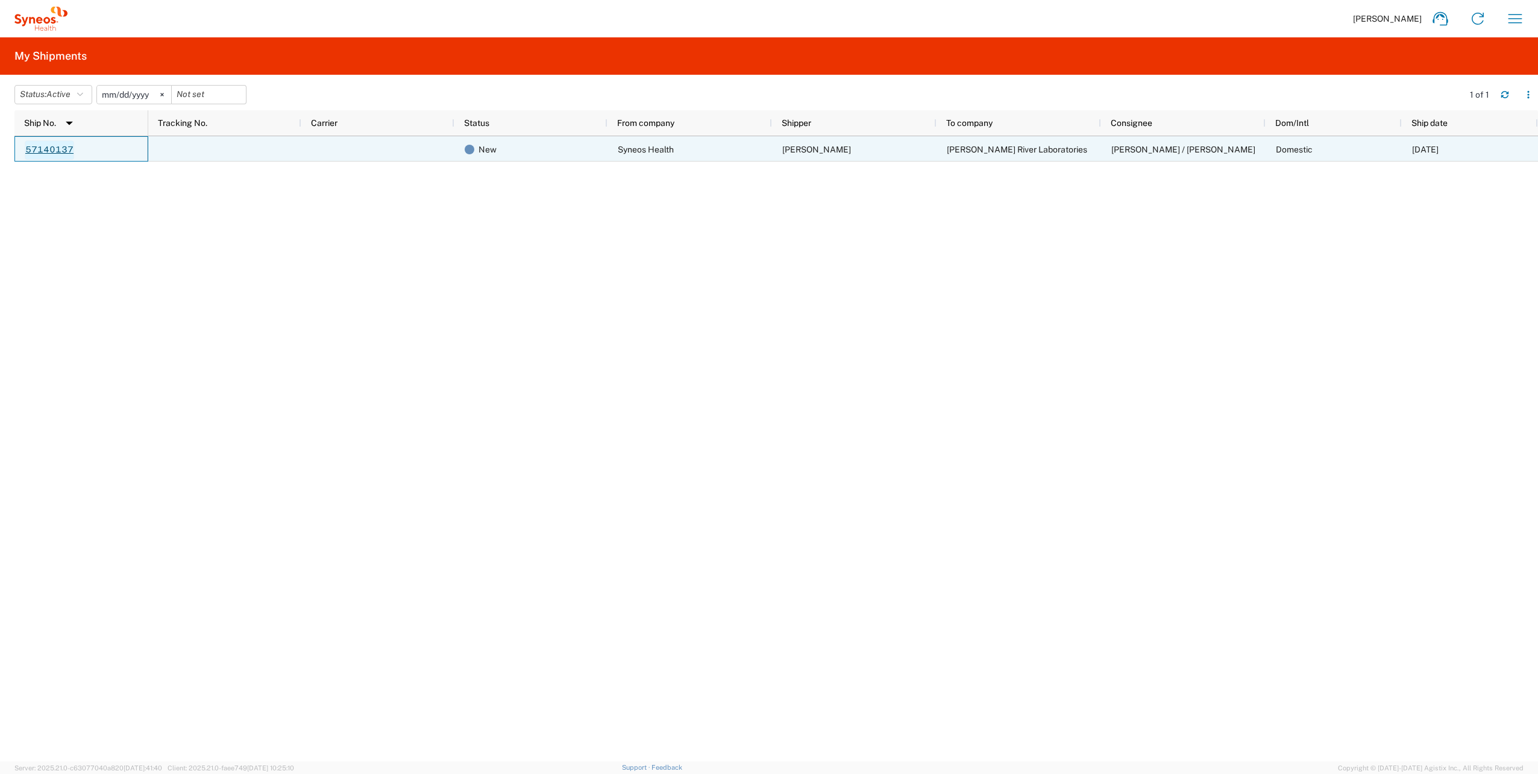
click at [46, 157] on link "57140137" at bounding box center [49, 149] width 49 height 19
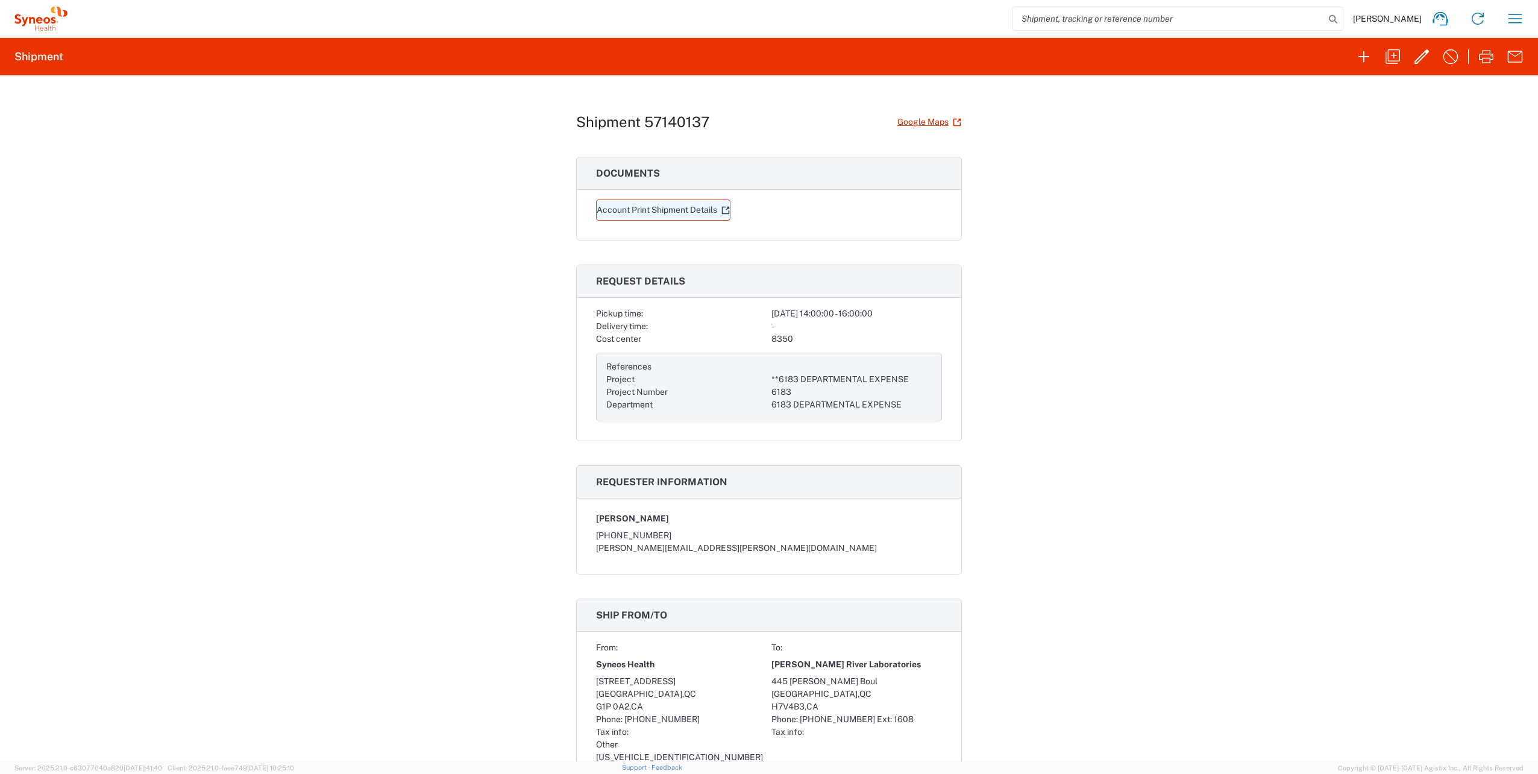
click at [634, 210] on link "Account Print Shipment Details" at bounding box center [663, 209] width 134 height 21
click at [762, 60] on icon "button" at bounding box center [1421, 56] width 19 height 19
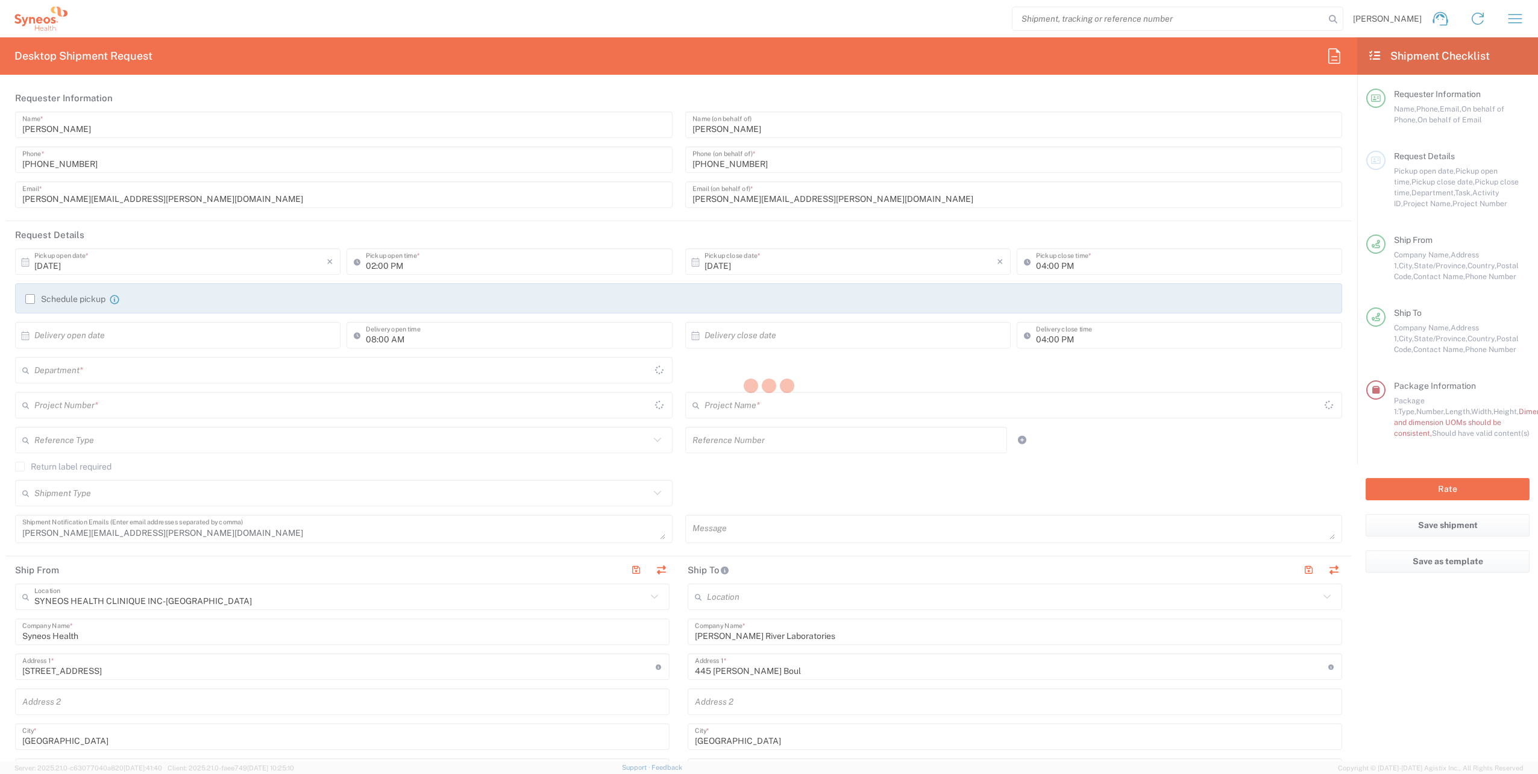
type input "**6183 DEPARTMENTAL EXPENSE"
type input "6183"
type input "[GEOGRAPHIC_DATA]"
type input "Small Box"
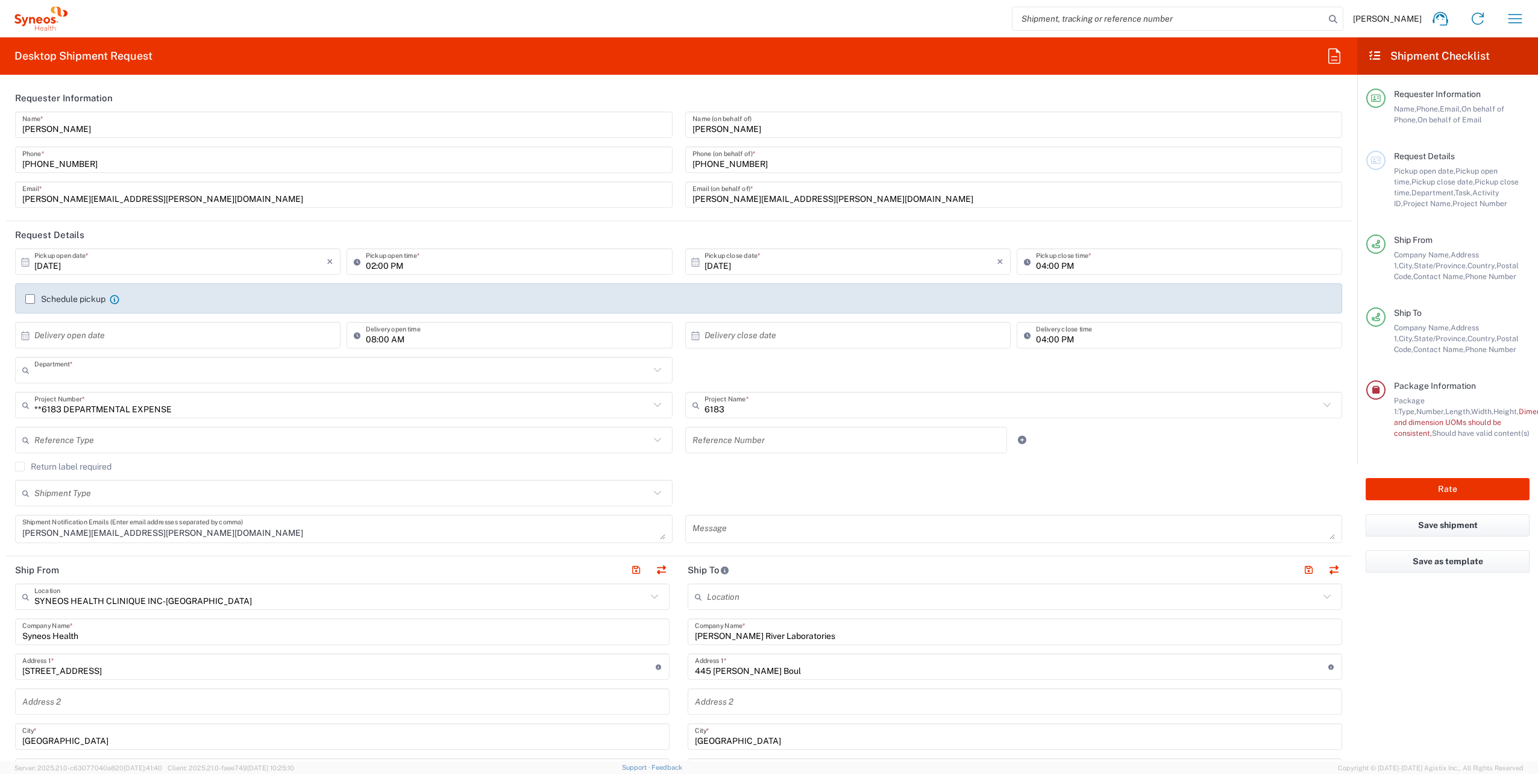
type input "6183 DEPARTMENTAL EXPENSE"
click at [762, 350] on span "Type," at bounding box center [1407, 411] width 18 height 9
click at [762, 350] on button "Rate" at bounding box center [1448, 489] width 164 height 22
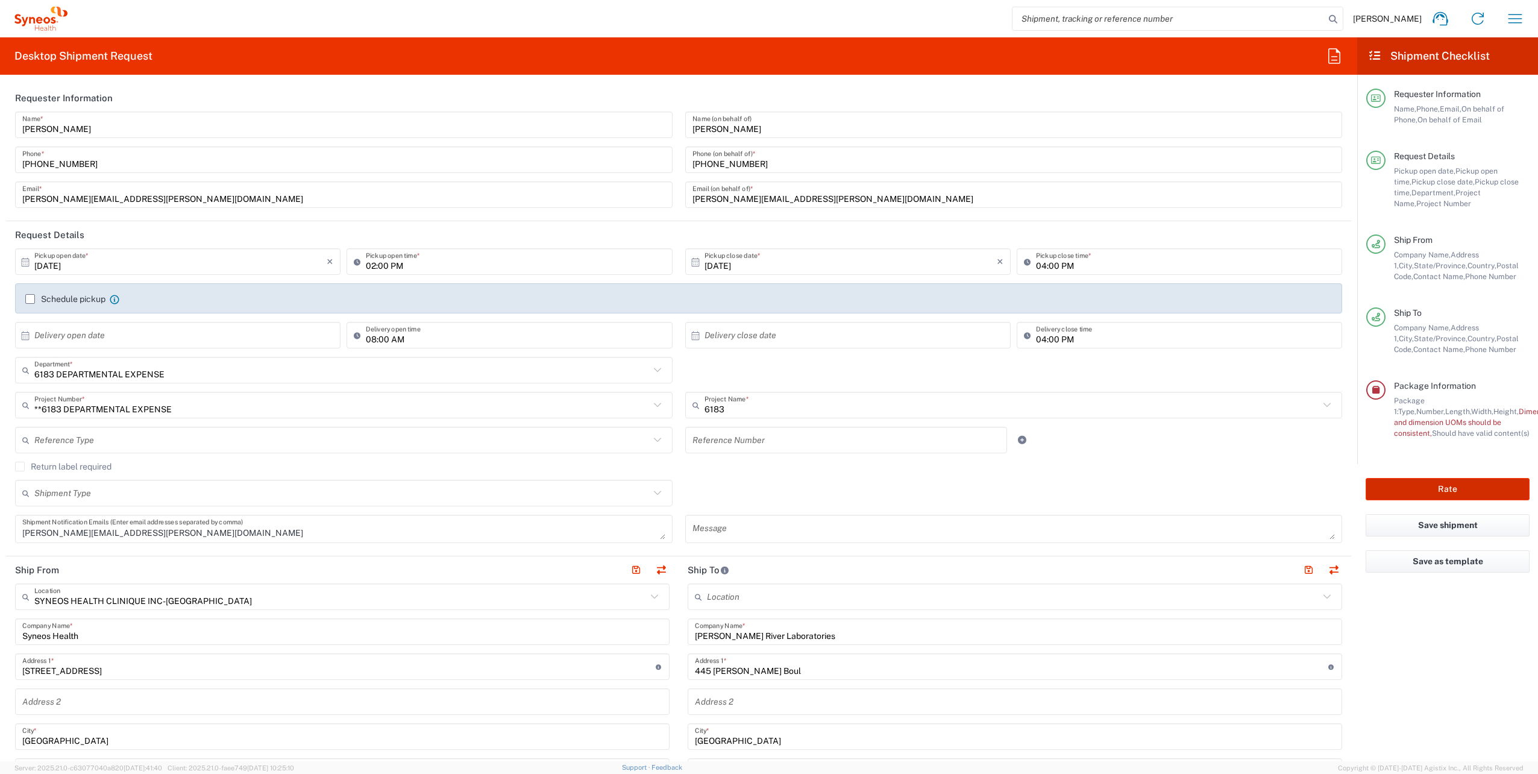
click at [762, 350] on button "Rate" at bounding box center [1448, 489] width 164 height 22
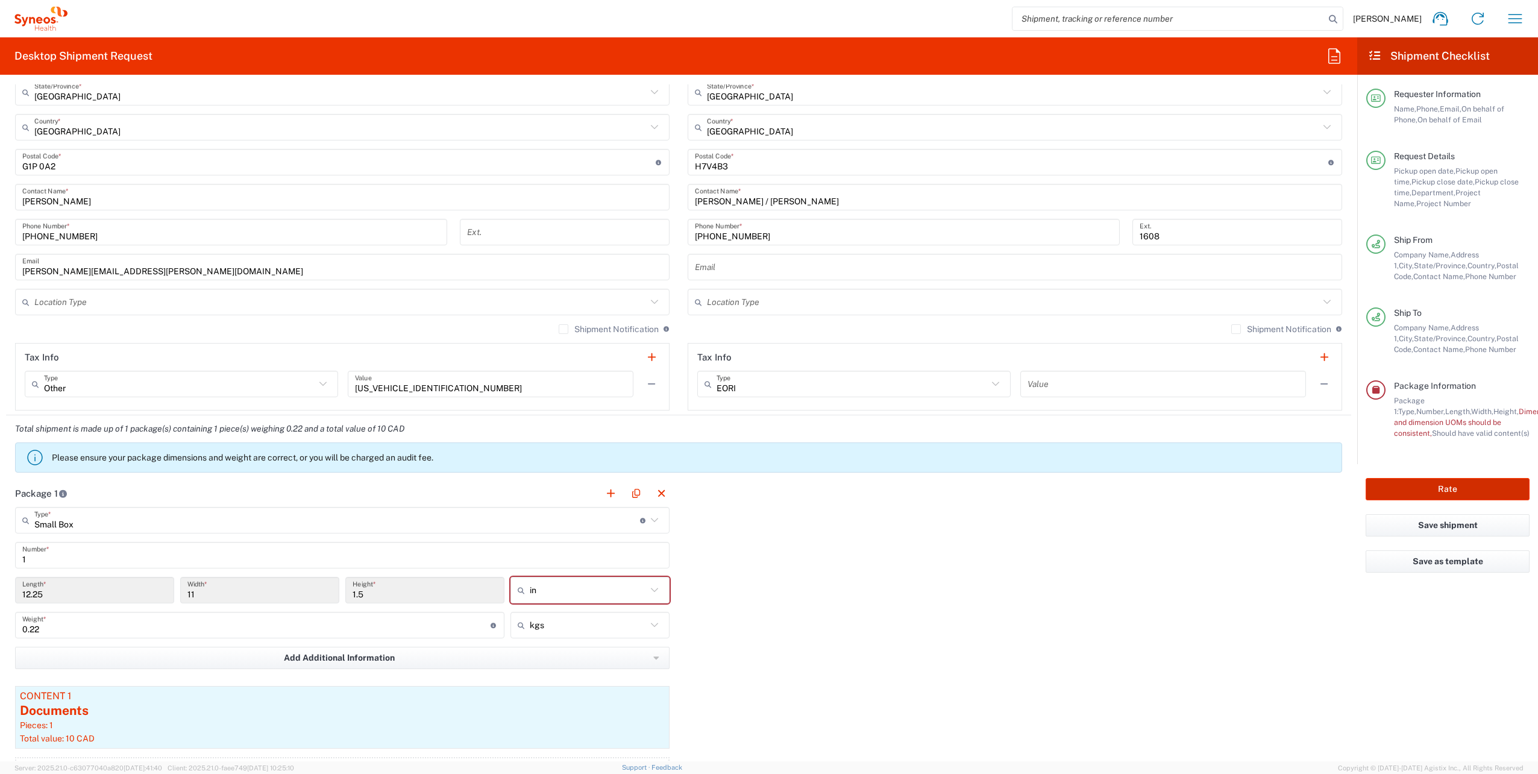
scroll to position [964, 0]
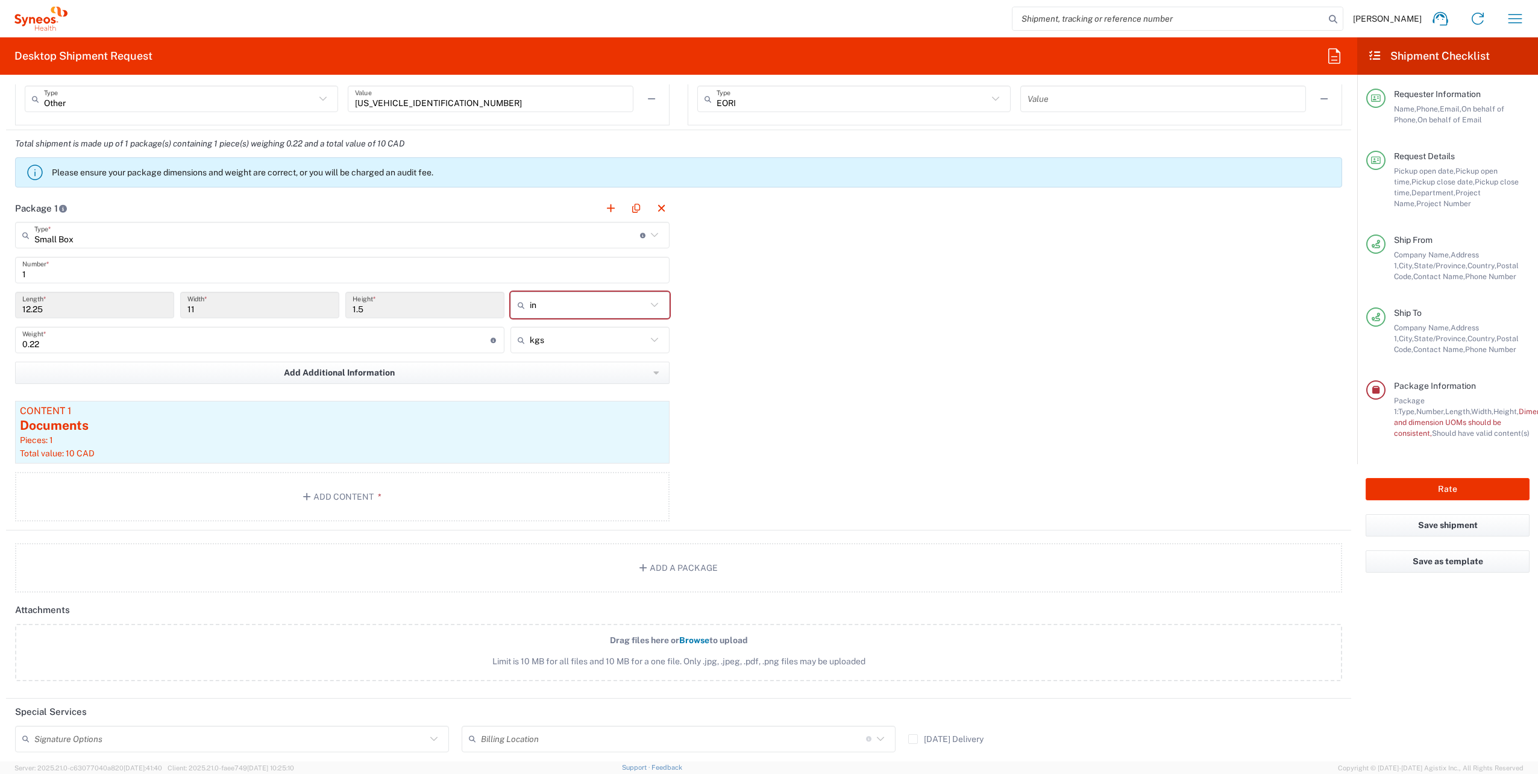
click at [55, 306] on input "12.25" at bounding box center [94, 305] width 145 height 21
click at [33, 306] on input "12.25" at bounding box center [94, 305] width 145 height 21
click at [583, 307] on input "text" at bounding box center [588, 304] width 117 height 19
click at [559, 350] on span "cm" at bounding box center [585, 354] width 157 height 19
type input "31.12"
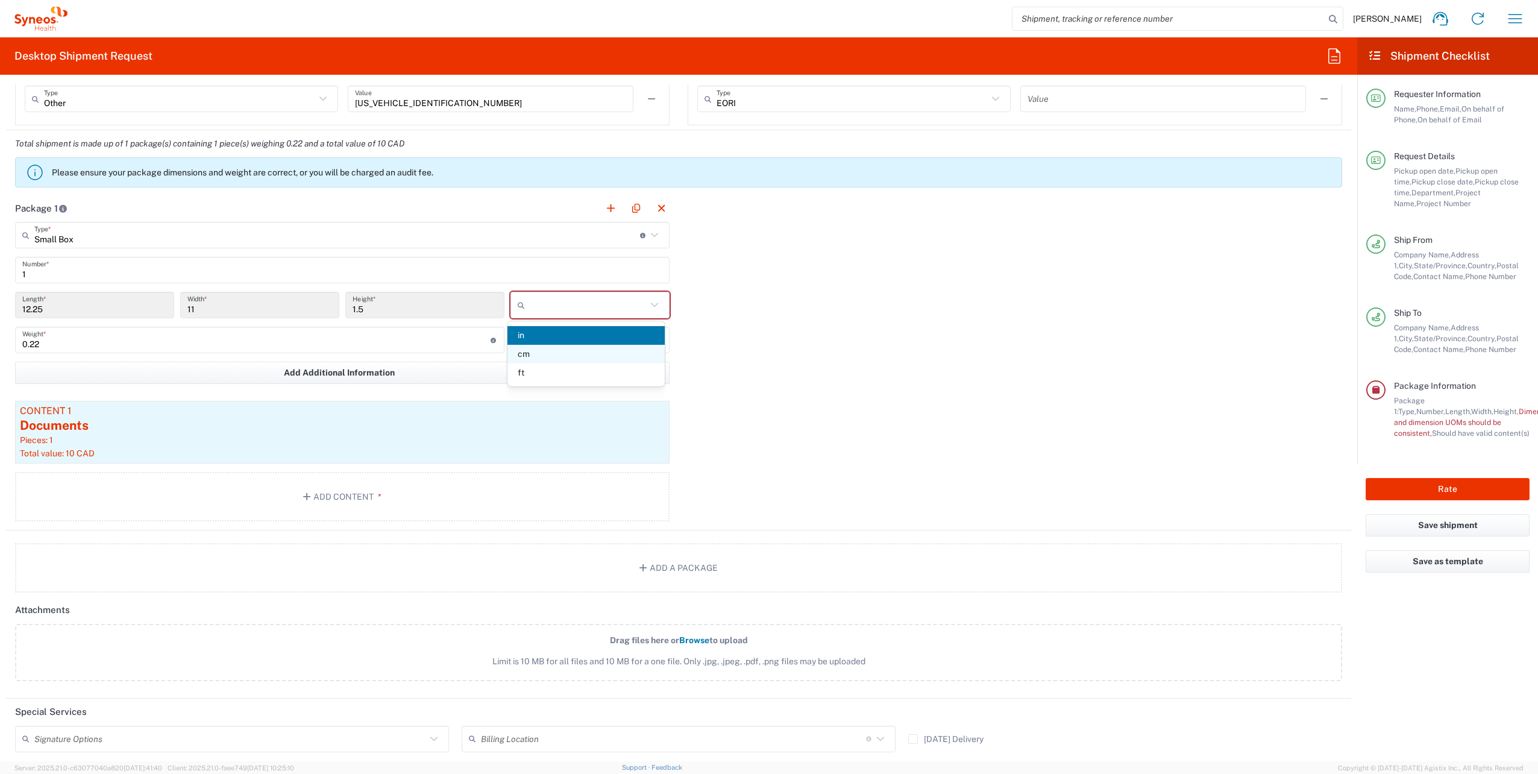
type input "27.94"
type input "3.81"
type input "cm"
click at [762, 324] on div "Package 1 Small Box Type * Material used to package goods Small Box Envelope La…" at bounding box center [678, 363] width 1345 height 336
click at [762, 350] on button "Rate" at bounding box center [1448, 489] width 164 height 22
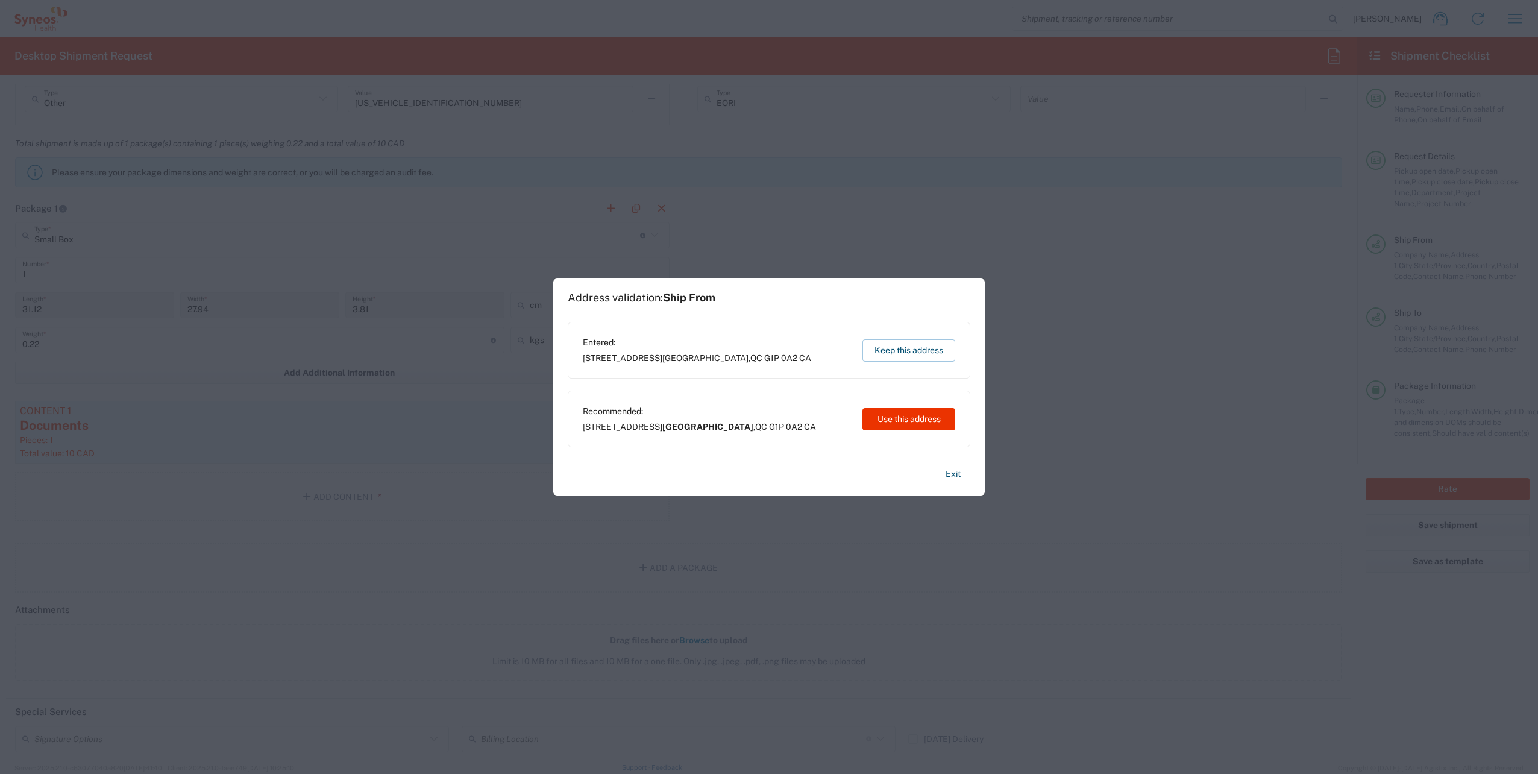
click at [666, 350] on span "Recommended:" at bounding box center [699, 411] width 233 height 11
click at [762, 350] on button "Use this address" at bounding box center [908, 419] width 93 height 22
type input "[GEOGRAPHIC_DATA]"
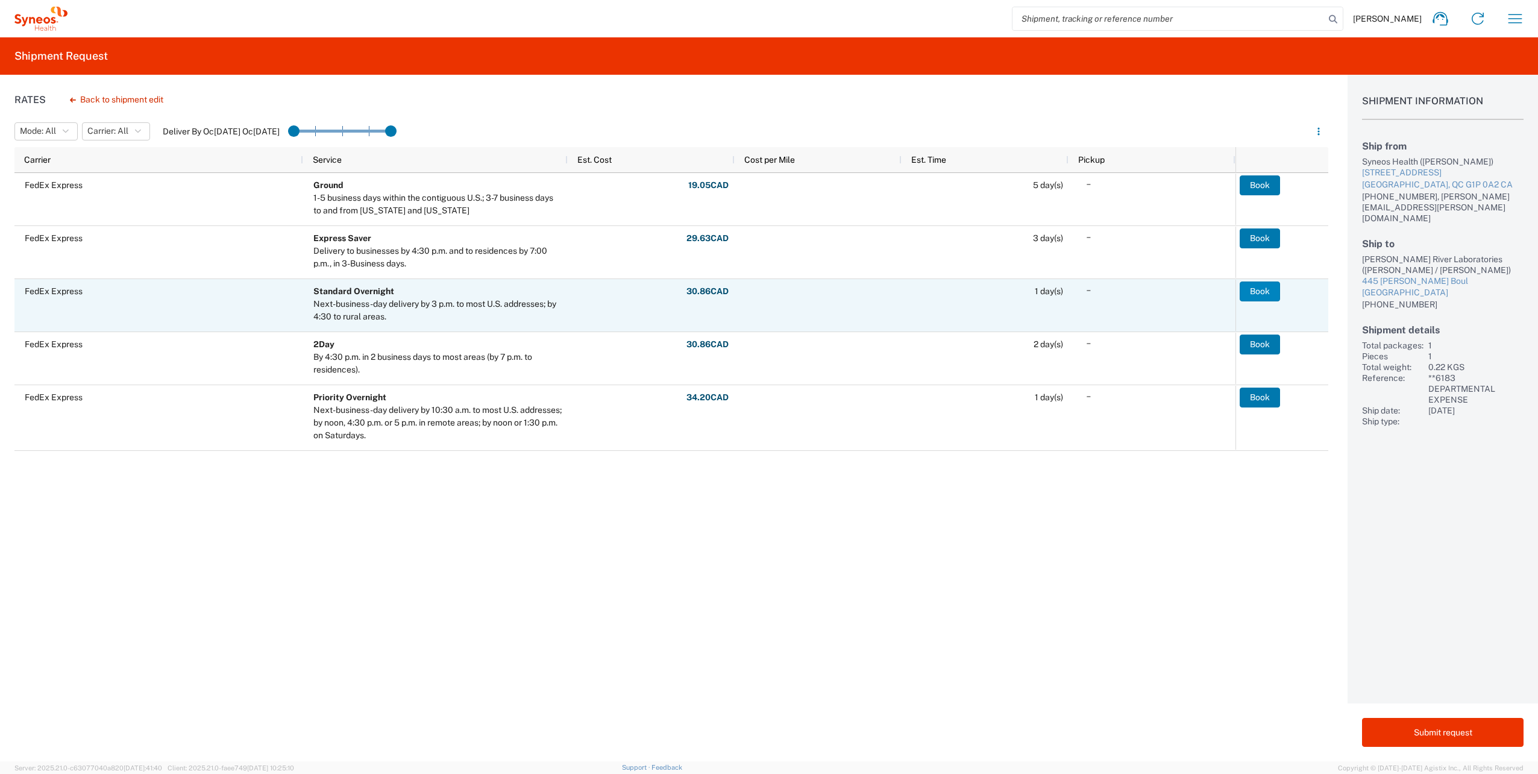
click at [762, 289] on button "Book" at bounding box center [1260, 290] width 40 height 19
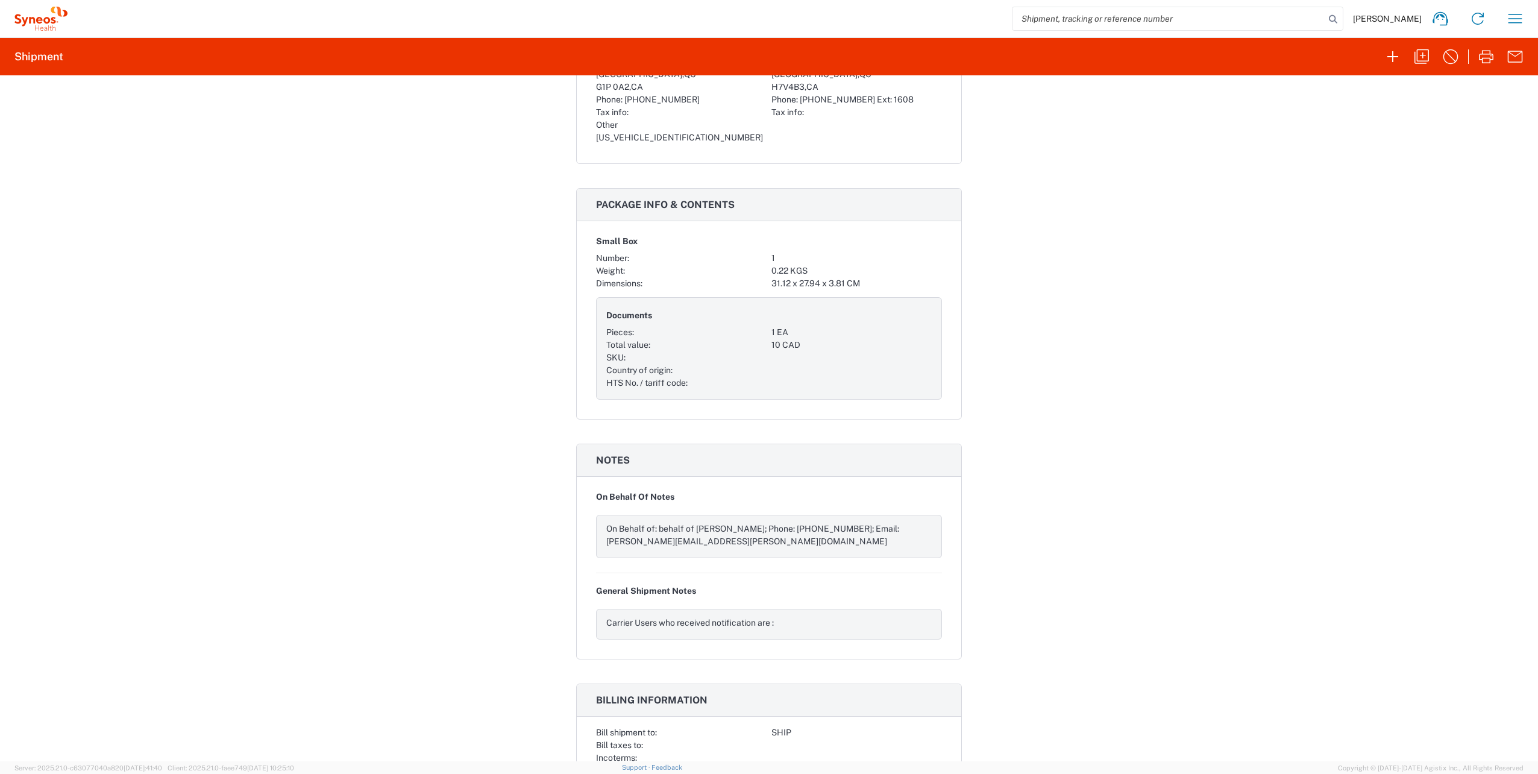
scroll to position [864, 0]
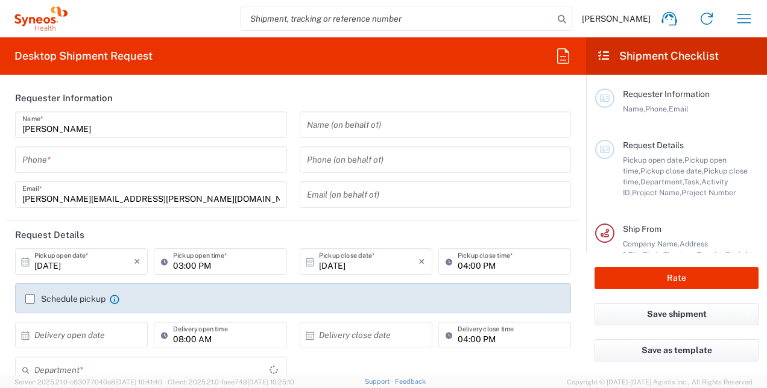
type input "[GEOGRAPHIC_DATA]"
type input "8350"
type input "[GEOGRAPHIC_DATA]"
type input "SYNEOS HEALTH CLINIQUE INC-[GEOGRAPHIC_DATA]"
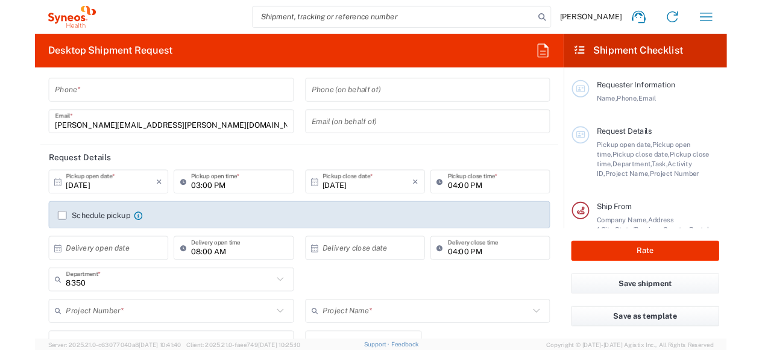
scroll to position [121, 0]
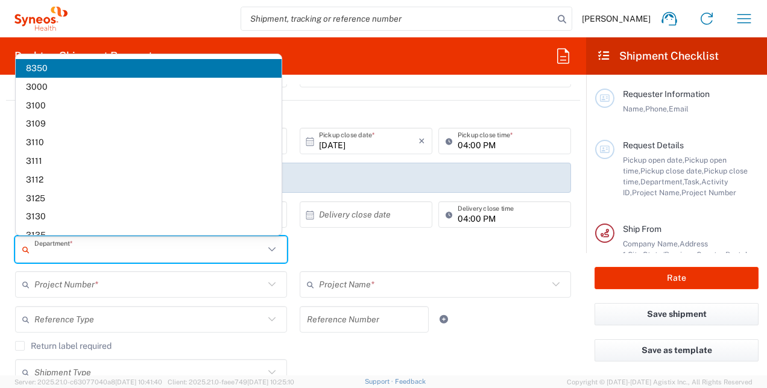
click at [93, 253] on input "text" at bounding box center [149, 249] width 230 height 21
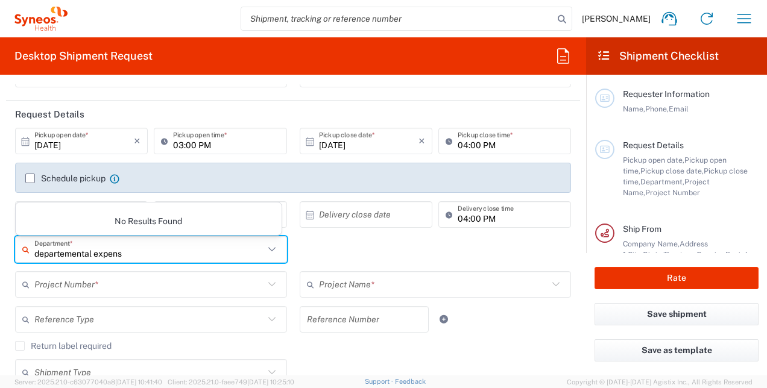
type input "departemental expense"
drag, startPoint x: 178, startPoint y: 245, endPoint x: -207, endPoint y: 256, distance: 385.2
click at [0, 256] on html "Stephanie Berube Home Shipment estimator Shipment tracking Desktop shipment req…" at bounding box center [383, 194] width 767 height 388
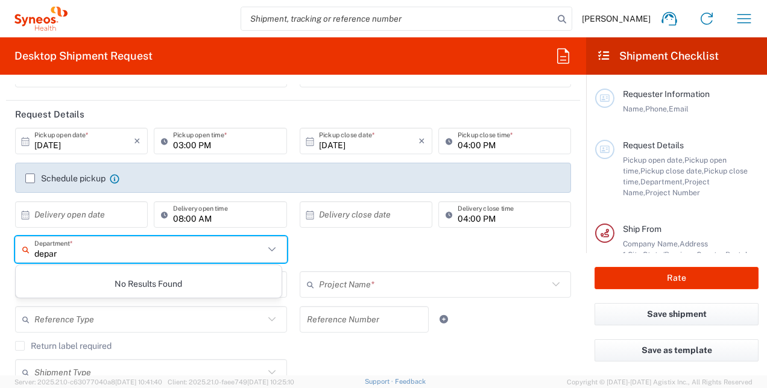
type input "depart"
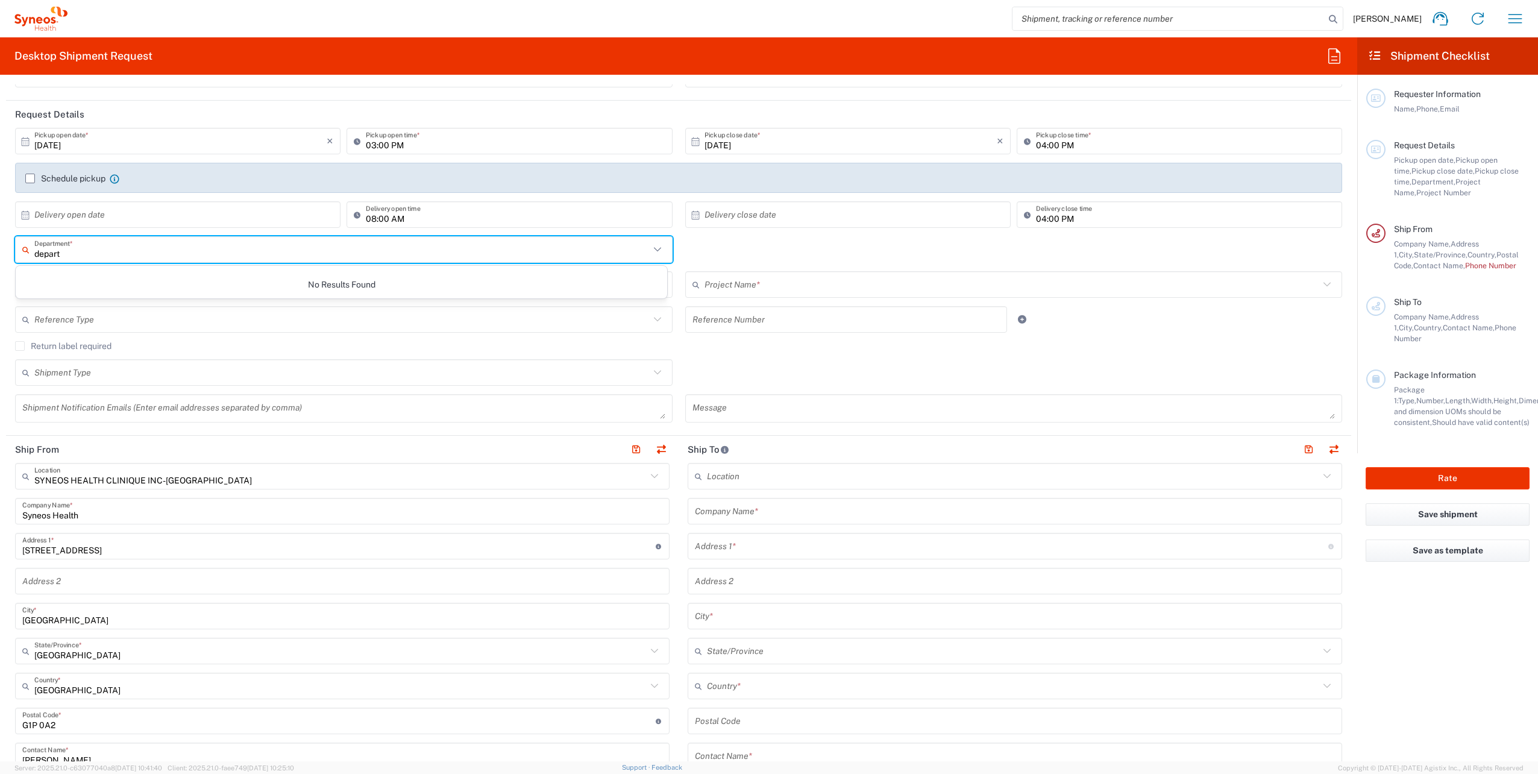
drag, startPoint x: 85, startPoint y: 254, endPoint x: 0, endPoint y: 235, distance: 87.0
click at [0, 239] on html "Stephanie Berube Home Shipment estimator Shipment tracking Desktop shipment req…" at bounding box center [769, 387] width 1538 height 774
type input "depa"
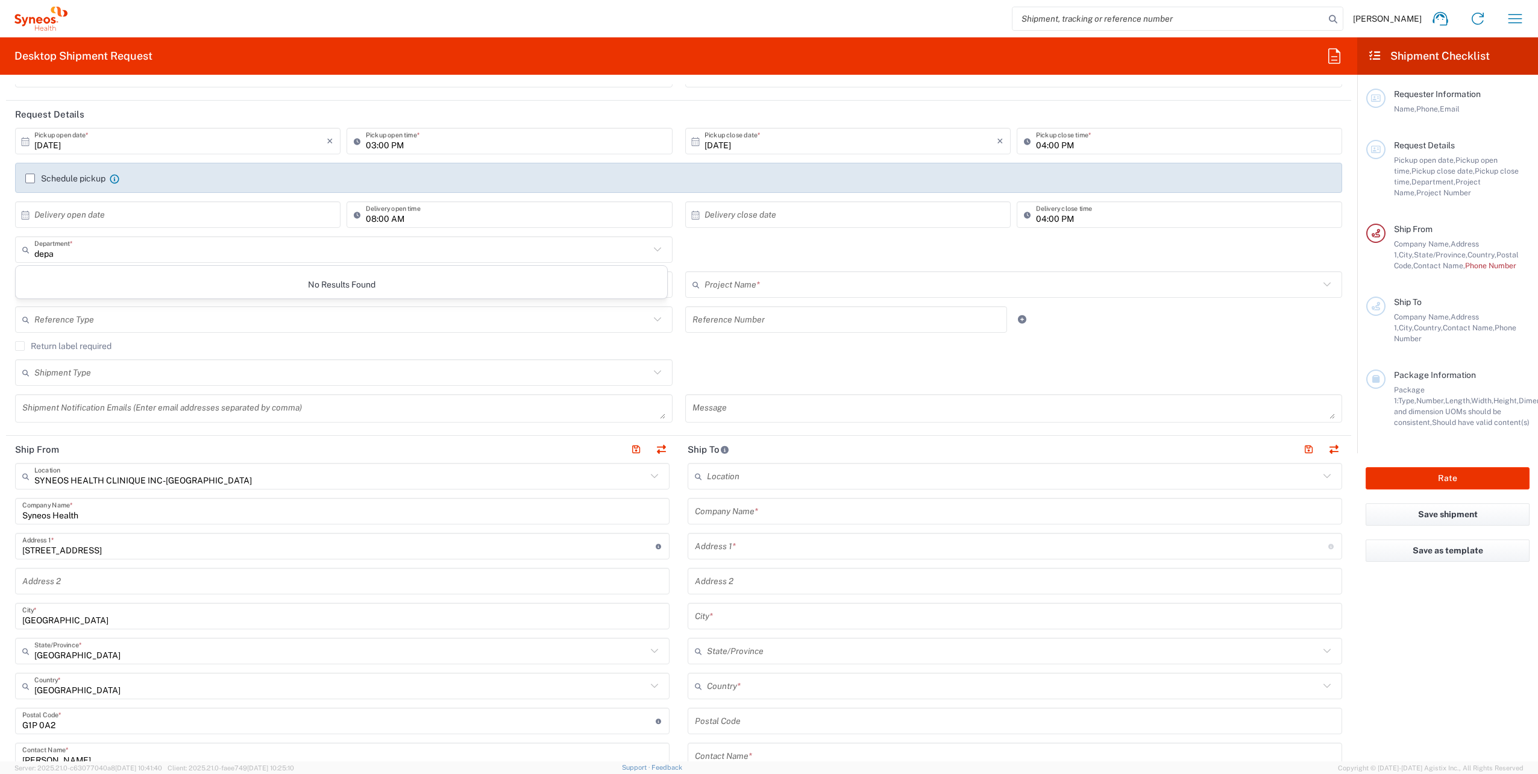
click at [754, 263] on div "depa Department * No Results Found" at bounding box center [679, 253] width 1340 height 35
click at [71, 249] on input "text" at bounding box center [341, 249] width 615 height 21
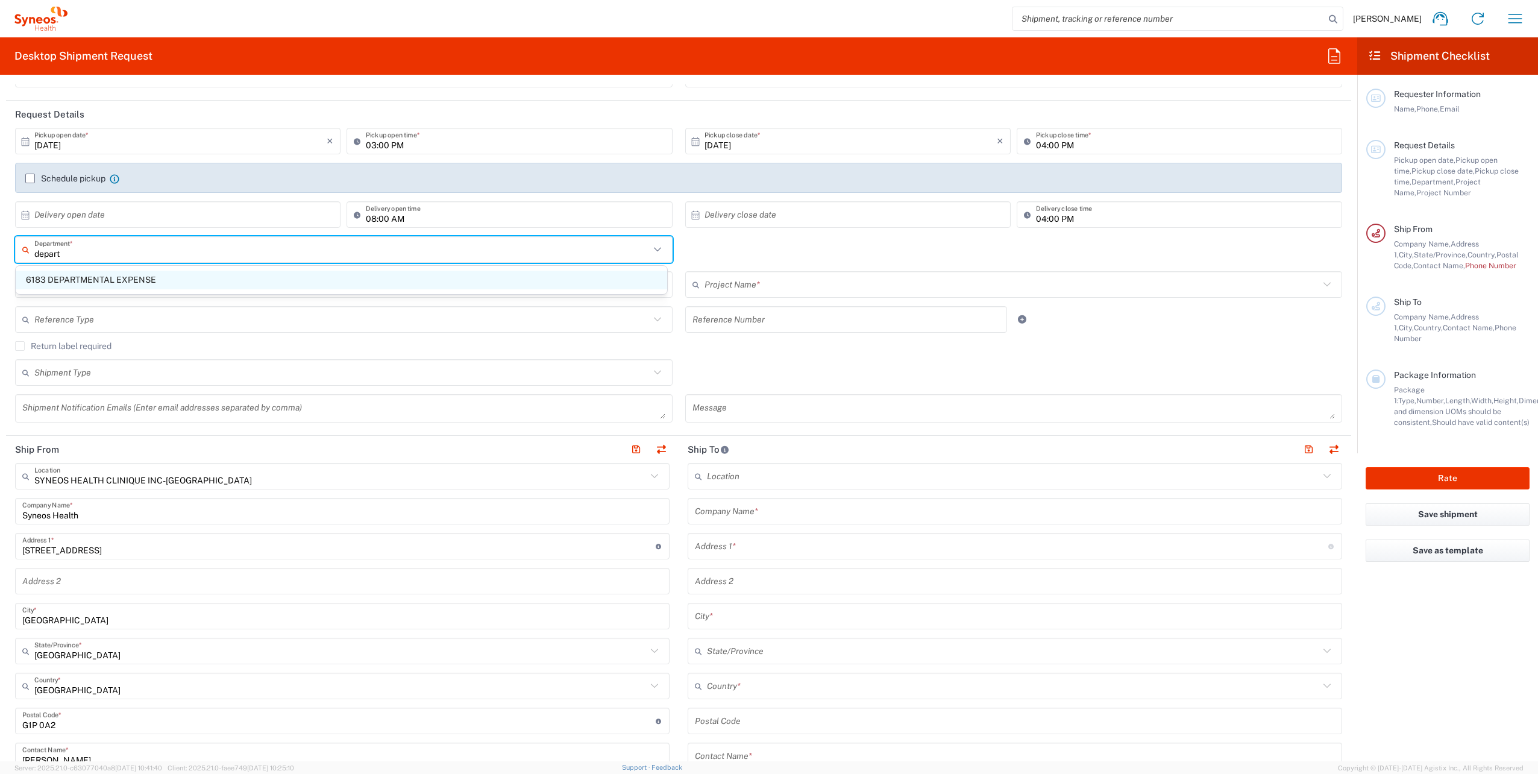
click at [73, 276] on span "6183 DEPARTMENTAL EXPENSE" at bounding box center [341, 280] width 651 height 19
type input "6183 DEPARTMENTAL EXPENSE"
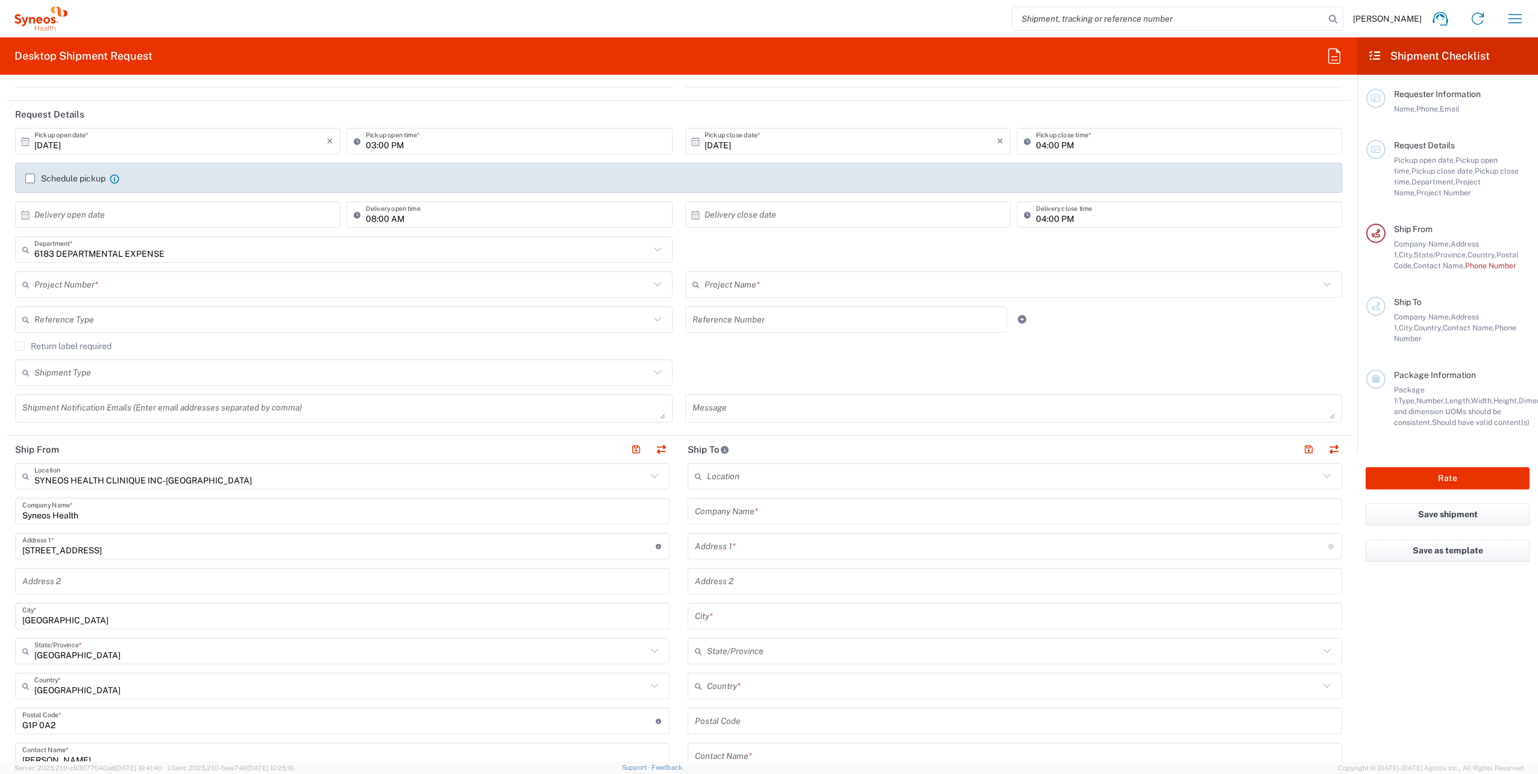
click at [257, 281] on input "text" at bounding box center [341, 284] width 615 height 21
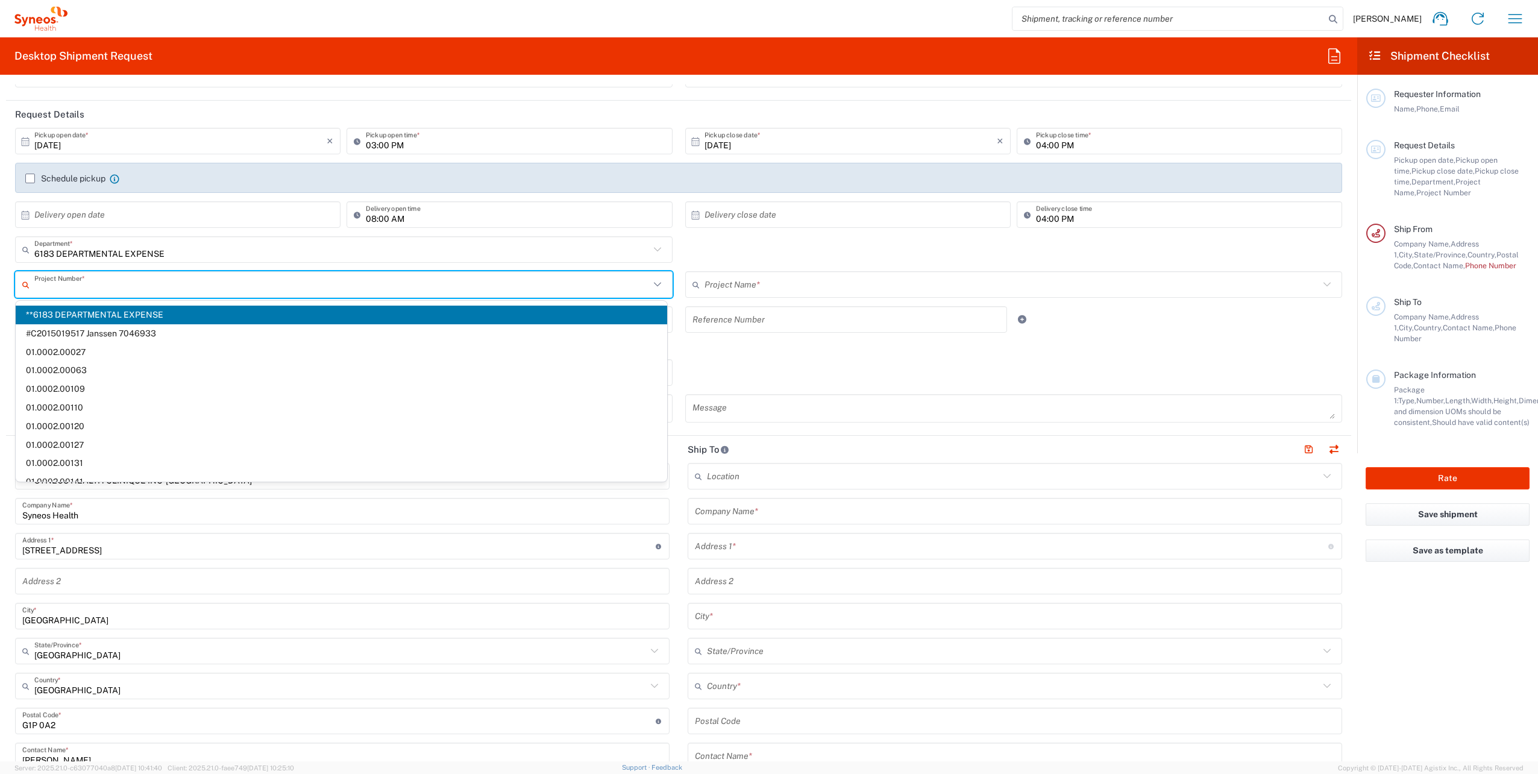
type input "**6183 DEPARTMENTAL EXPENSE"
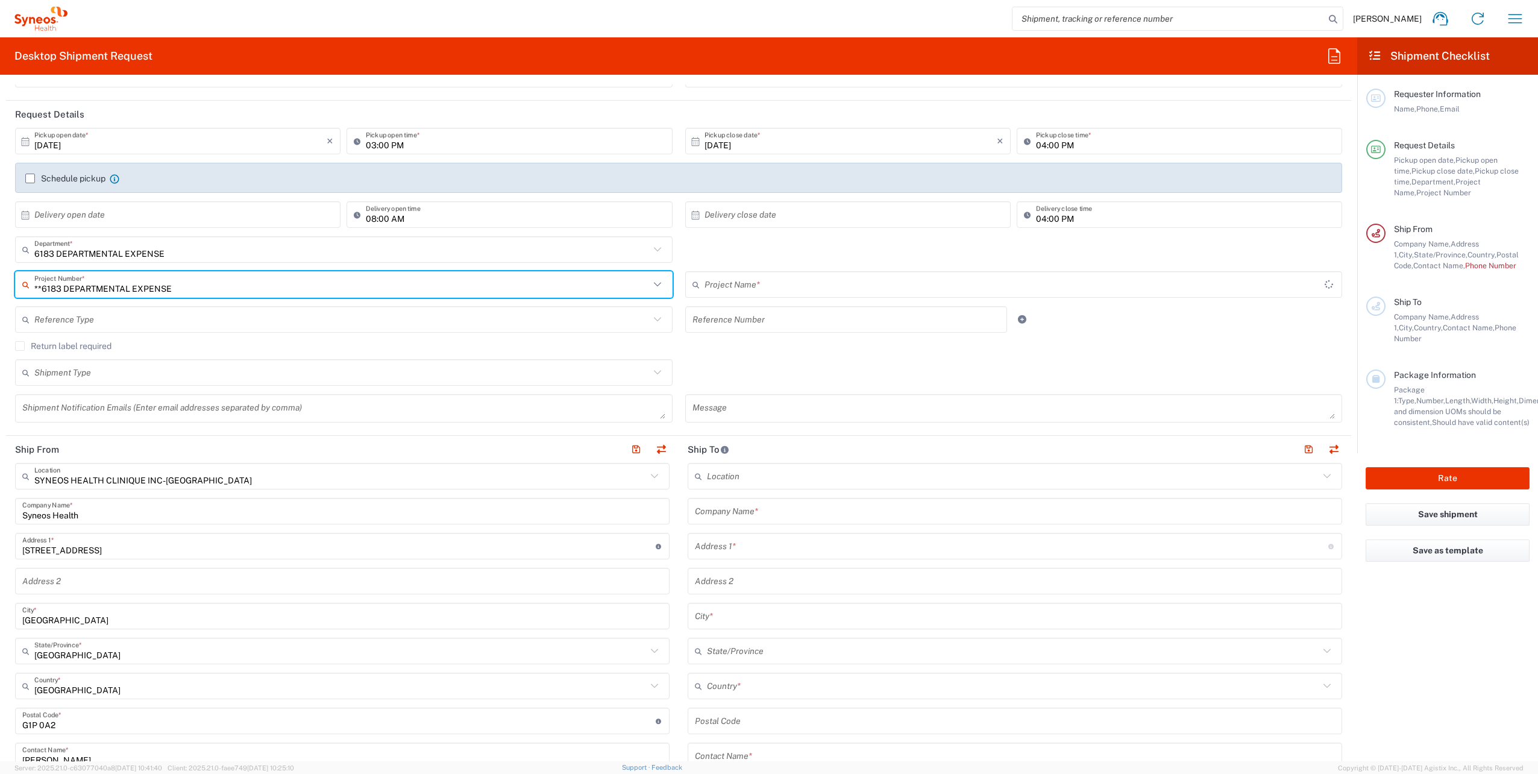
type input "6183"
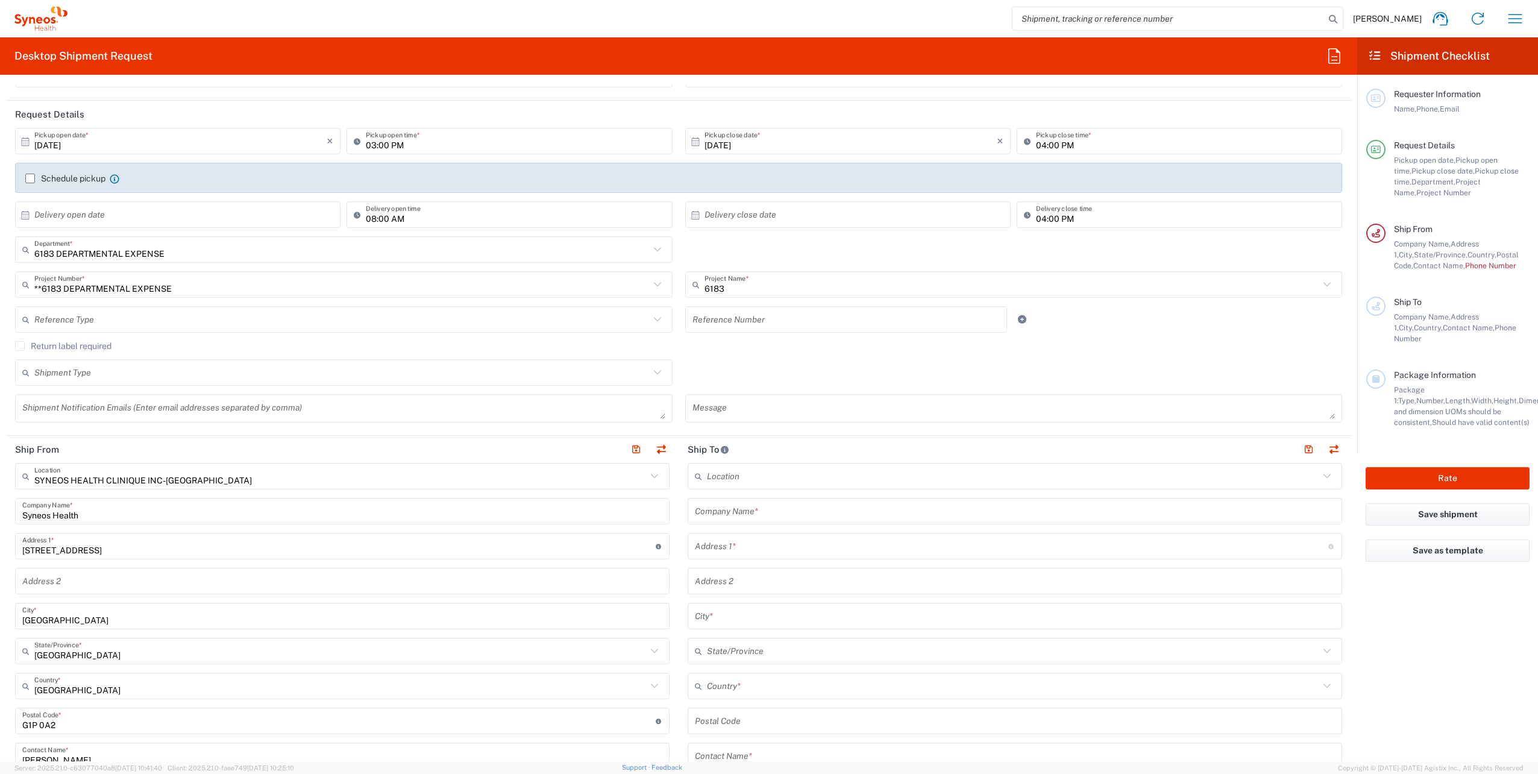
click at [766, 240] on div "6183 DEPARTMENTAL EXPENSE Department * 6183 DEPARTMENTAL EXPENSE" at bounding box center [679, 253] width 1340 height 35
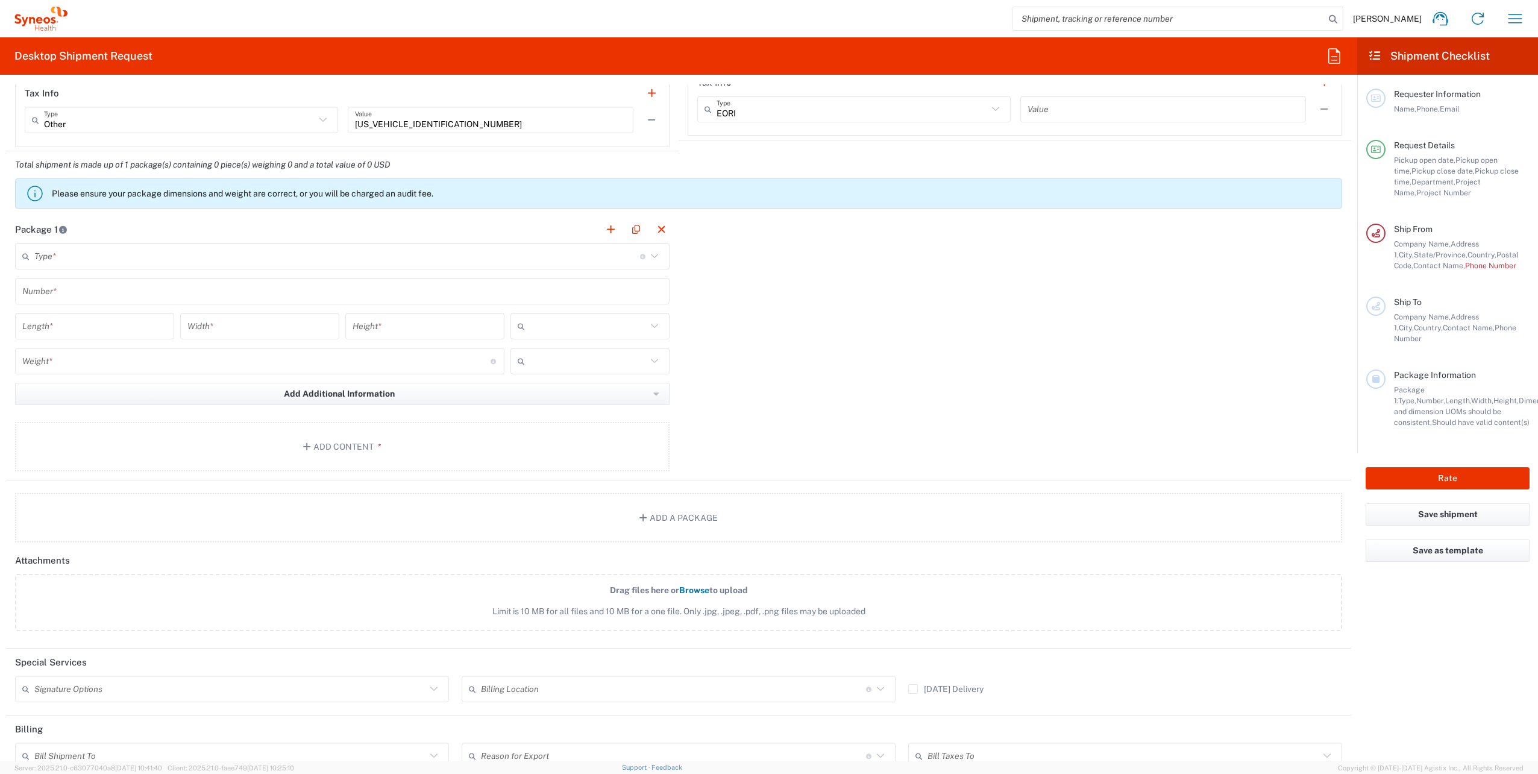
scroll to position [964, 0]
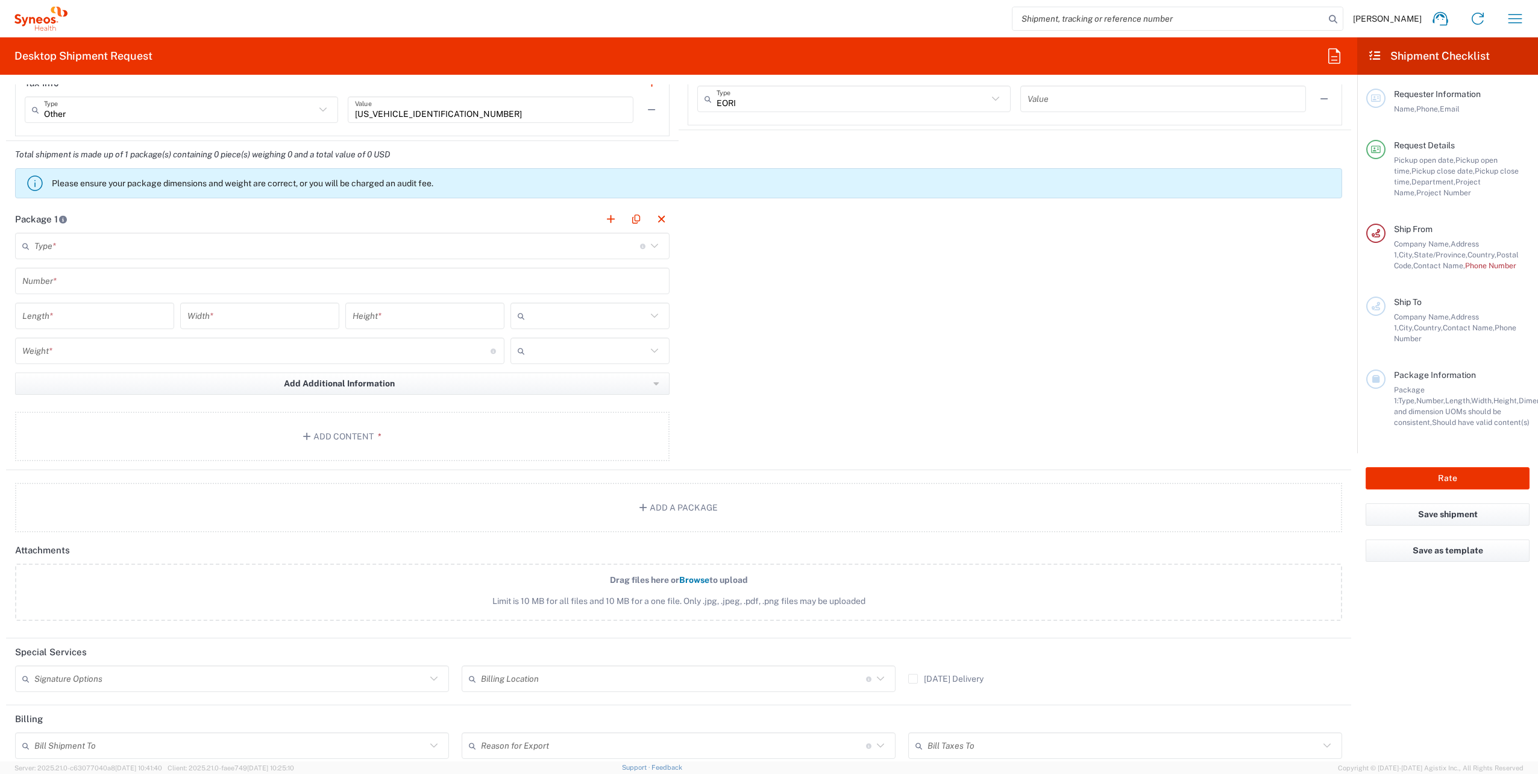
click at [79, 246] on input "text" at bounding box center [337, 246] width 606 height 21
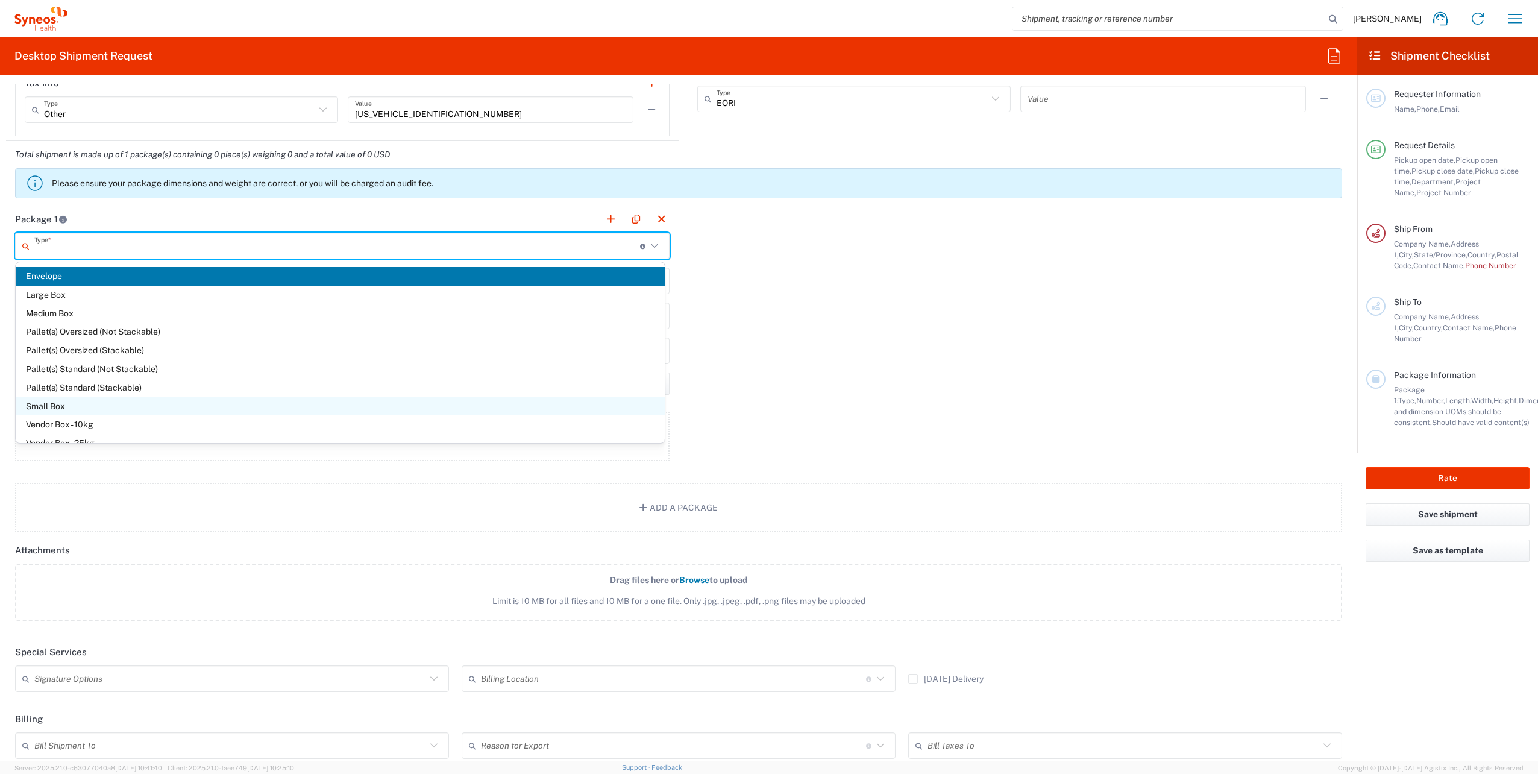
click at [169, 387] on span "Small Box" at bounding box center [340, 406] width 649 height 19
type input "Small Box"
type input "12.25"
type input "11"
type input "1.5"
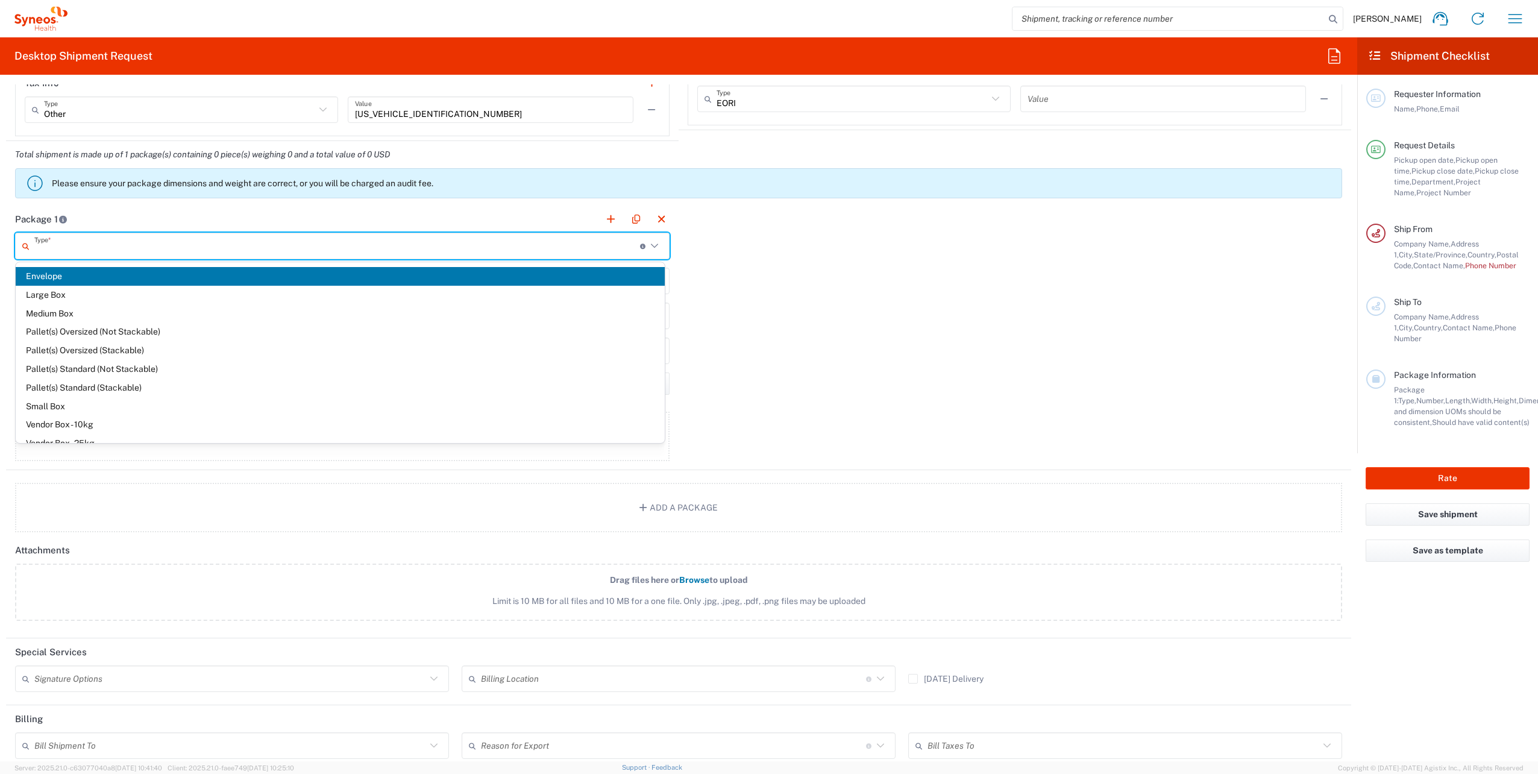
type input "in"
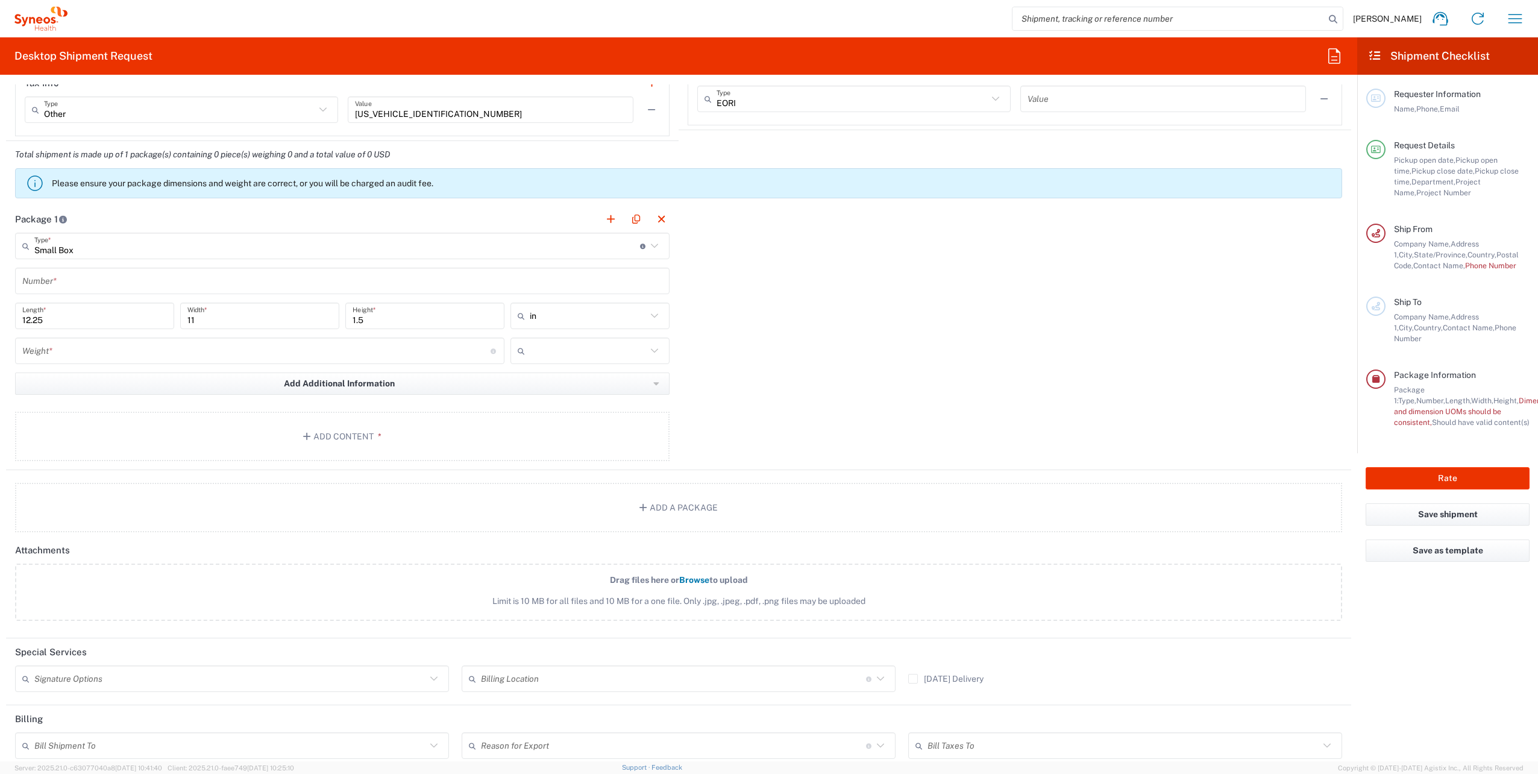
click at [137, 351] on input "number" at bounding box center [256, 350] width 468 height 21
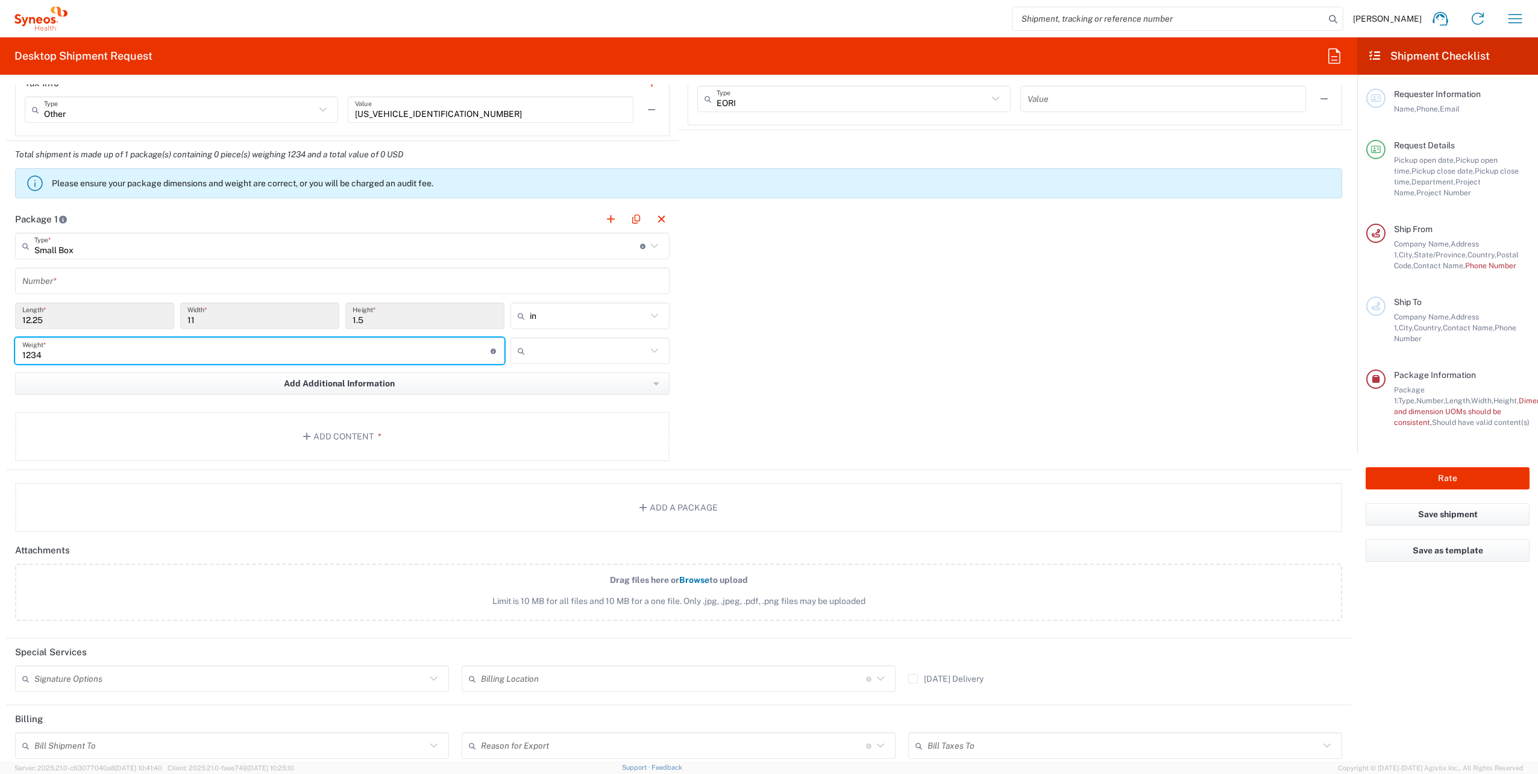
type input "1234"
drag, startPoint x: 761, startPoint y: 342, endPoint x: 705, endPoint y: 339, distance: 56.2
click at [766, 339] on div "Package 1 Small Box Type * Material used to package goods Envelope Large Box Me…" at bounding box center [678, 337] width 1345 height 265
click at [610, 345] on input "text" at bounding box center [588, 350] width 117 height 19
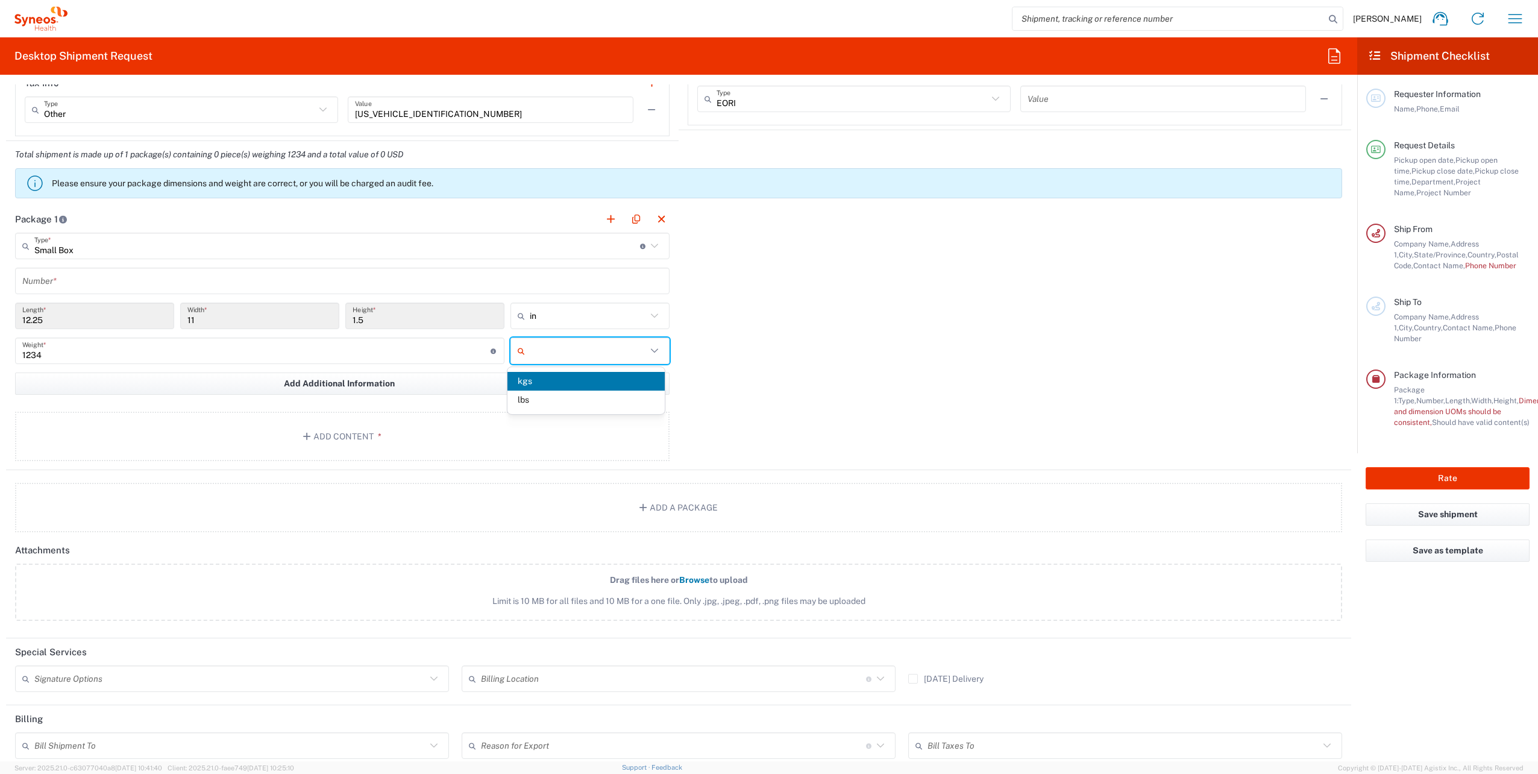
click at [542, 379] on span "kgs" at bounding box center [585, 381] width 157 height 19
type input "kgs"
click at [766, 359] on div "Package 1 Small Box Type * Material used to package goods Envelope Large Box Me…" at bounding box center [678, 337] width 1345 height 265
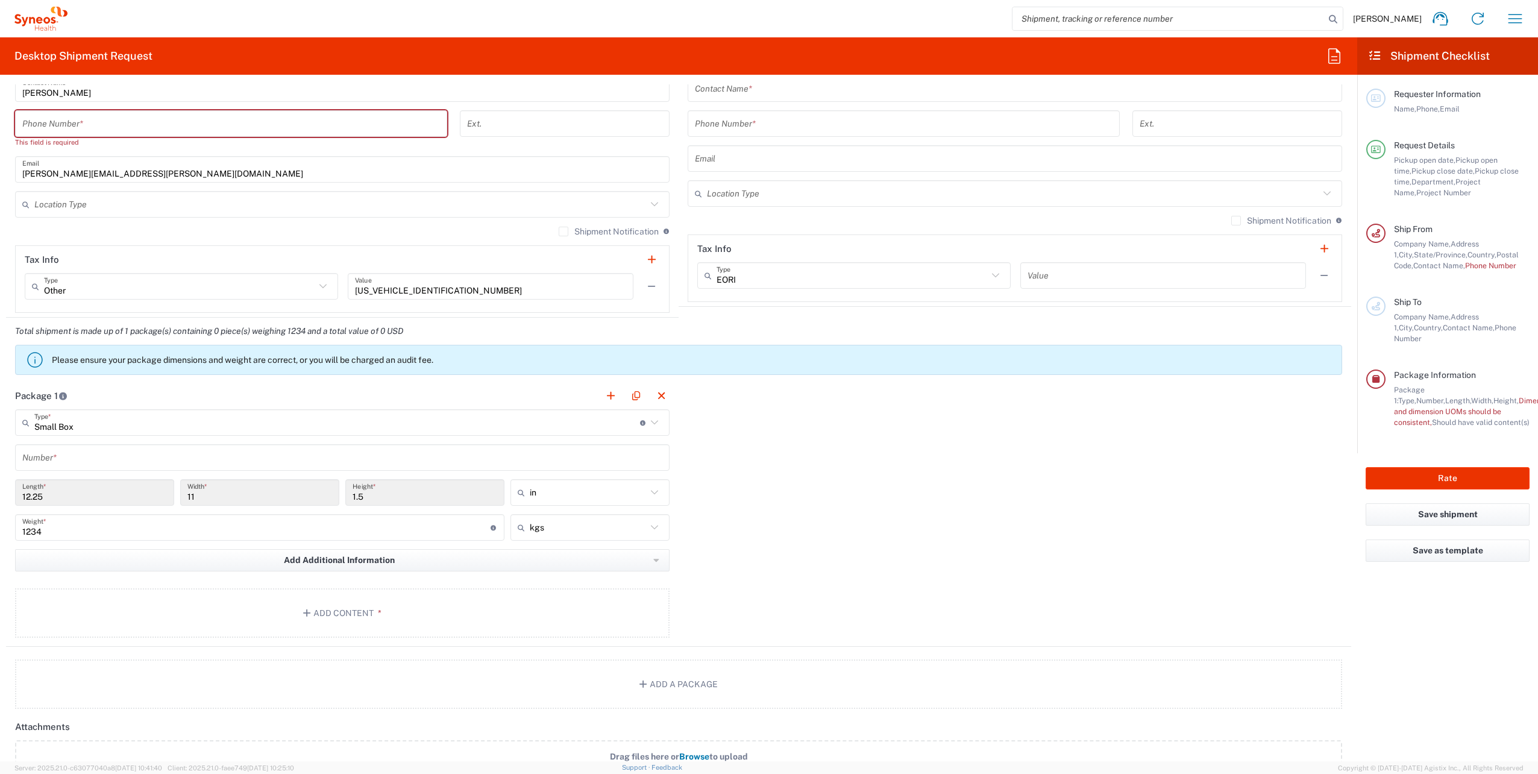
scroll to position [844, 0]
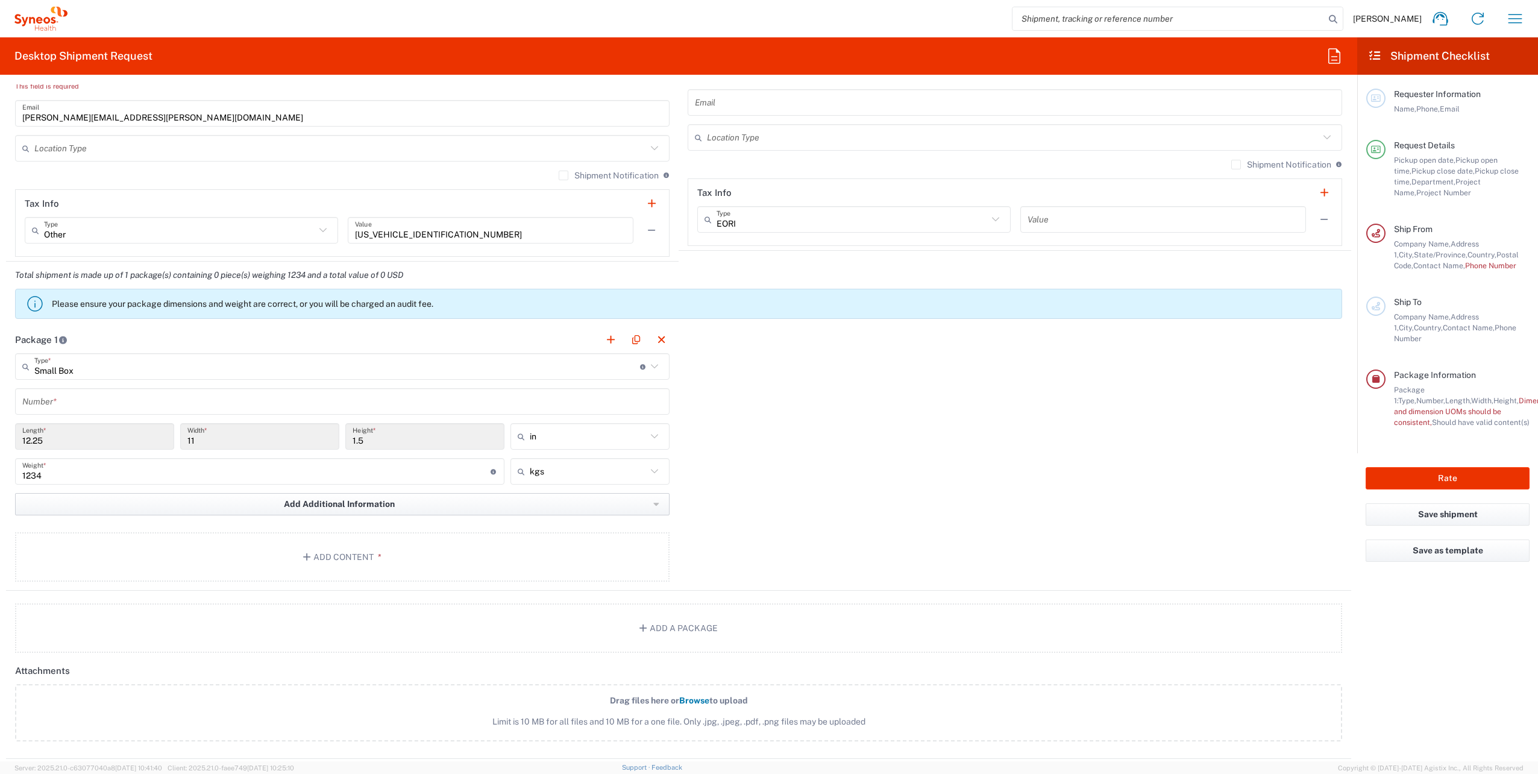
click at [457, 387] on button "Add Additional Information" at bounding box center [342, 504] width 654 height 22
click at [766, 387] on div "Package 1 Small Box Type * Material used to package goods Envelope Large Box Me…" at bounding box center [678, 458] width 1345 height 265
click at [345, 387] on button "Add Content *" at bounding box center [342, 556] width 654 height 49
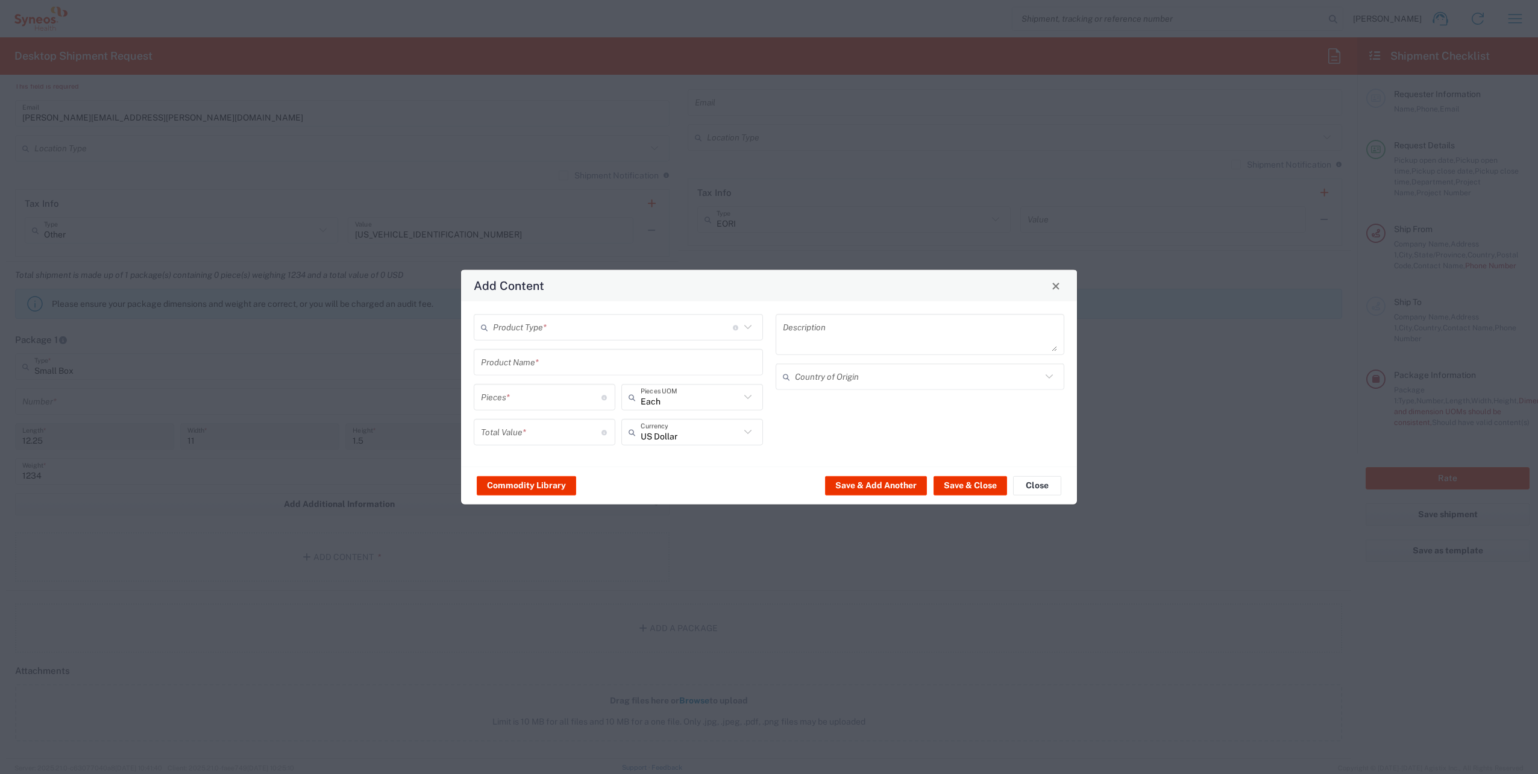
click at [562, 331] on input "text" at bounding box center [613, 326] width 240 height 21
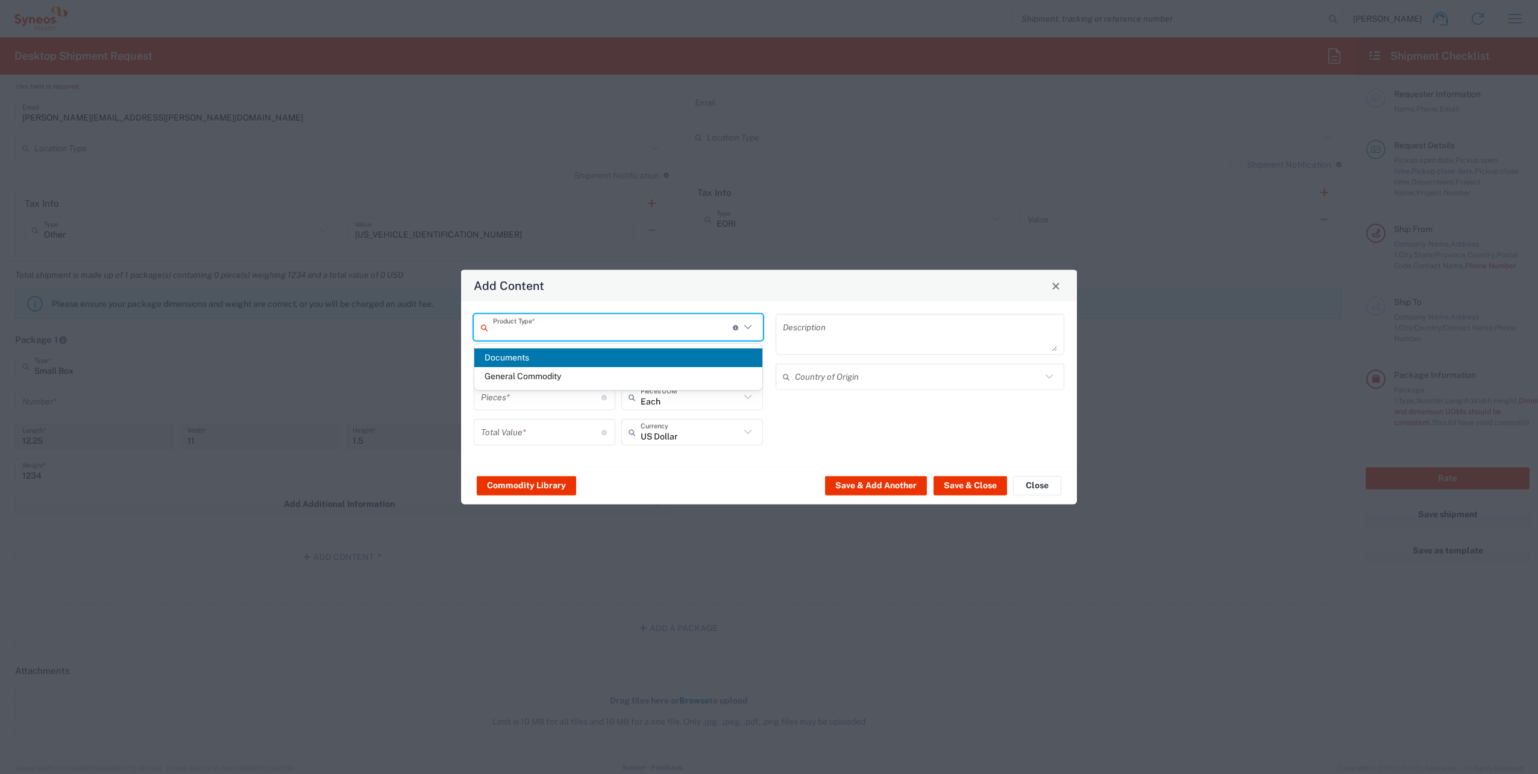
click at [540, 352] on span "Documents" at bounding box center [618, 357] width 288 height 19
type input "Documents"
type input "1"
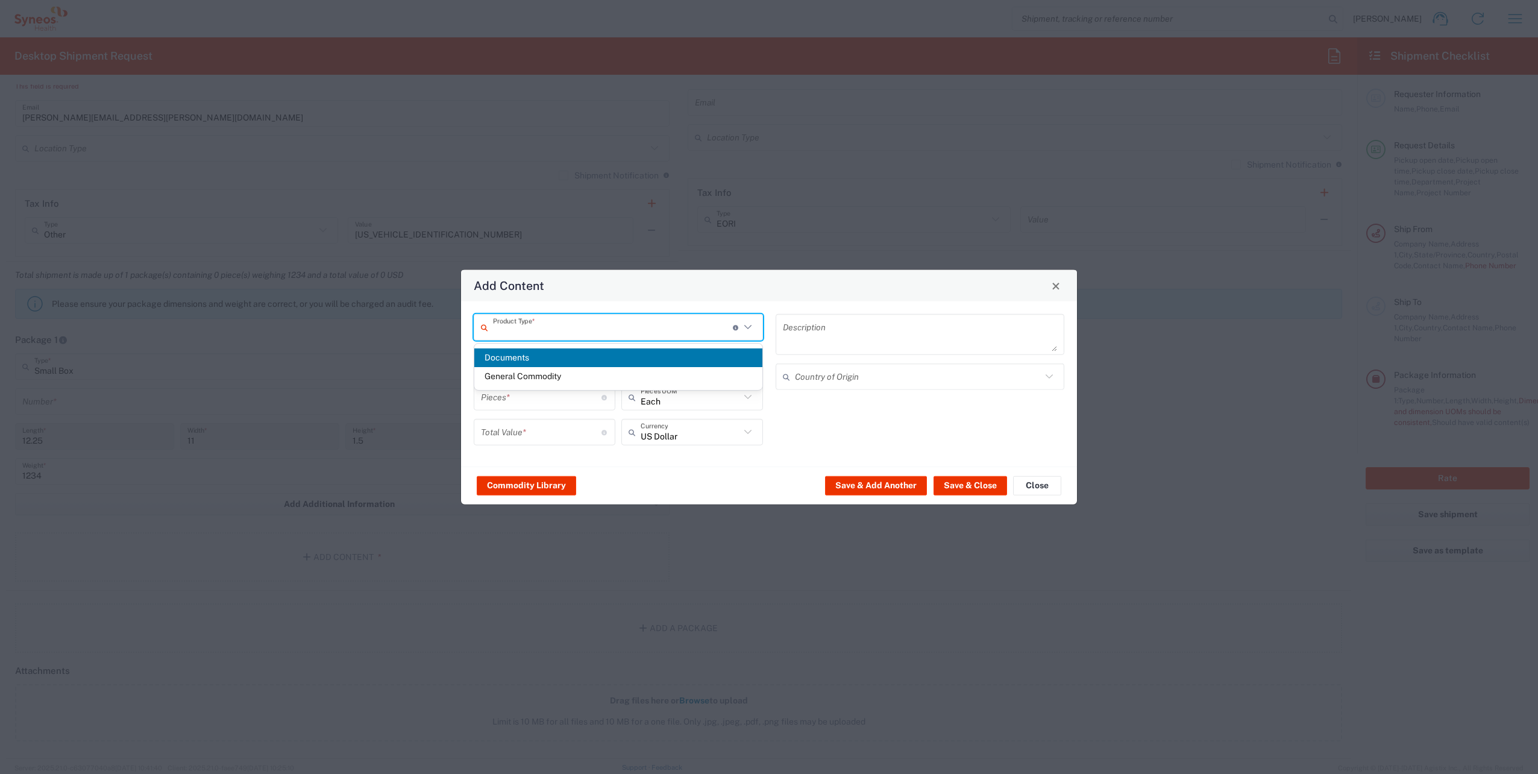
type textarea "Documents"
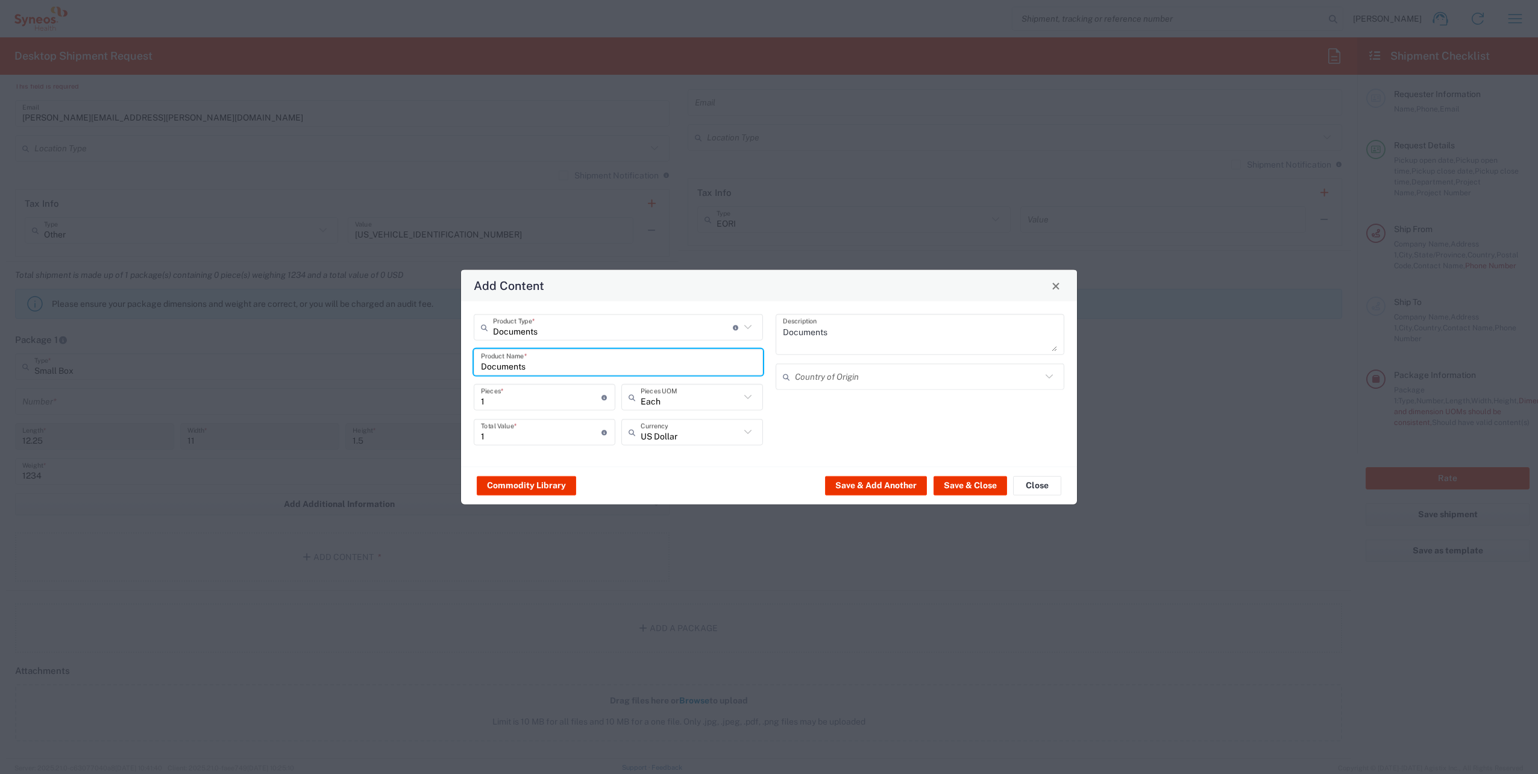
drag, startPoint x: 540, startPoint y: 365, endPoint x: 234, endPoint y: 353, distance: 306.4
click at [251, 354] on div "Add Content Documents Product Type * Document: Paper document generated interna…" at bounding box center [769, 387] width 1538 height 774
type input "Reference Standards"
click at [766, 387] on div "Documents Description Country of Origin" at bounding box center [920, 384] width 302 height 140
click at [525, 387] on input "1" at bounding box center [541, 431] width 121 height 21
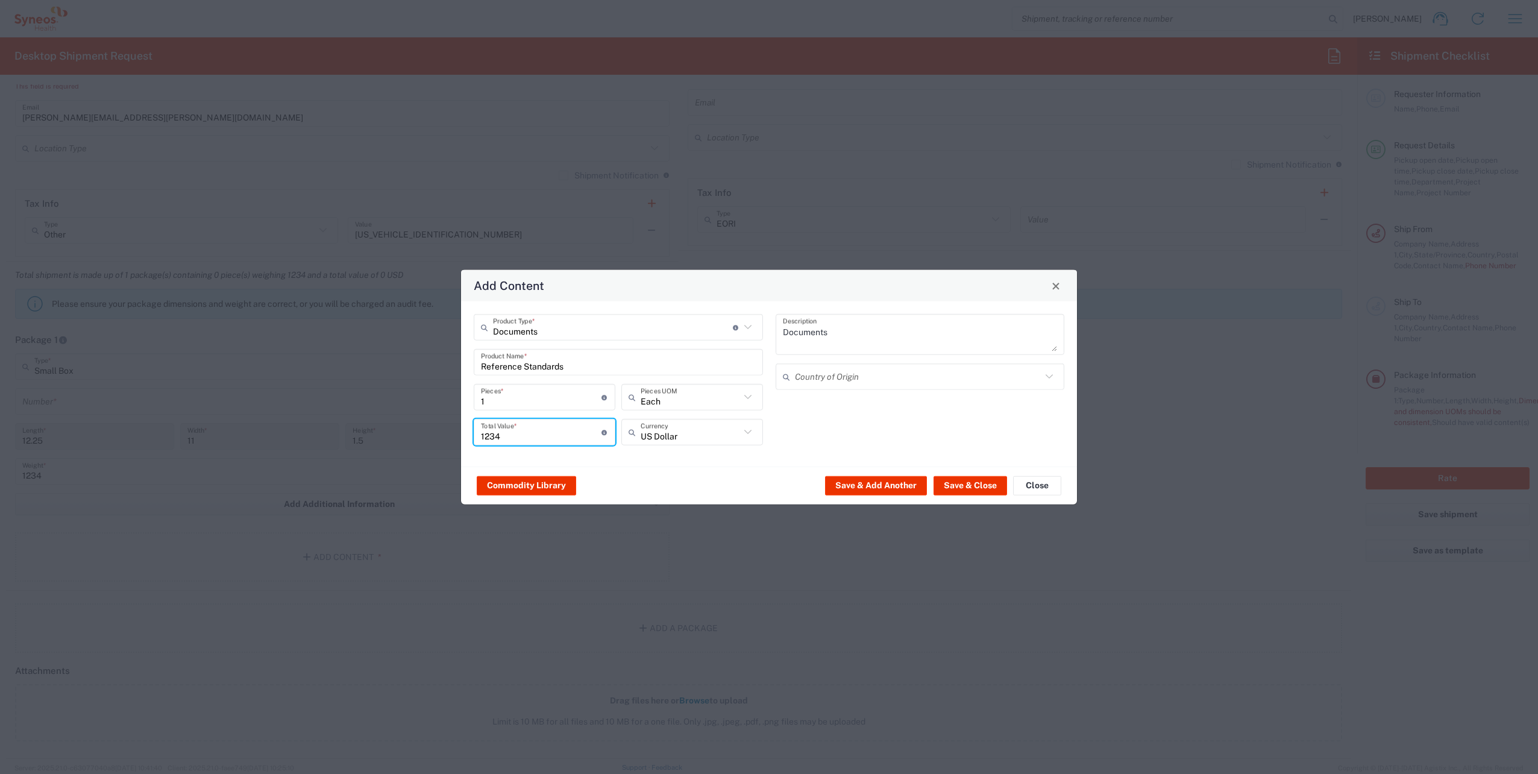
type input "1234"
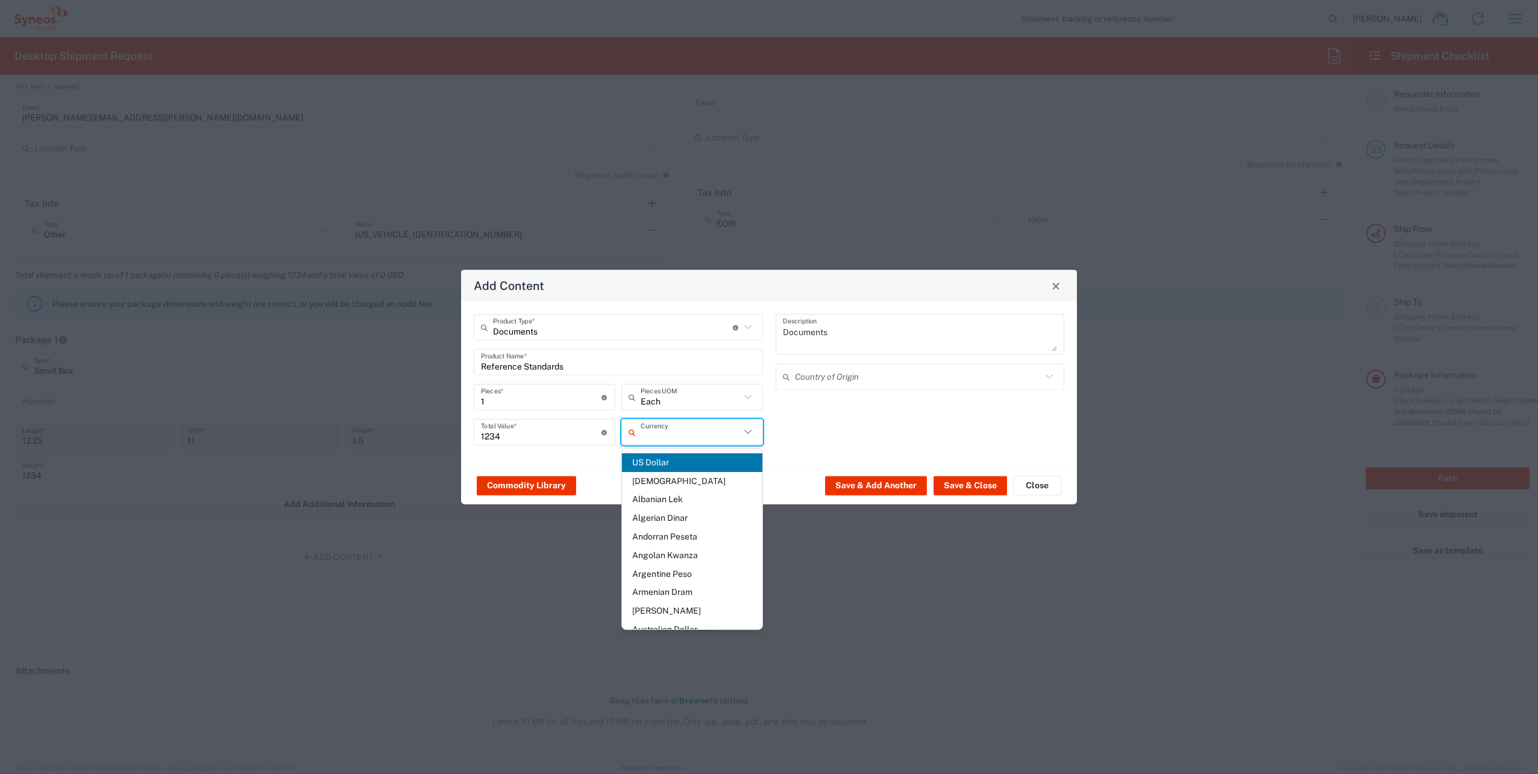
click at [668, 387] on input "text" at bounding box center [690, 431] width 99 height 21
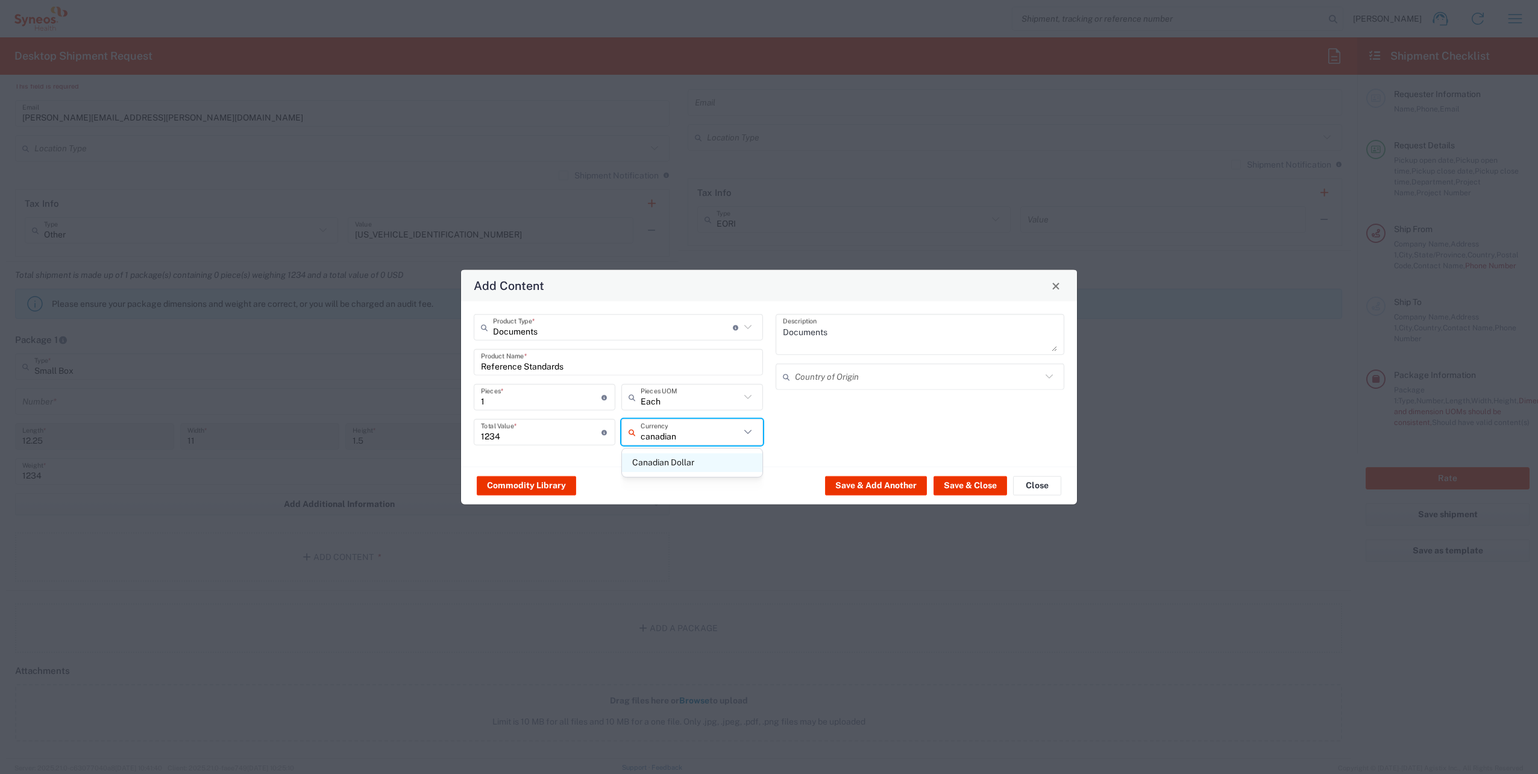
click at [693, 387] on span "Canadian Dollar" at bounding box center [692, 462] width 140 height 19
type input "Canadian Dollar"
click at [766, 387] on div "Documents Description Country of Origin" at bounding box center [920, 384] width 302 height 140
click at [766, 285] on span "Close" at bounding box center [1056, 285] width 8 height 8
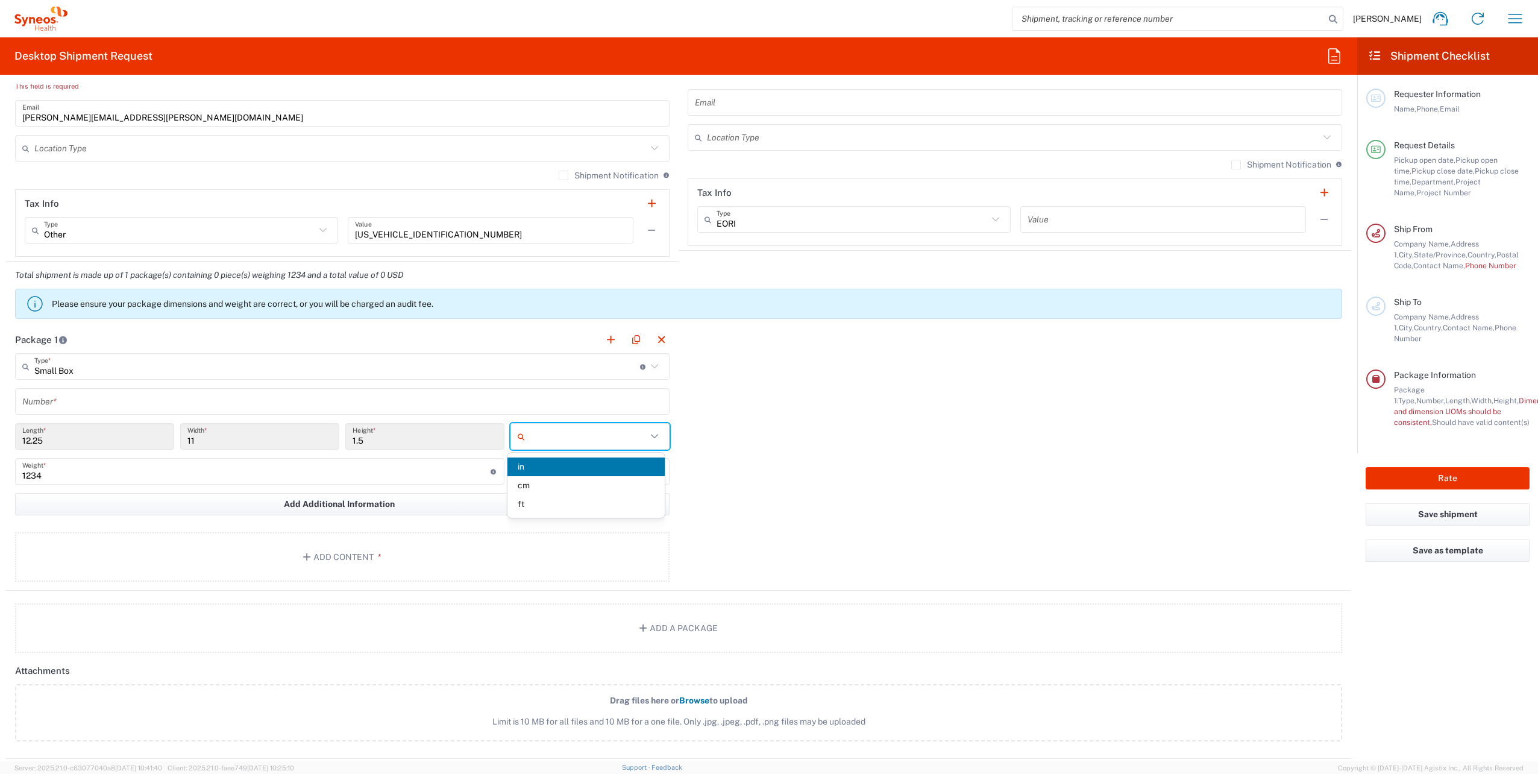
click at [545, 387] on input "text" at bounding box center [588, 436] width 117 height 19
click at [543, 387] on span "cm" at bounding box center [585, 485] width 157 height 19
type input "31.12"
type input "27.94"
type input "3.81"
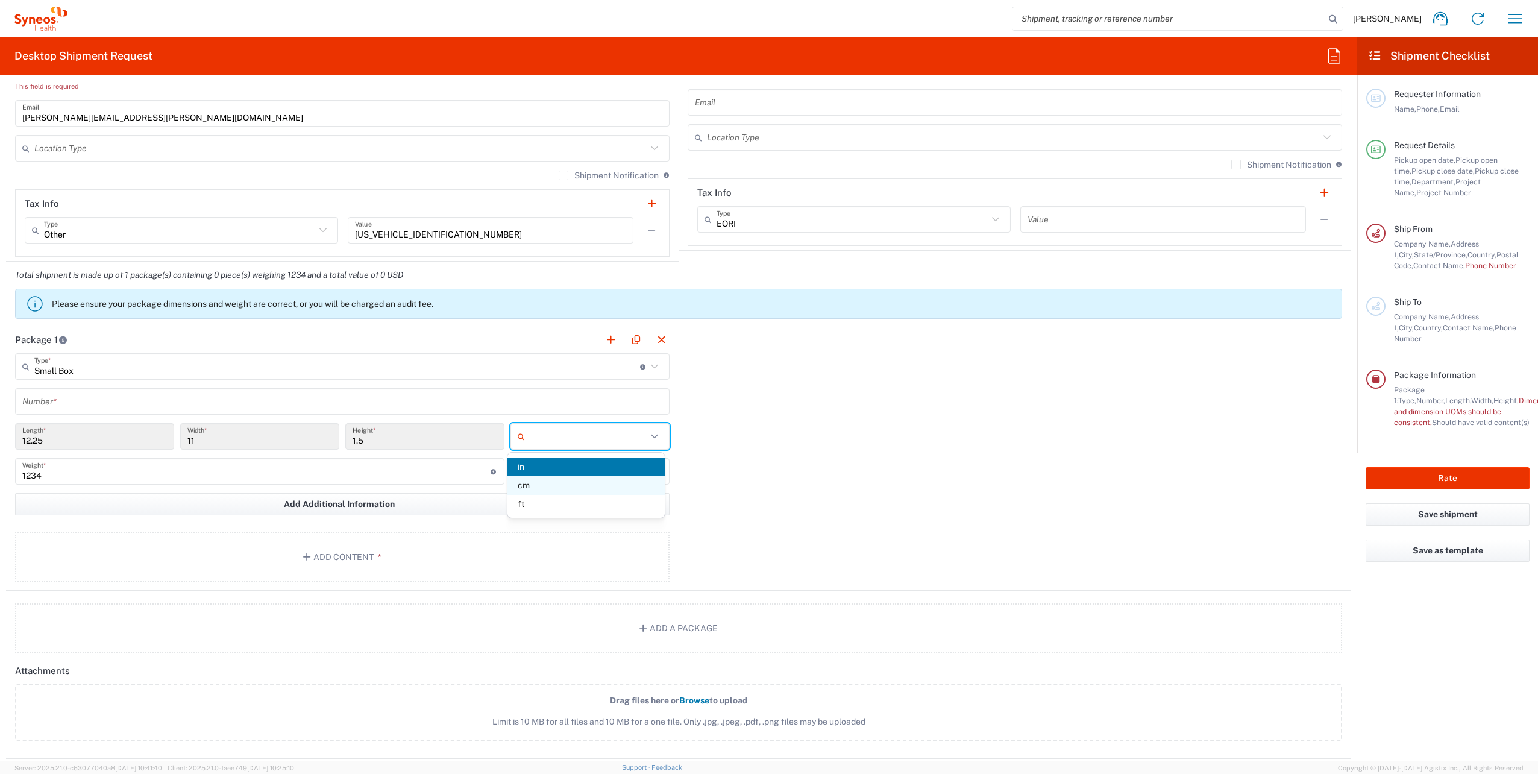
type input "cm"
